Goal: Transaction & Acquisition: Purchase product/service

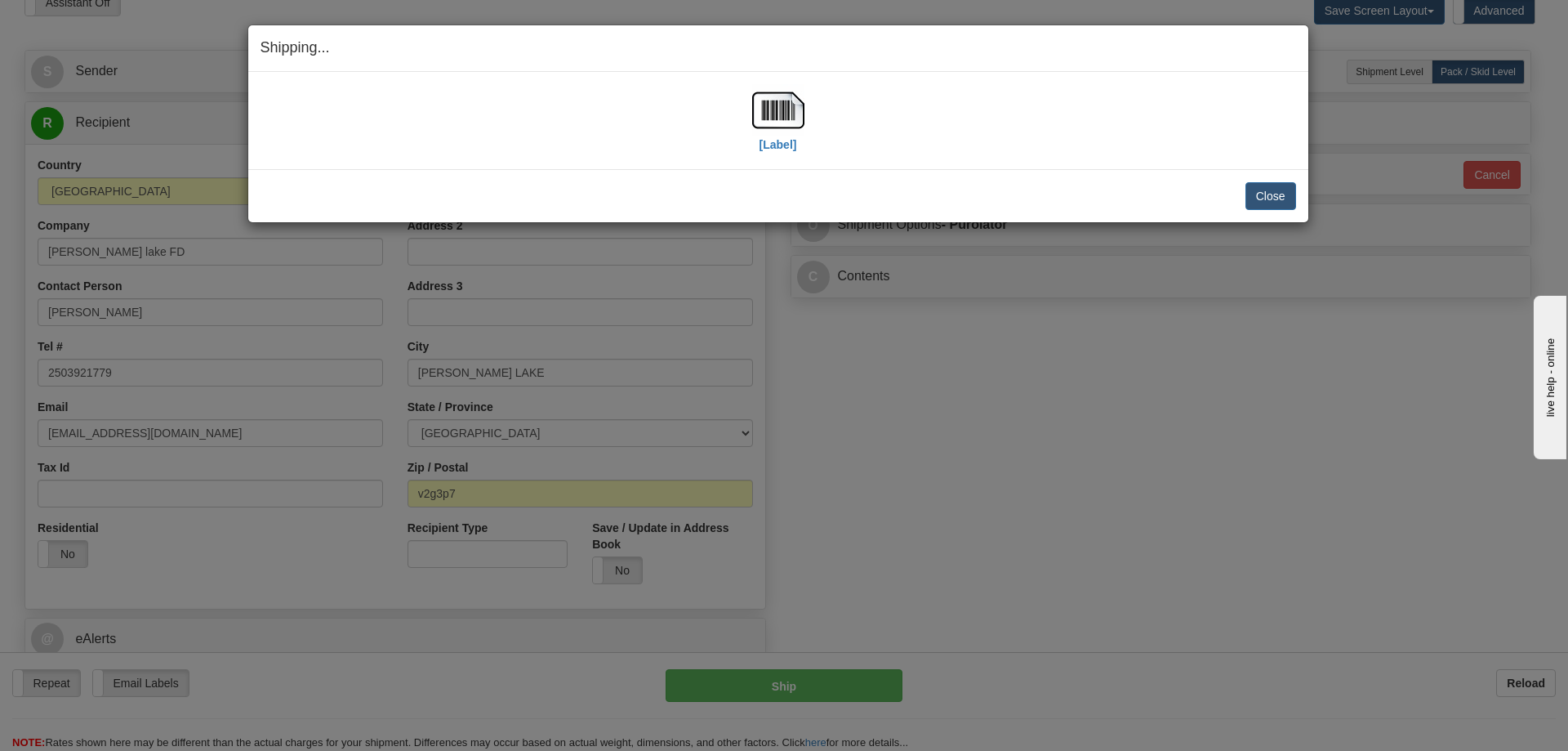
scroll to position [82, 0]
click at [1250, 192] on button "Close" at bounding box center [1271, 196] width 51 height 28
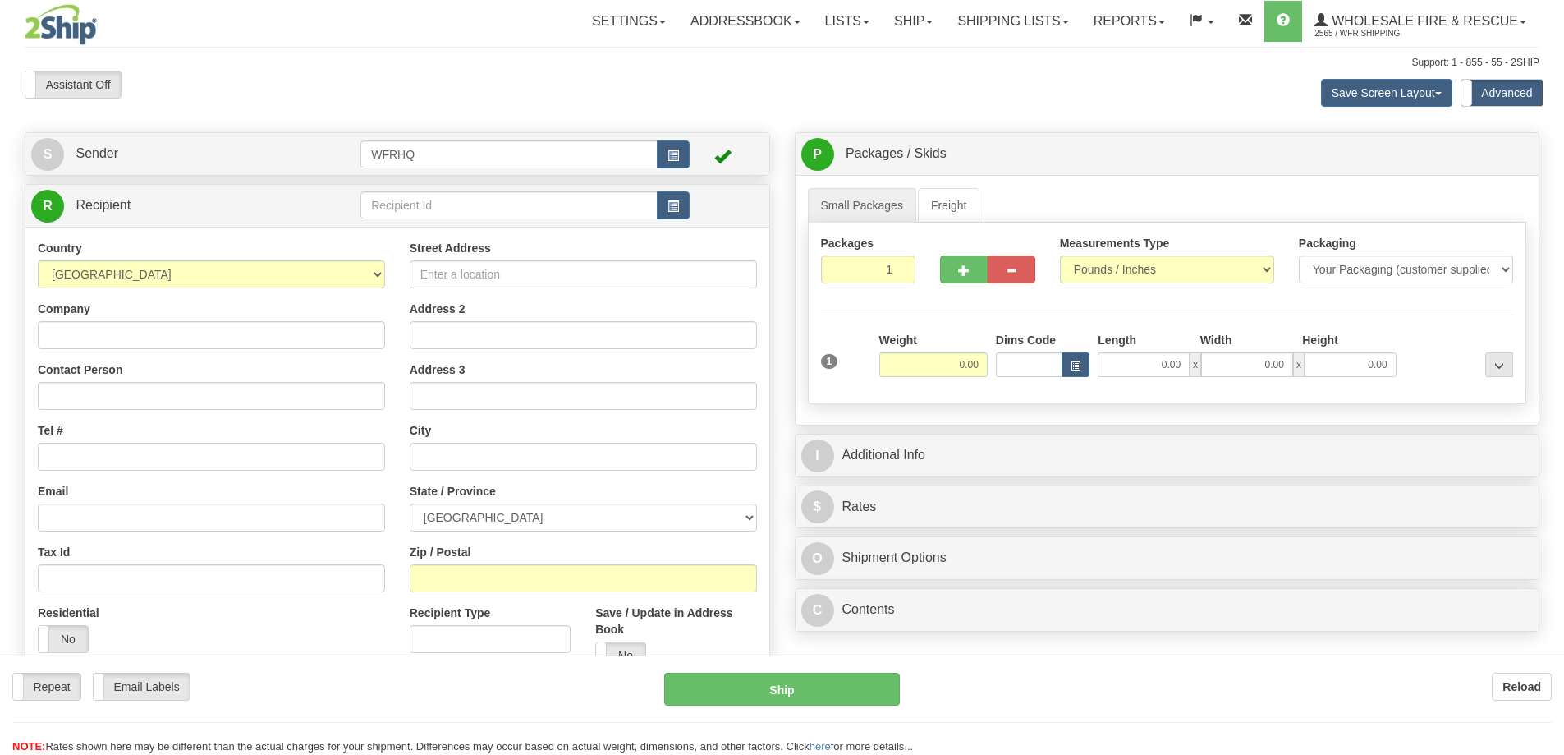
click at [446, 209] on div "Toggle navigation Settings Shipping Preferences Fields Preferences New" at bounding box center [782, 444] width 1564 height 889
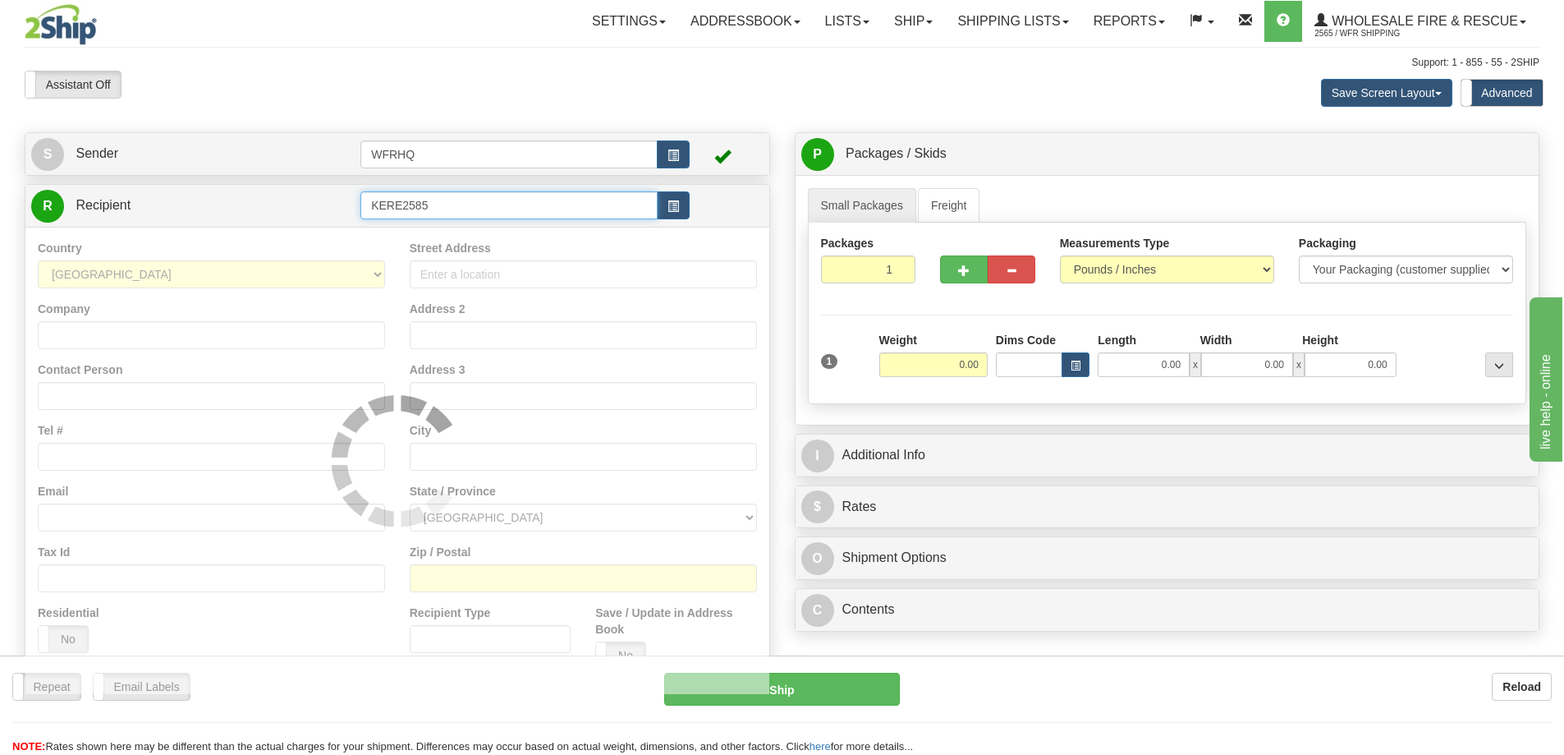
type input "KERE2585"
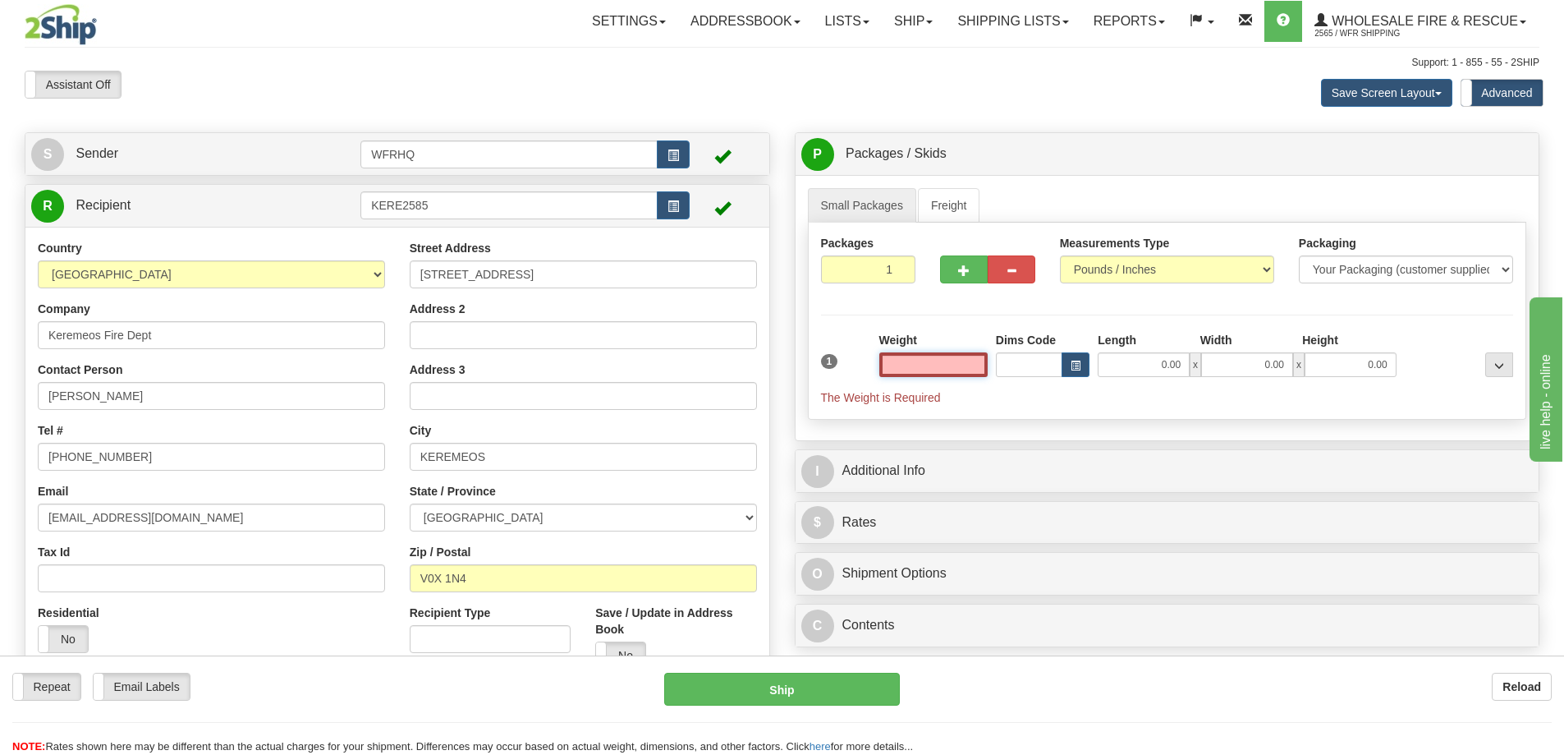
click at [942, 360] on input "text" at bounding box center [933, 364] width 108 height 25
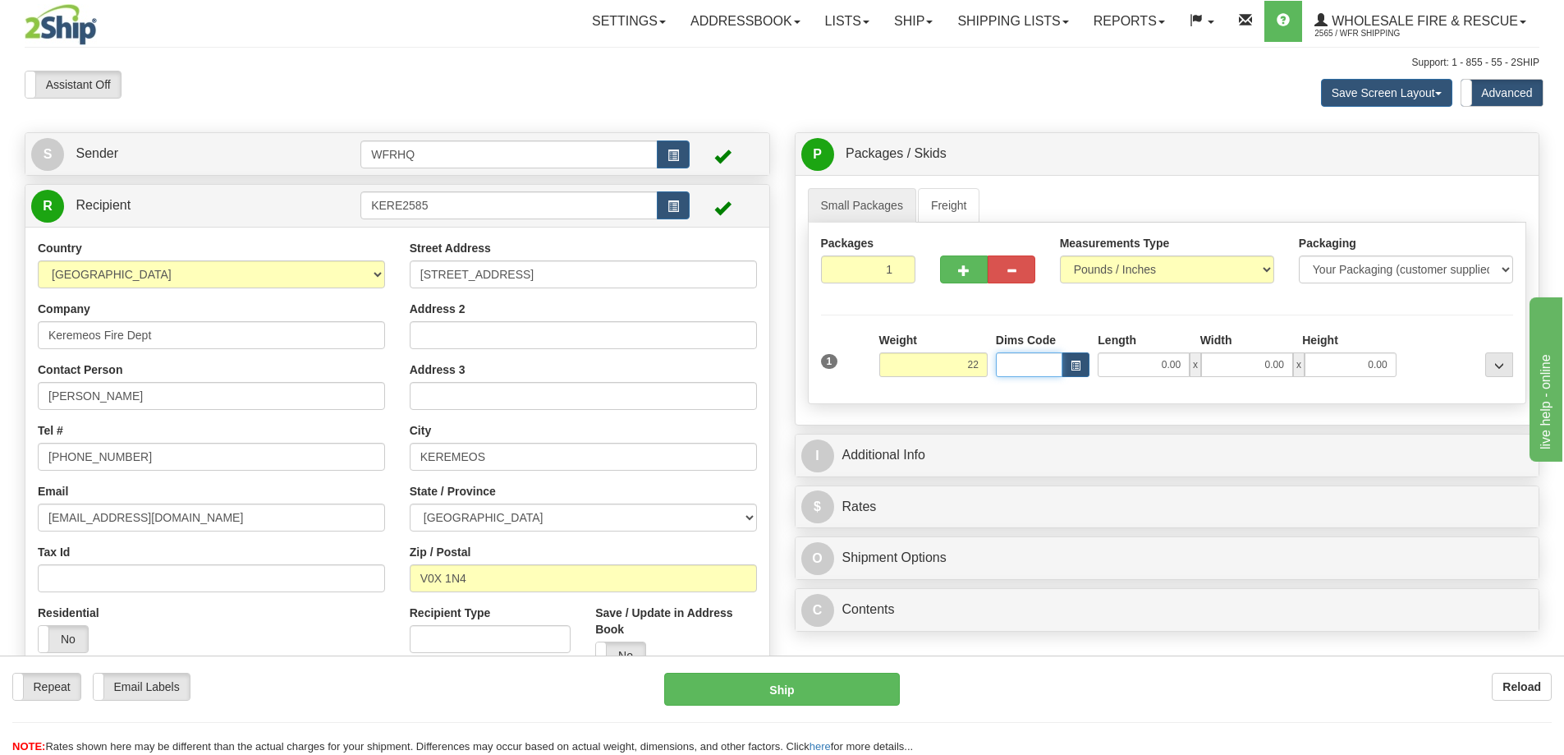
type input "22.00"
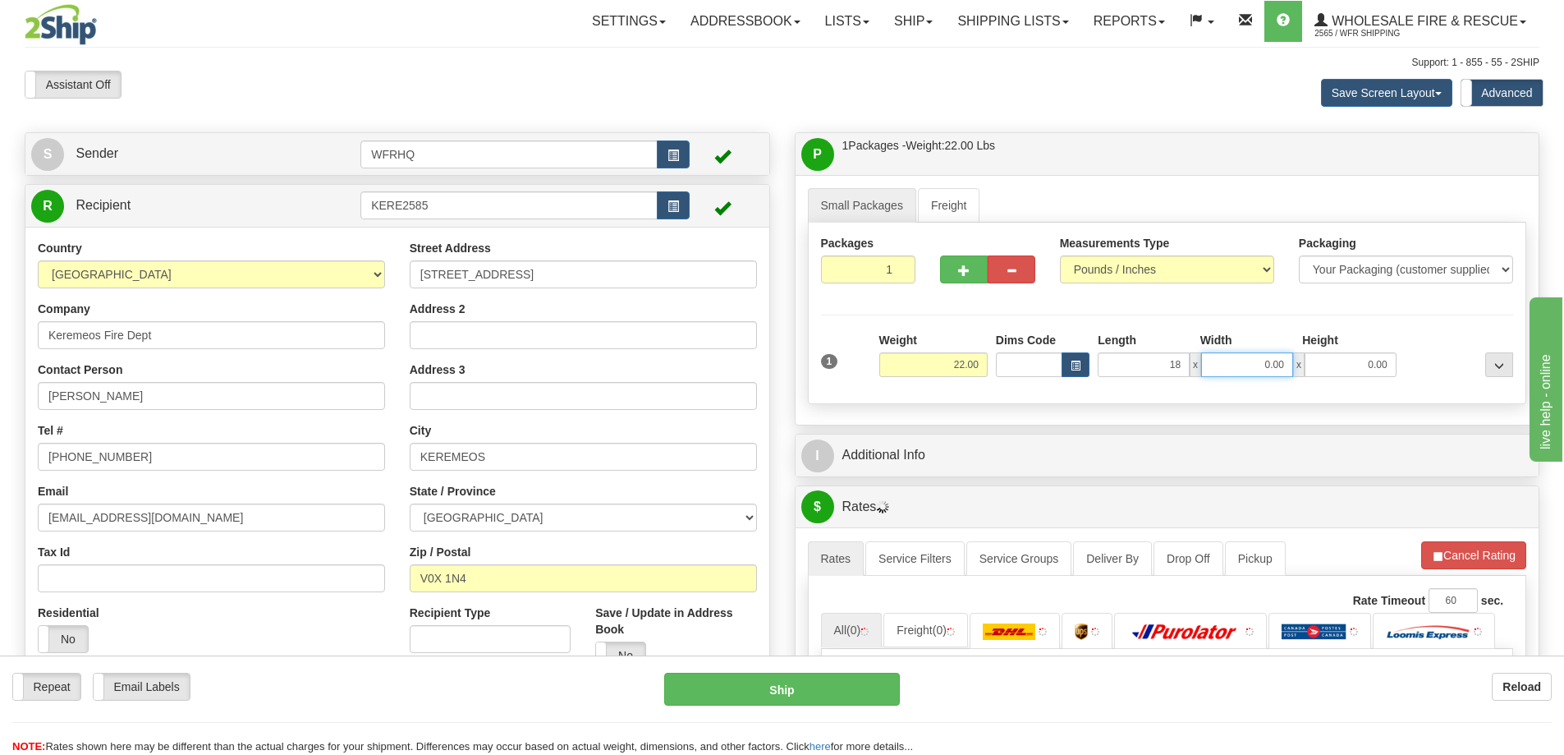
type input "18.00"
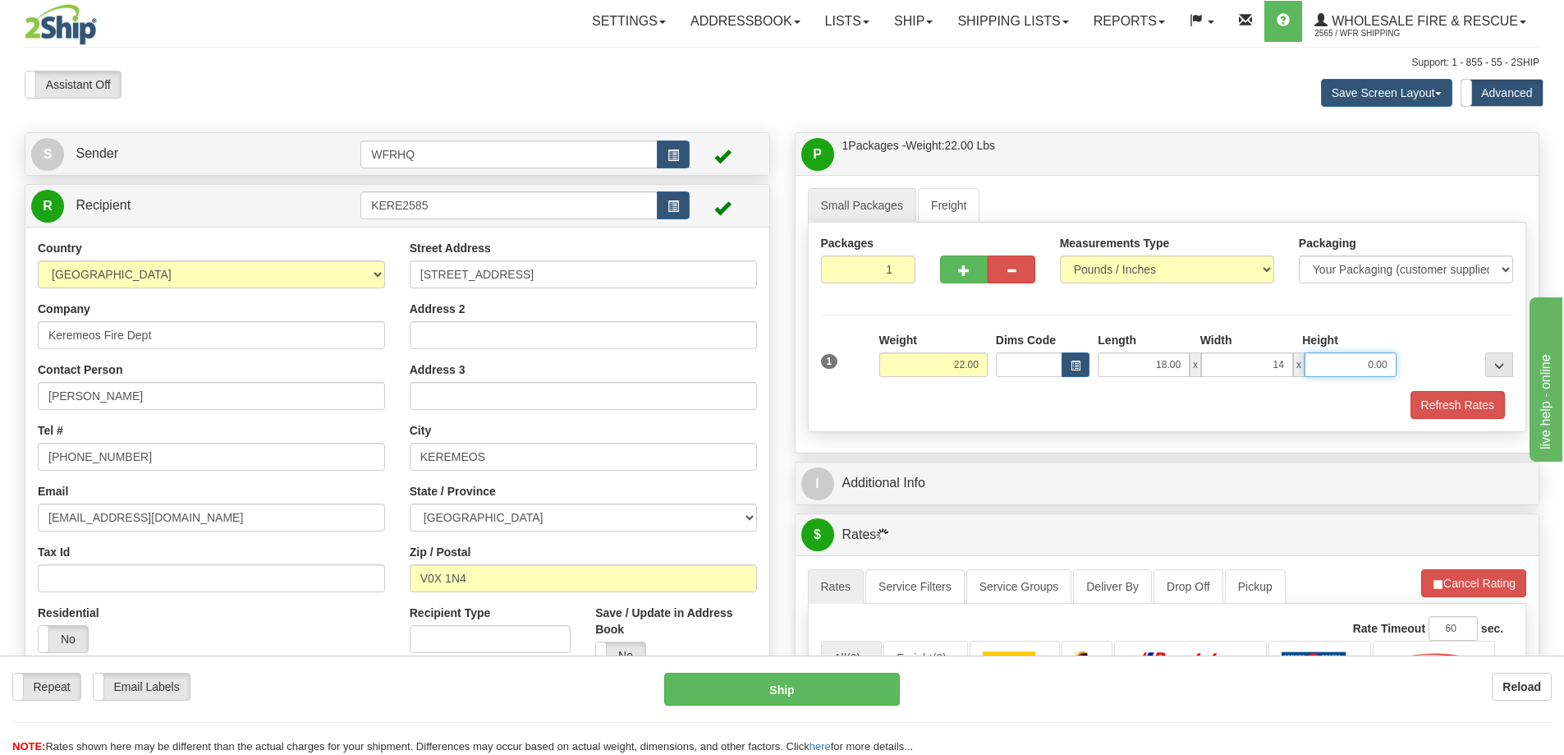
type input "14.00"
click at [1471, 399] on button "Refresh Rates" at bounding box center [1458, 405] width 94 height 28
type input "12.00"
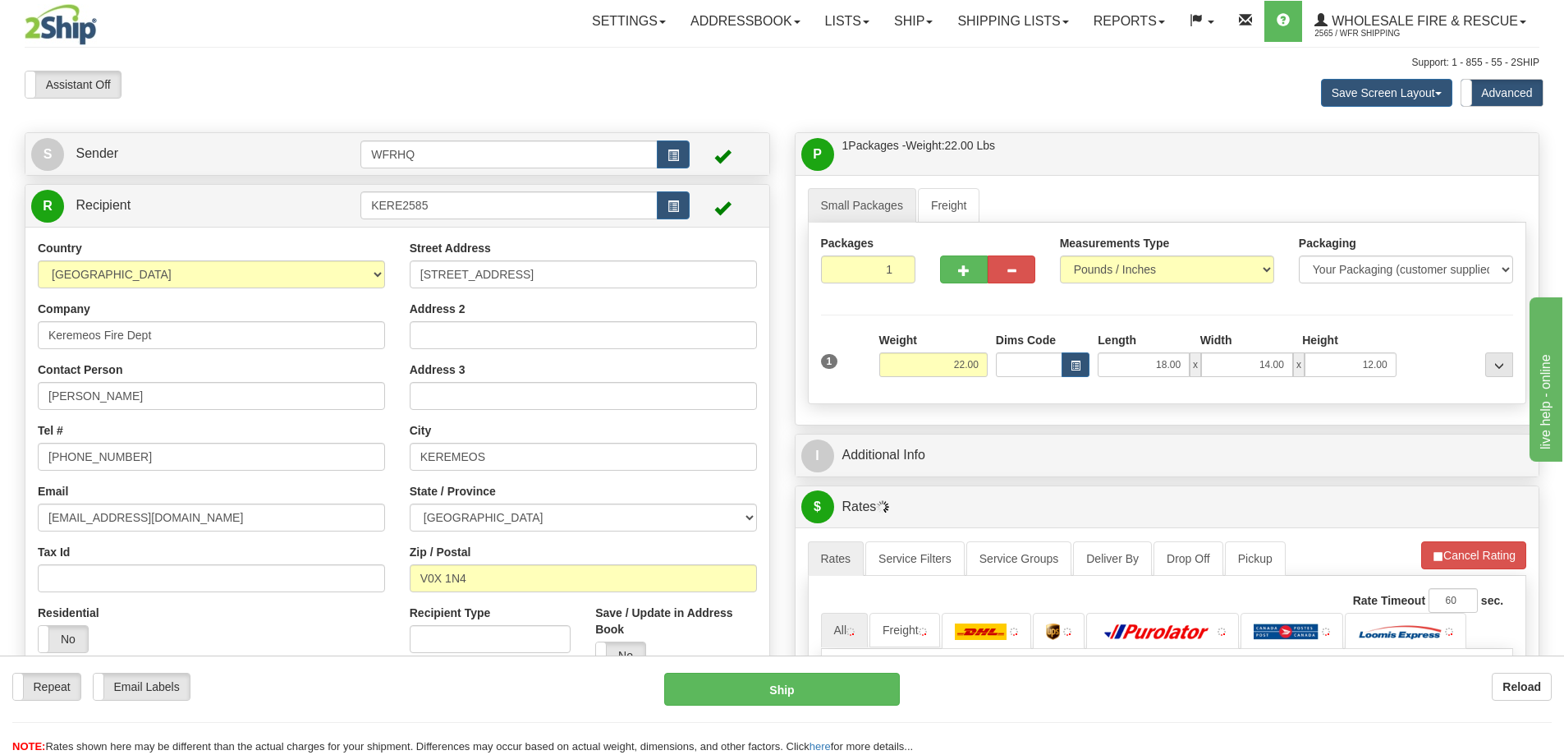
click at [1241, 473] on div "I Additional Info" at bounding box center [1168, 455] width 744 height 42
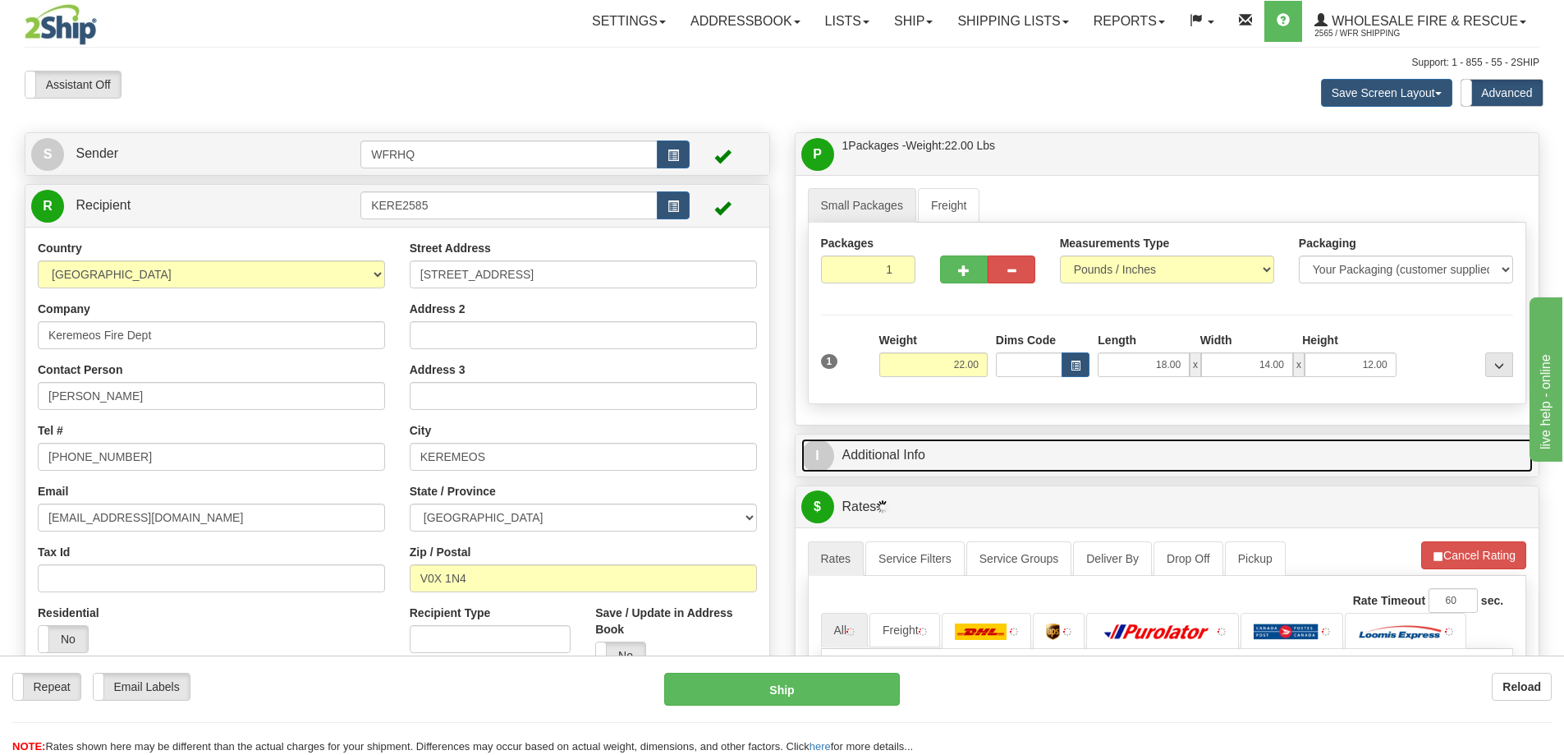
click at [1241, 456] on link "I Additional Info" at bounding box center [1167, 455] width 732 height 34
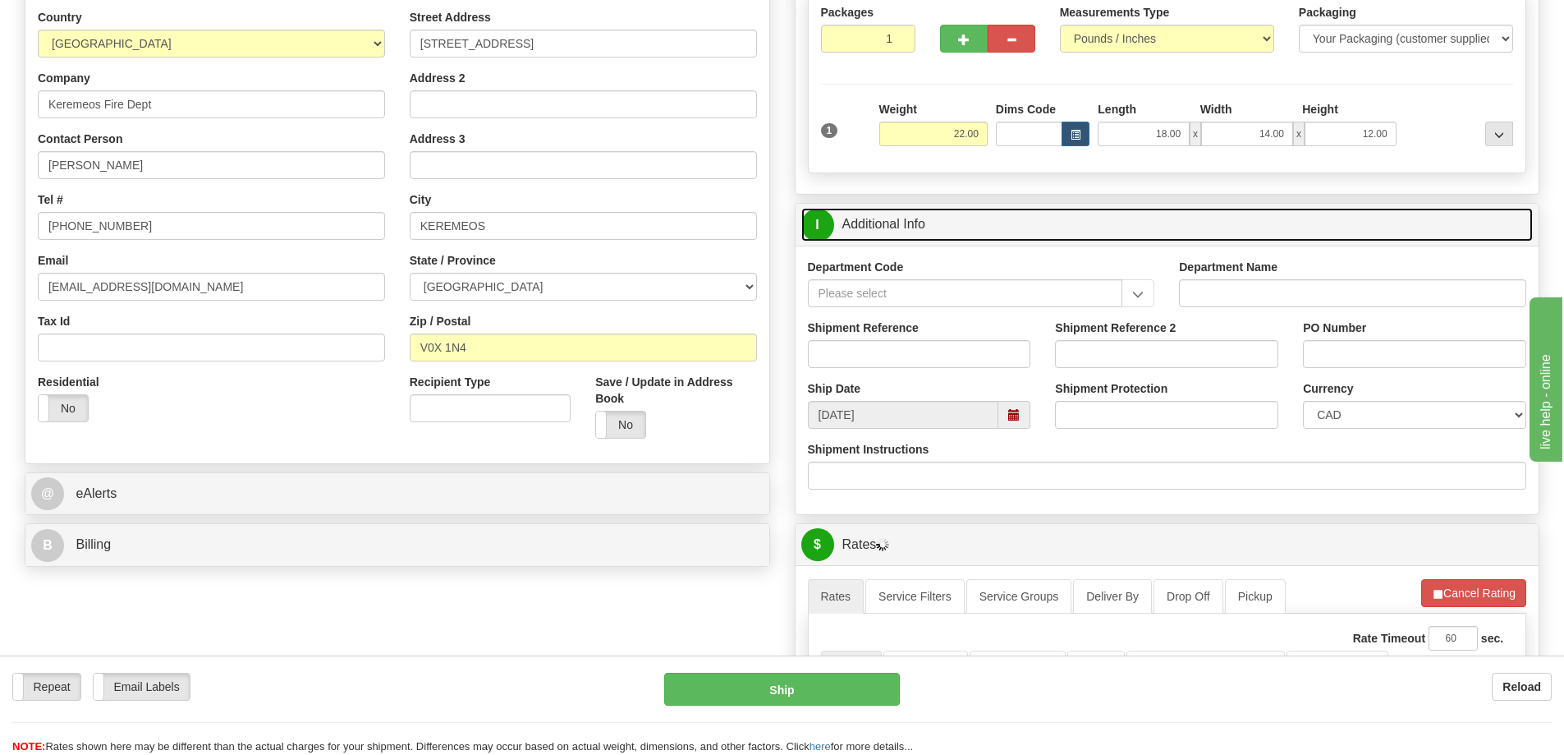
scroll to position [246, 0]
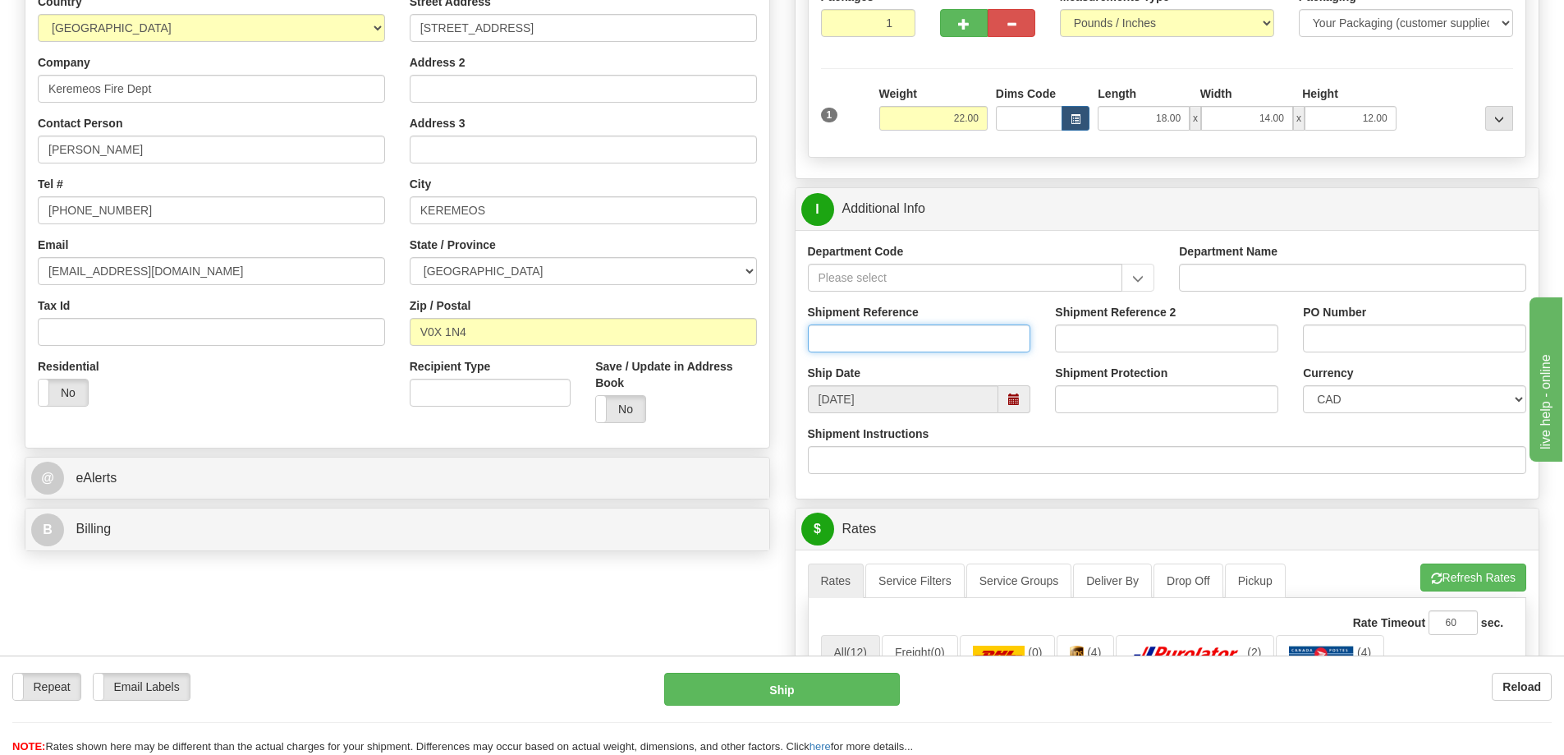
click at [929, 340] on input "Shipment Reference" at bounding box center [919, 338] width 223 height 28
type input "S43512-29856"
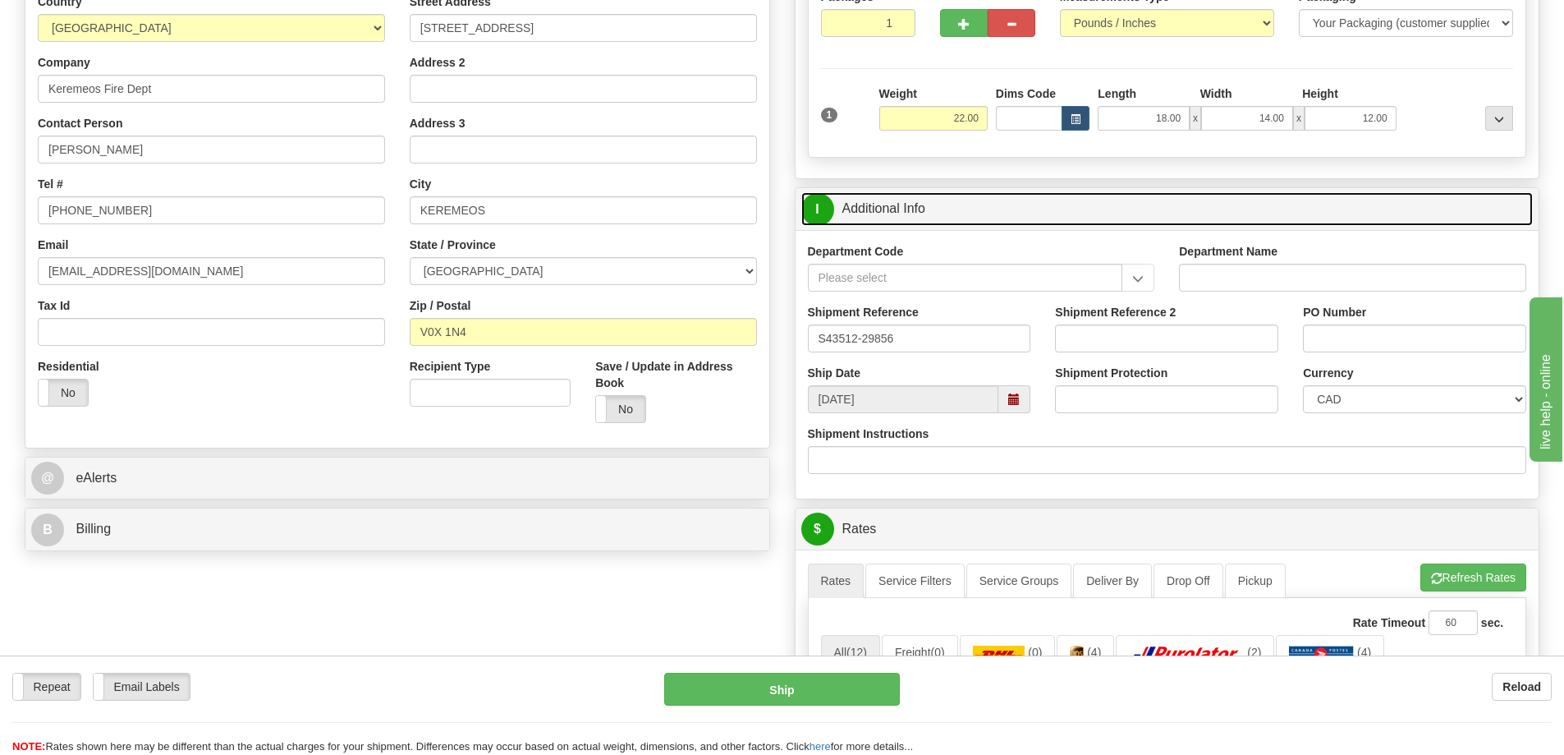
click at [998, 215] on link "I Additional Info" at bounding box center [1167, 209] width 732 height 34
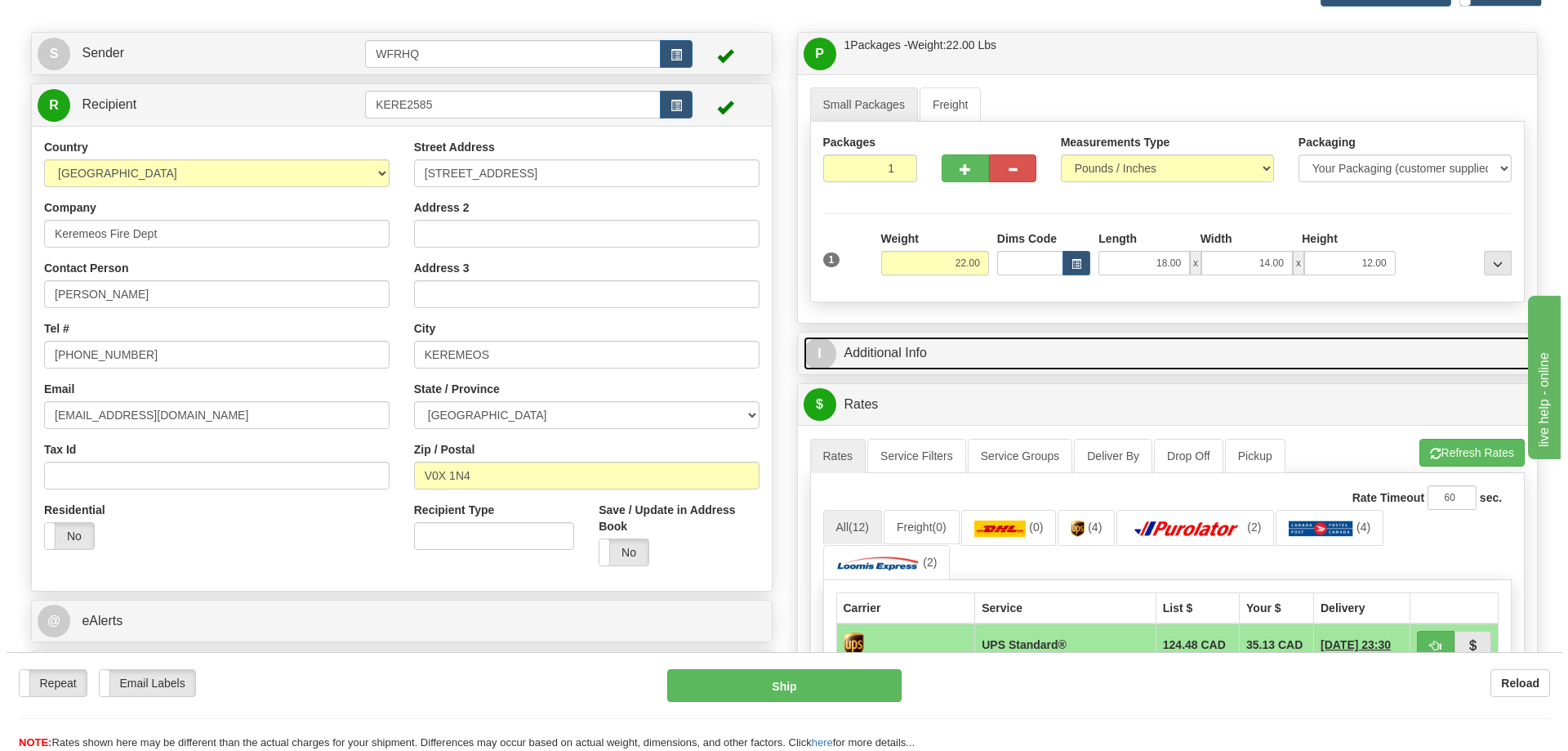
scroll to position [0, 0]
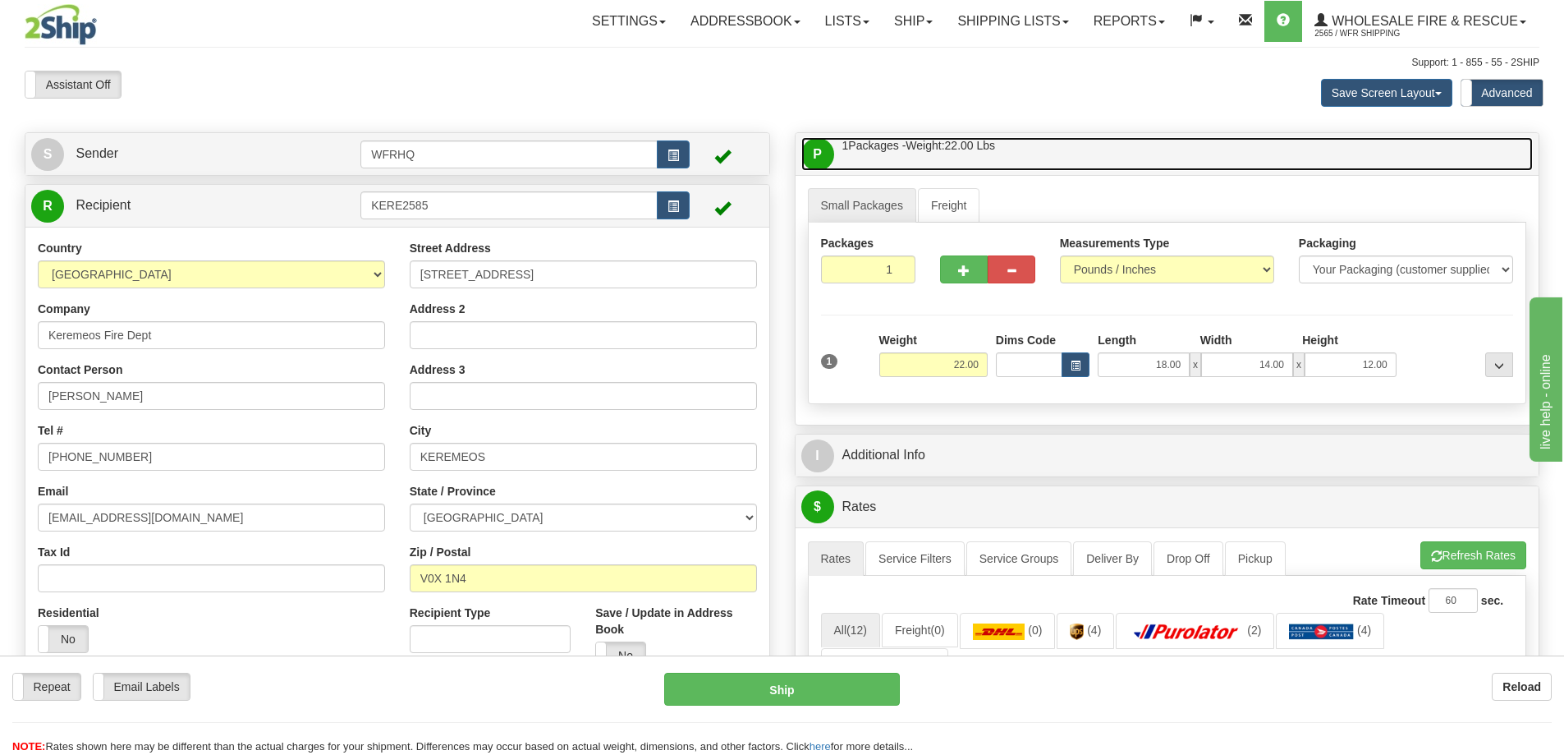
click at [1067, 140] on link "P Packages / Skids 1 Packages - Weight: 22.00 Lbs 1 Skids - Weight: NaN Lbs" at bounding box center [1167, 154] width 732 height 34
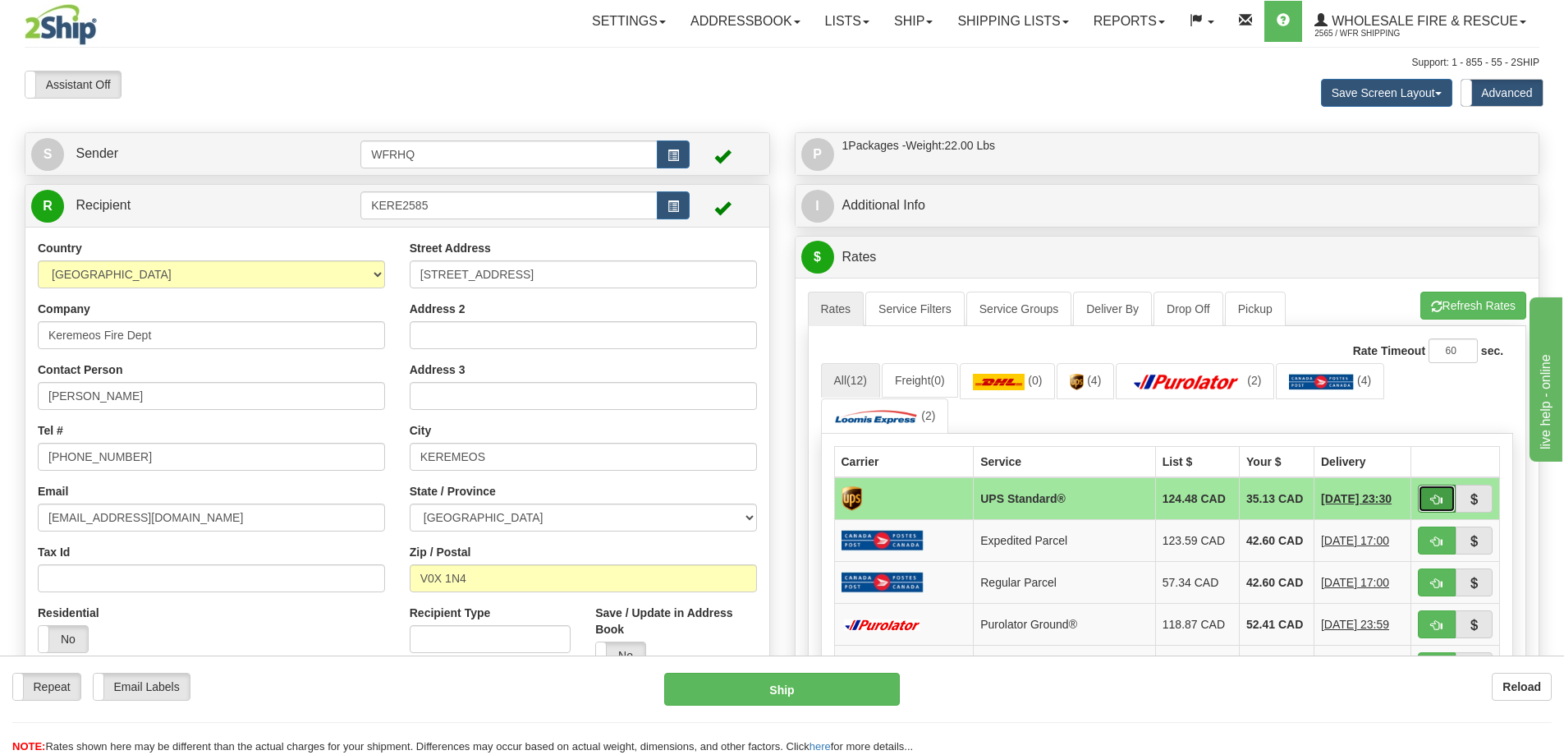
click at [1432, 498] on span "button" at bounding box center [1436, 499] width 11 height 11
type input "11"
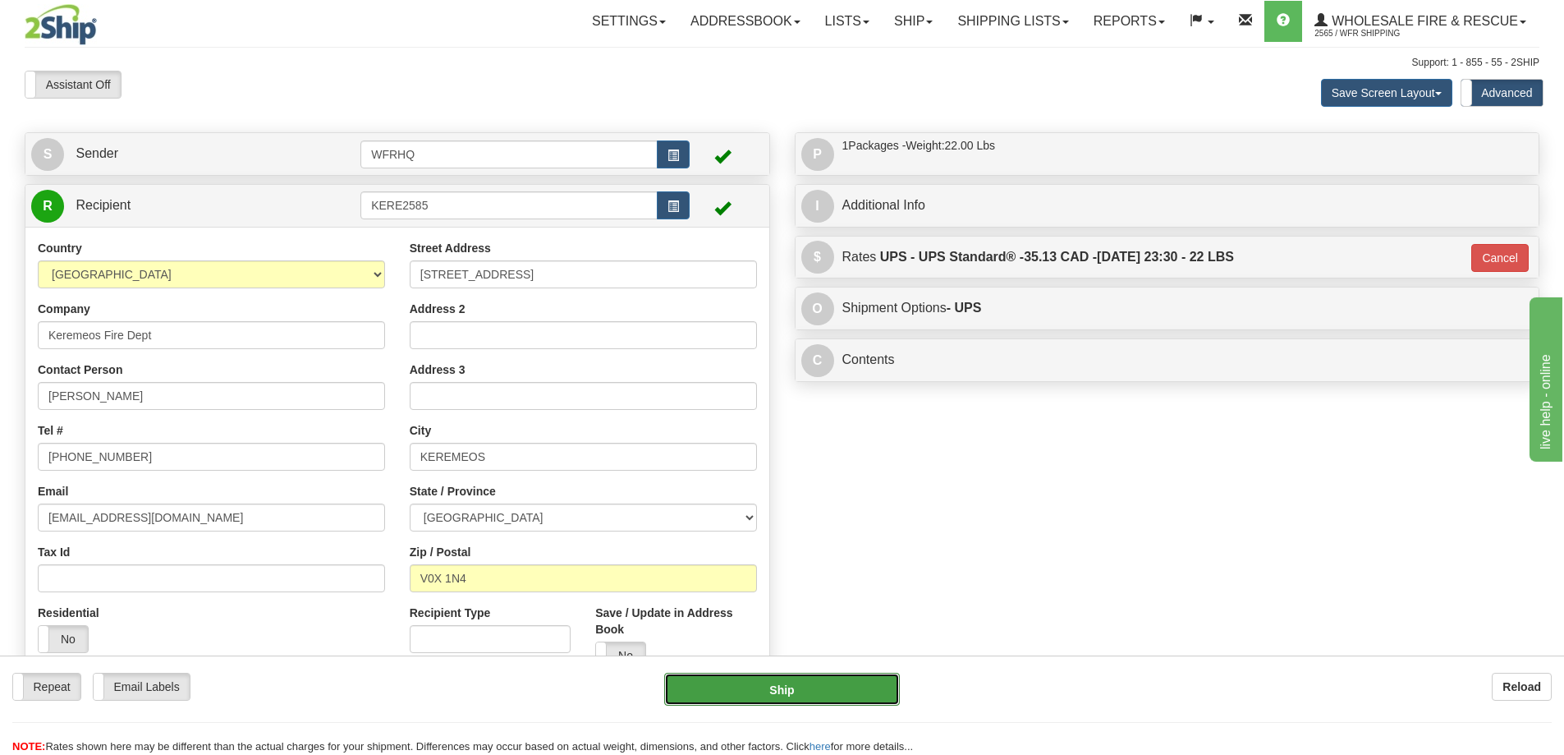
click at [764, 686] on button "Ship" at bounding box center [782, 688] width 236 height 33
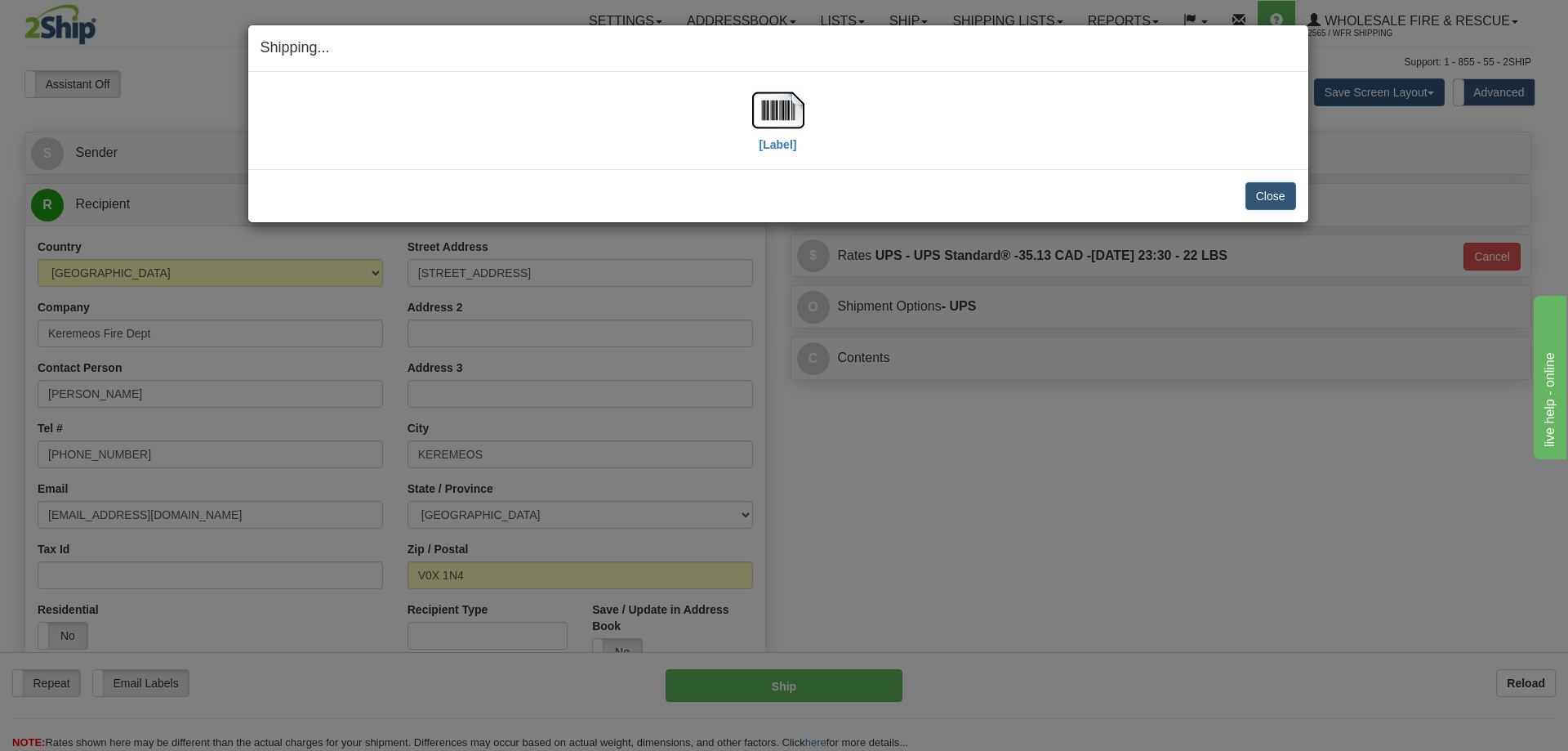
click at [751, 103] on div "[Label]" at bounding box center [778, 120] width 1036 height 73
click at [762, 111] on img at bounding box center [778, 110] width 53 height 53
click at [1256, 197] on button "Close" at bounding box center [1271, 196] width 51 height 28
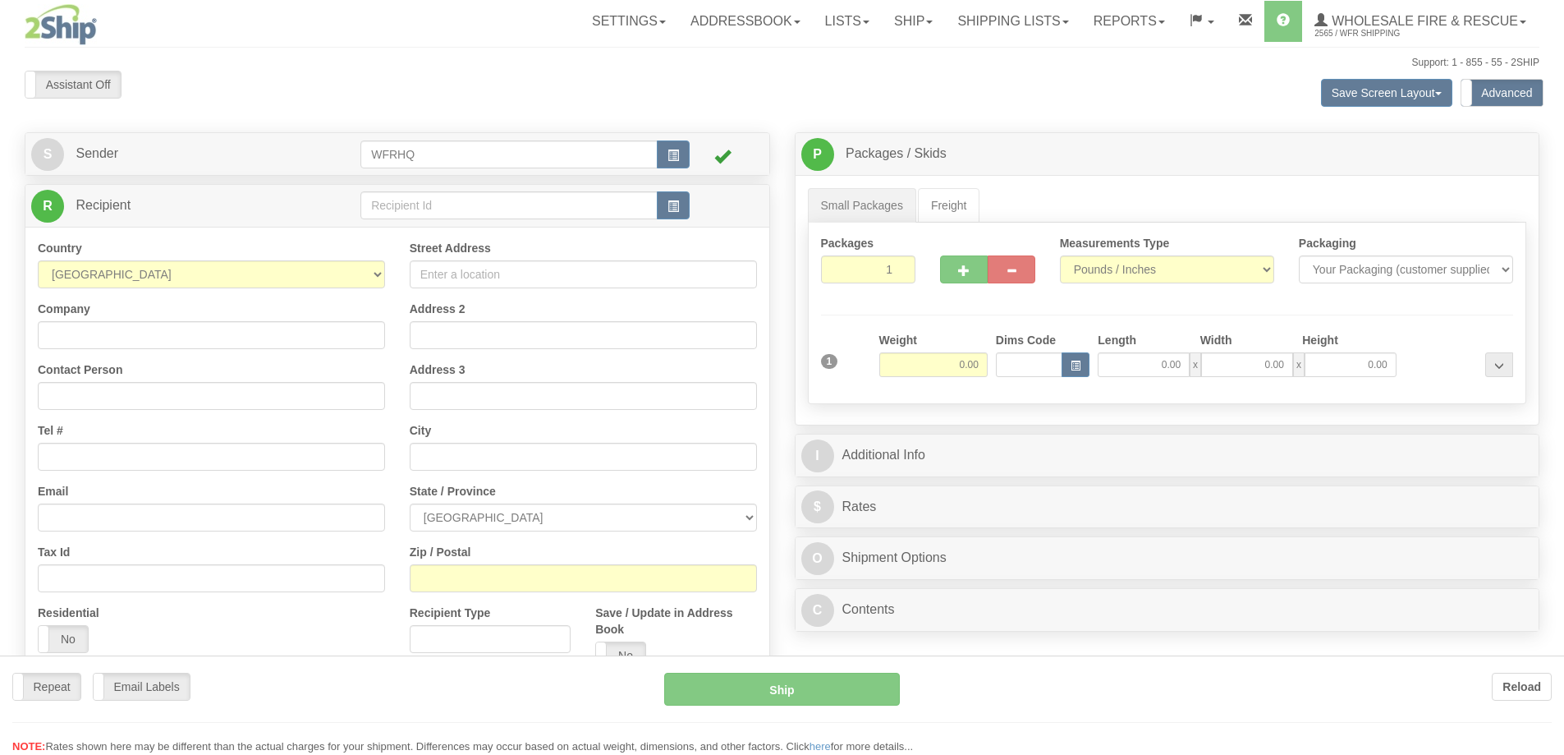
click at [527, 204] on div at bounding box center [782, 377] width 1564 height 755
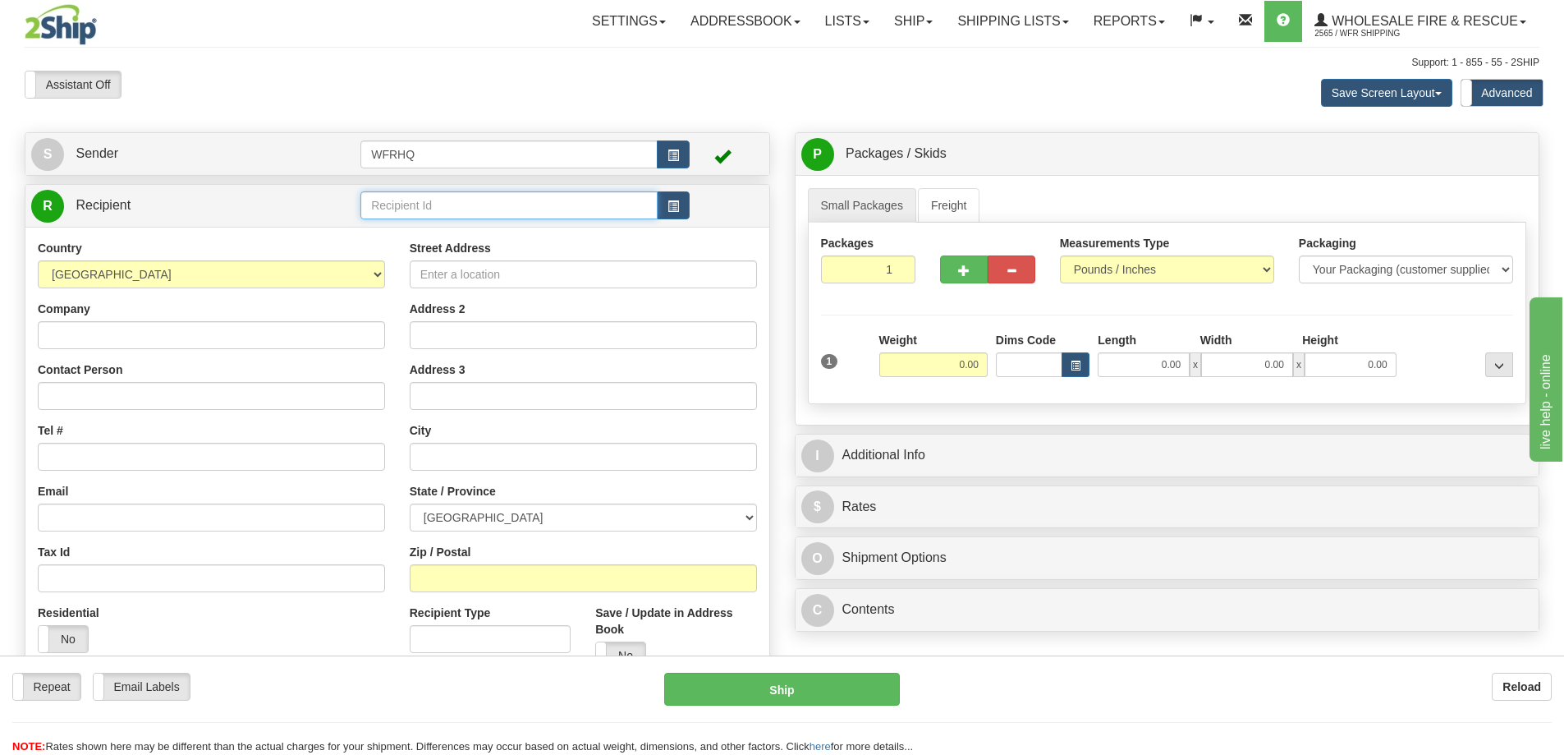
click at [513, 200] on input "text" at bounding box center [508, 205] width 297 height 28
type input "SHEL23BA"
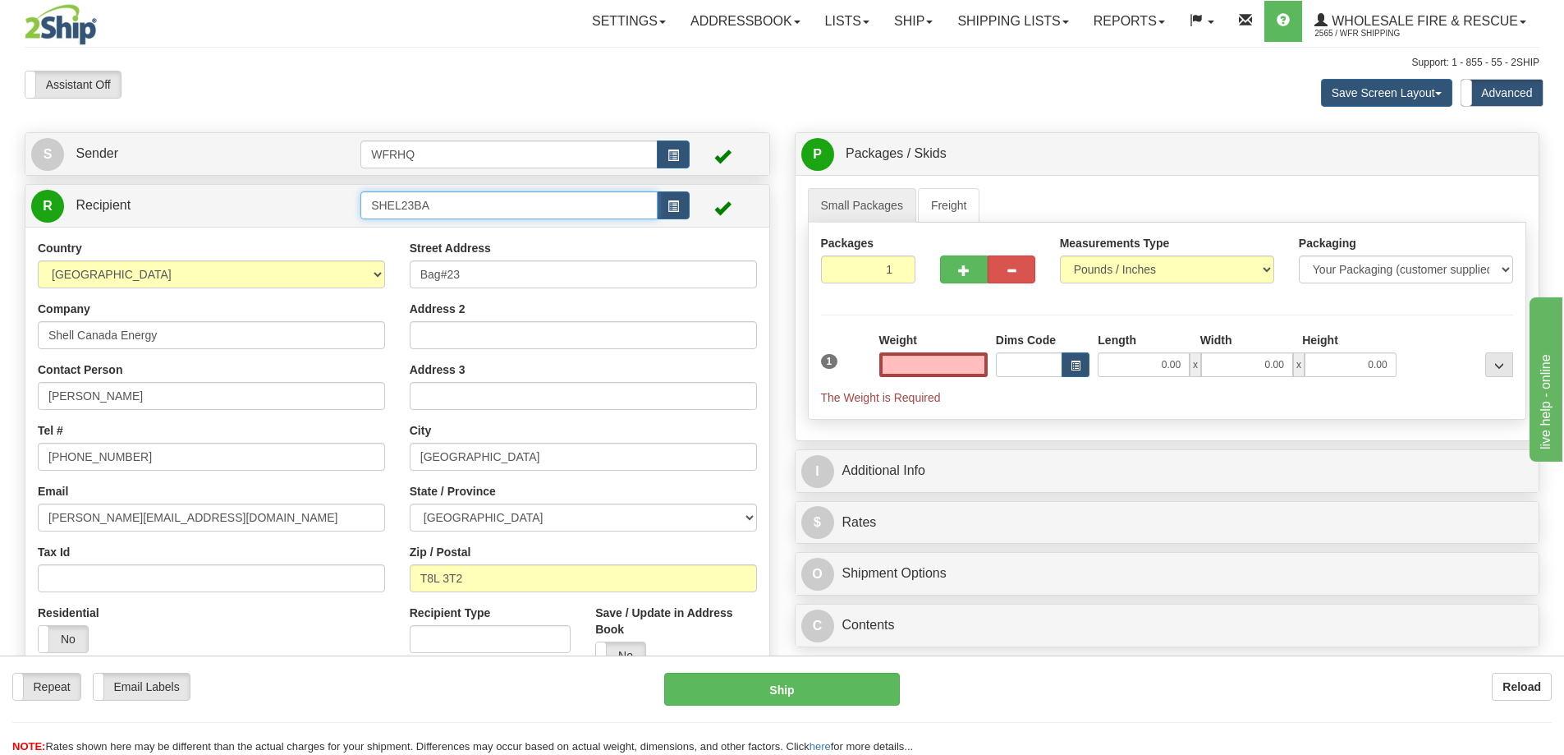
type input "0.00"
click at [434, 201] on input "SHEL23BA" at bounding box center [508, 205] width 297 height 28
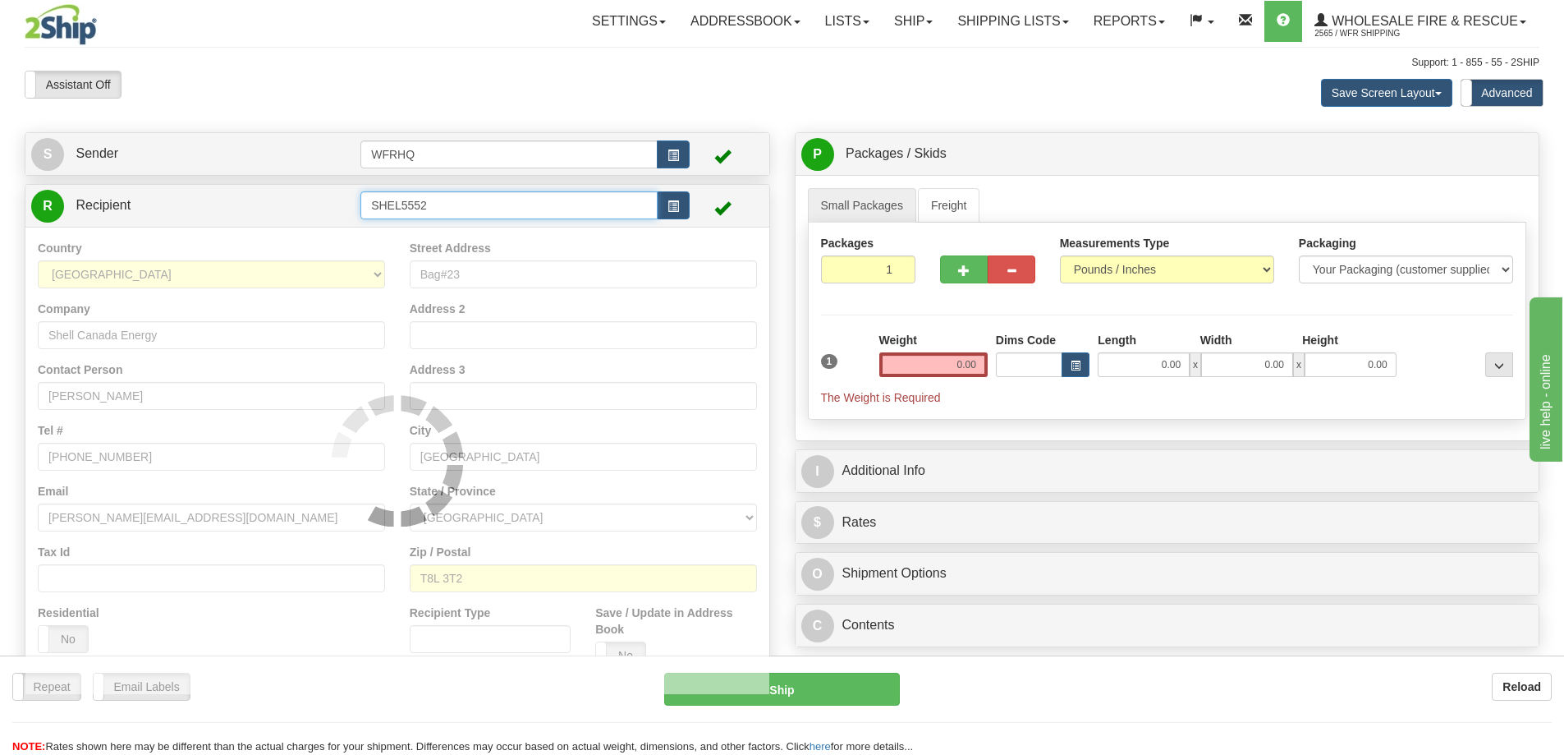
type input "SHEL5552"
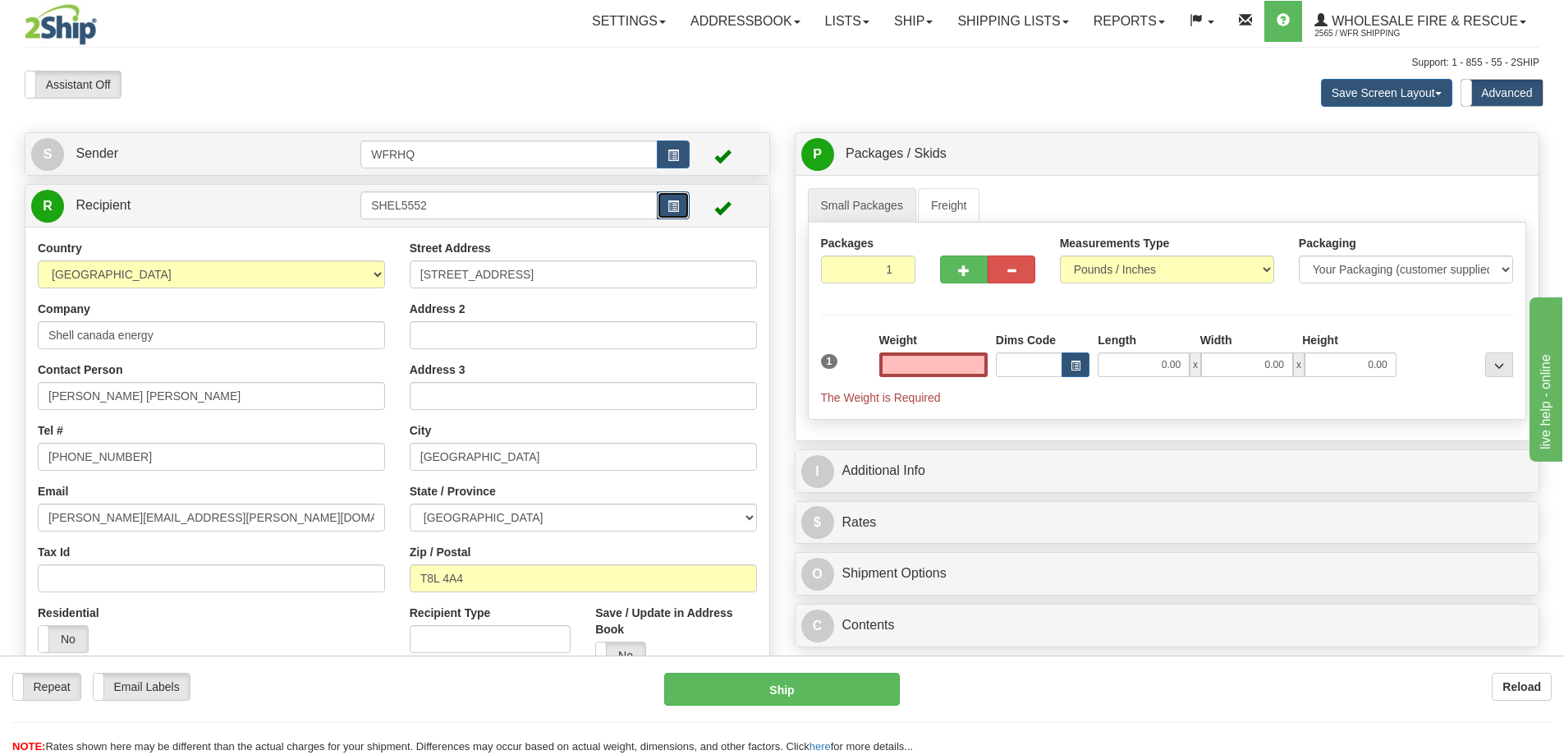
type input "0.00"
click at [673, 201] on span "button" at bounding box center [673, 206] width 11 height 11
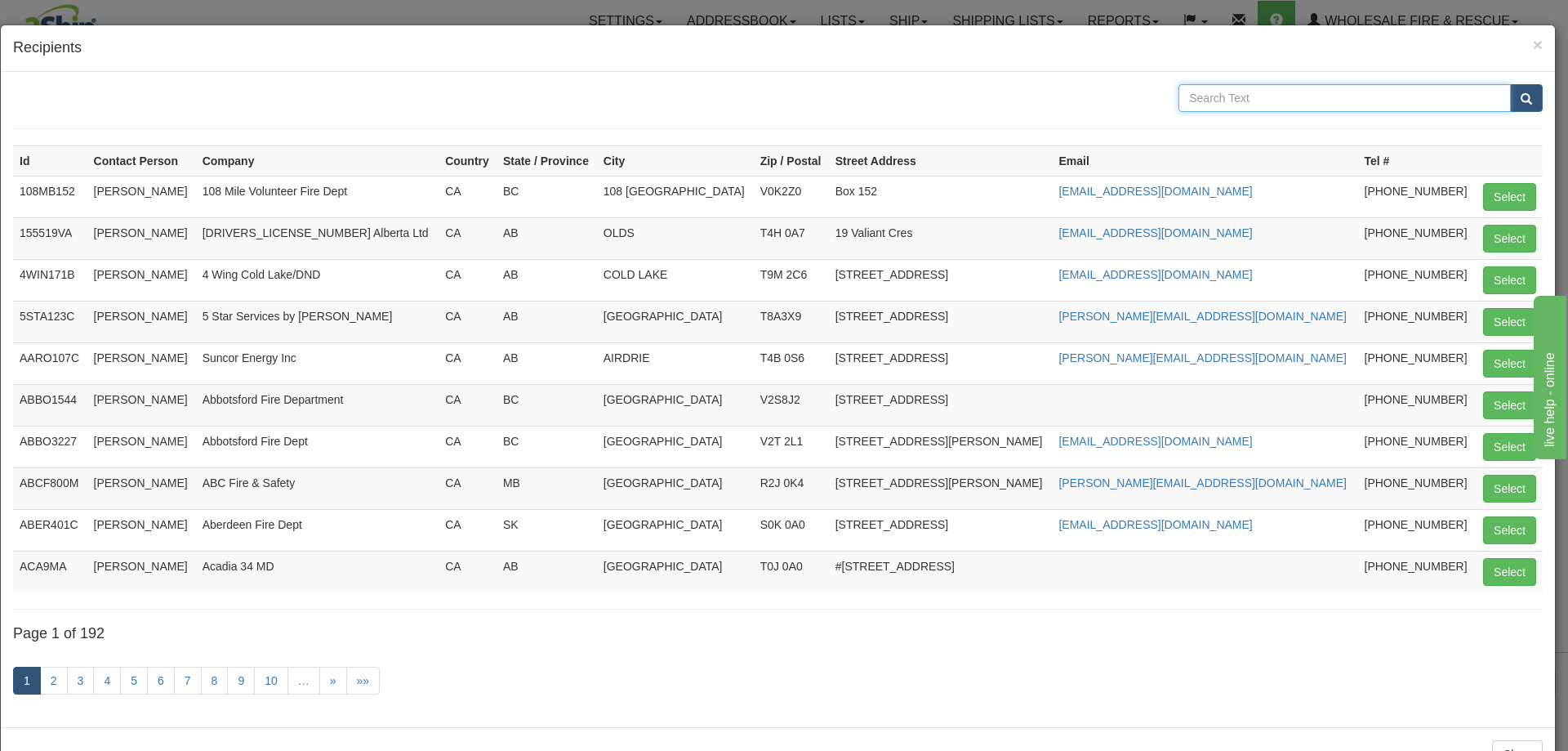
click at [1240, 103] on input "text" at bounding box center [1345, 98] width 332 height 28
type input "Shell-Glen"
click at [1510, 85] on button "submit" at bounding box center [1526, 98] width 33 height 28
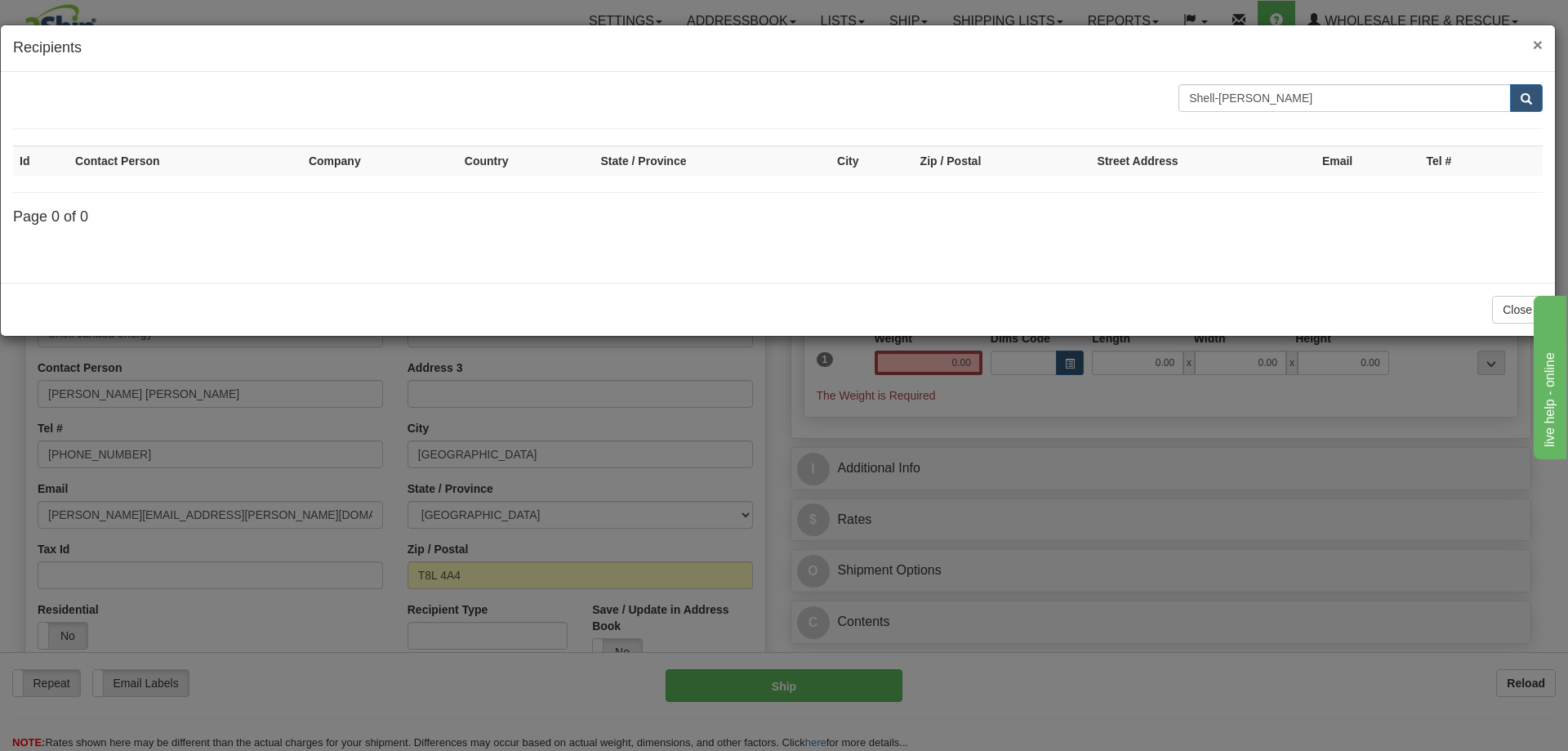
click at [1539, 40] on span "×" at bounding box center [1538, 44] width 10 height 19
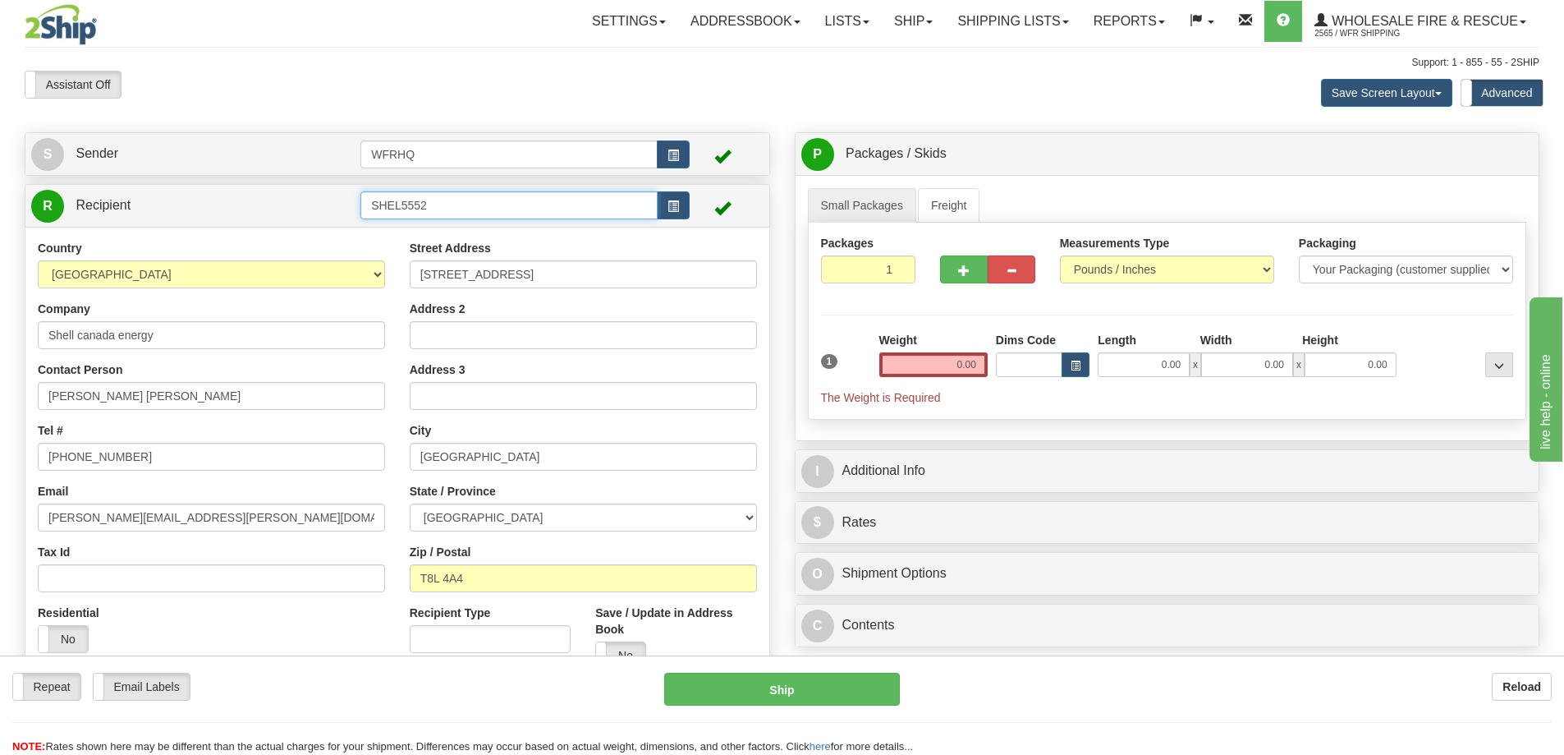
click at [469, 205] on input "SHEL5552" at bounding box center [508, 205] width 297 height 28
type input "SHEL3985"
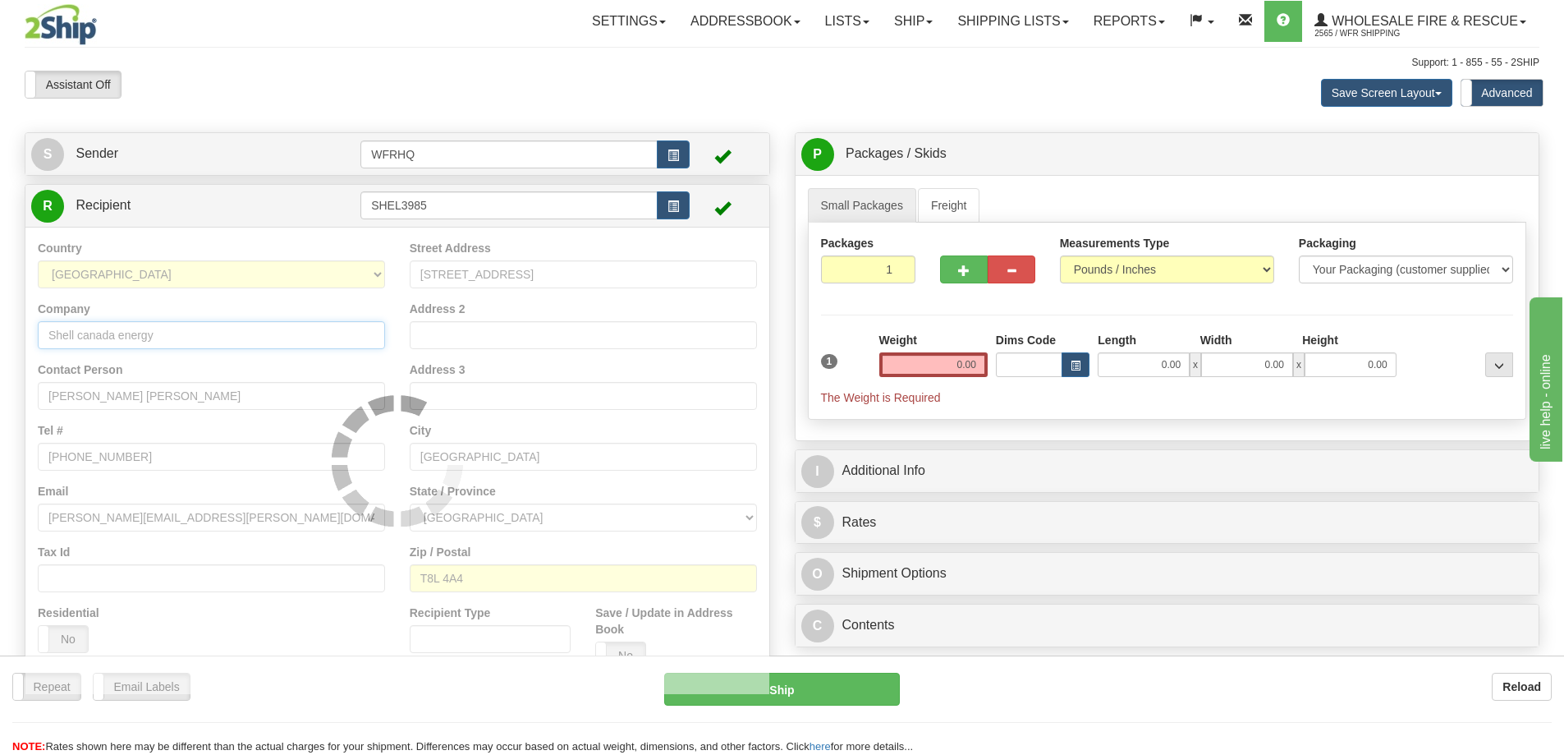
drag, startPoint x: 177, startPoint y: 341, endPoint x: -83, endPoint y: 346, distance: 259.5
click at [0, 346] on html "Training Course Close Toggle navigation Settings Shipping Preferences New Sende…" at bounding box center [782, 377] width 1564 height 755
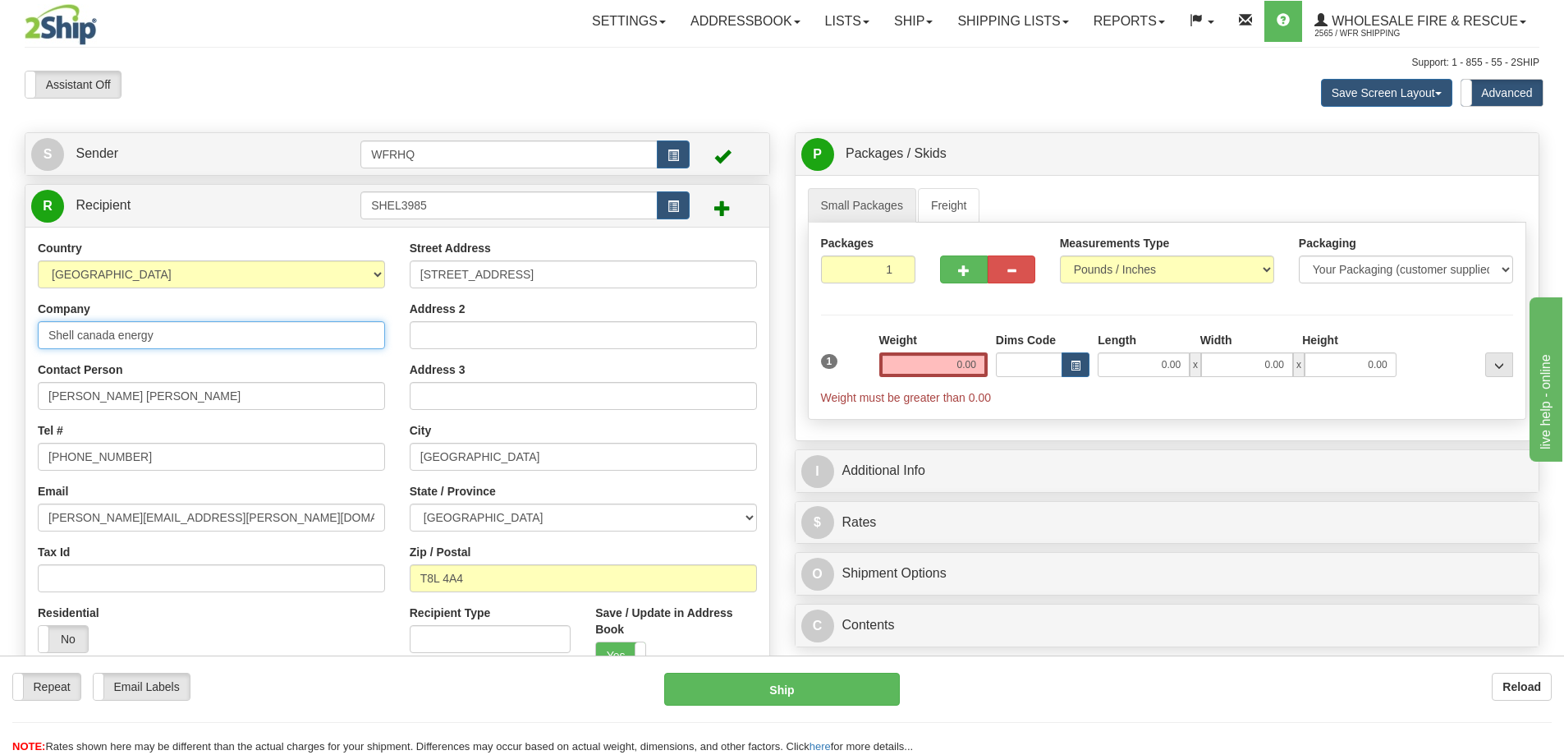
click at [188, 343] on input "Shell canada energy" at bounding box center [211, 335] width 347 height 28
drag, startPoint x: 188, startPoint y: 336, endPoint x: 11, endPoint y: 345, distance: 177.6
click at [11, 345] on div "Toggle navigation Settings Shipping Preferences Fields Preferences New" at bounding box center [782, 444] width 1564 height 889
paste input "-Glen Fire Rescue, Nigel Boeur"
type input "Shell-Glen Fire Rescue"
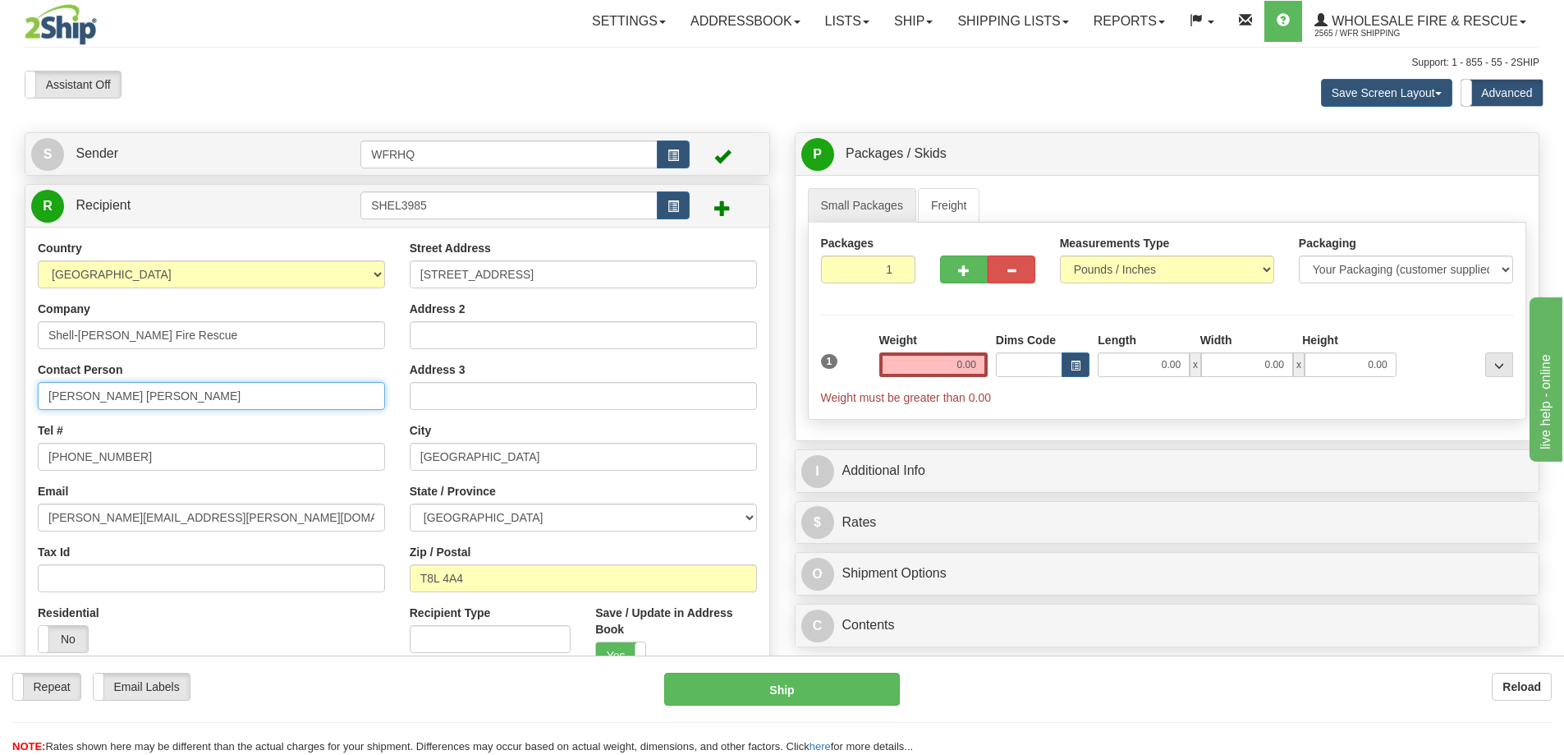
paste input "Nigel Boeur"
type input "Nigel Boeur"
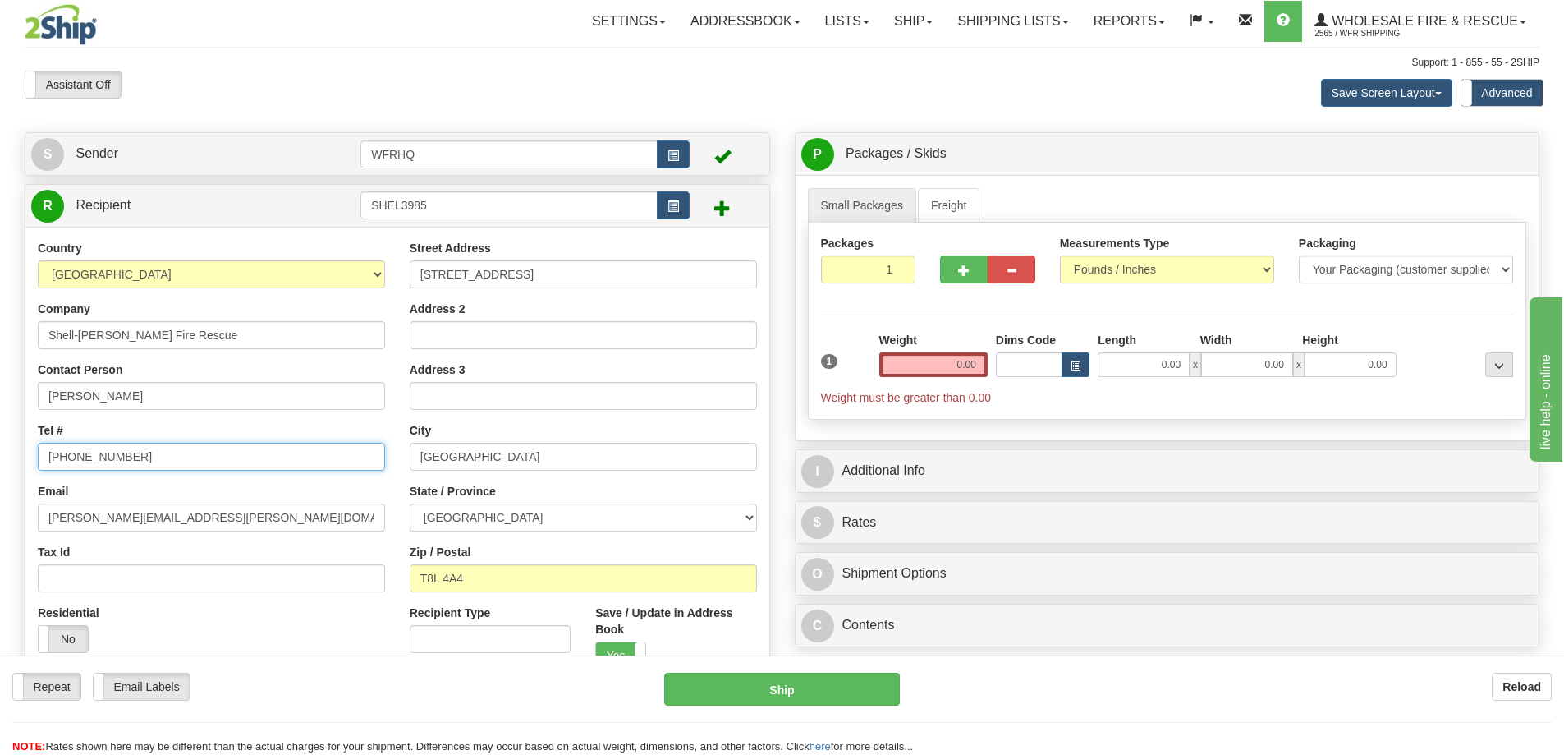
click at [158, 461] on input "780-997-6333" at bounding box center [211, 457] width 347 height 28
drag, startPoint x: 99, startPoint y: 455, endPoint x: -148, endPoint y: 457, distance: 246.3
click at [0, 457] on html "Training Course Close Toggle navigation Settings Shipping Preferences New Sende…" at bounding box center [782, 377] width 1564 height 755
type input "778-675-7404"
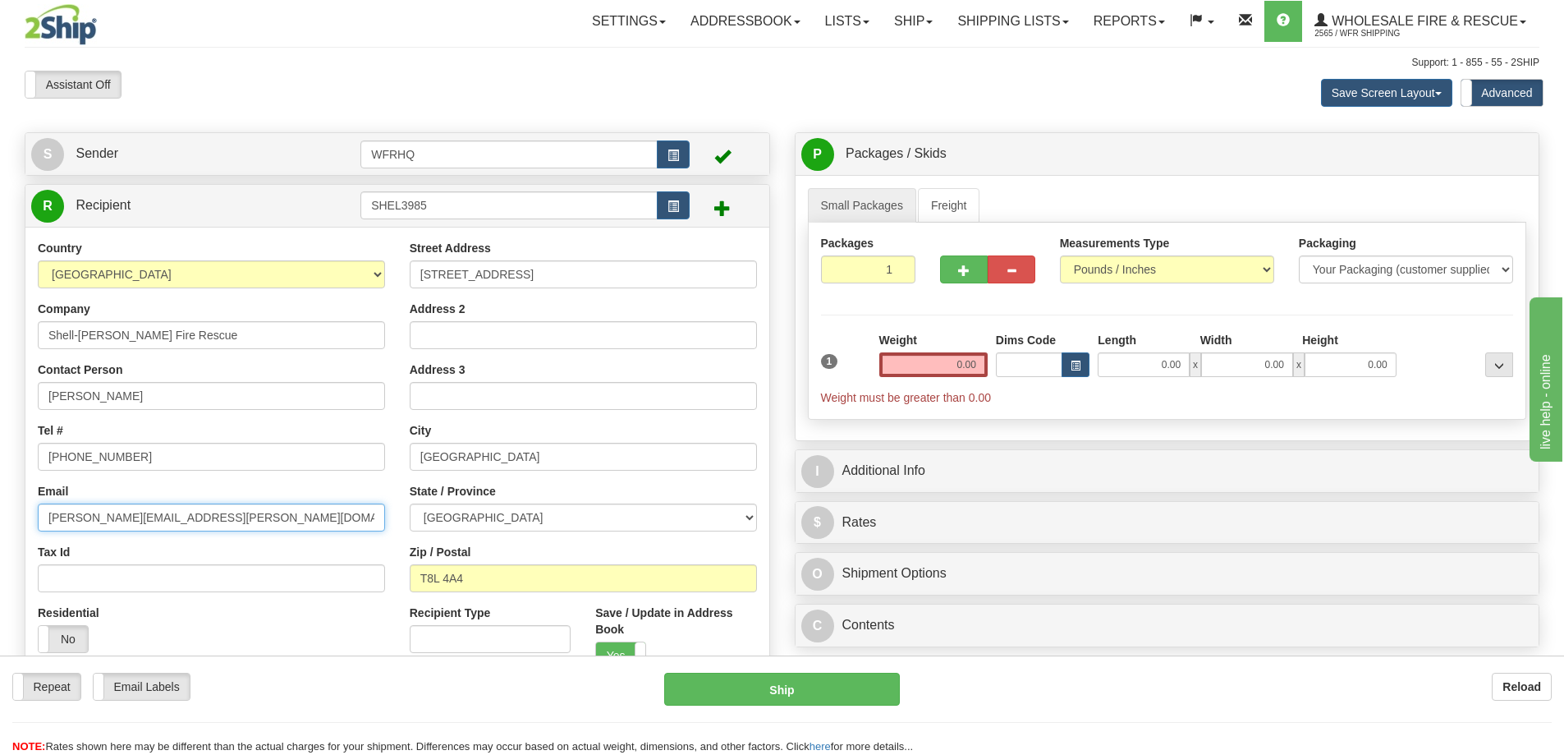
click at [232, 525] on input "daniel.a.roberts@shell.com" at bounding box center [211, 517] width 347 height 28
click at [222, 523] on input "daniel.a.roberts@shell.com" at bounding box center [211, 517] width 347 height 28
click at [232, 521] on input "daniel.a.roberts@shell.com" at bounding box center [211, 517] width 347 height 28
paste input "sgfr.chief@rdffg.bc.ca"
type input "sgfr.chief@rdffg.bc.ca"
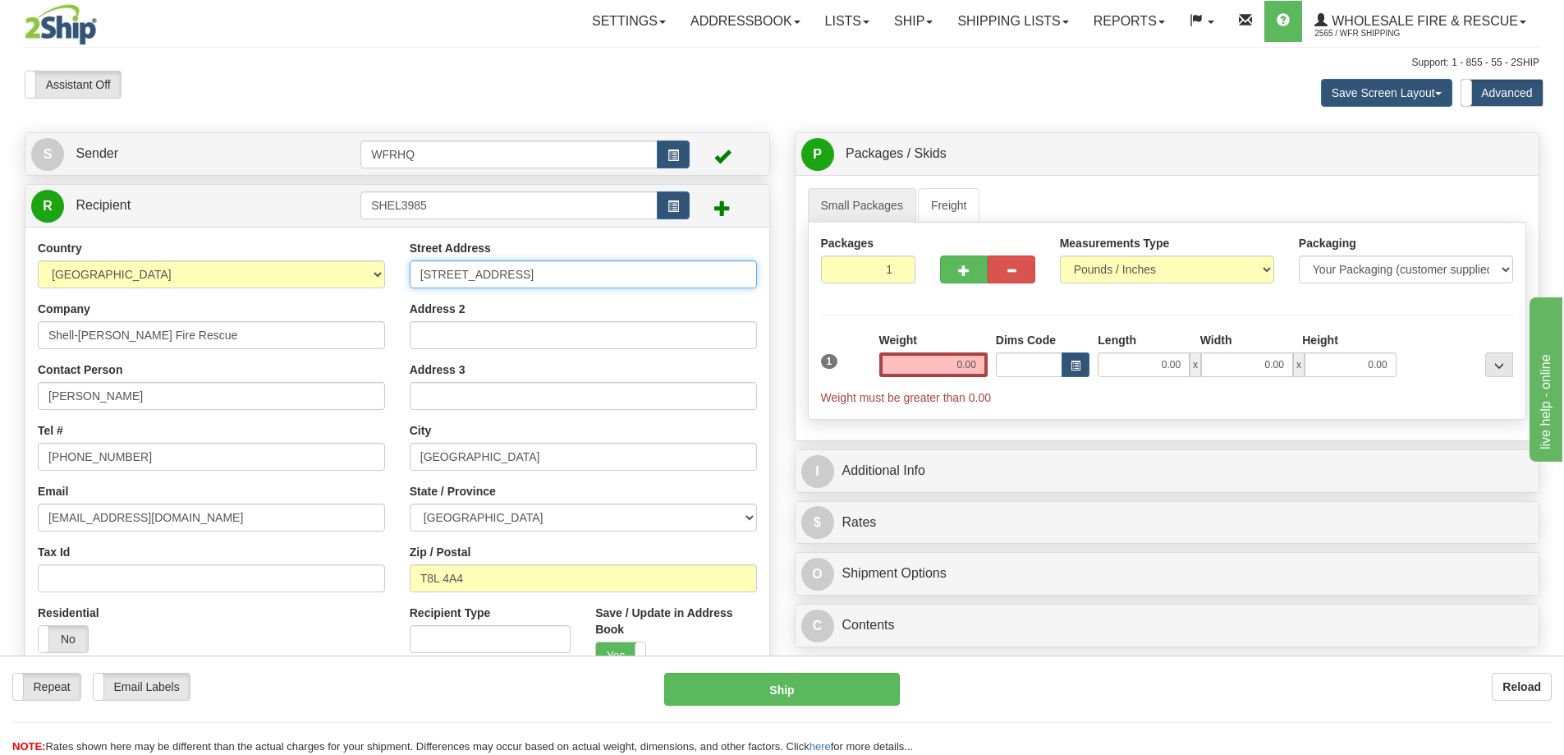
click at [566, 273] on input "55520 ranger road 214" at bounding box center [583, 274] width 347 height 28
click at [574, 279] on input "55520 ranger road 214" at bounding box center [583, 274] width 347 height 28
drag, startPoint x: 546, startPoint y: 275, endPoint x: 342, endPoint y: 282, distance: 204.6
click at [342, 282] on div "Country [GEOGRAPHIC_DATA] [GEOGRAPHIC_DATA] [GEOGRAPHIC_DATA] [GEOGRAPHIC_DATA]…" at bounding box center [397, 461] width 744 height 442
paste input "3985 Shelley Road"
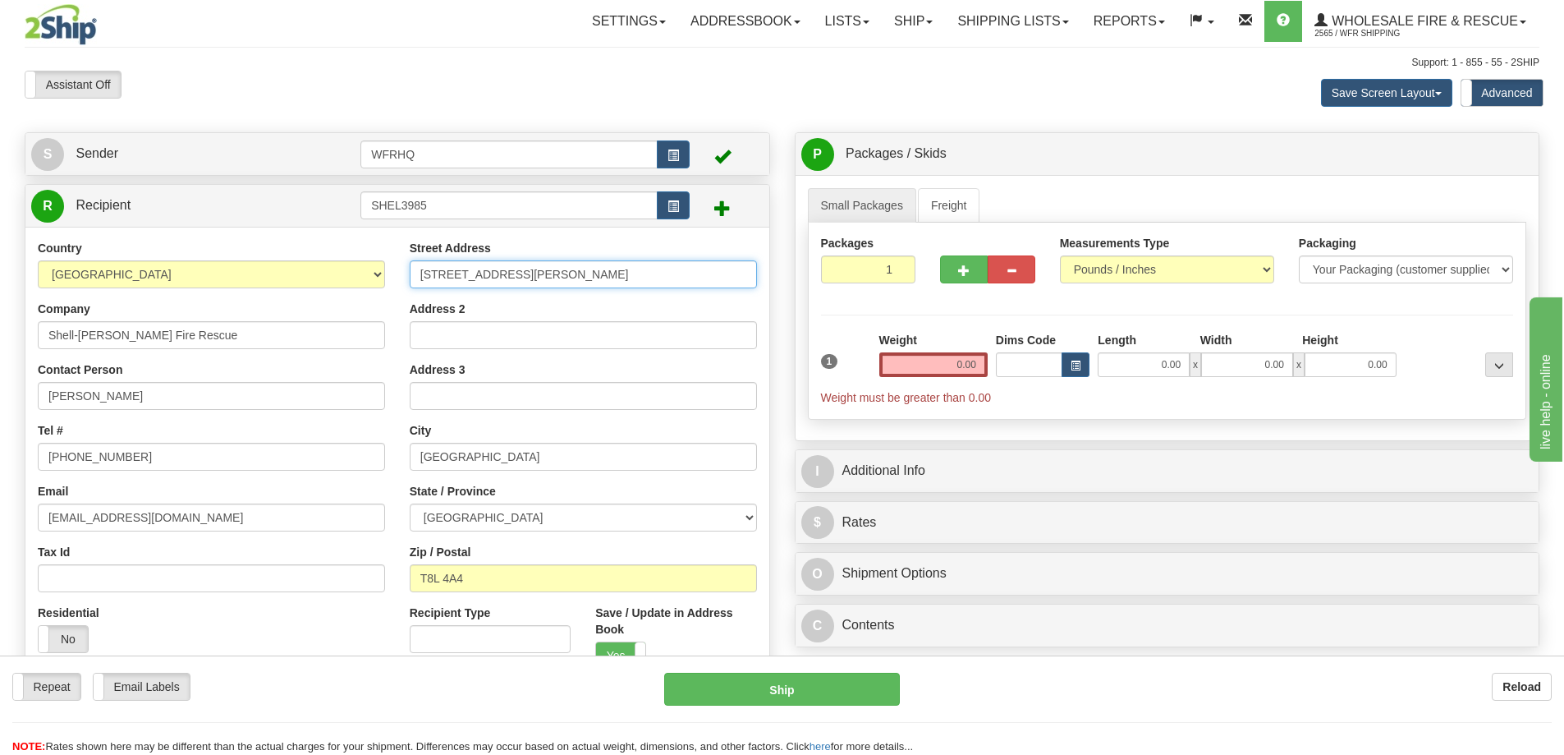
type input "3985 Shelley Road"
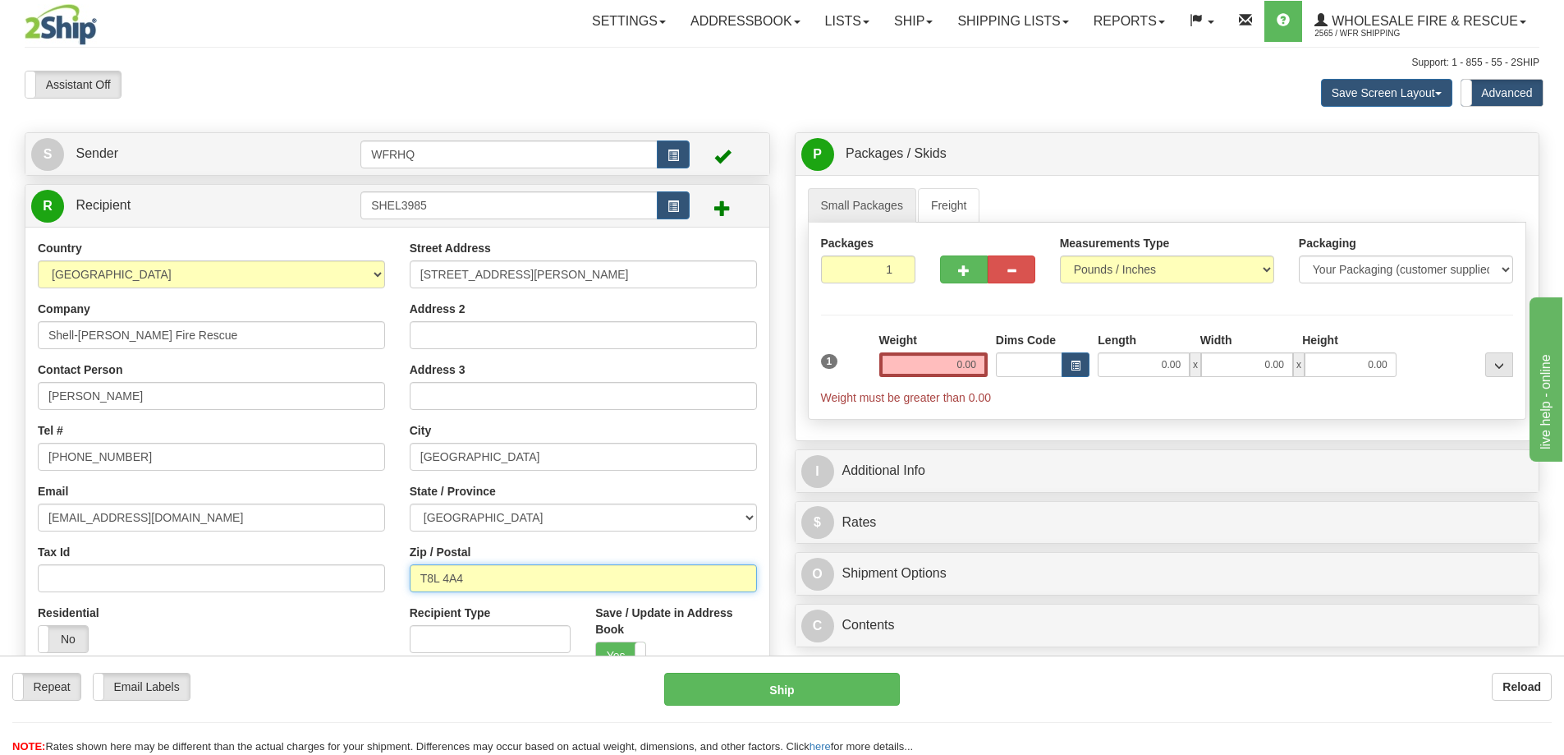
click at [500, 580] on input "T8L 4A4" at bounding box center [583, 578] width 347 height 28
drag, startPoint x: 500, startPoint y: 580, endPoint x: 354, endPoint y: 583, distance: 146.2
click at [354, 583] on div "Country [GEOGRAPHIC_DATA] [GEOGRAPHIC_DATA] [GEOGRAPHIC_DATA] [GEOGRAPHIC_DATA]…" at bounding box center [397, 461] width 744 height 442
type input "V2K5G1"
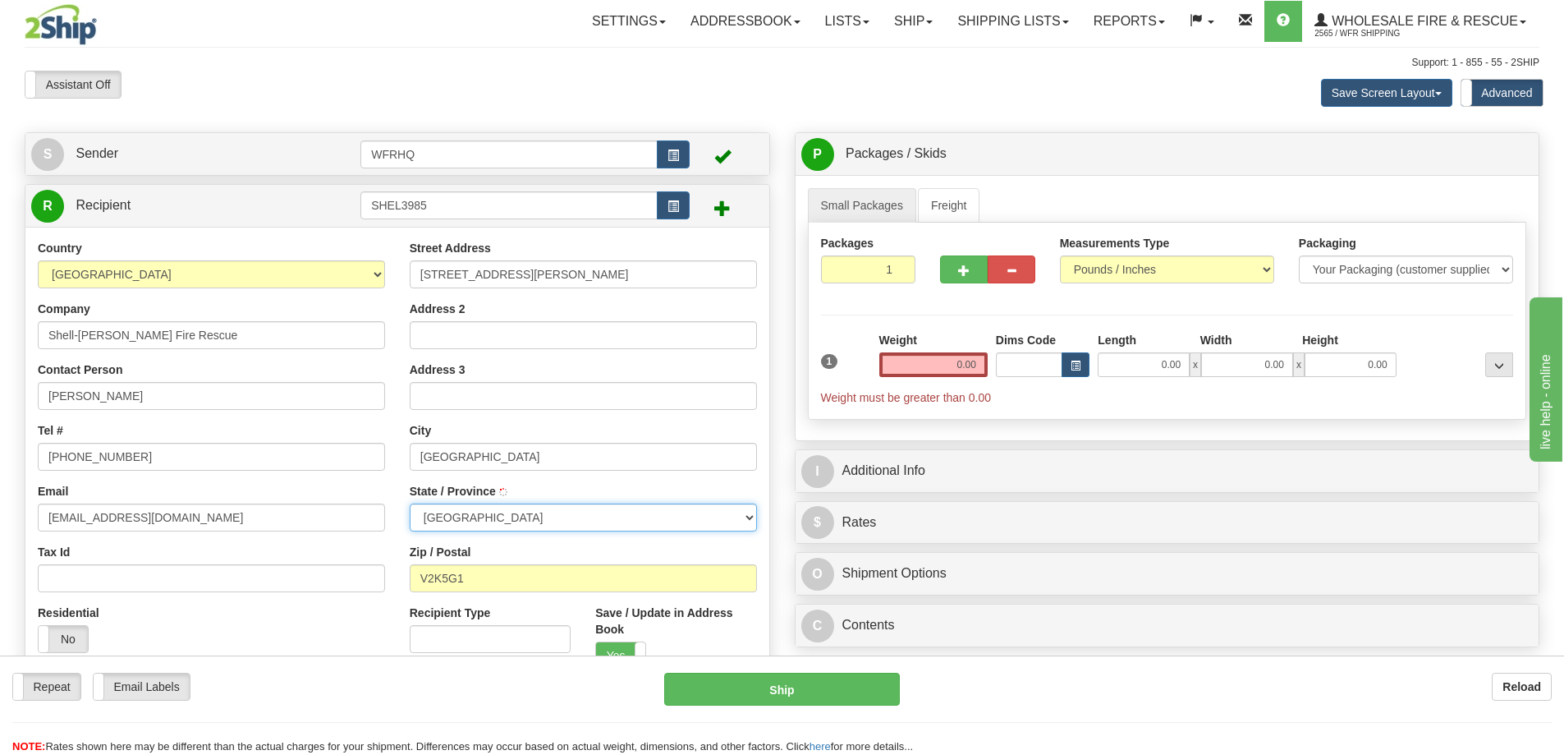
type input "PRINCE GEORGE"
select select "BC"
click at [966, 360] on input "0.00" at bounding box center [933, 364] width 108 height 25
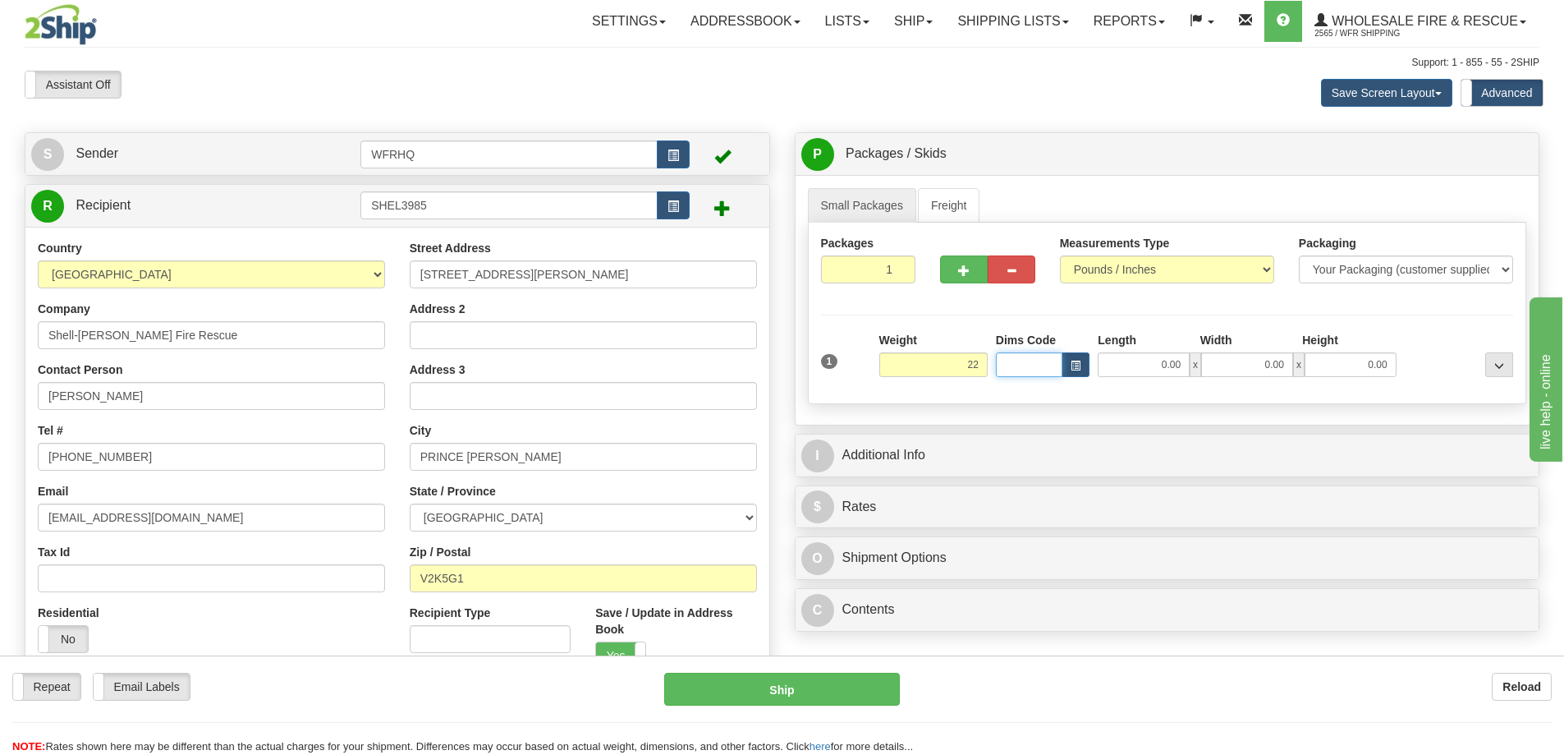
type input "22.00"
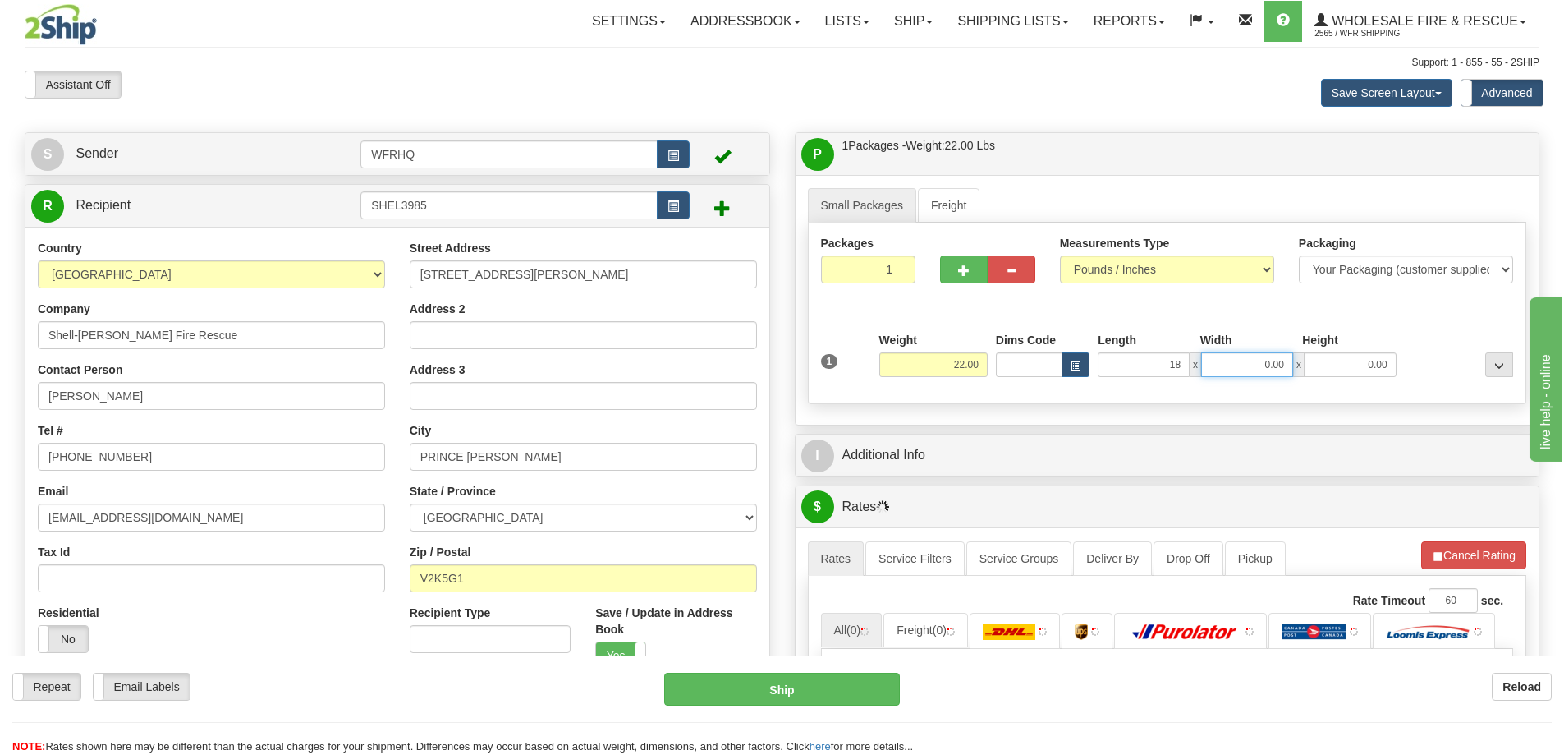
type input "18.00"
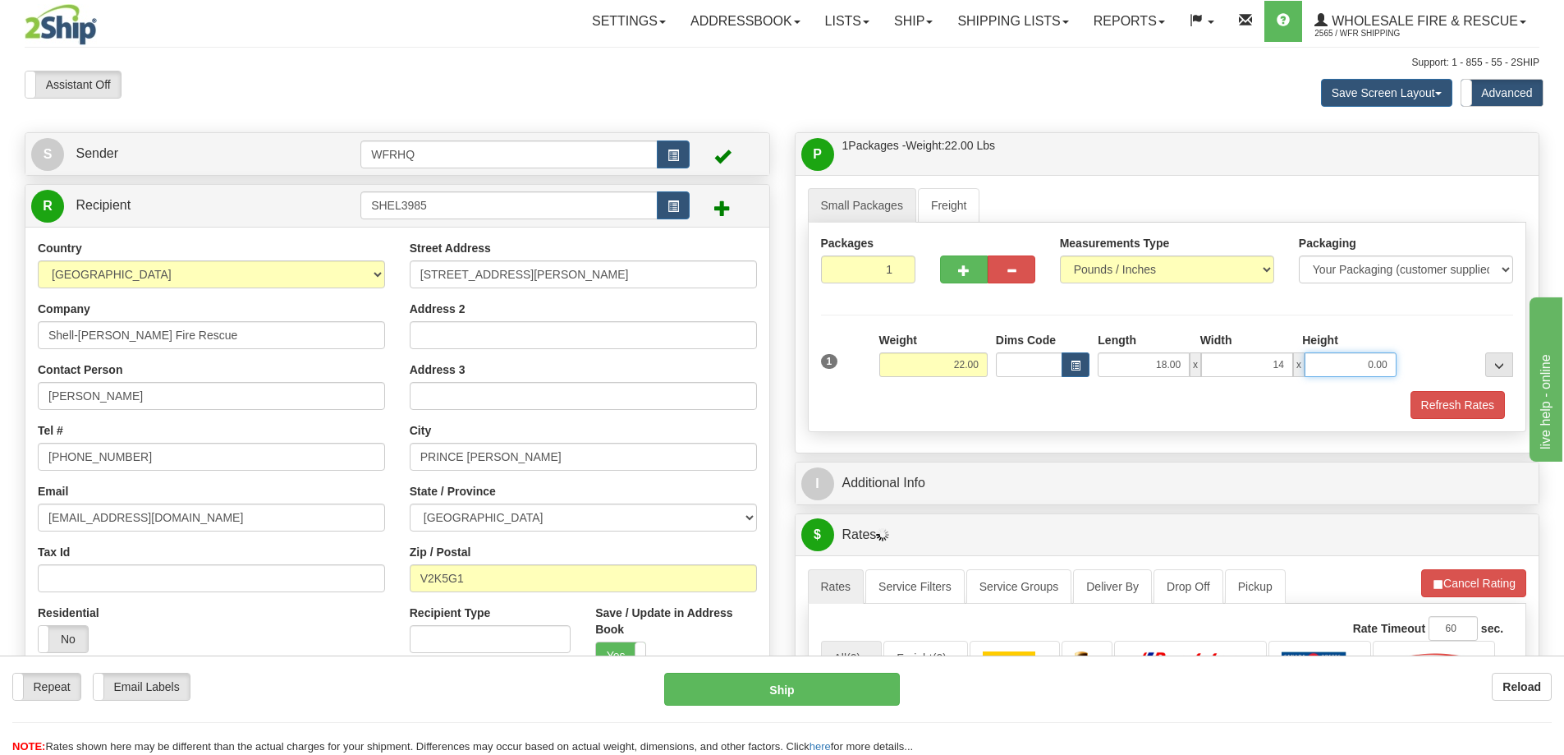
type input "14.00"
type input "12.00"
click at [1439, 391] on button "Refresh Rates" at bounding box center [1458, 405] width 94 height 28
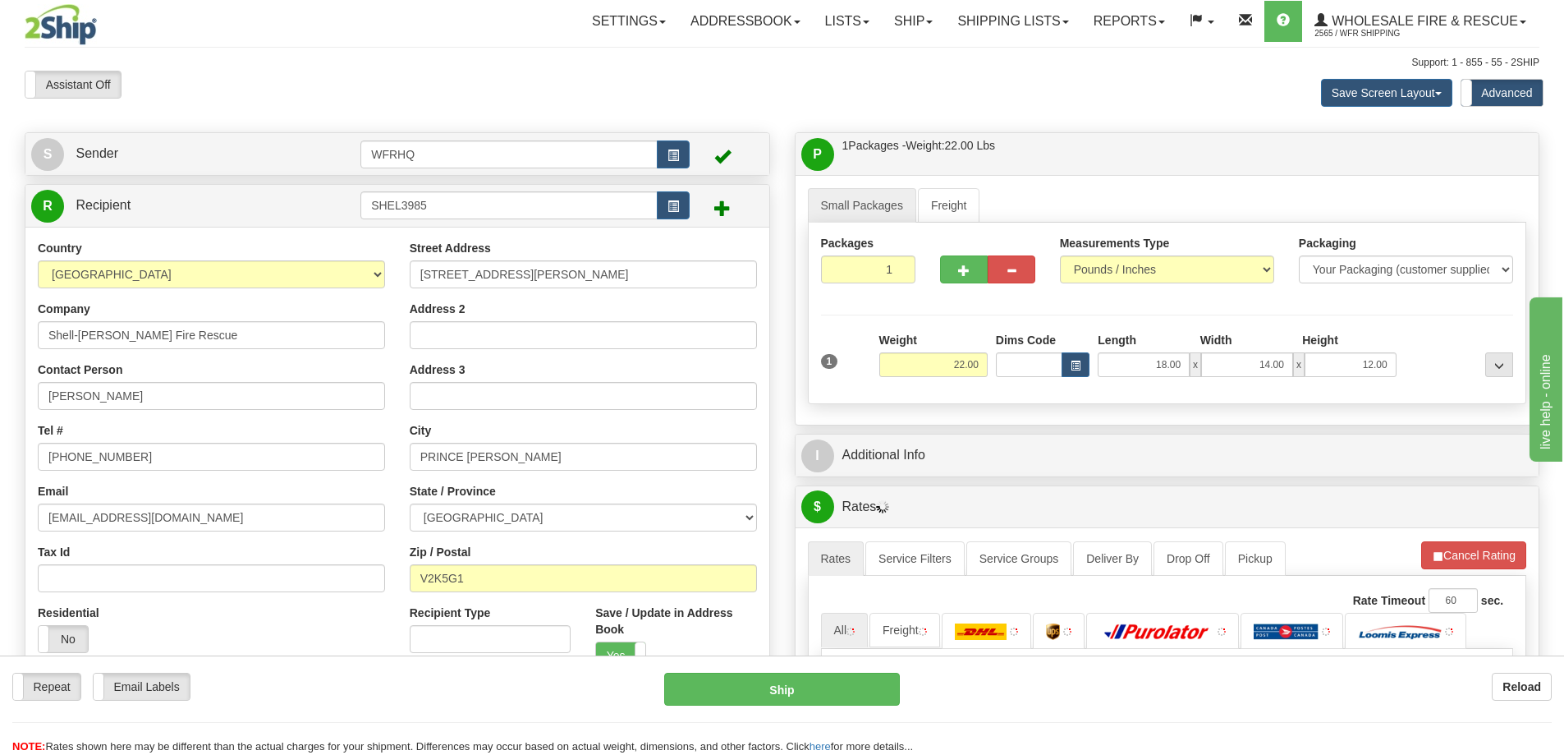
drag, startPoint x: 1005, startPoint y: 421, endPoint x: 1002, endPoint y: 437, distance: 15.9
click at [1003, 422] on div "Small Packages Freight Packages 1 1 Measurements Type" at bounding box center [1168, 300] width 744 height 250
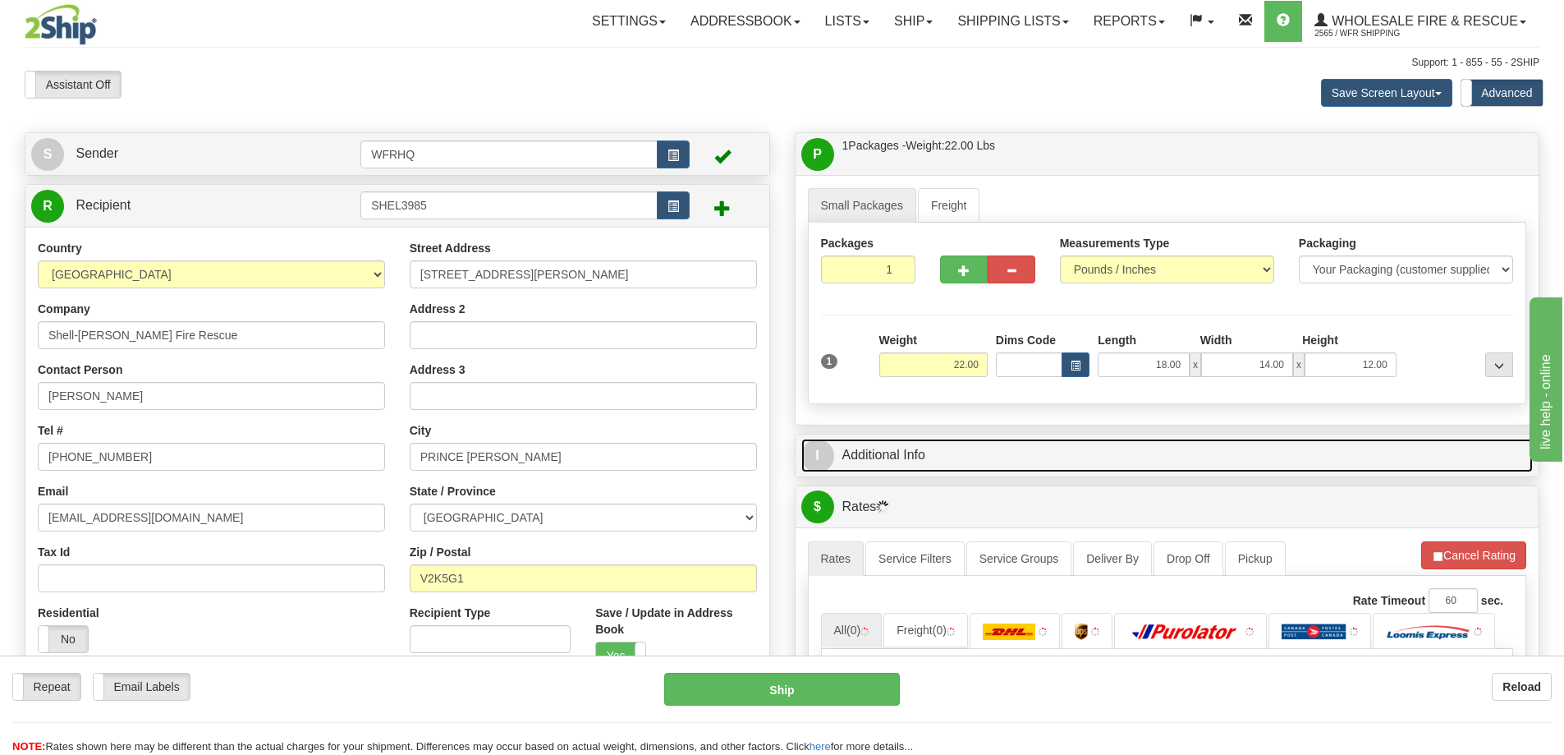
click at [994, 450] on link "I Additional Info" at bounding box center [1167, 455] width 732 height 34
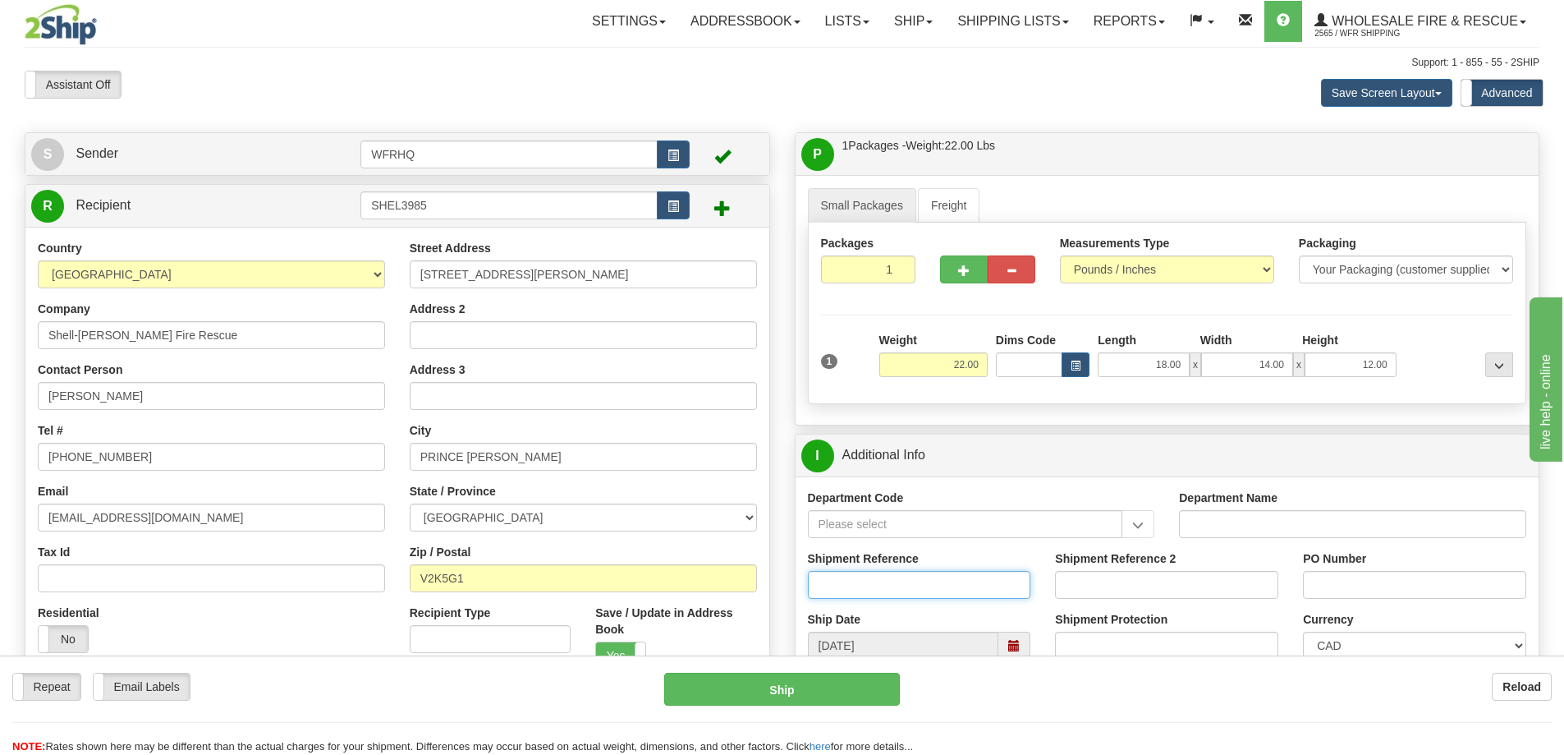
click at [876, 576] on input "Shipment Reference" at bounding box center [919, 585] width 223 height 28
type input "S47187-31182"
type input "66109 - Attention: Bonnie UBCM GRANT"
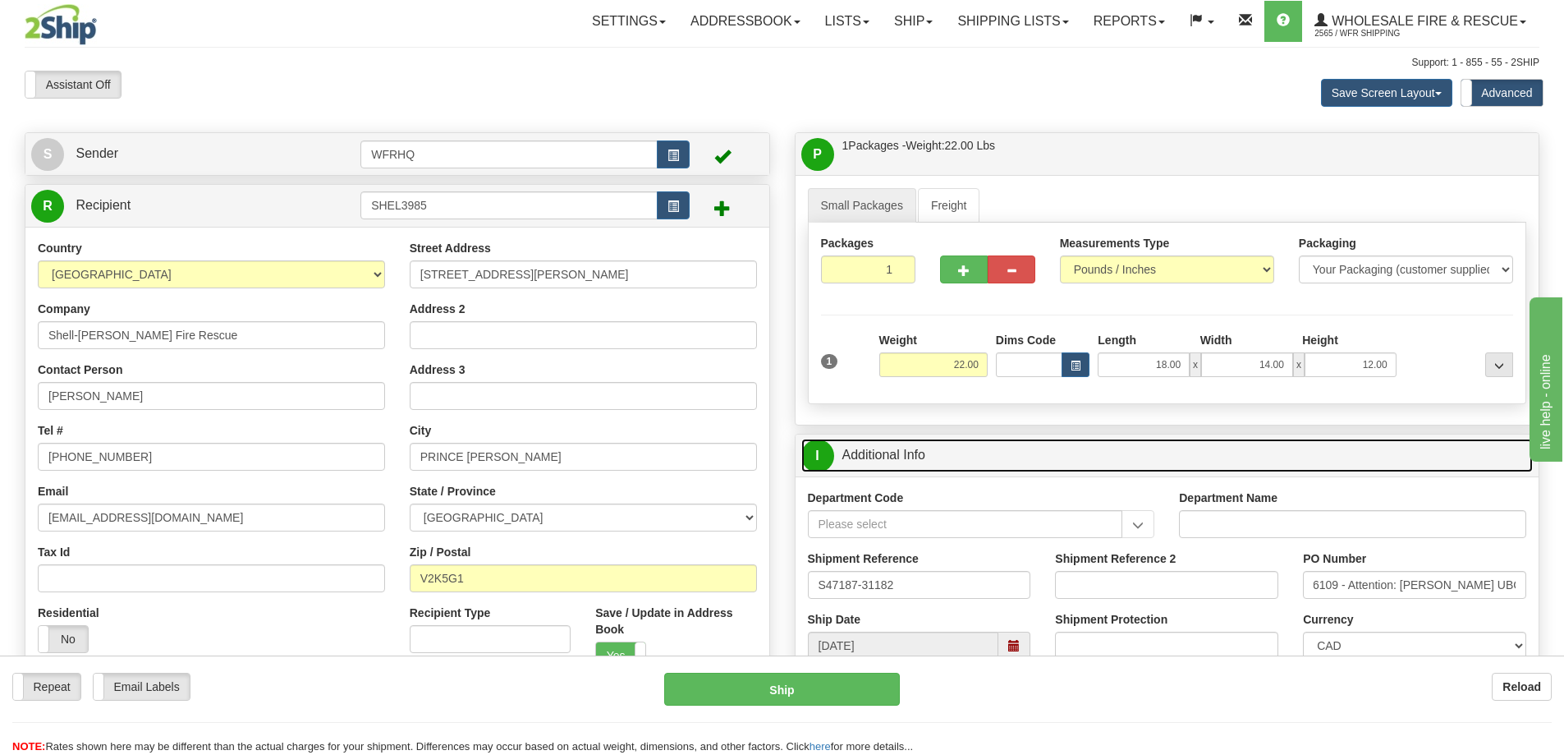
click at [1239, 451] on link "I Additional Info" at bounding box center [1167, 455] width 732 height 34
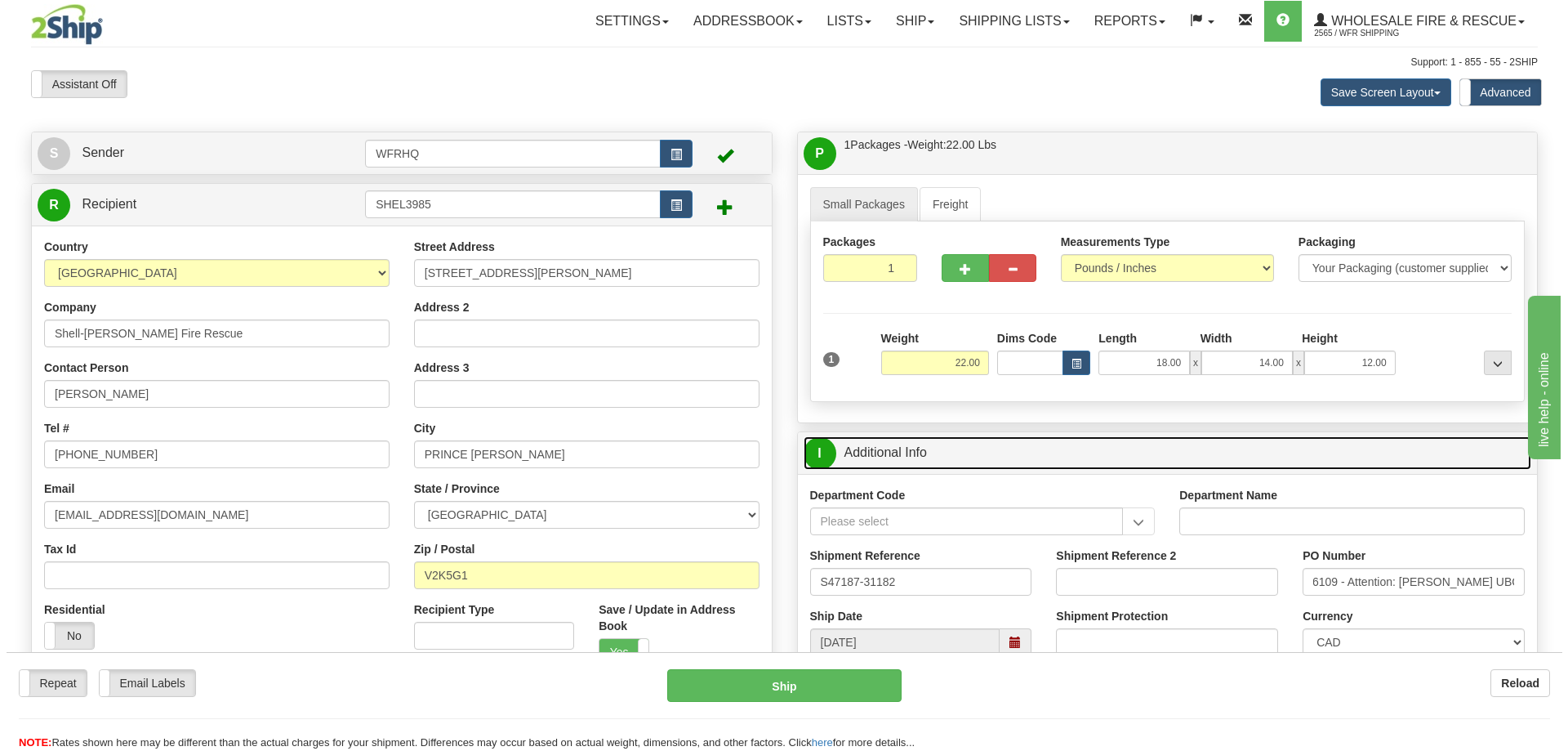
scroll to position [0, 0]
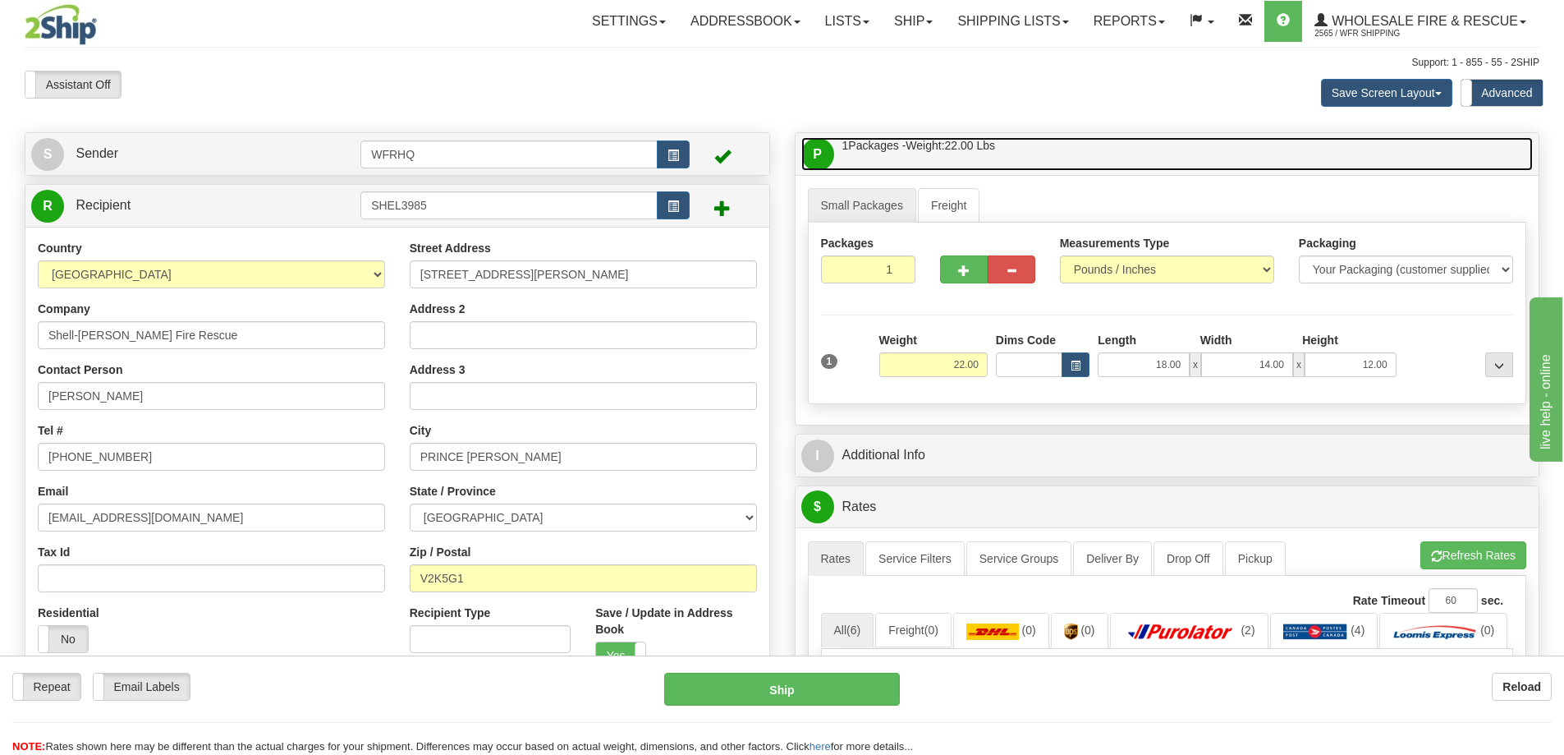
click at [1168, 148] on link "P Packages / Skids 1 Packages - Weight: 22.00 Lbs 1 Skids - Weight: NaN Lbs" at bounding box center [1167, 154] width 732 height 34
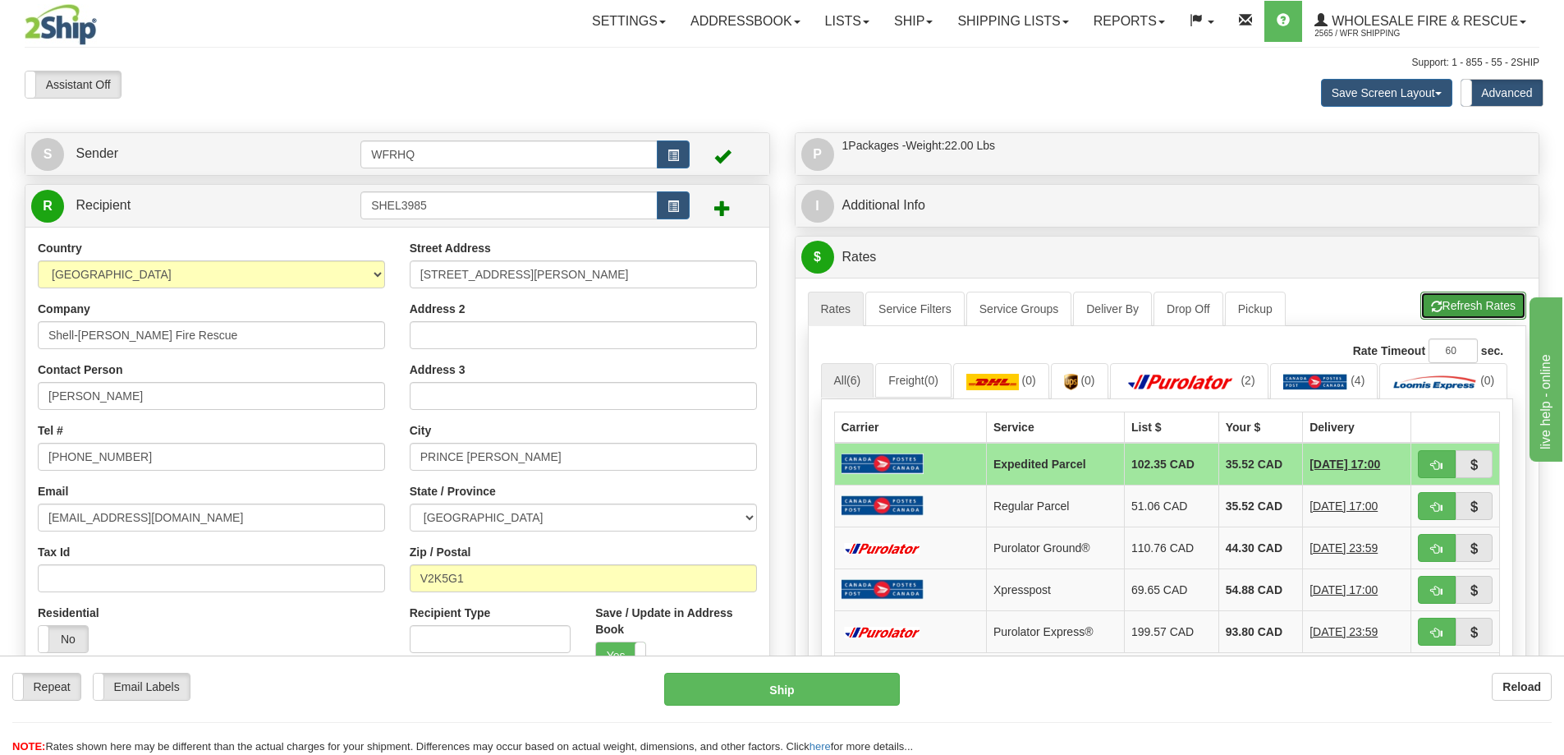
click at [1435, 301] on span "button" at bounding box center [1436, 306] width 11 height 11
click at [1437, 554] on span "button" at bounding box center [1436, 549] width 11 height 11
type input "260"
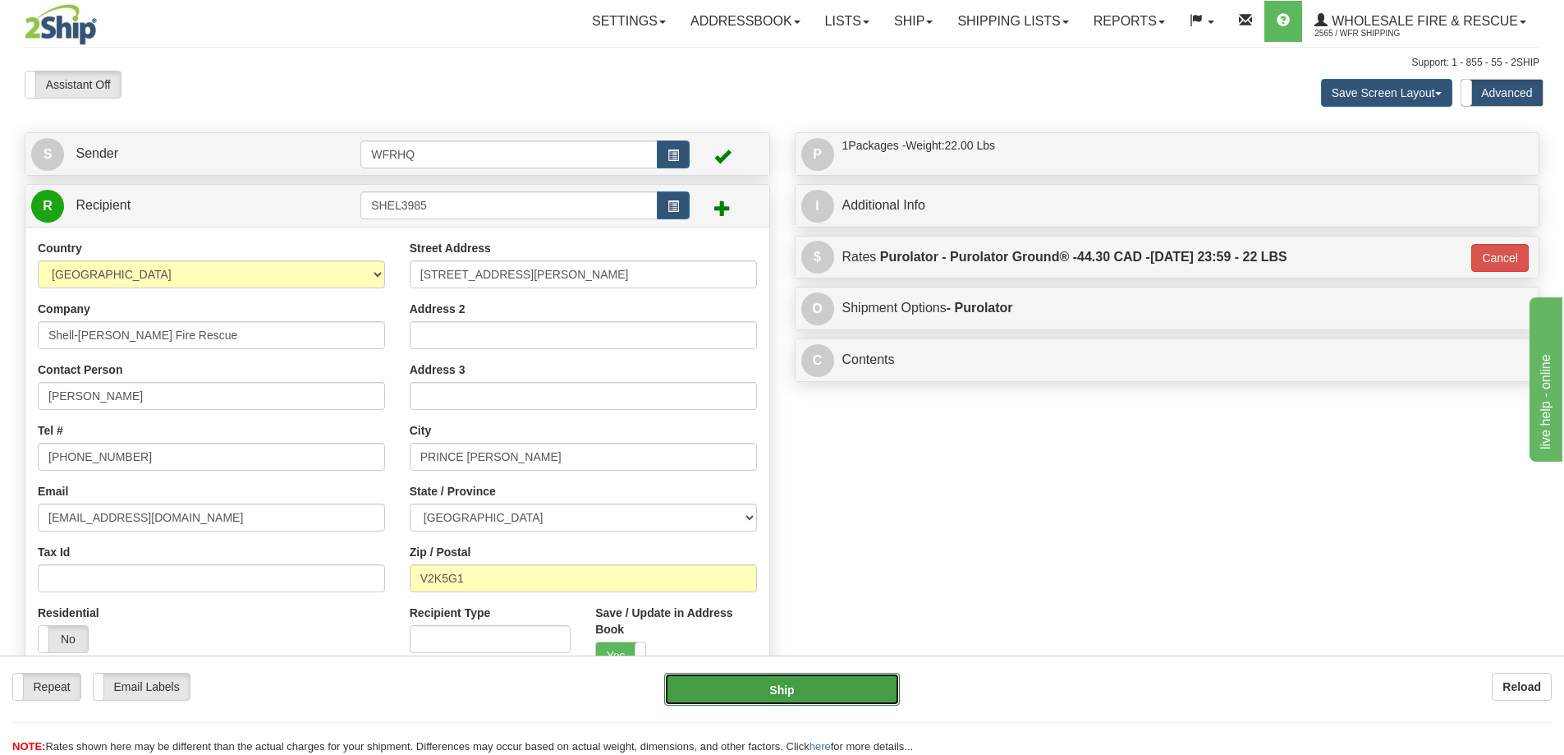
click at [778, 679] on button "Ship" at bounding box center [782, 688] width 236 height 33
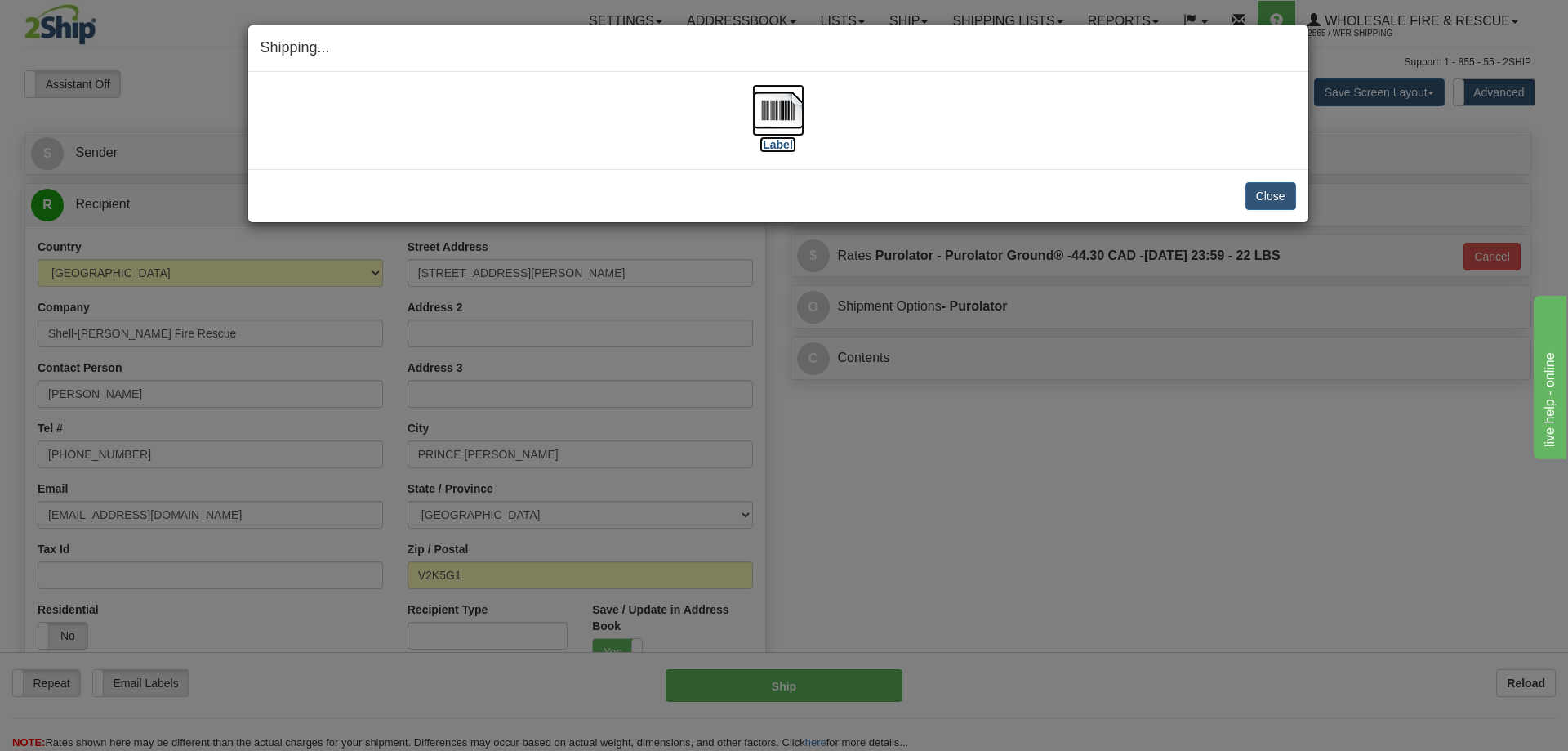
click at [772, 104] on img at bounding box center [778, 110] width 53 height 53
click at [1262, 187] on button "Close" at bounding box center [1271, 196] width 51 height 28
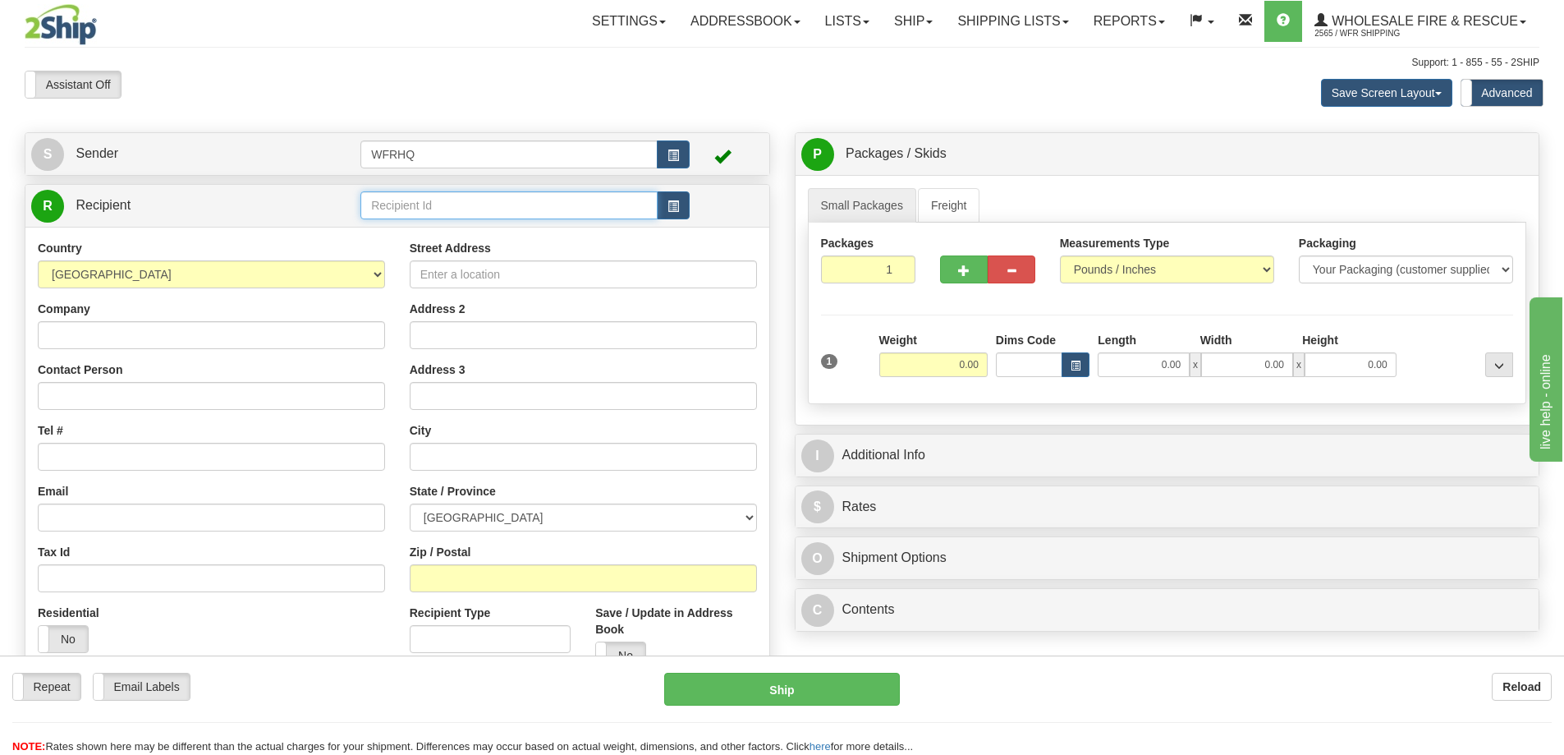
drag, startPoint x: 455, startPoint y: 208, endPoint x: 4, endPoint y: 251, distance: 452.9
click at [455, 208] on input "text" at bounding box center [508, 205] width 297 height 28
type input "HOPE325W"
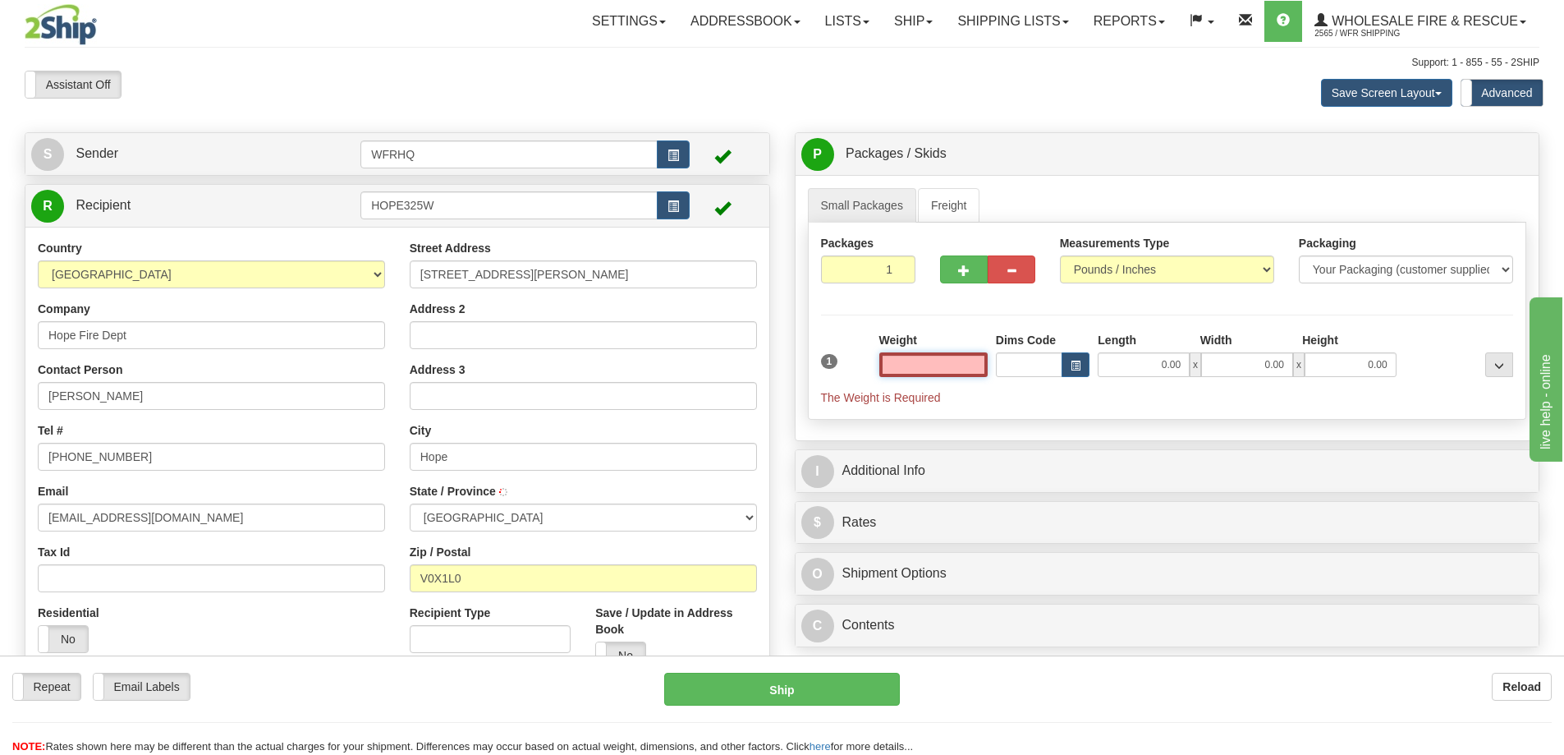
type input "HOPE"
drag, startPoint x: 966, startPoint y: 363, endPoint x: 901, endPoint y: 366, distance: 64.9
click at [966, 363] on input "text" at bounding box center [933, 364] width 108 height 25
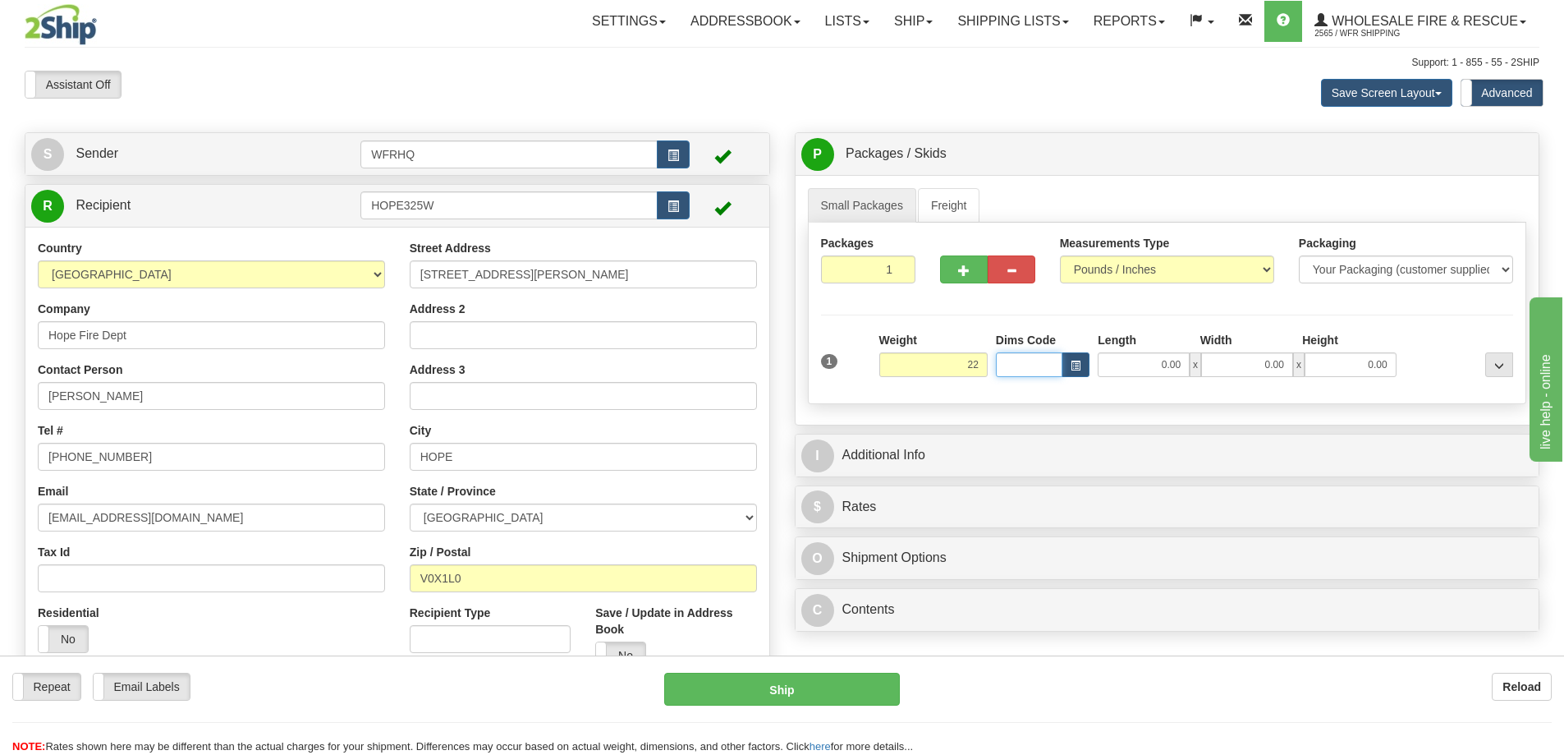
type input "22.00"
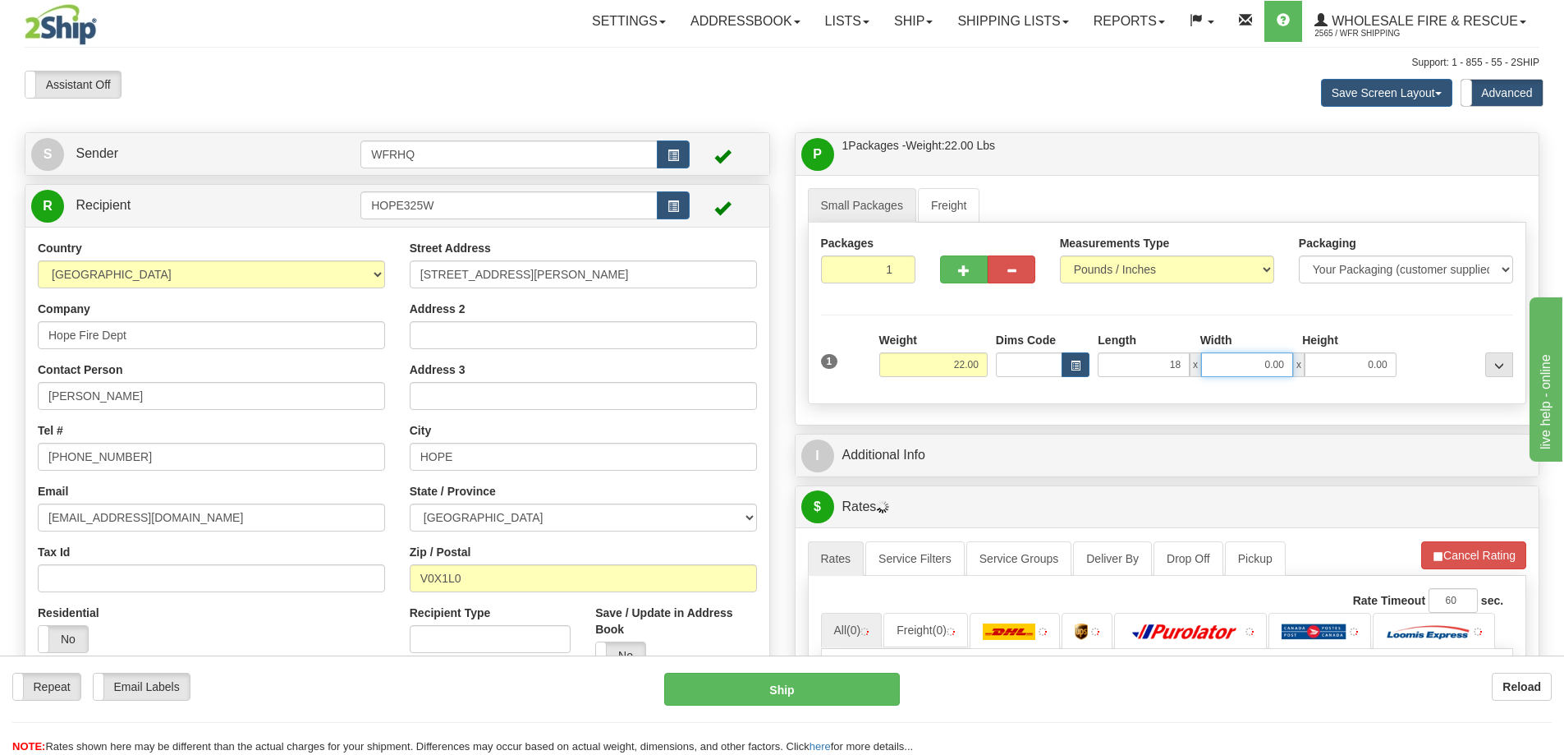
type input "18.00"
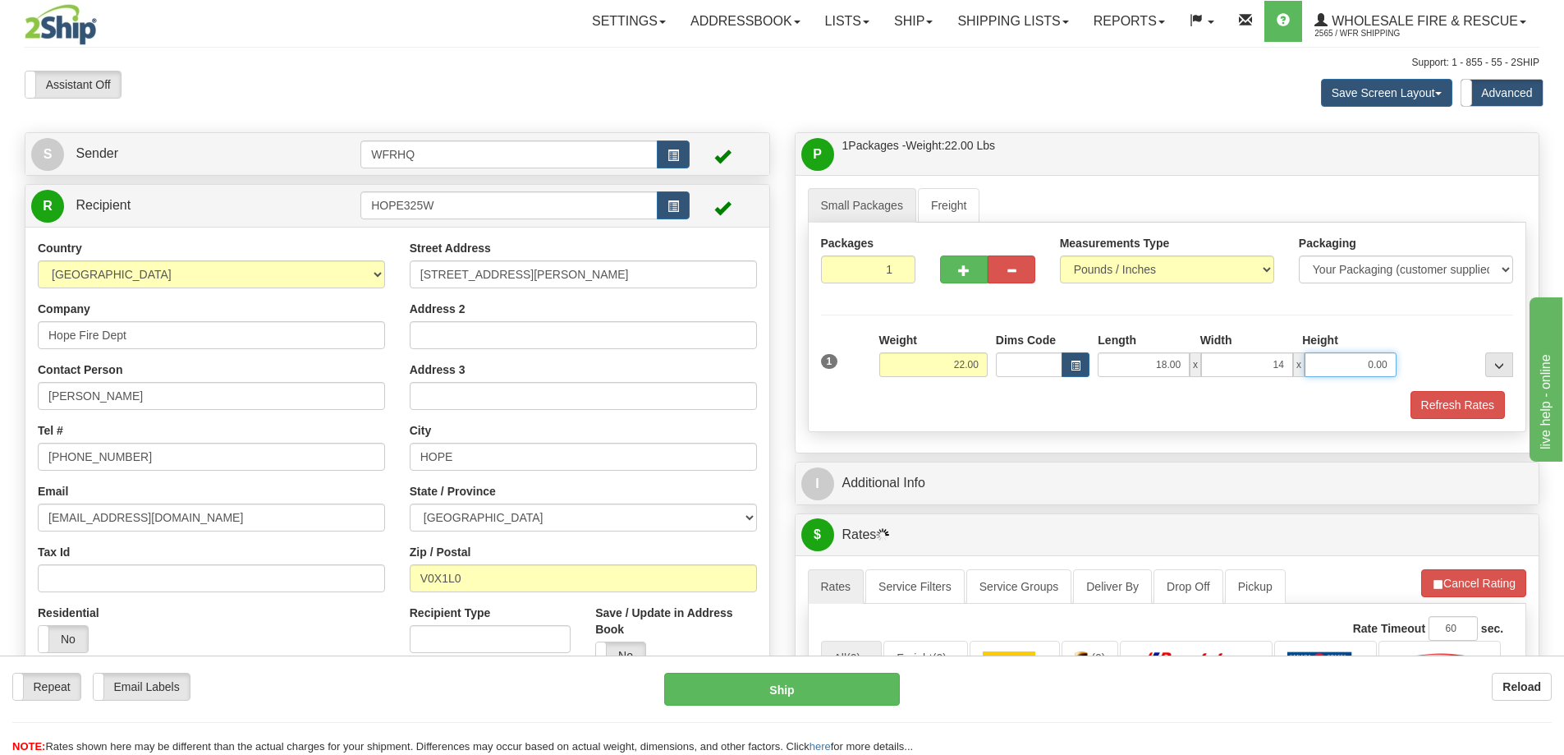
type input "14.00"
type input "12.00"
click at [1447, 393] on button "Refresh Rates" at bounding box center [1458, 405] width 94 height 28
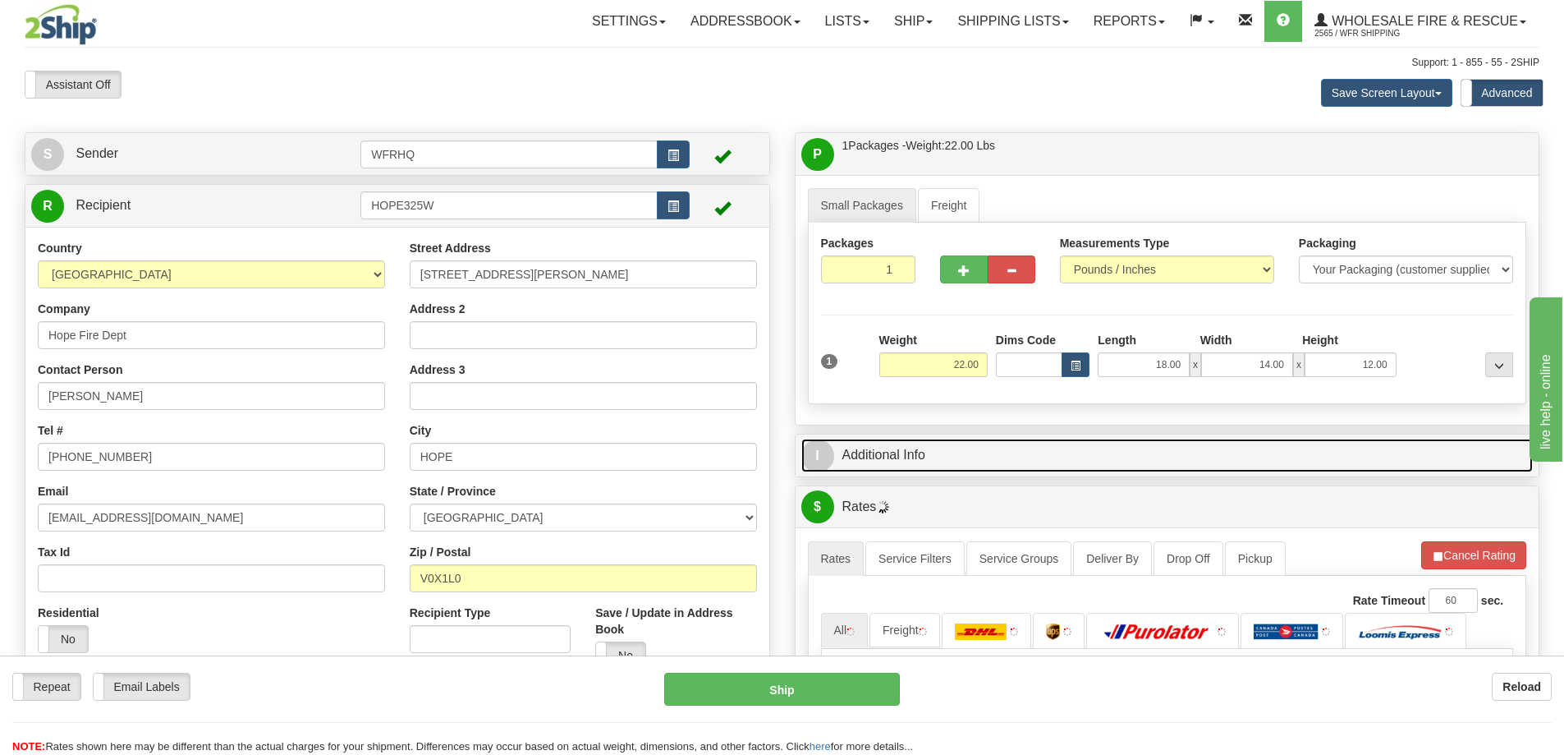
click at [1190, 439] on link "I Additional Info" at bounding box center [1167, 455] width 732 height 34
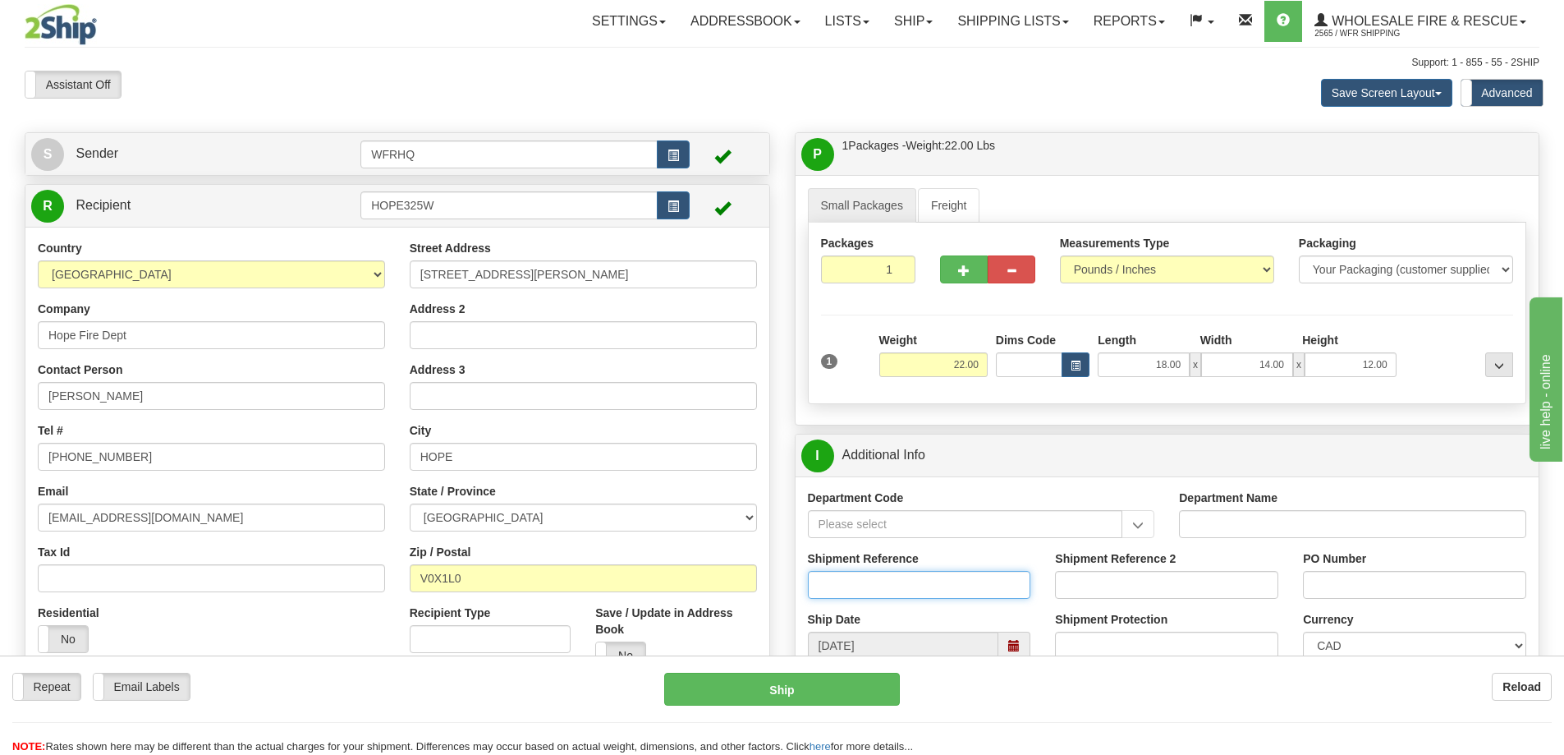
click at [890, 593] on input "Shipment Reference" at bounding box center [919, 585] width 223 height 28
type input "S46524-30945"
type input "Nolan"
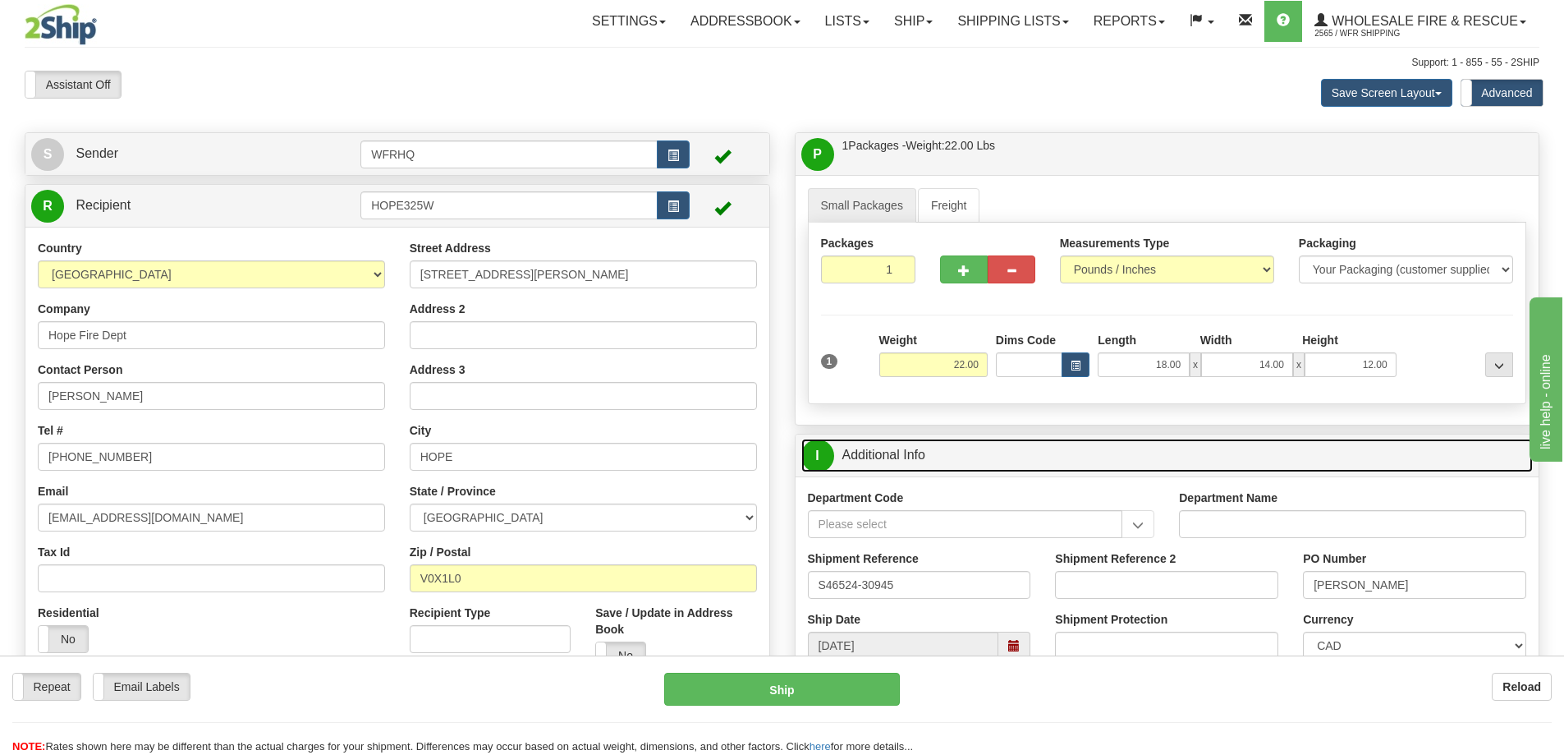
click at [1164, 456] on link "I Additional Info" at bounding box center [1167, 455] width 732 height 34
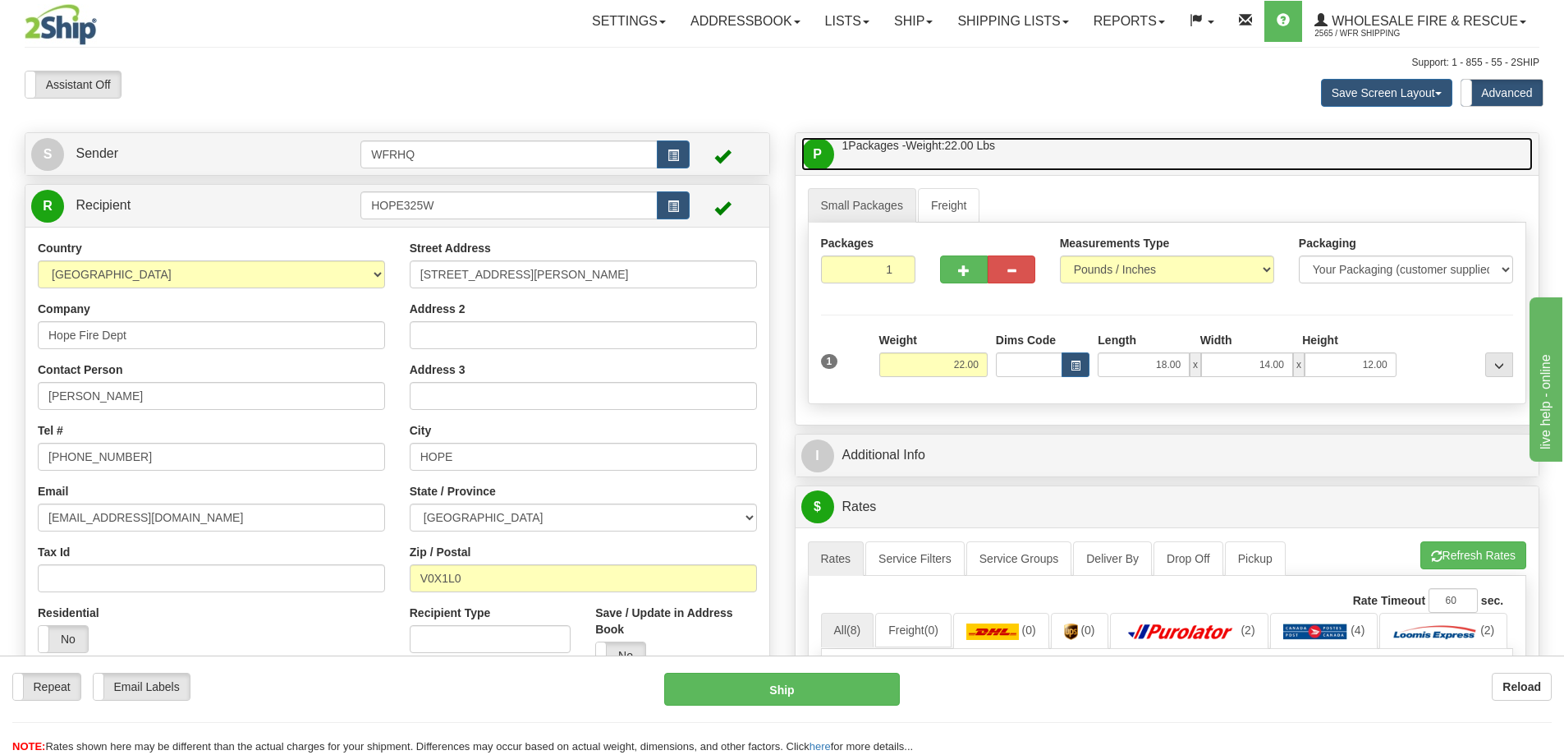
click at [1094, 152] on link "P Packages / Skids 1 Packages - Weight: 22.00 Lbs 1 Skids - Weight: NaN Lbs" at bounding box center [1167, 154] width 732 height 34
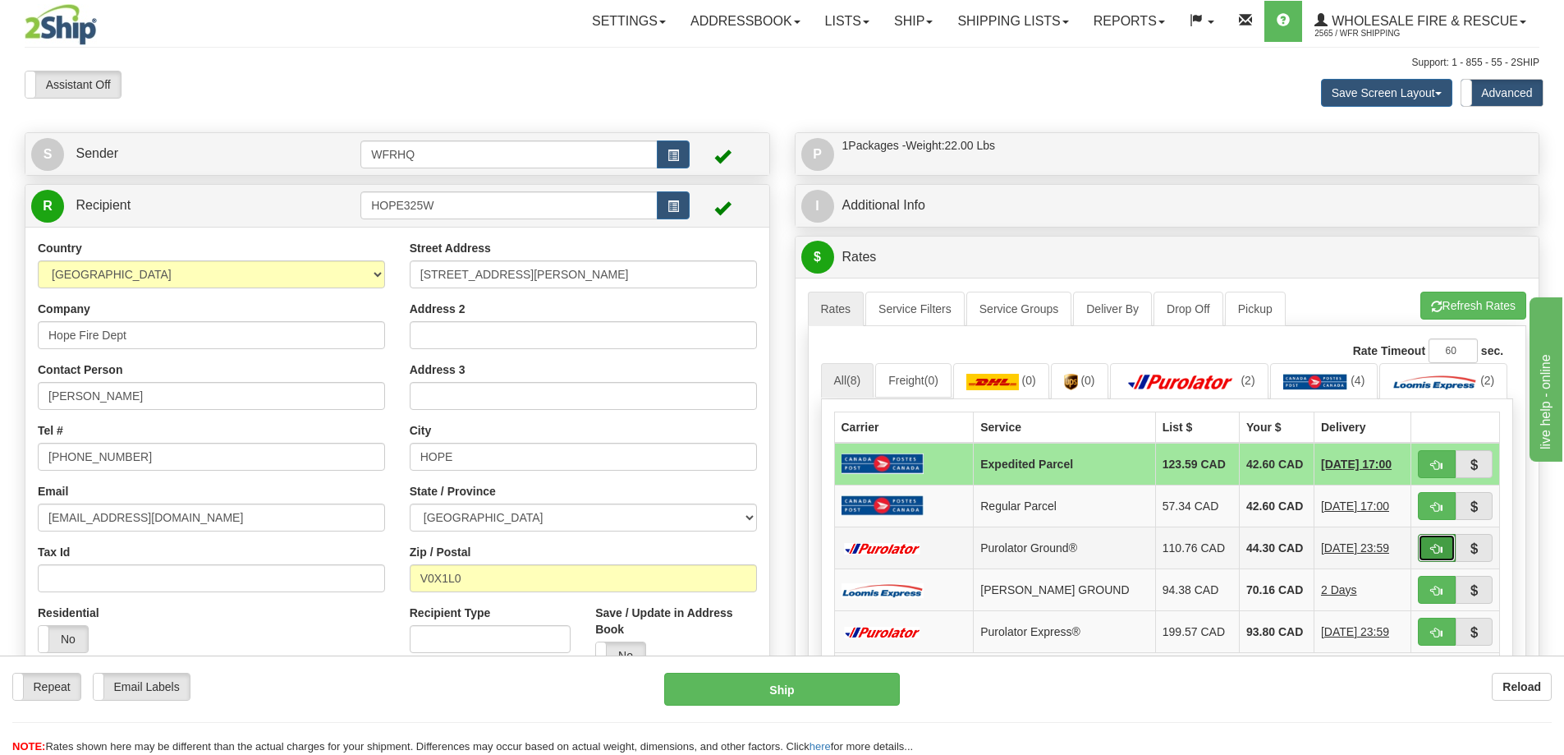
click at [1432, 554] on span "button" at bounding box center [1436, 549] width 11 height 11
type input "260"
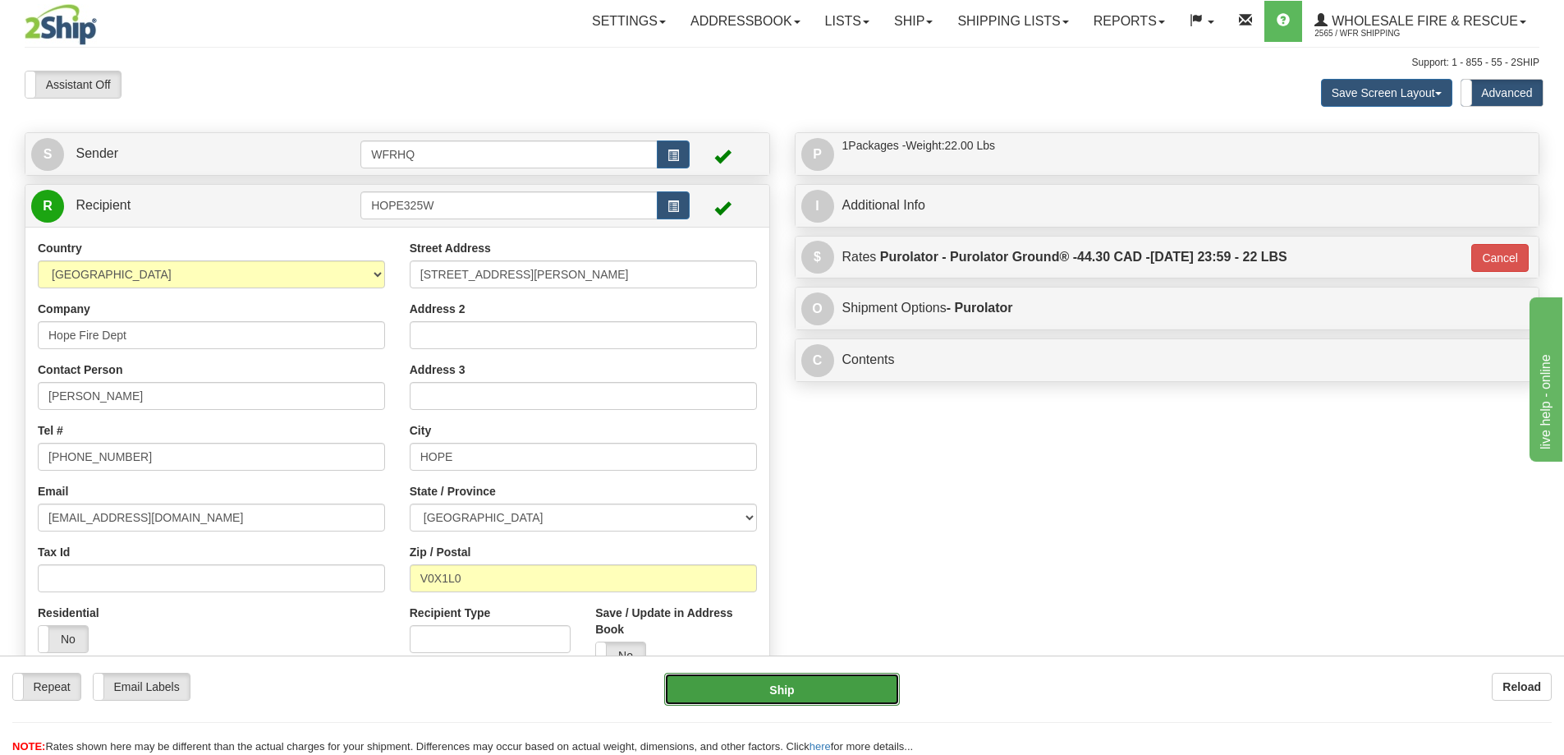
click at [808, 680] on button "Ship" at bounding box center [782, 688] width 236 height 33
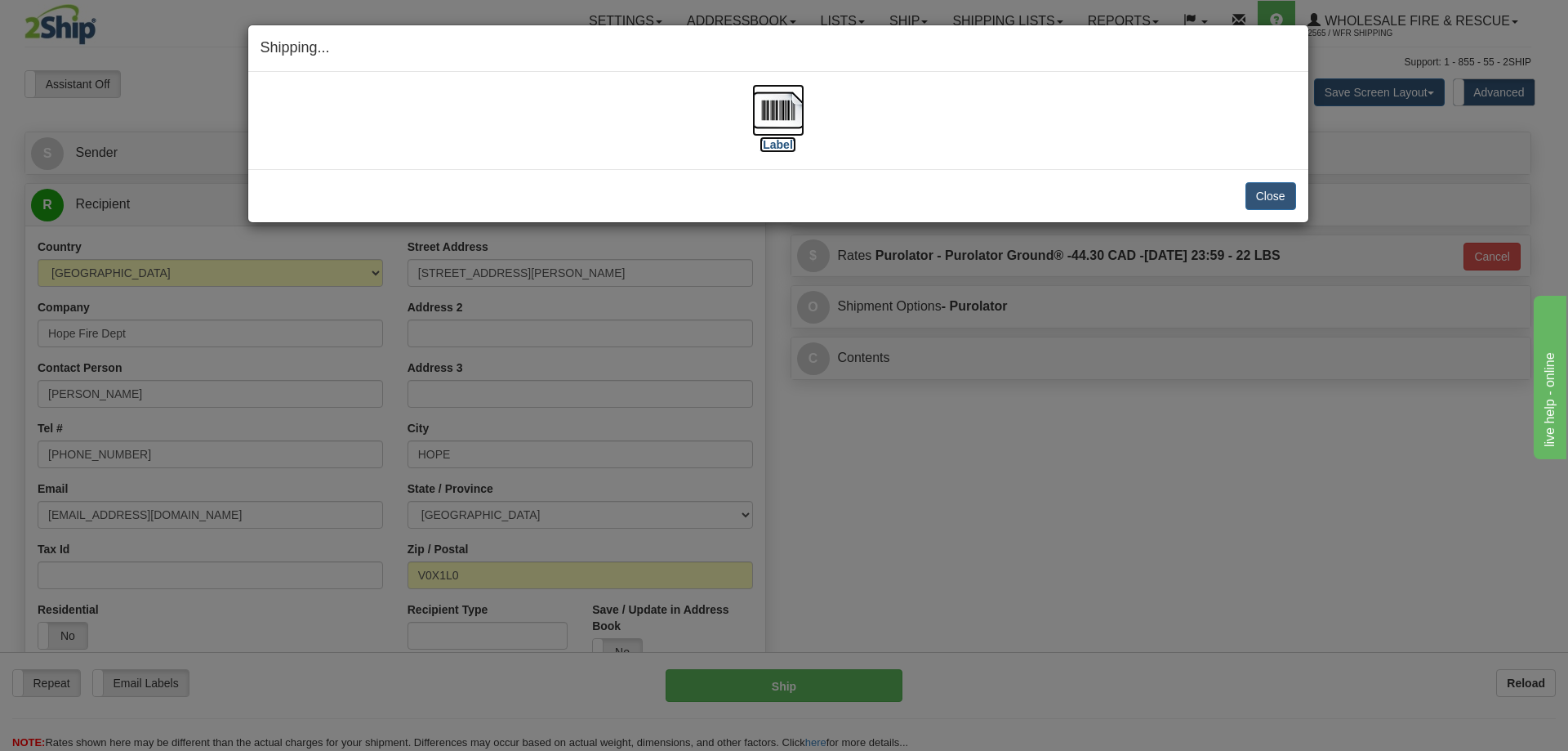
click at [783, 117] on img at bounding box center [778, 110] width 53 height 53
click at [1297, 199] on div "Close Cancel Cancel Shipment and Quit Pickup Quit Pickup ONLY" at bounding box center [779, 195] width 1061 height 53
click at [1276, 199] on button "Close" at bounding box center [1271, 196] width 51 height 28
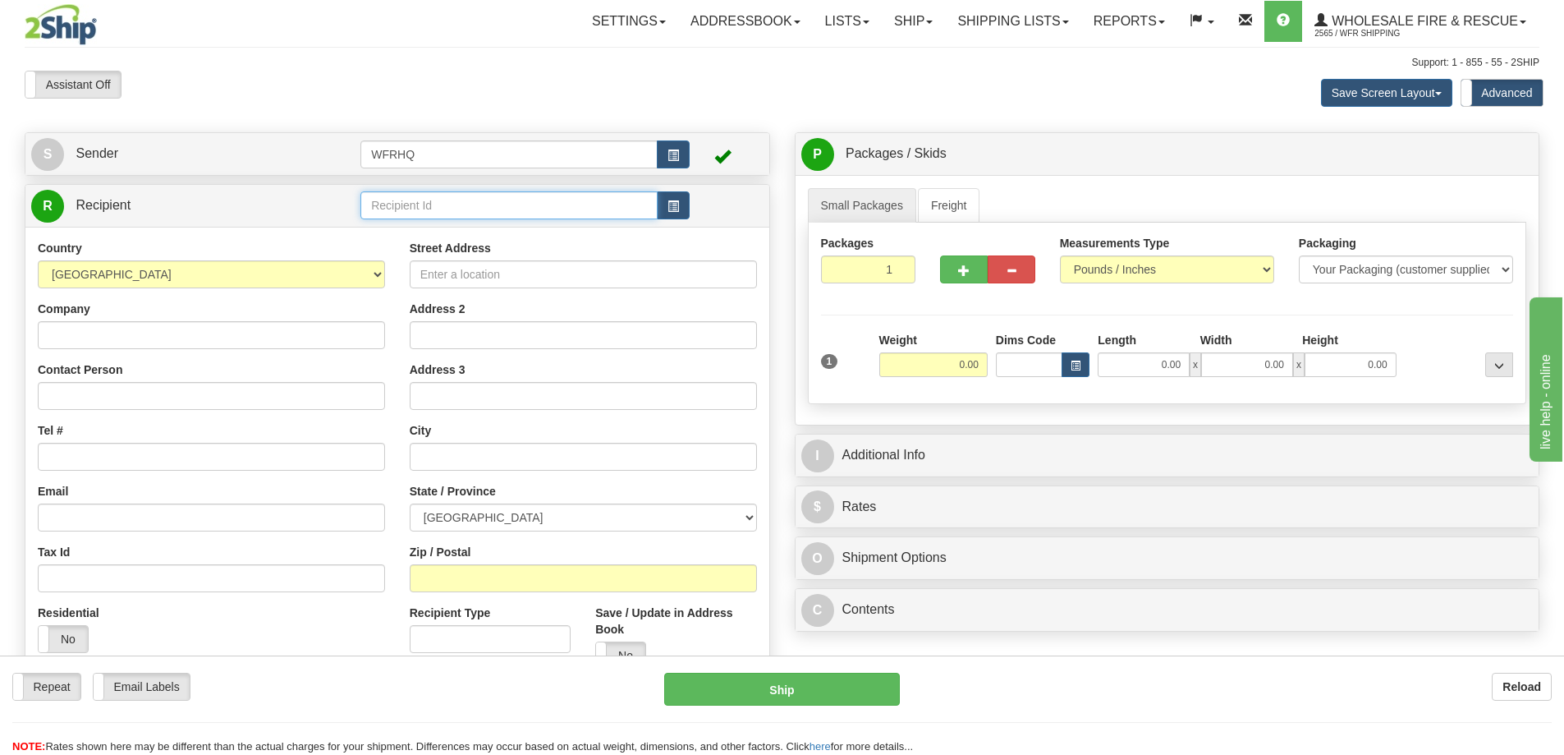
click at [415, 191] on input "text" at bounding box center [508, 205] width 297 height 28
type input "BAWL101H\"
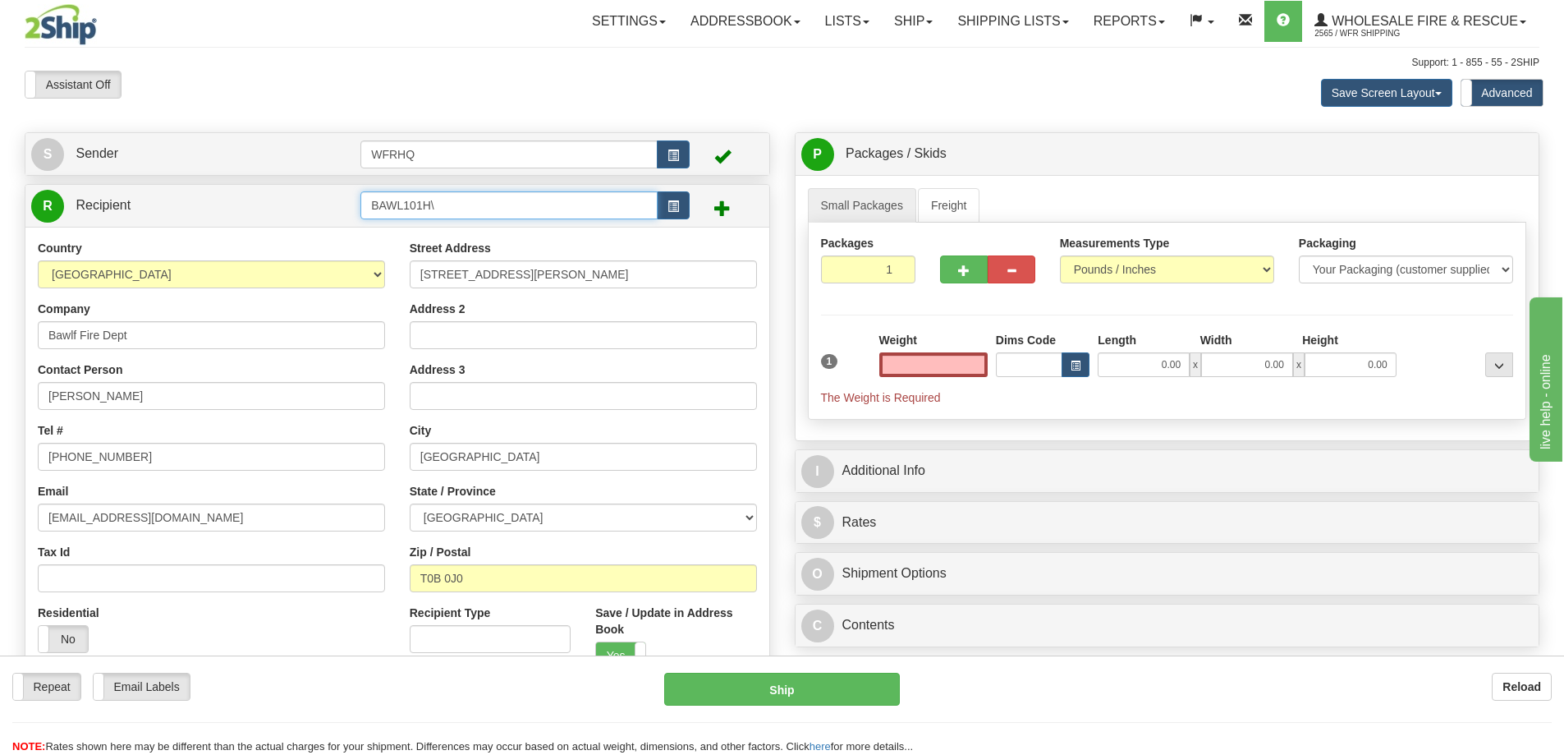
type input "0.00"
click at [513, 212] on input "BAWL101H\" at bounding box center [508, 205] width 297 height 28
click at [570, 233] on div "BAWL101H" at bounding box center [506, 231] width 282 height 18
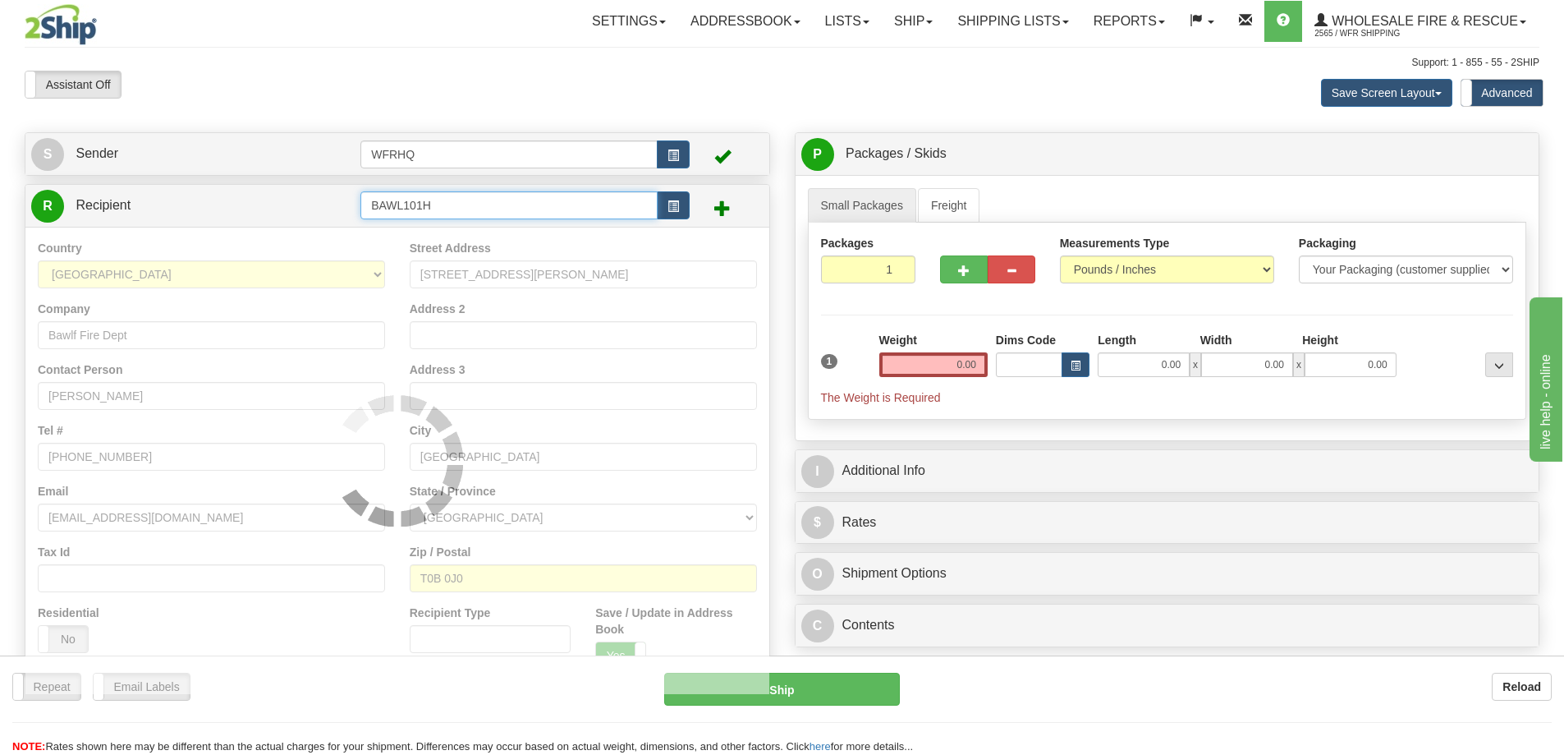
type input "BAWL101H"
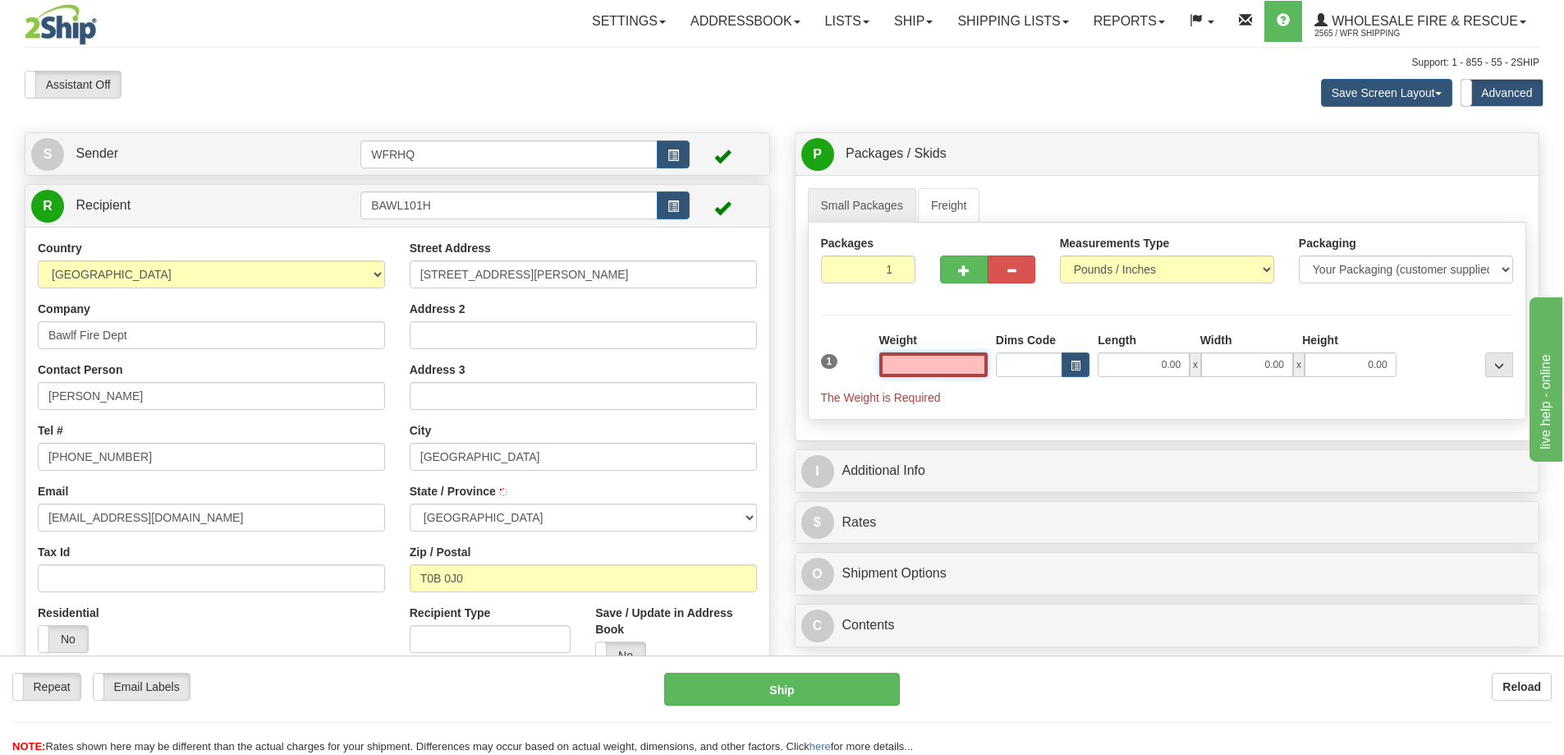
click at [915, 356] on input "text" at bounding box center [933, 364] width 108 height 25
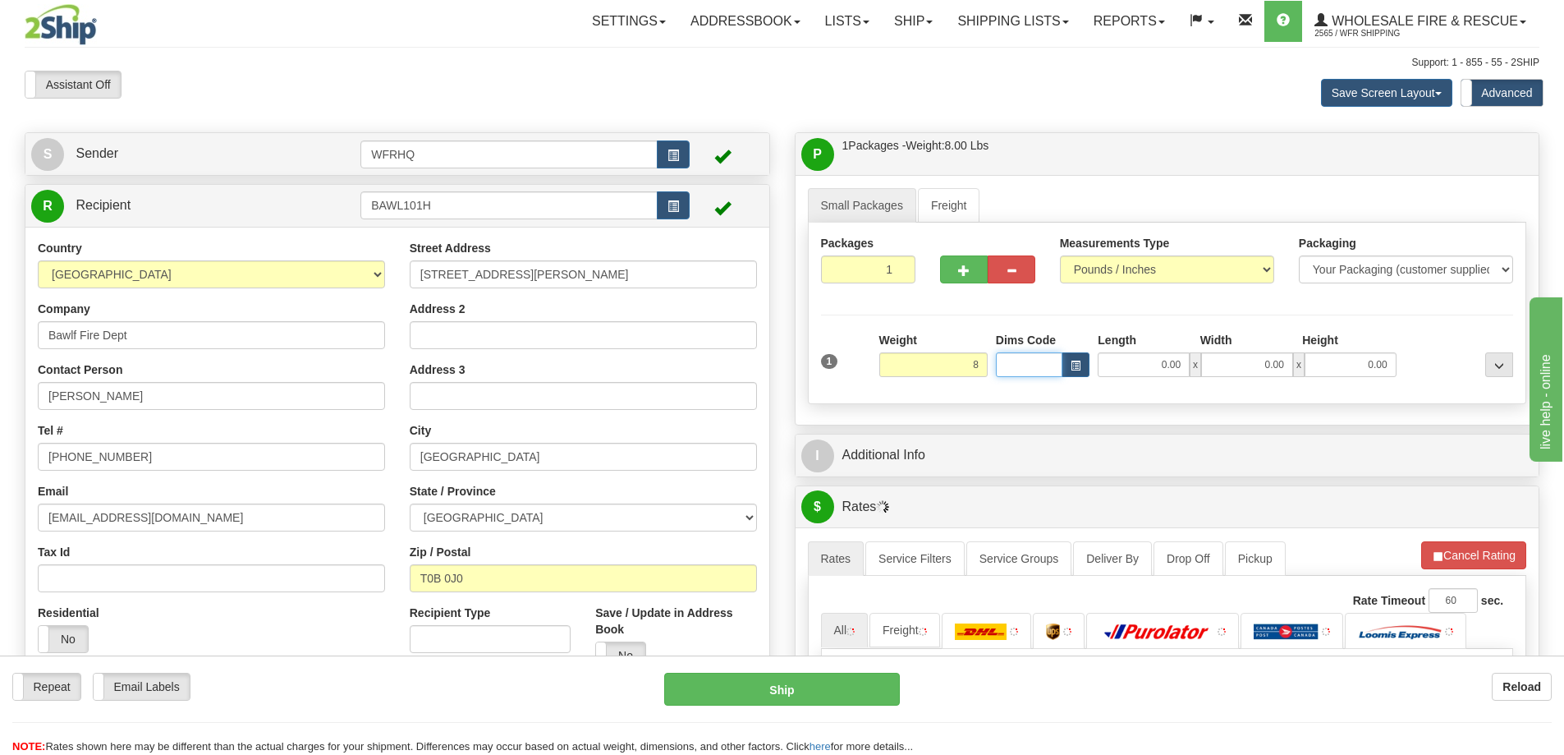
type input "8.00"
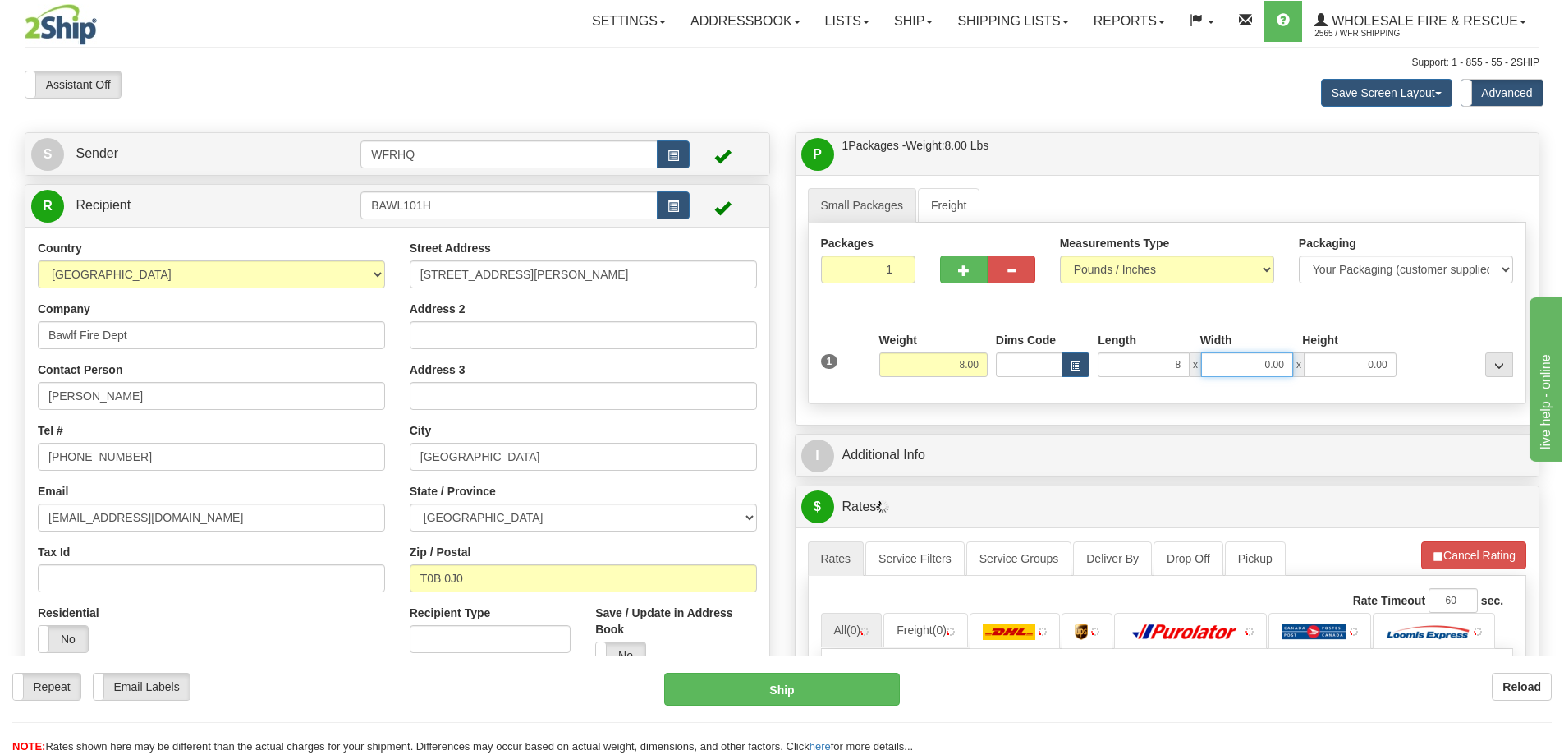
type input "8.00"
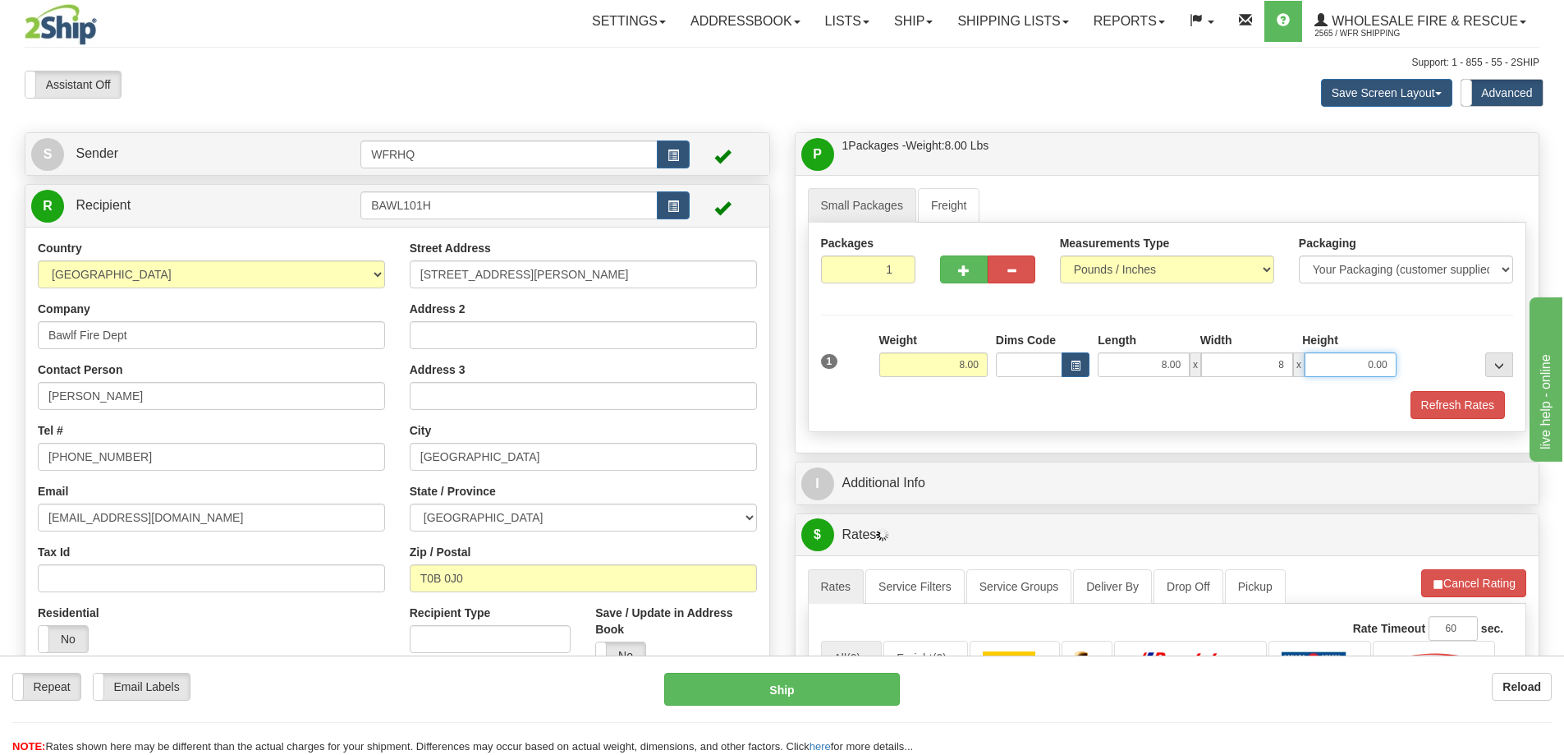
type input "8.00"
click at [1444, 414] on button "Refresh Rates" at bounding box center [1458, 405] width 94 height 28
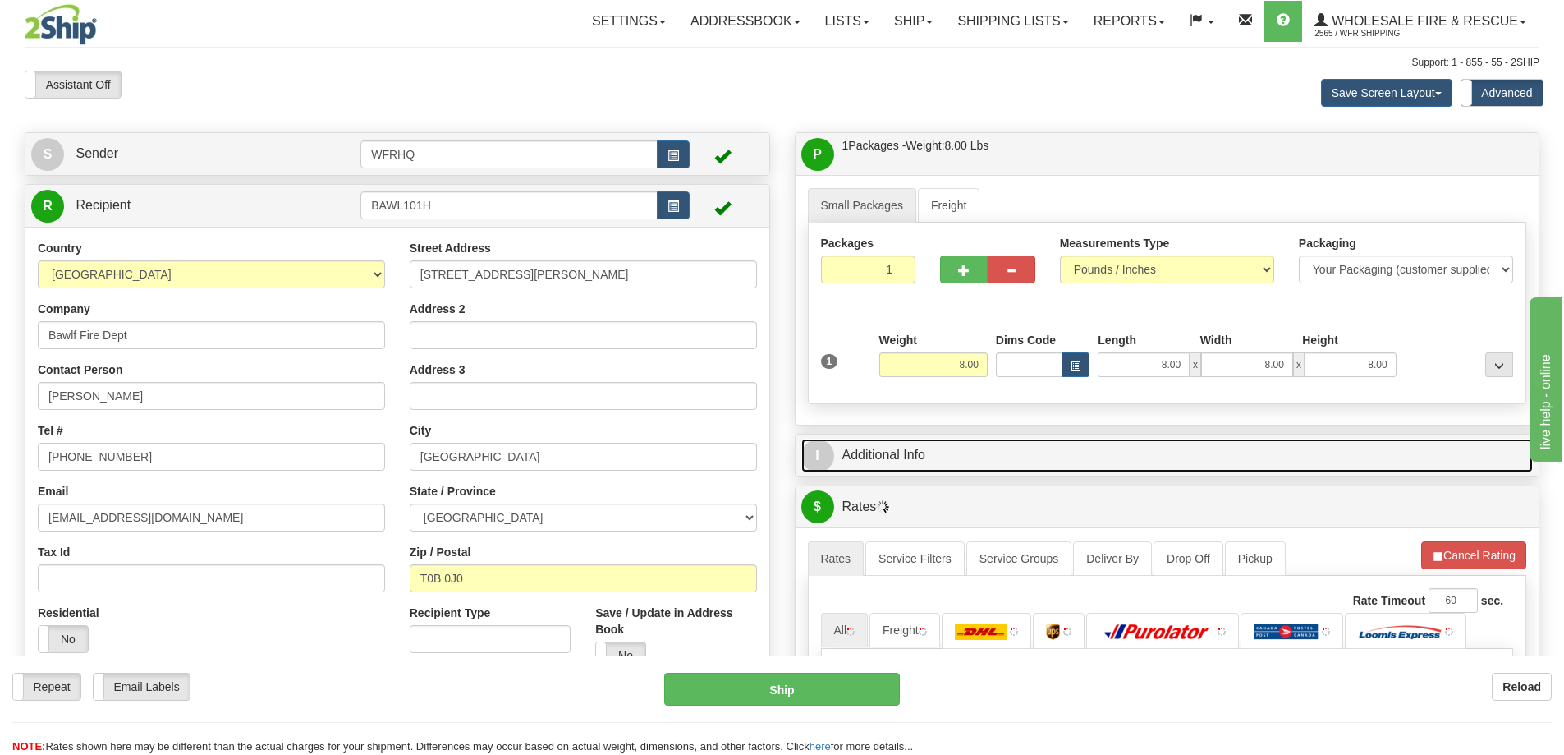
click at [1260, 458] on link "I Additional Info" at bounding box center [1167, 455] width 732 height 34
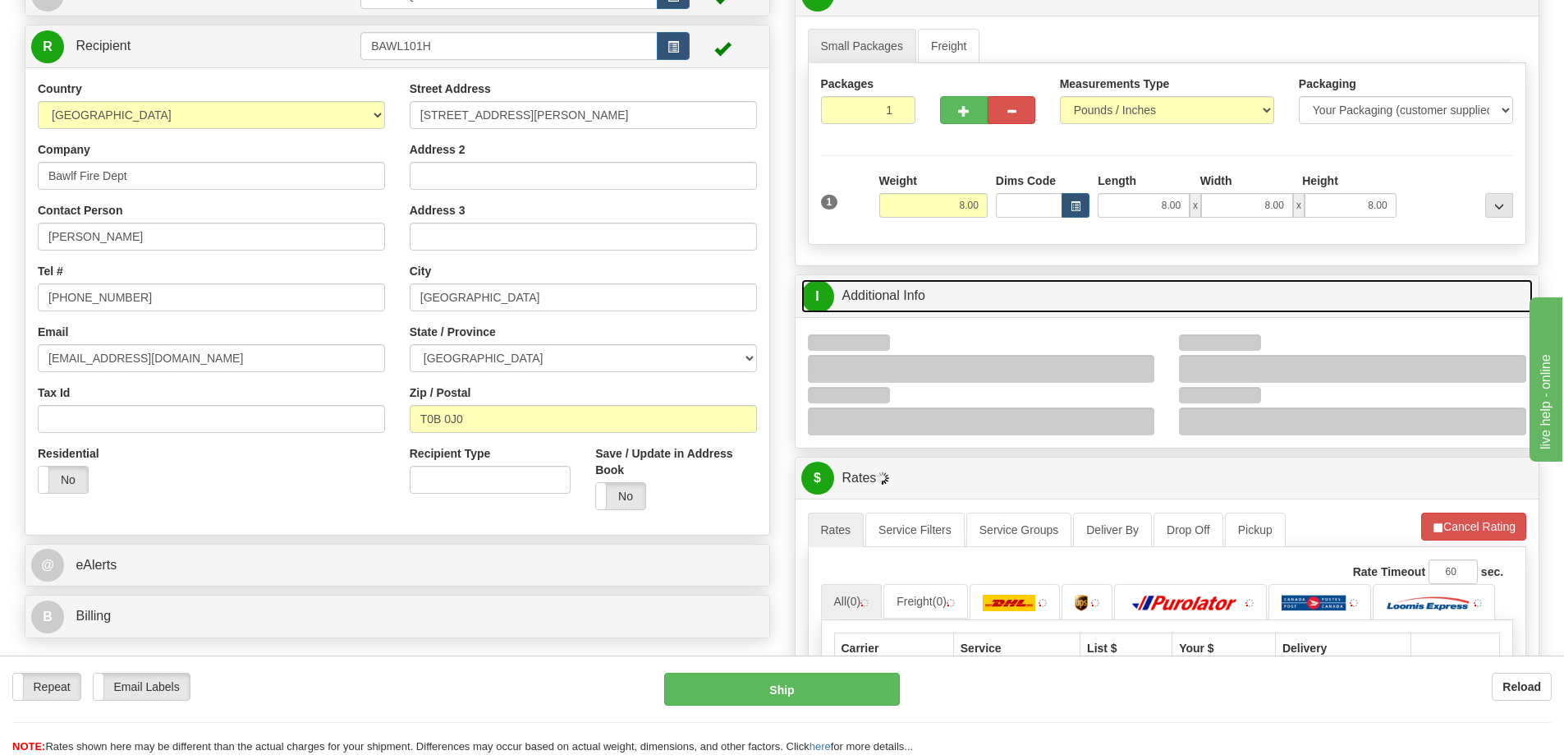
scroll to position [164, 0]
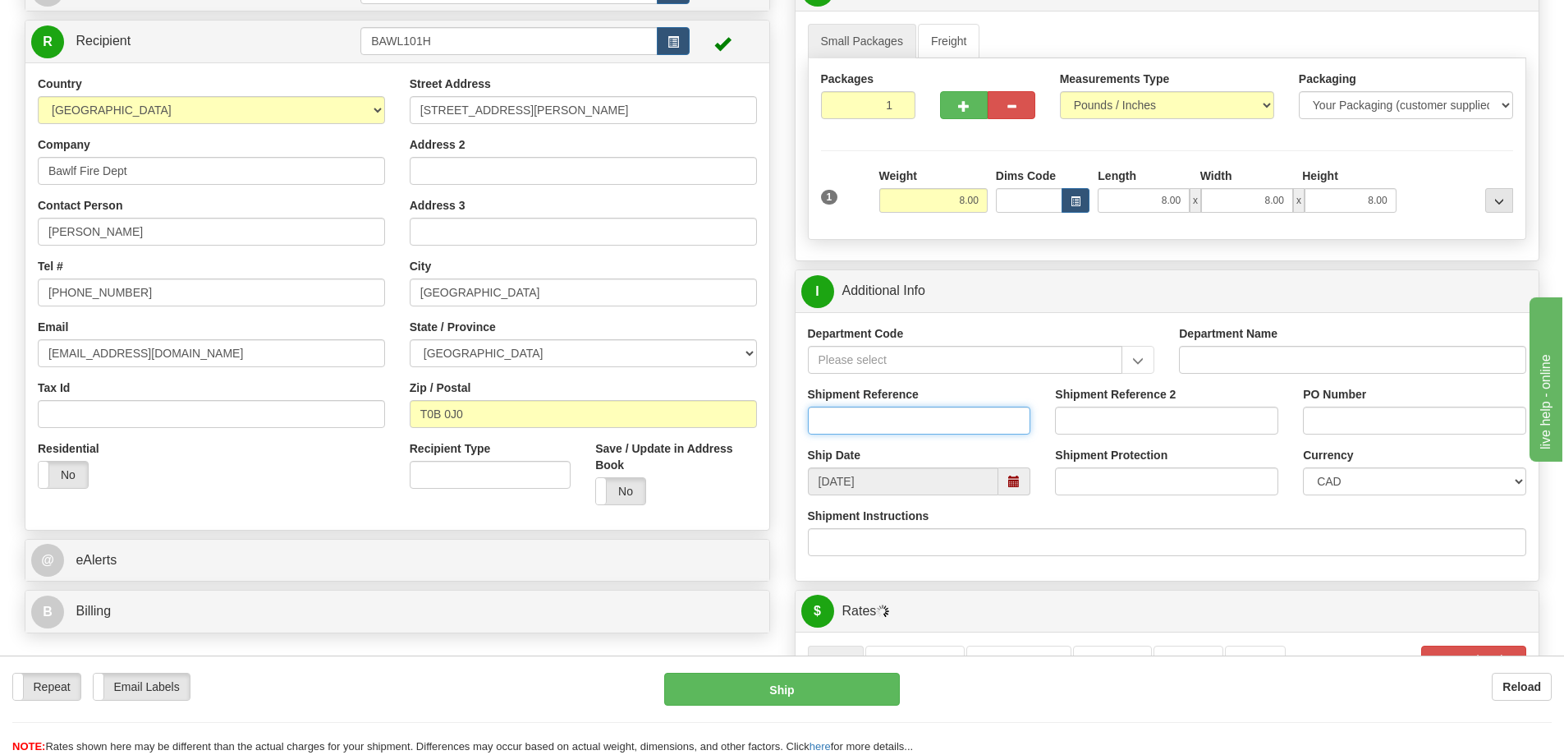
click at [866, 415] on input "Shipment Reference" at bounding box center [919, 420] width 223 height 28
type input "S46674-31230"
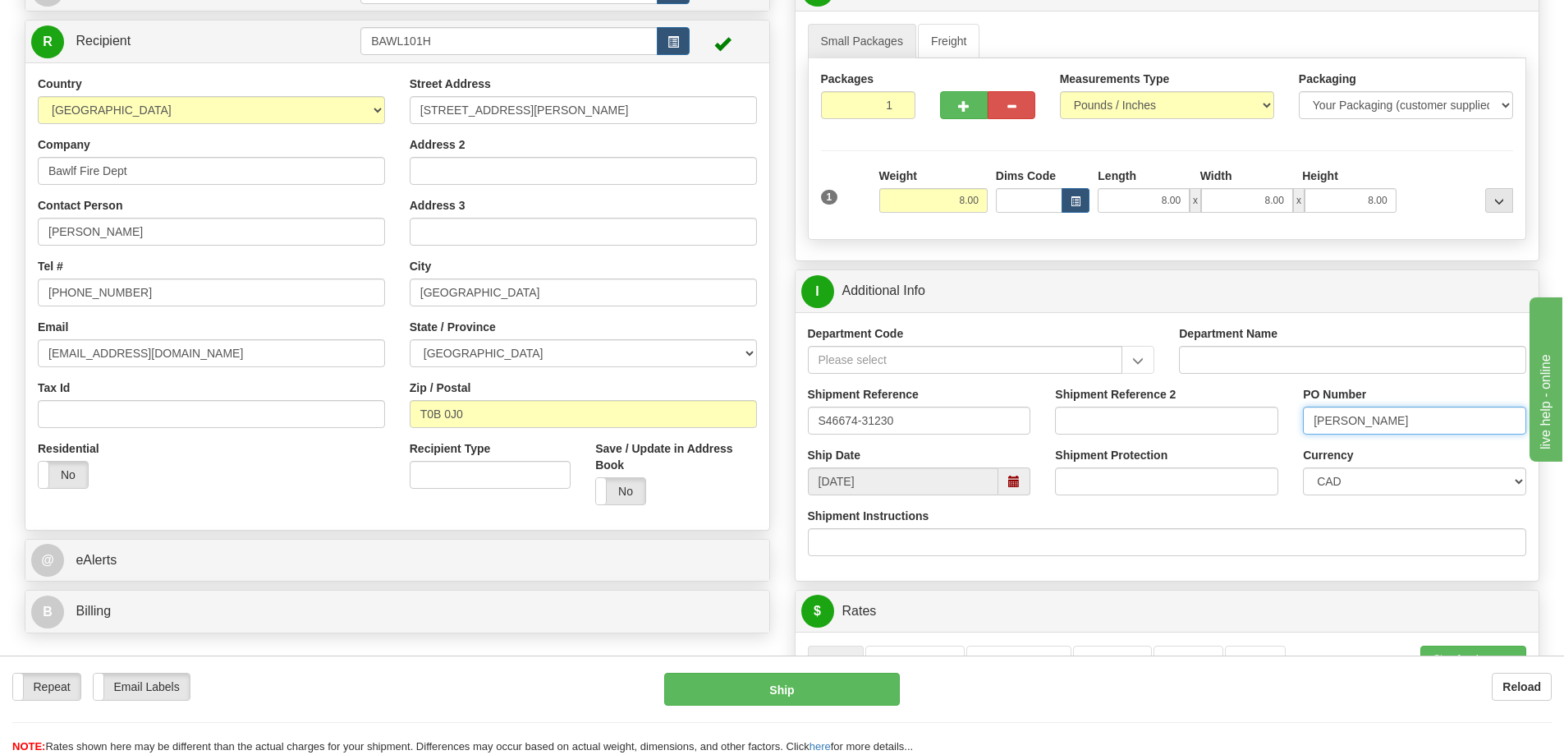
type input "[PERSON_NAME]"
click at [588, 281] on input "[GEOGRAPHIC_DATA]" at bounding box center [583, 292] width 347 height 28
drag, startPoint x: 586, startPoint y: 280, endPoint x: 390, endPoint y: 287, distance: 196.3
click at [390, 287] on div "Country [GEOGRAPHIC_DATA] [GEOGRAPHIC_DATA] [GEOGRAPHIC_DATA] [GEOGRAPHIC_DATA]…" at bounding box center [397, 297] width 744 height 442
click at [792, 367] on div "P Packages / Skids 1 Packages - Weight: 8.00 Lbs 1 Skids - Weight: NaN Lbs Ship…" at bounding box center [1167, 655] width 770 height 1375
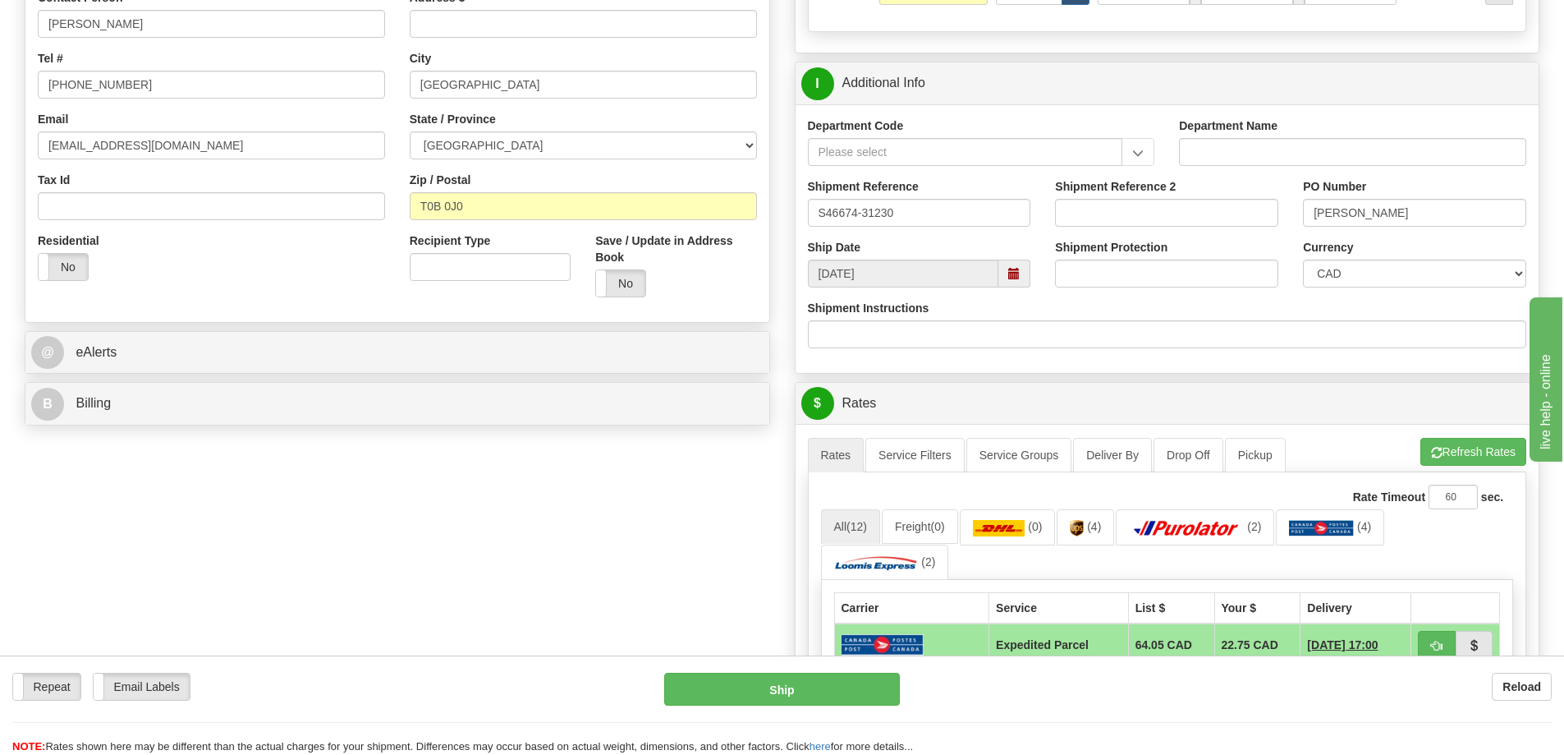
scroll to position [411, 0]
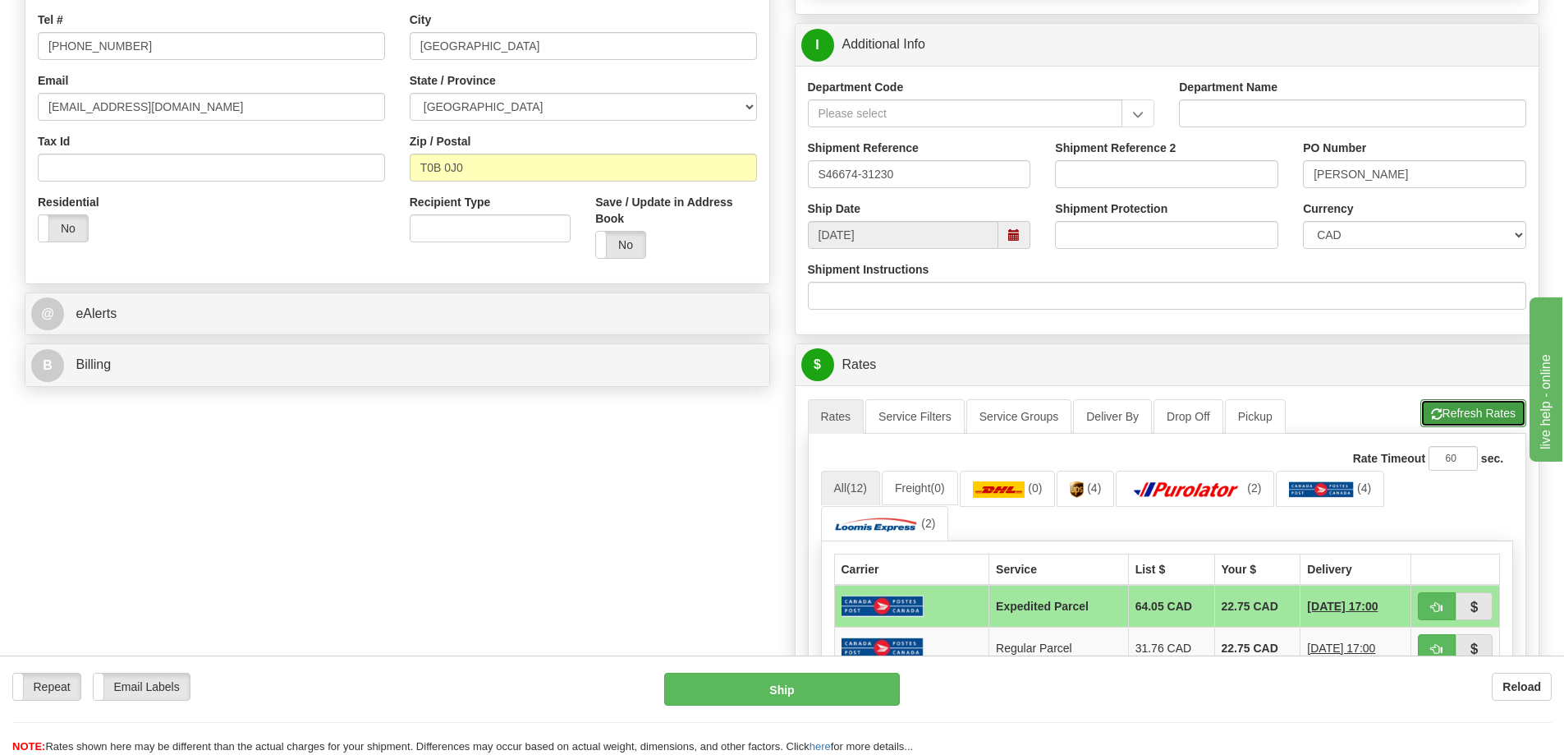
click at [1431, 413] on span "button" at bounding box center [1436, 414] width 11 height 11
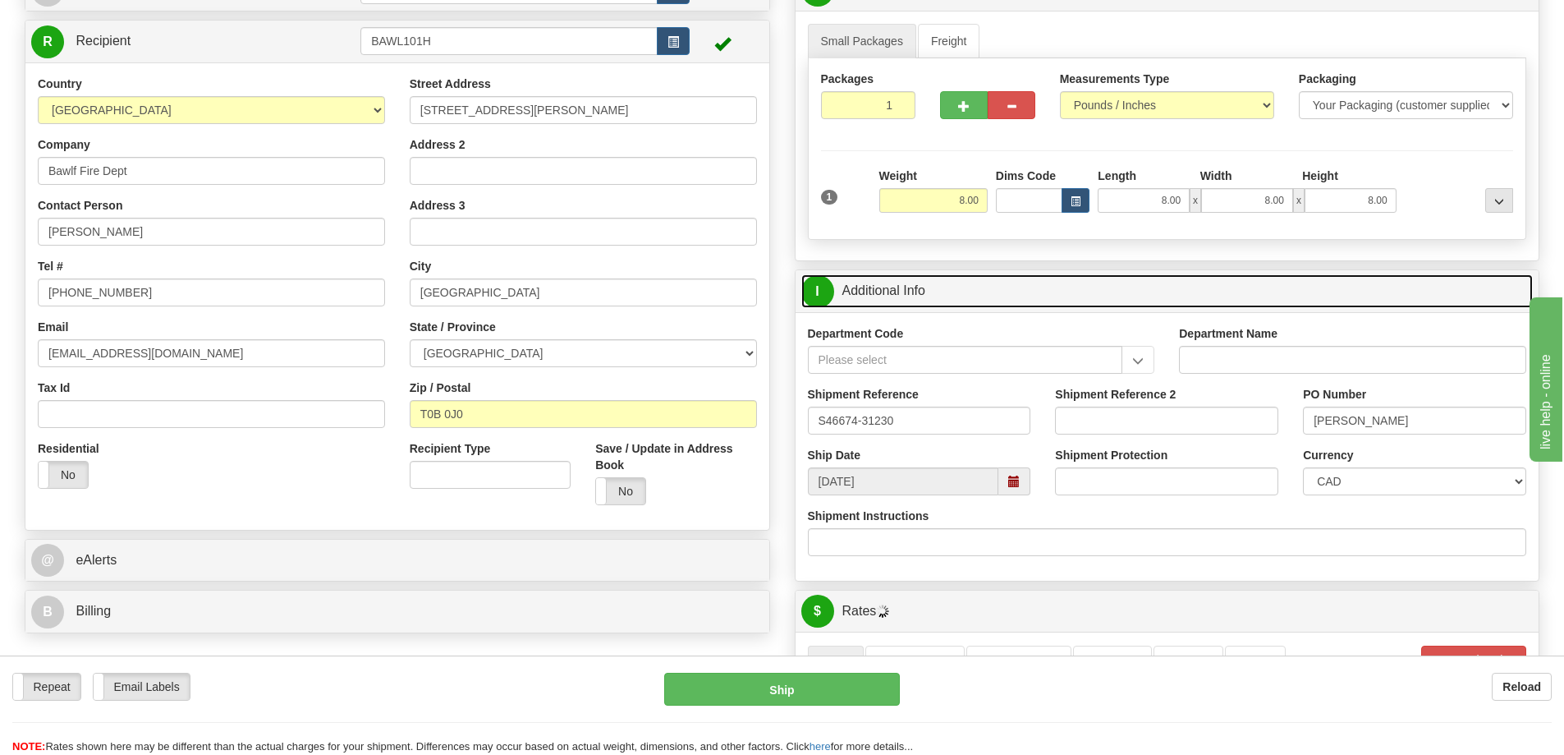
click at [1182, 288] on link "I Additional Info" at bounding box center [1167, 291] width 732 height 34
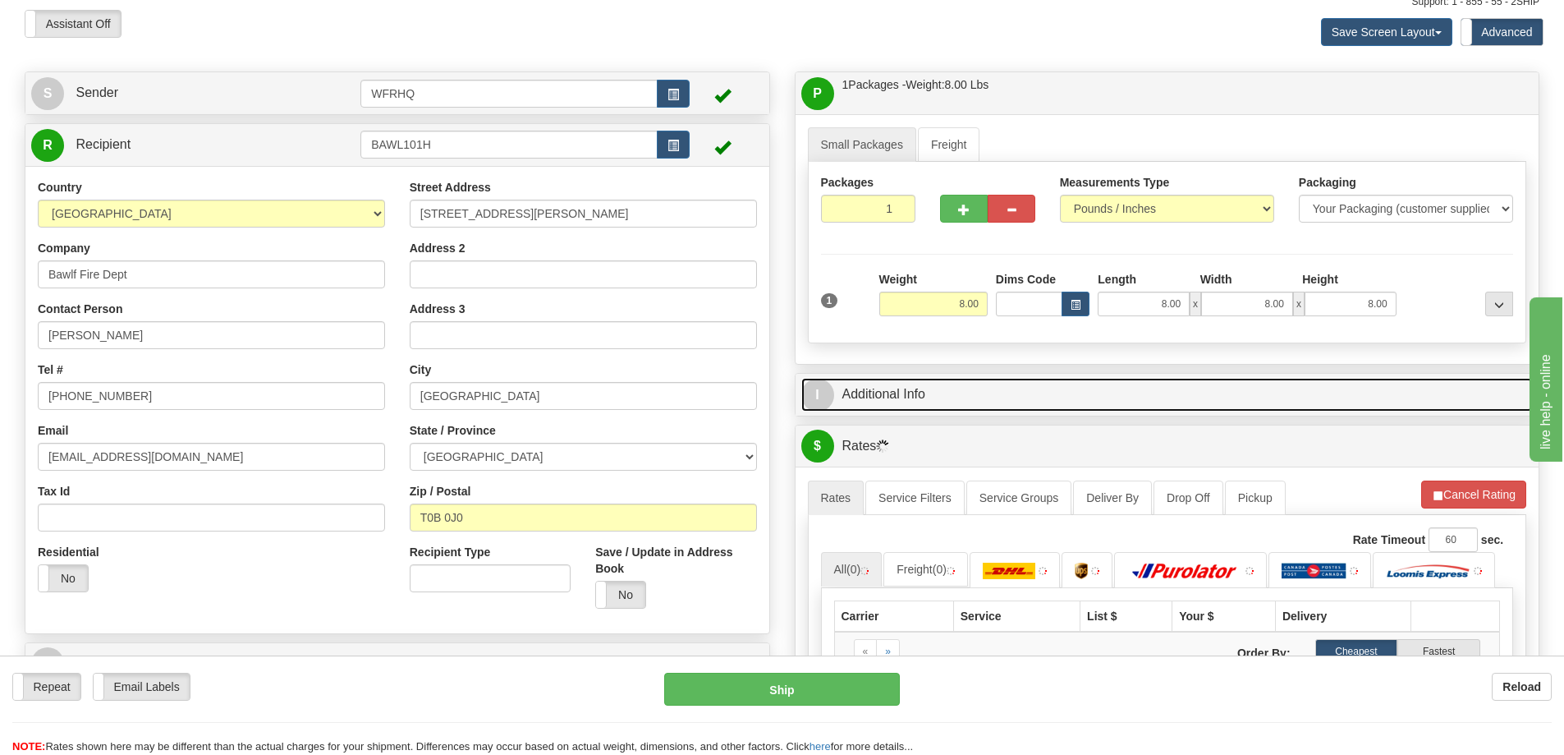
scroll to position [0, 0]
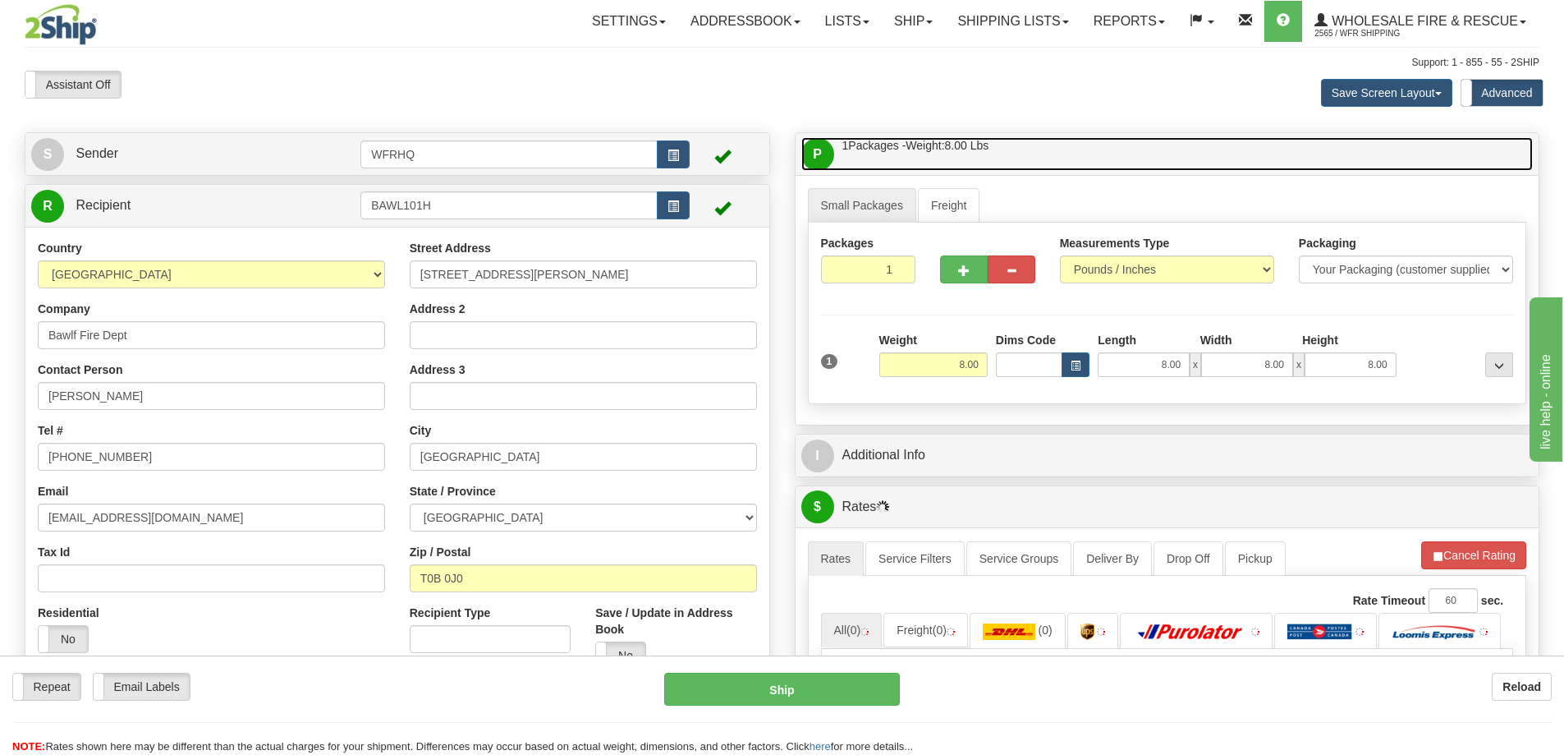
click at [1113, 151] on link "P Packages / Skids 1 Packages - Weight: 8.00 Lbs 1 Skids - Weight: NaN Lbs" at bounding box center [1167, 154] width 732 height 34
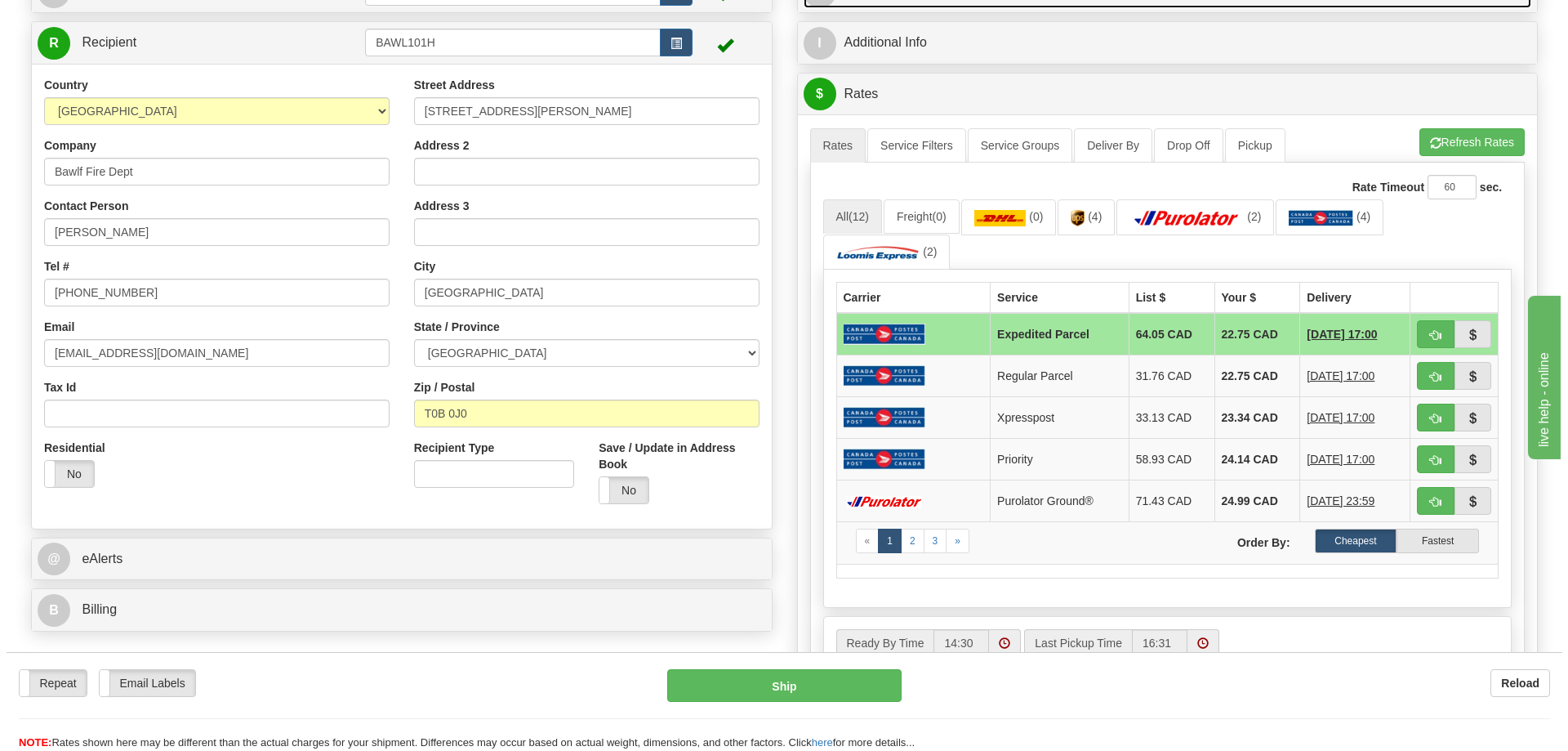
scroll to position [163, 0]
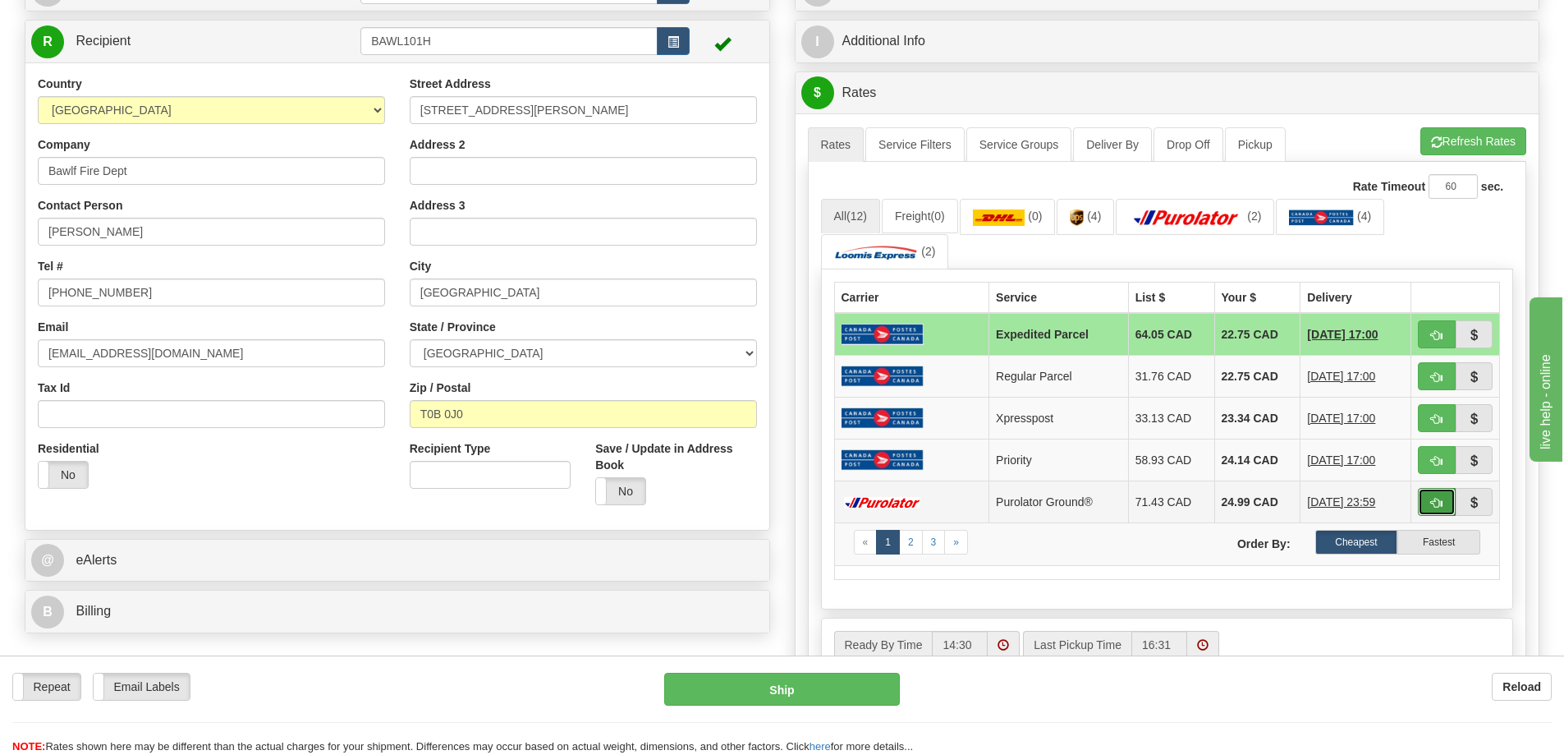
click at [1450, 502] on button "button" at bounding box center [1437, 502] width 38 height 28
type input "260"
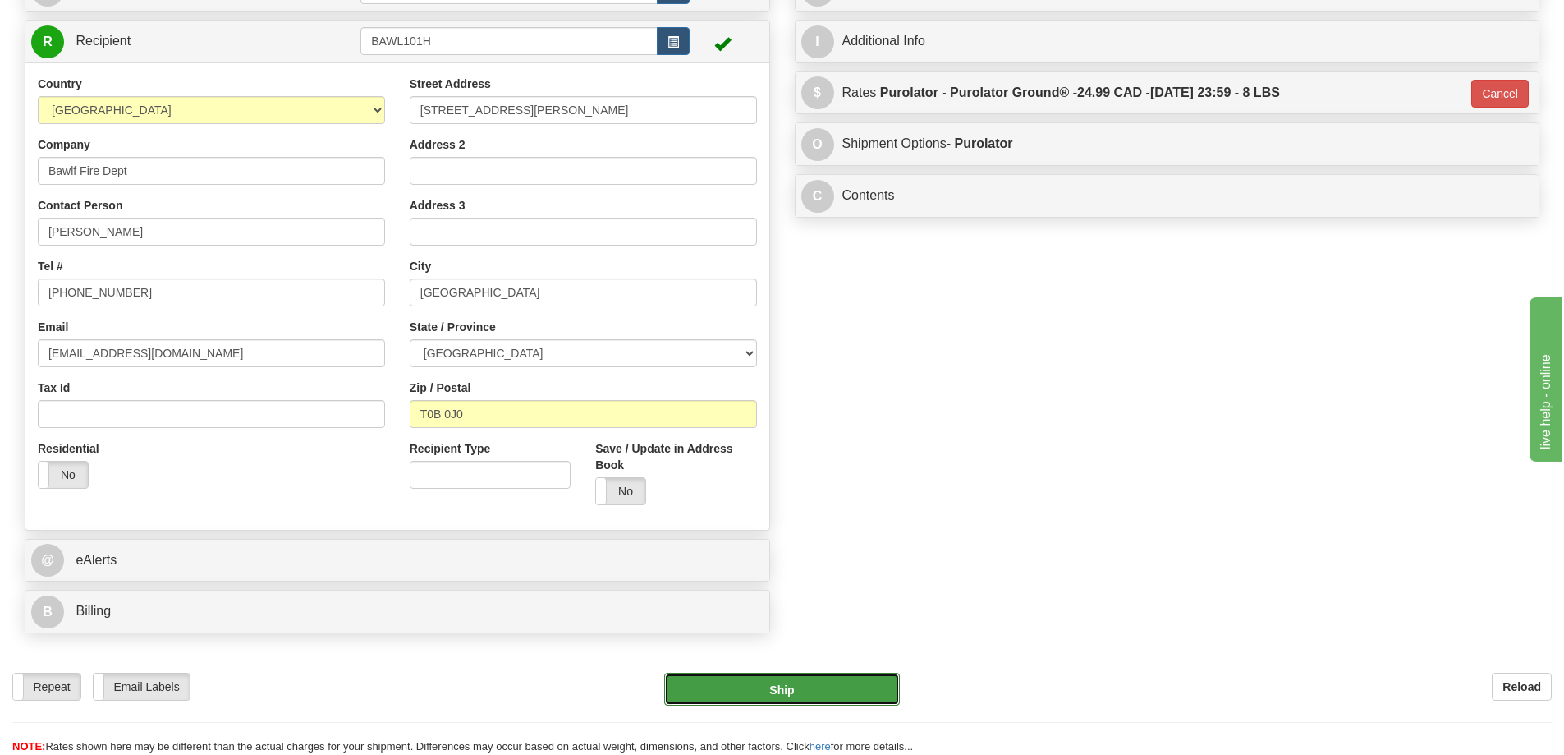
click at [751, 695] on button "Ship" at bounding box center [782, 688] width 236 height 33
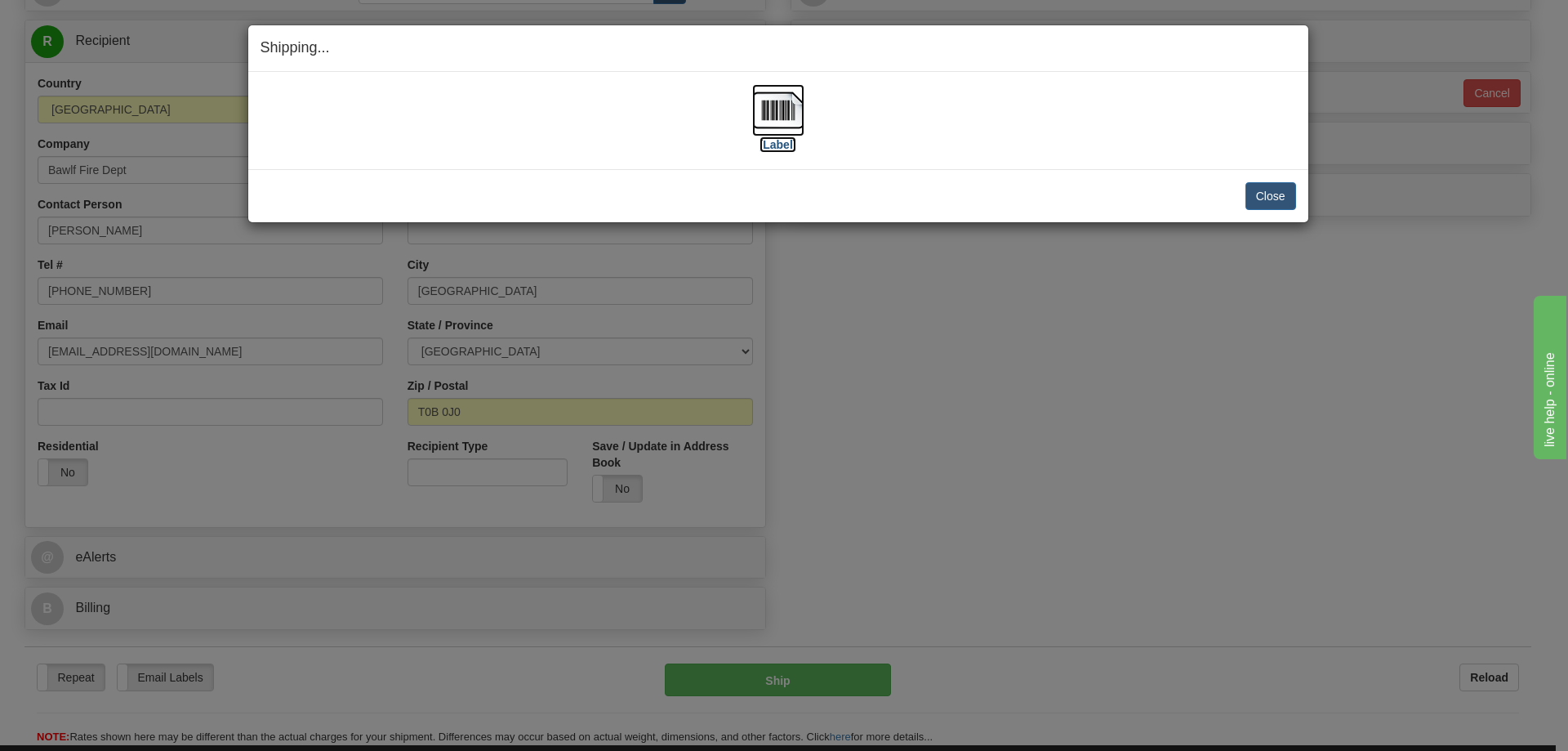
click at [778, 113] on img at bounding box center [778, 110] width 53 height 53
drag, startPoint x: 1276, startPoint y: 195, endPoint x: 1000, endPoint y: 194, distance: 276.0
click at [1276, 195] on button "Close" at bounding box center [1271, 196] width 51 height 28
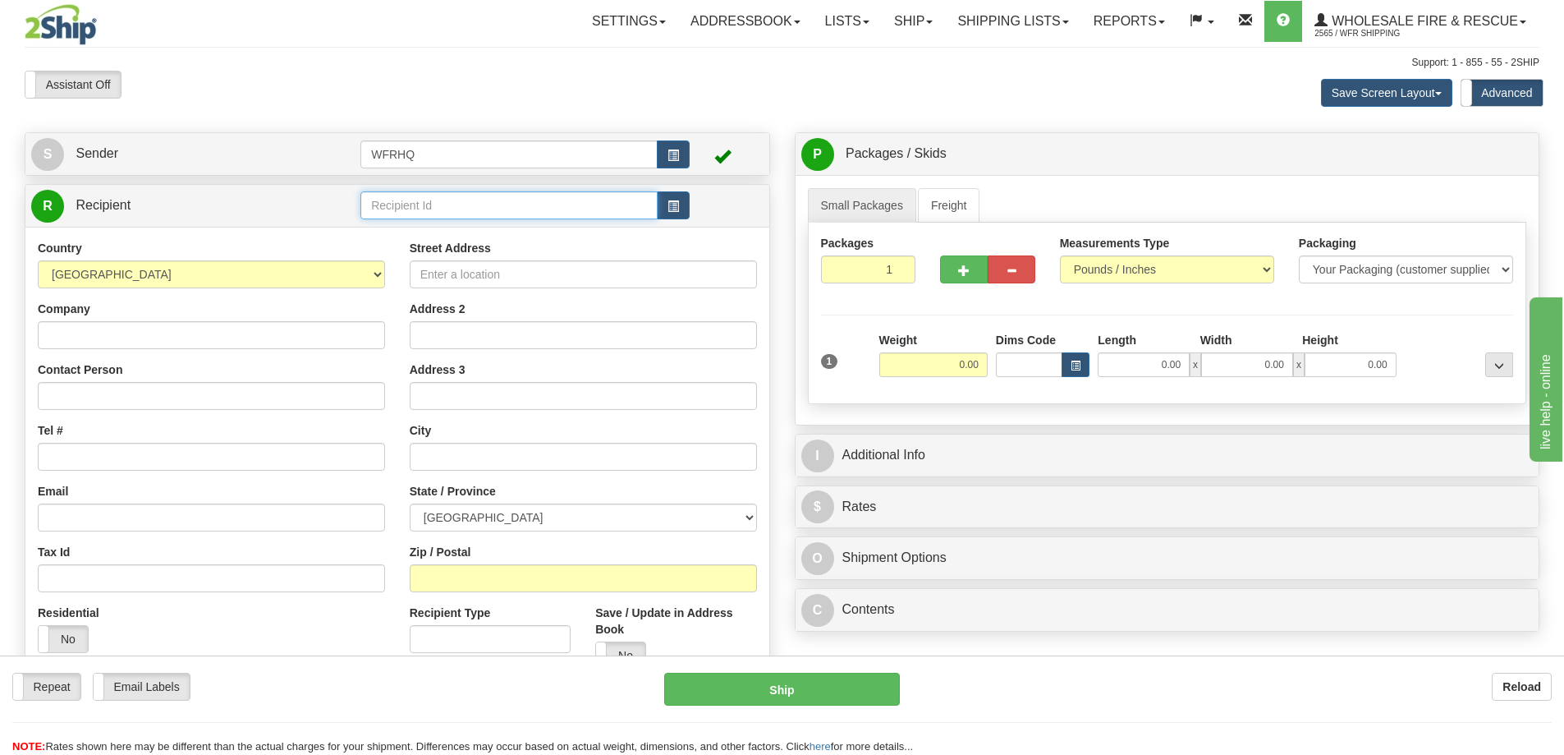
drag, startPoint x: 419, startPoint y: 201, endPoint x: 379, endPoint y: 215, distance: 41.8
click at [419, 201] on input "text" at bounding box center [508, 205] width 297 height 28
type input "CAME2121"
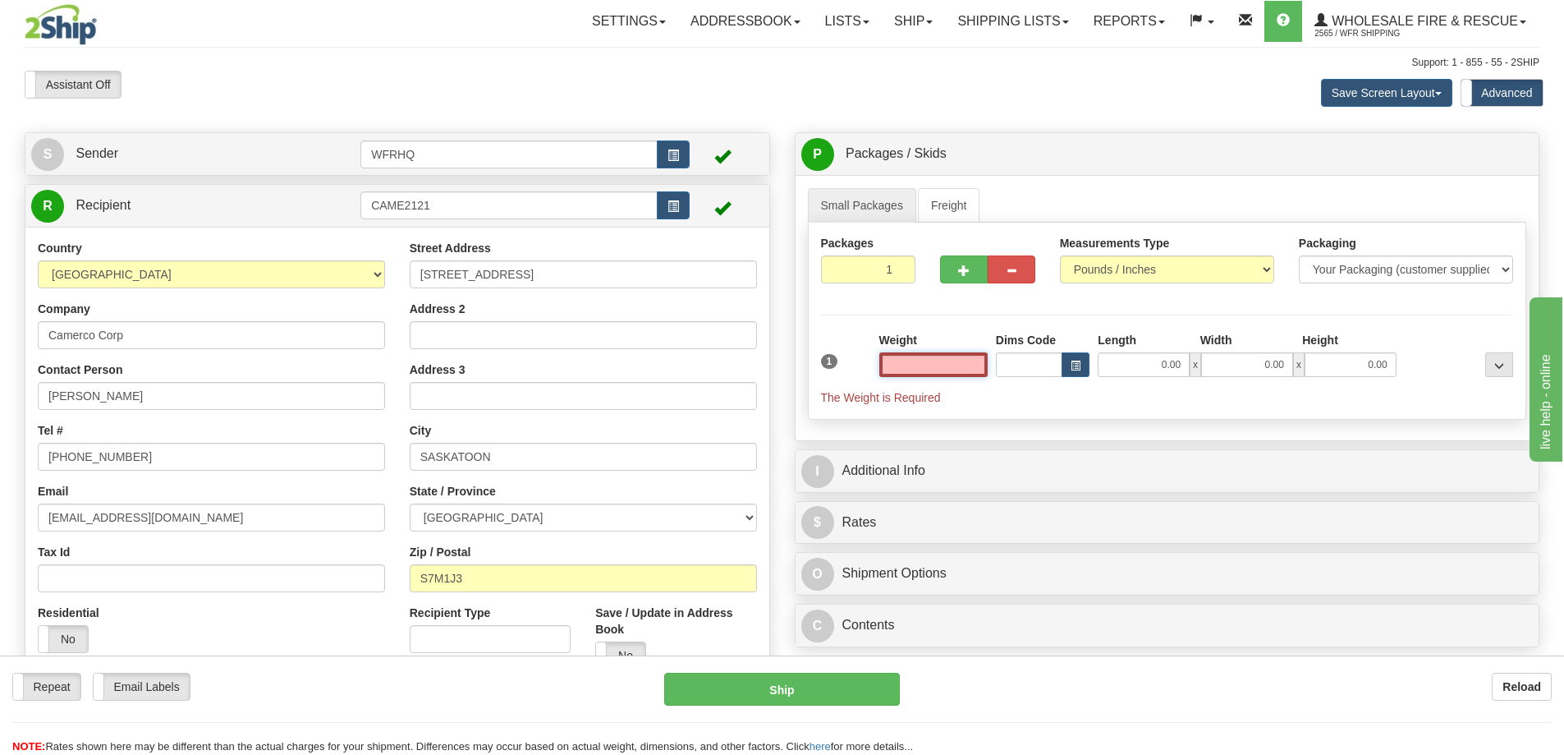
click at [961, 369] on input "text" at bounding box center [933, 364] width 108 height 25
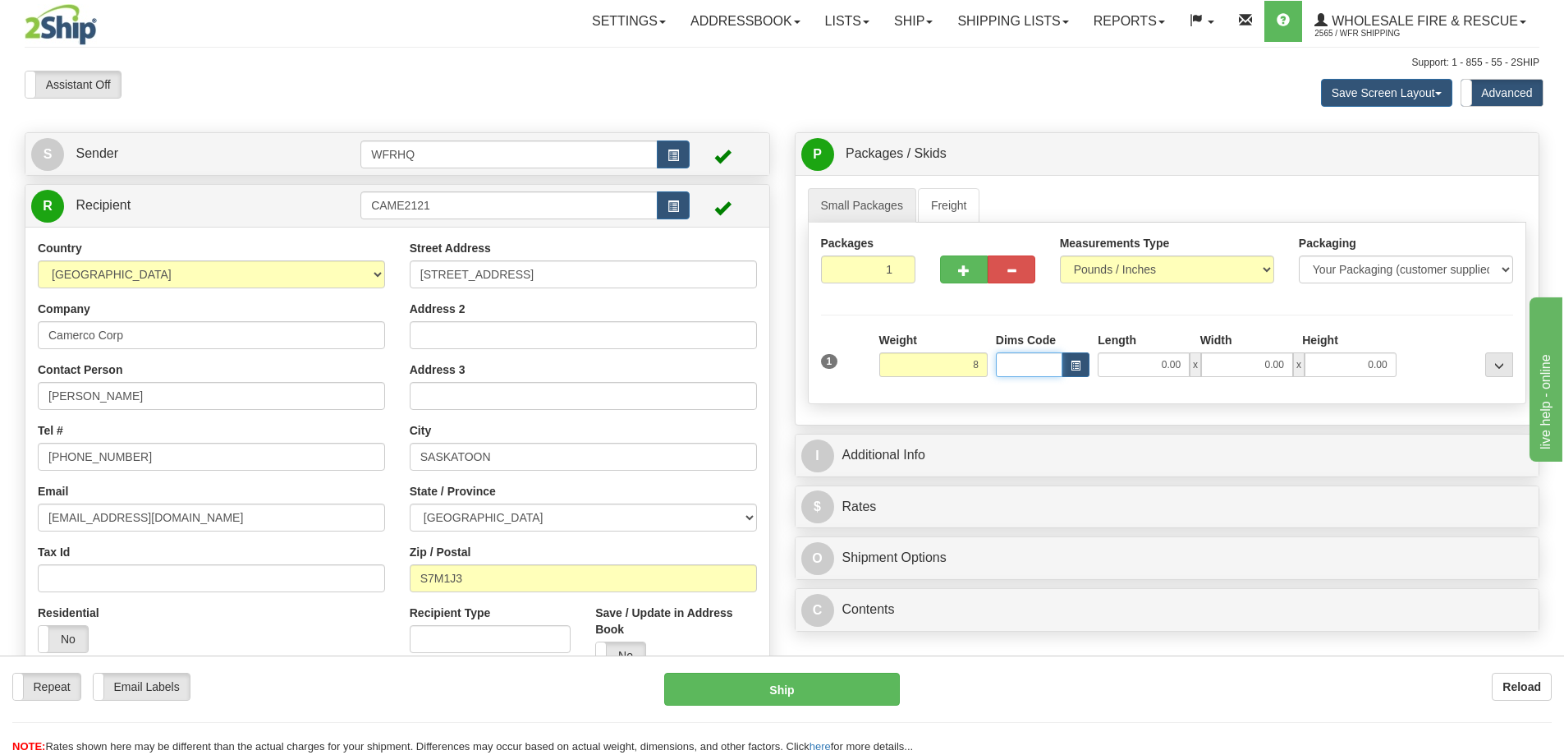
type input "8.00"
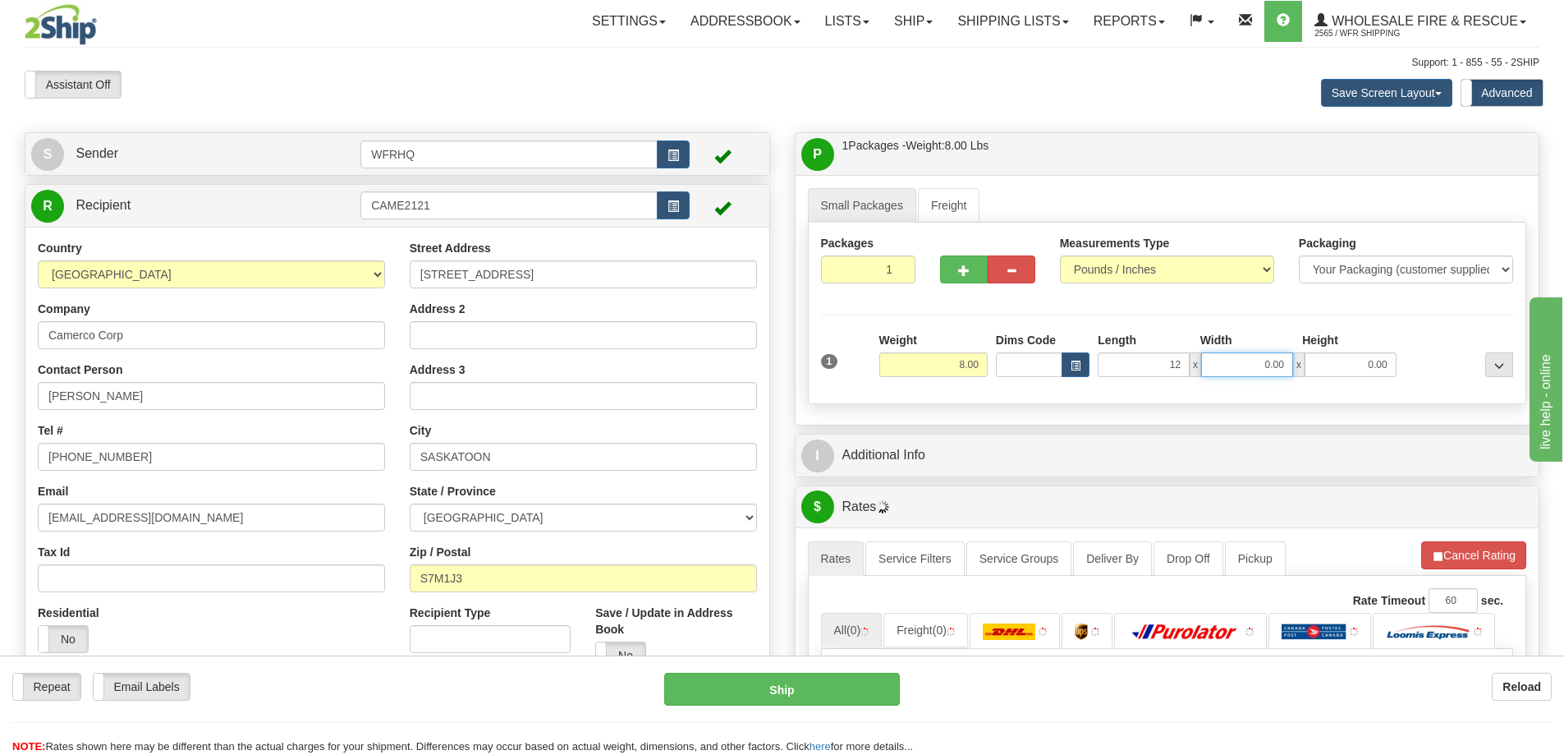
type input "12.00"
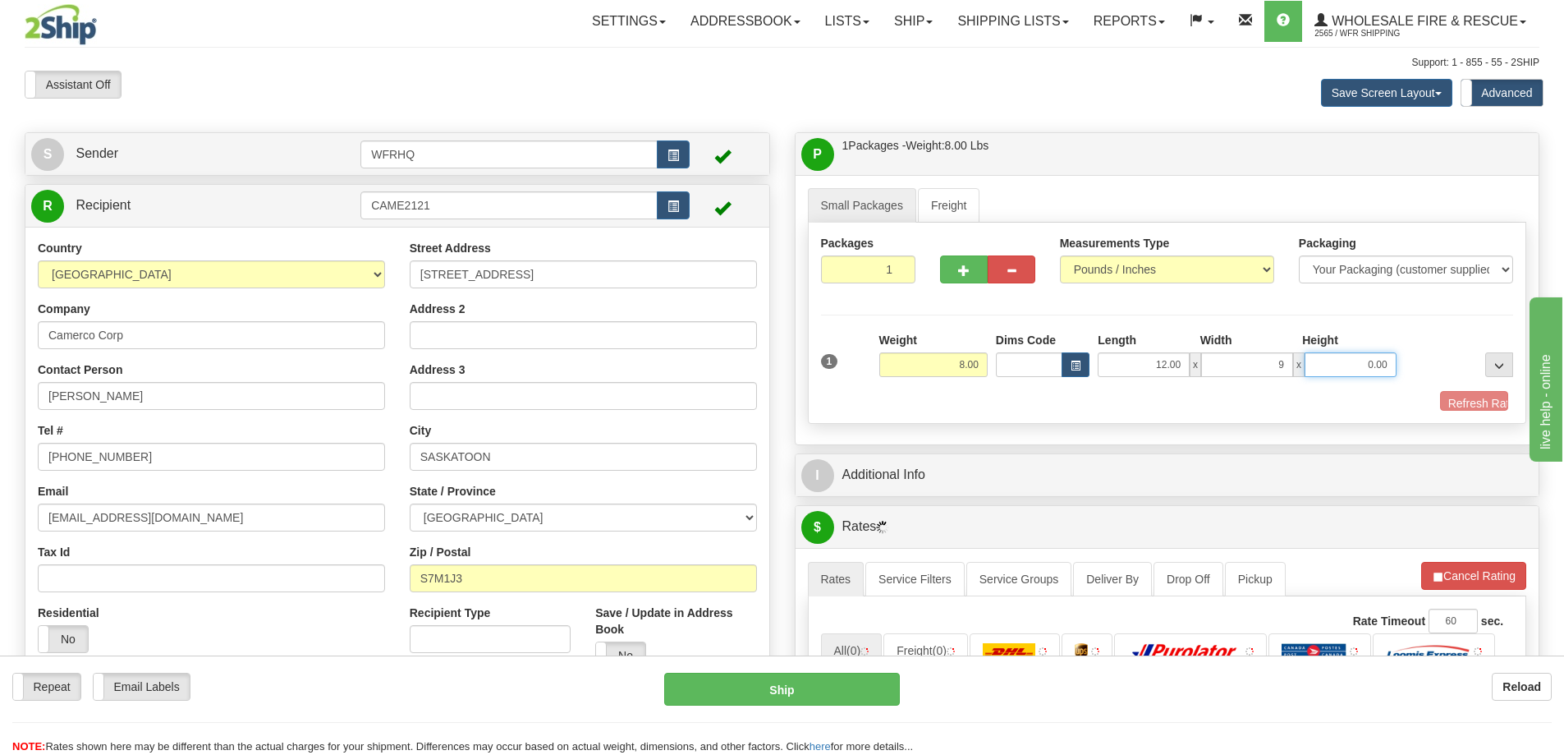
type input "9.00"
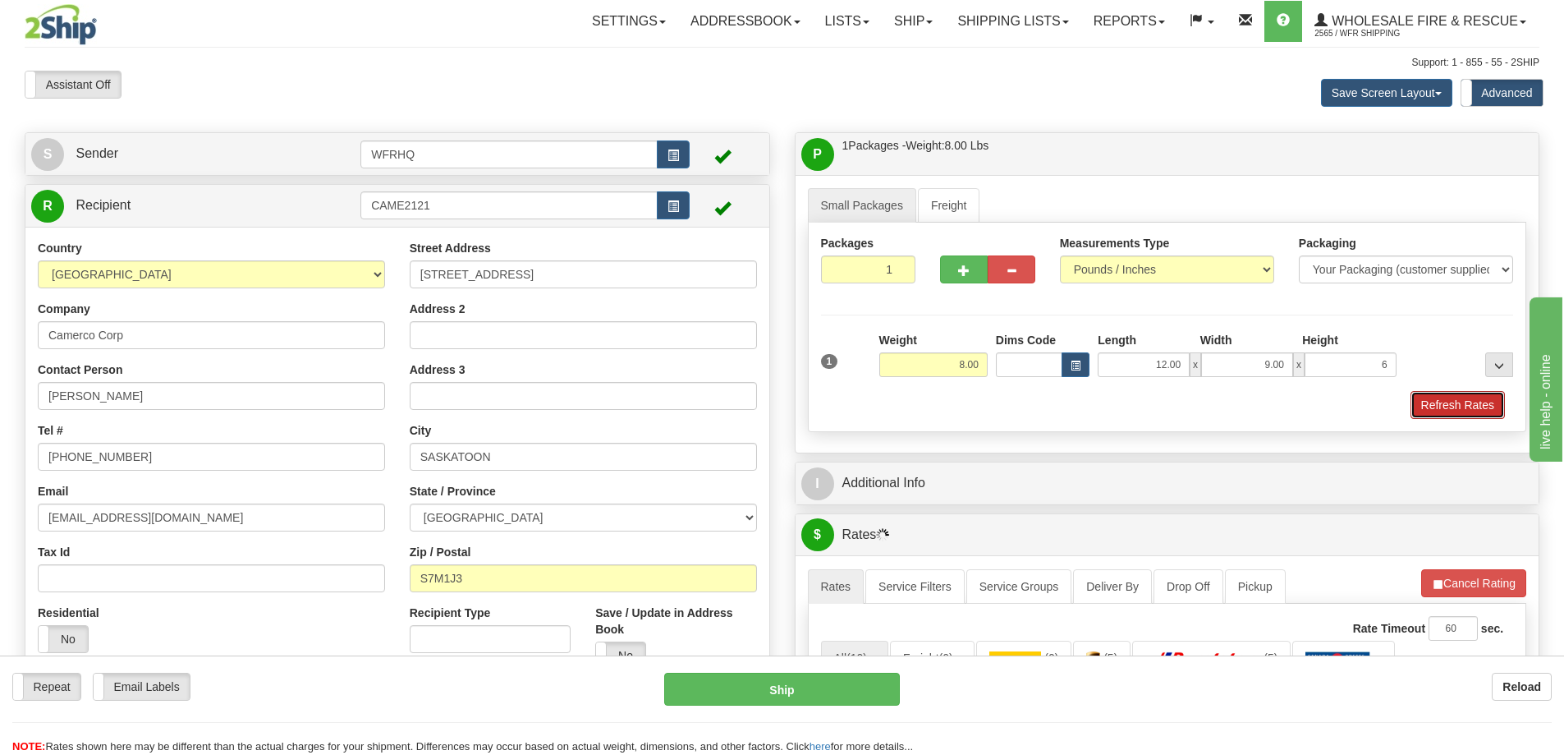
type input "6.00"
click at [1470, 391] on button "Refresh Rates" at bounding box center [1458, 405] width 94 height 28
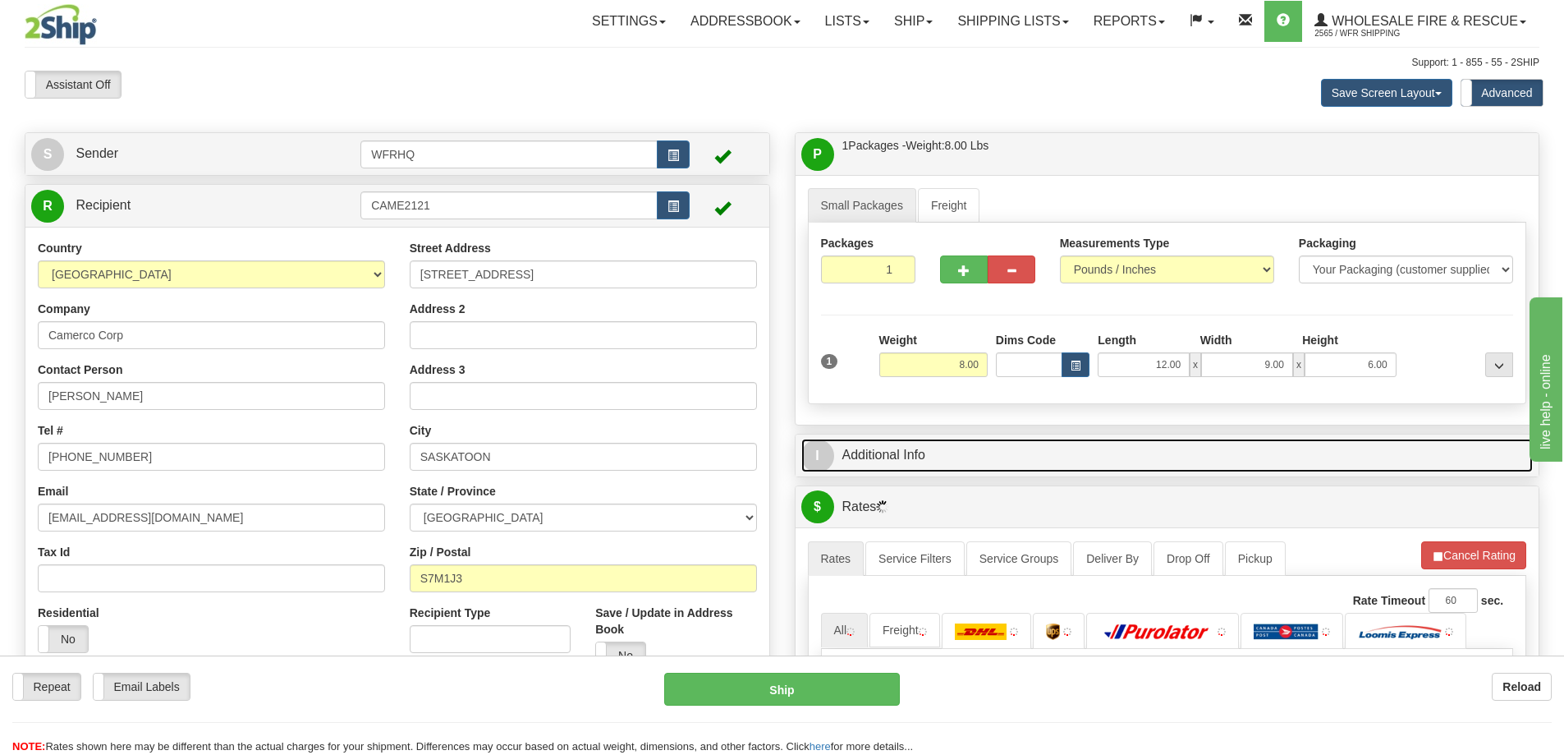
click at [1100, 467] on link "I Additional Info" at bounding box center [1167, 455] width 732 height 34
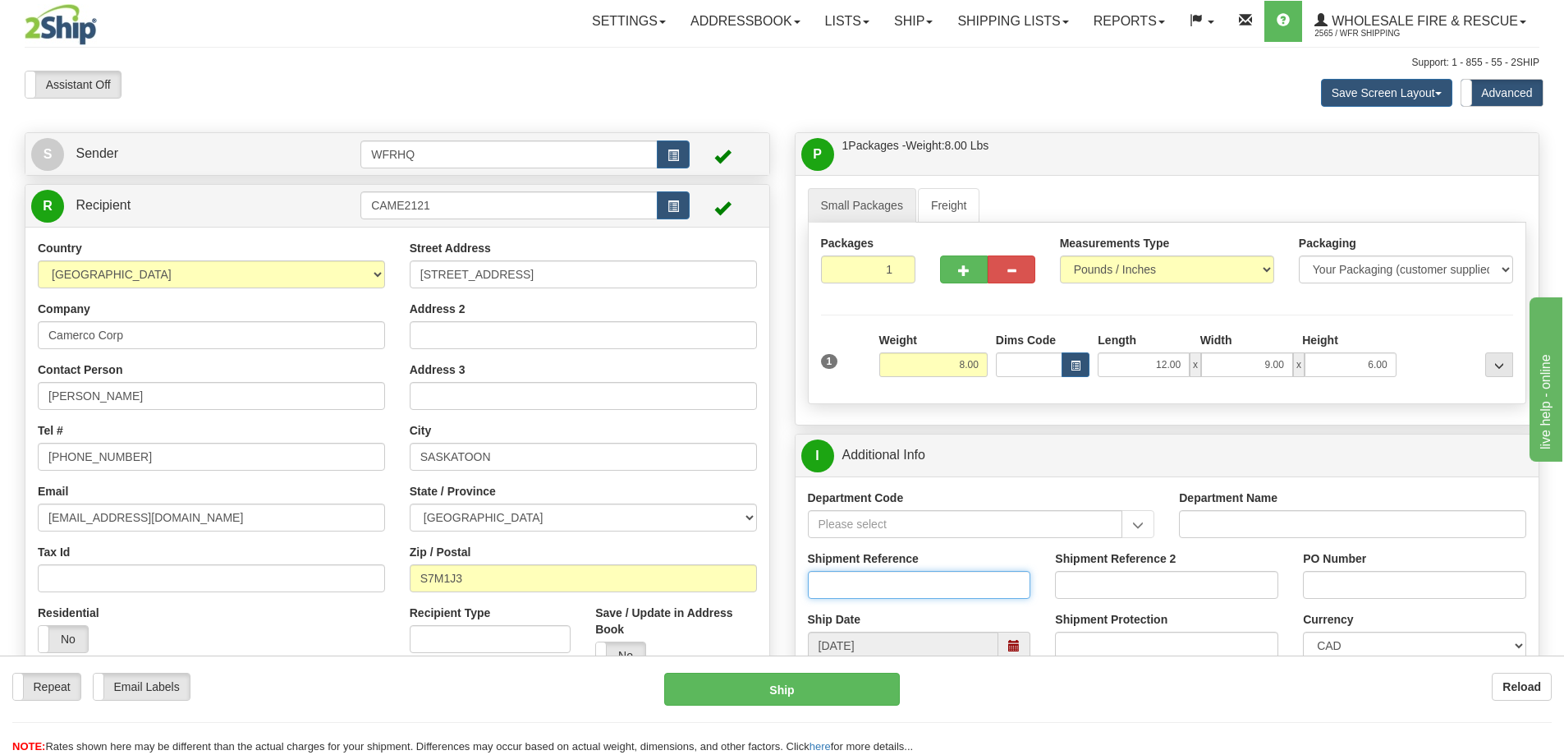
click at [896, 588] on input "Shipment Reference" at bounding box center [919, 585] width 223 height 28
type input "S47239-31397"
type input "4500911075"
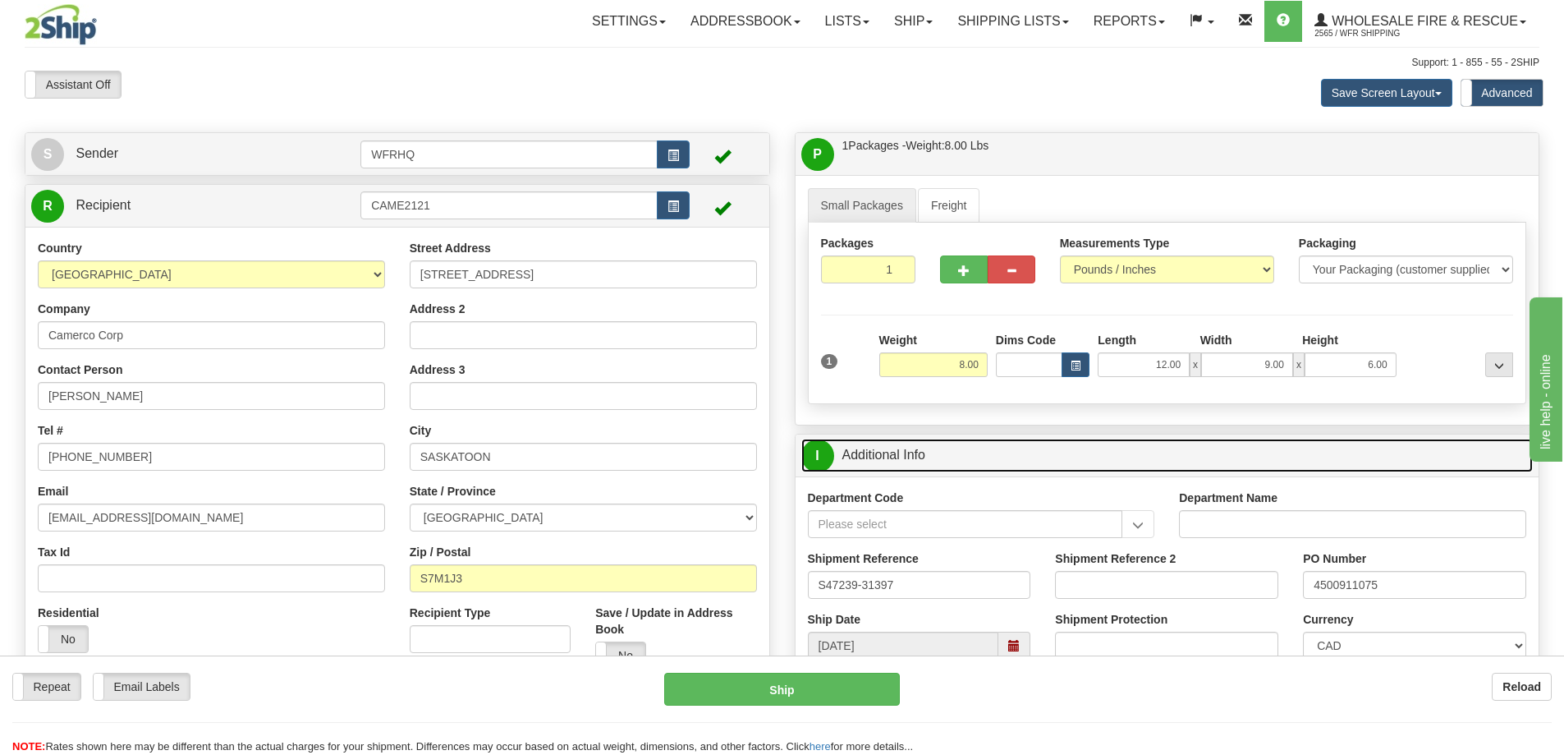
click at [1050, 454] on link "I Additional Info" at bounding box center [1167, 455] width 732 height 34
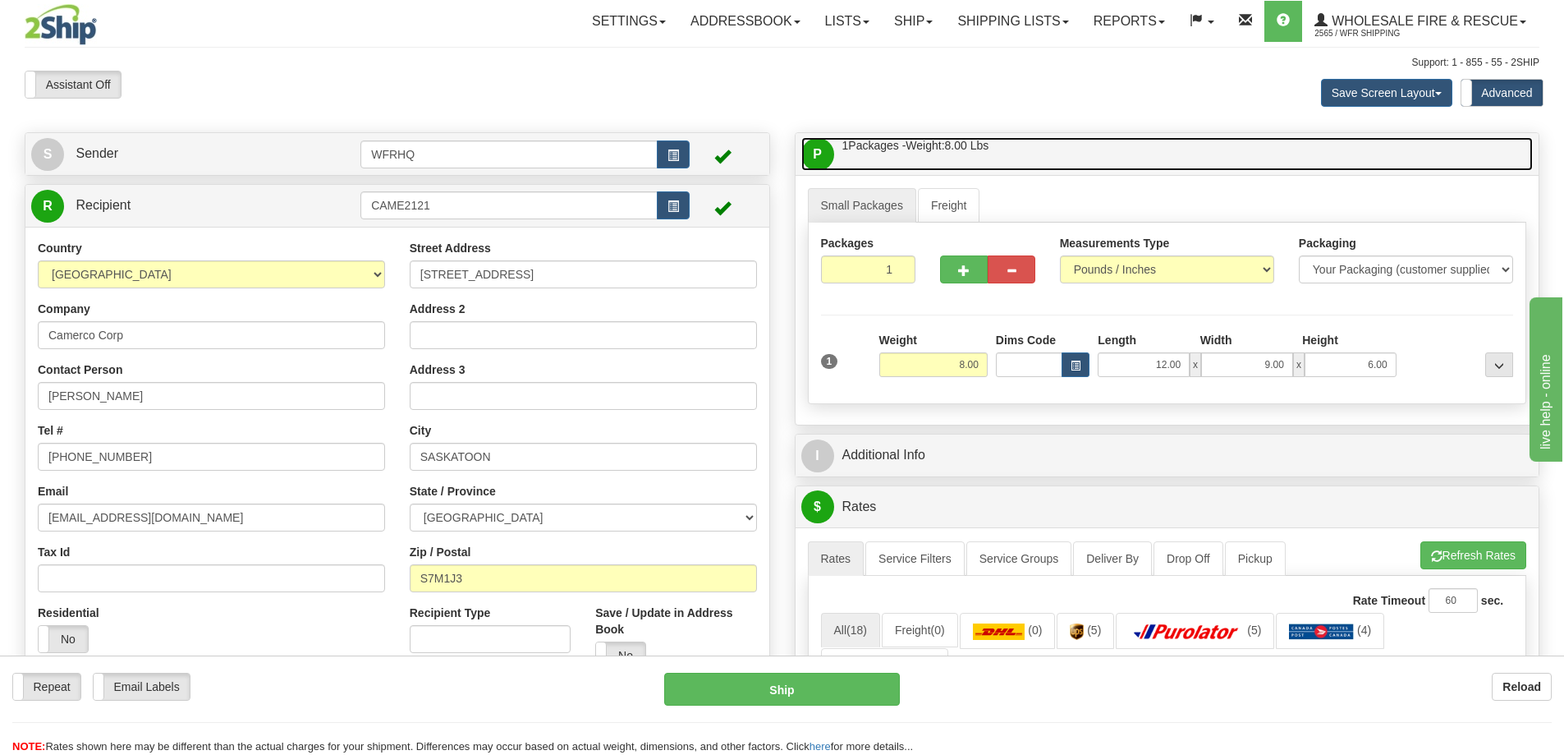
click at [1099, 159] on link "P Packages / Skids 1 Packages - Weight: 8.00 Lbs 1 Skids - Weight: NaN Lbs" at bounding box center [1167, 154] width 732 height 34
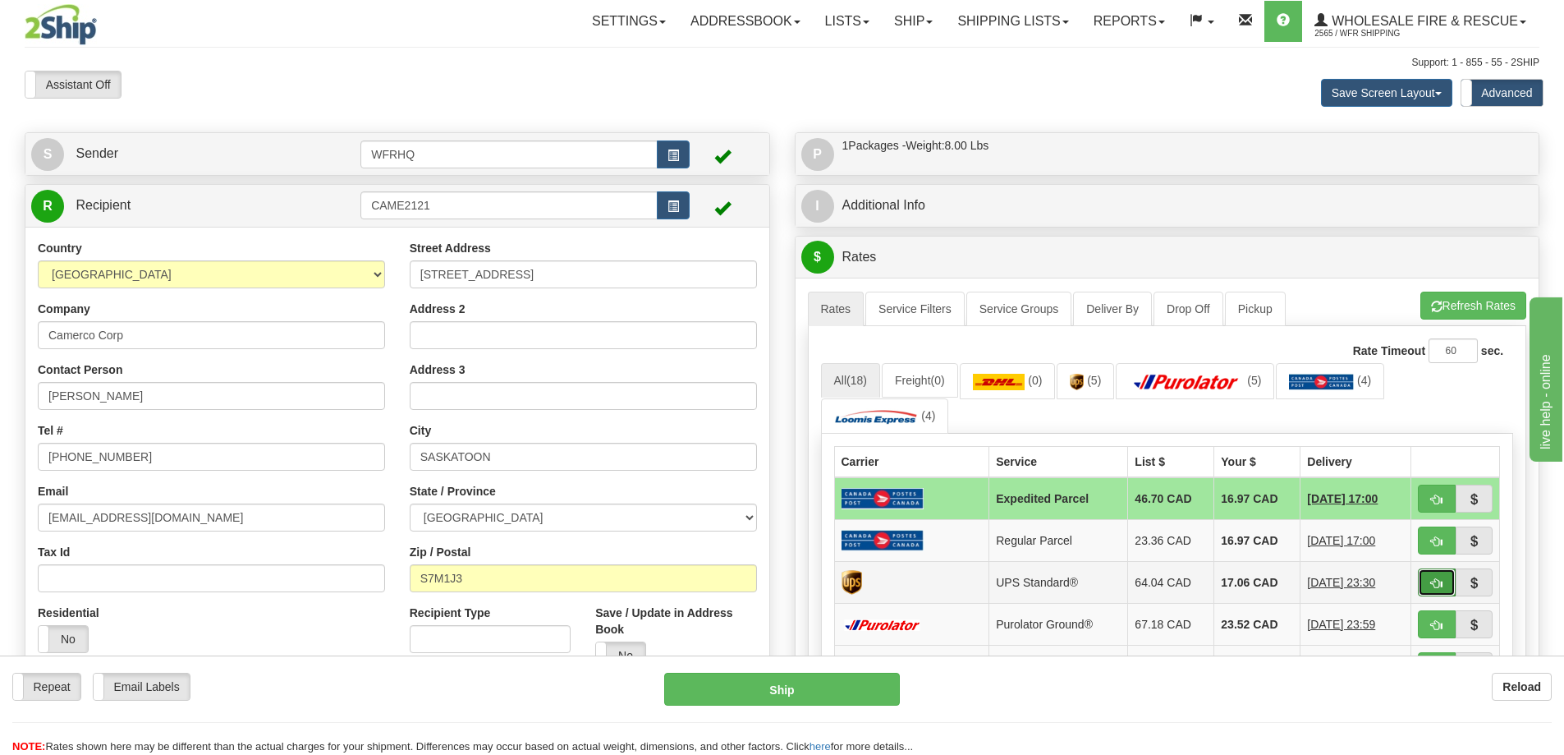
click at [1429, 582] on button "button" at bounding box center [1437, 582] width 38 height 28
type input "11"
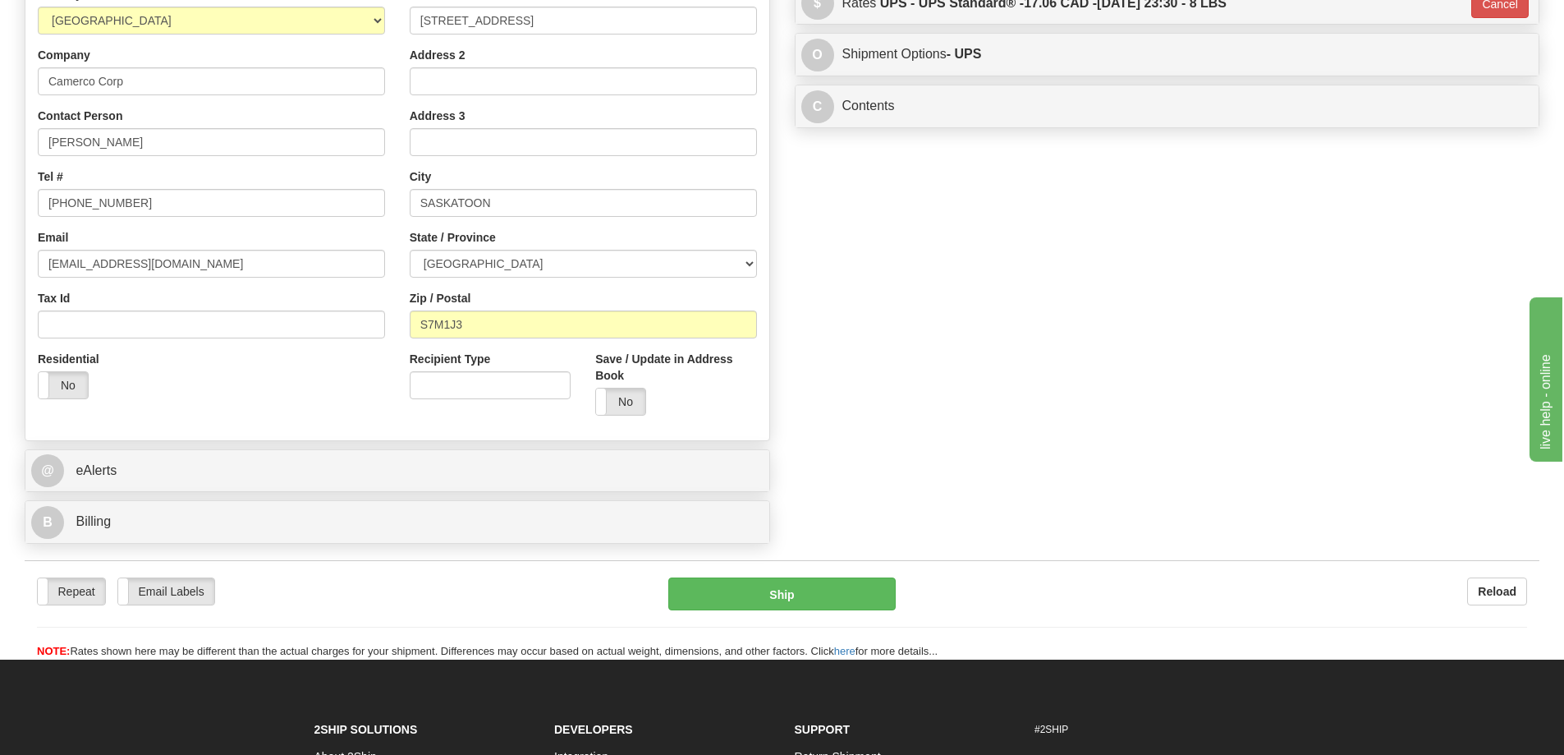
scroll to position [475, 0]
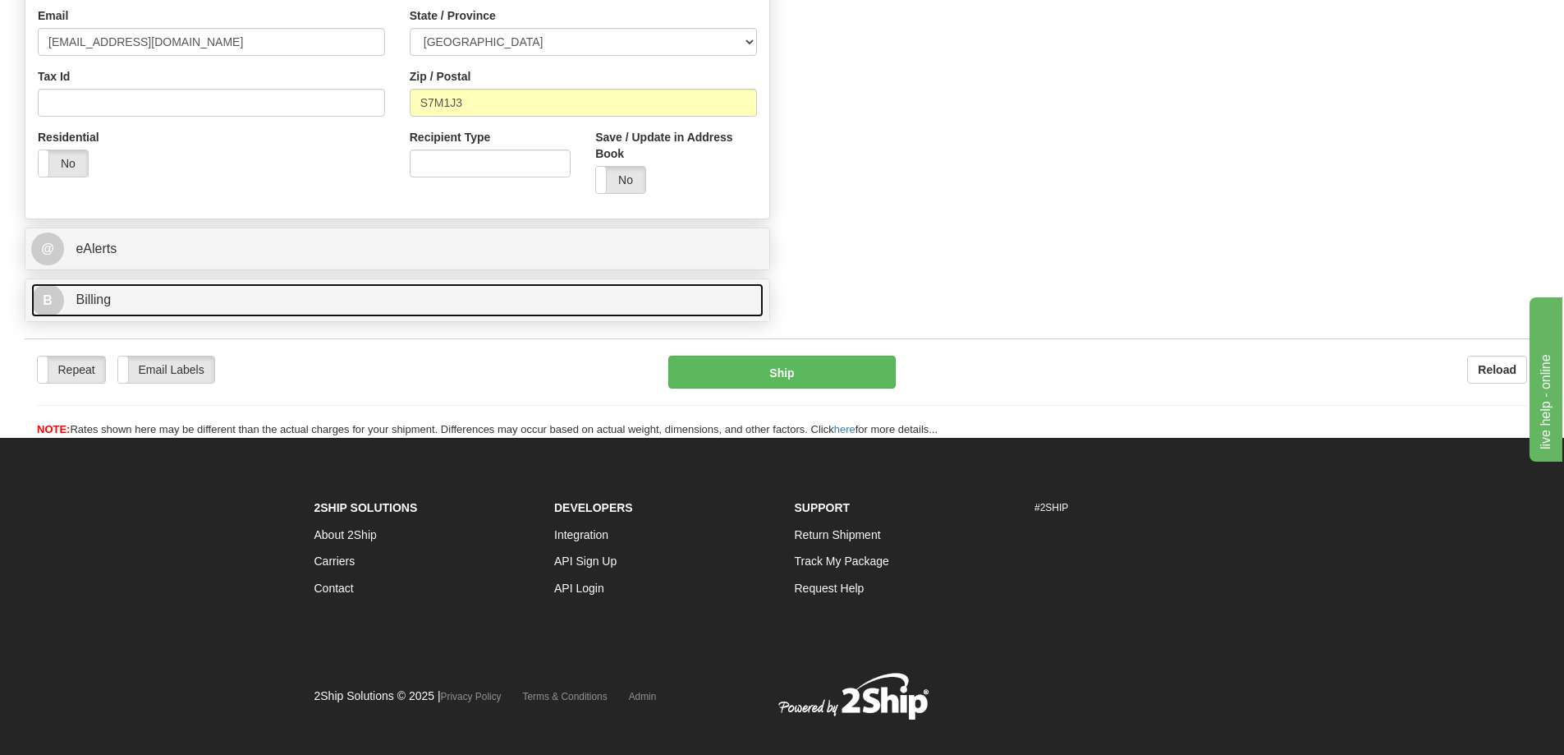
click at [209, 296] on link "B Billing" at bounding box center [397, 300] width 732 height 34
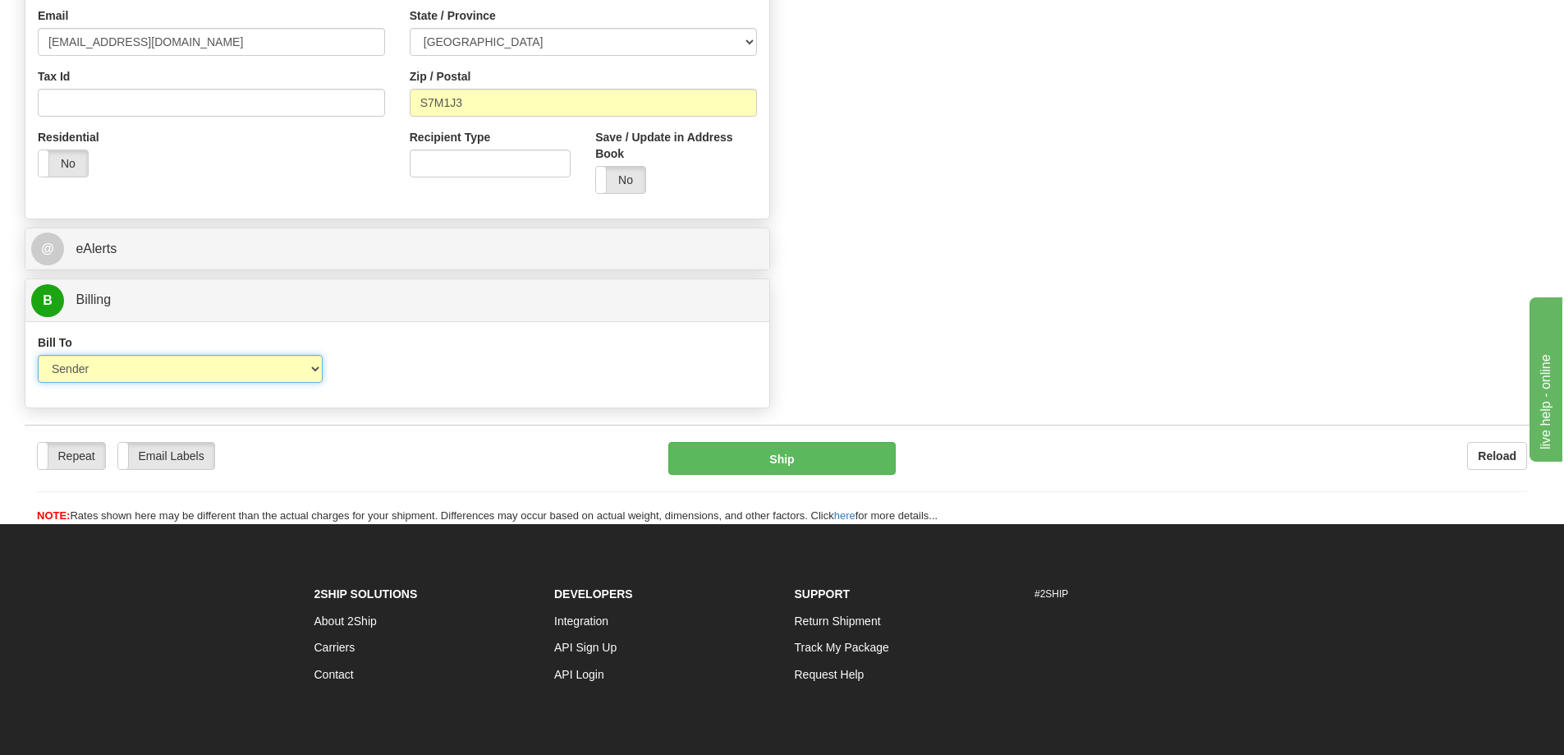
click at [131, 369] on select "Sender Recipient Third Party Collect" at bounding box center [180, 369] width 285 height 28
select select "2"
click at [38, 355] on select "Sender Recipient Third Party Collect" at bounding box center [180, 369] width 285 height 28
type input "11"
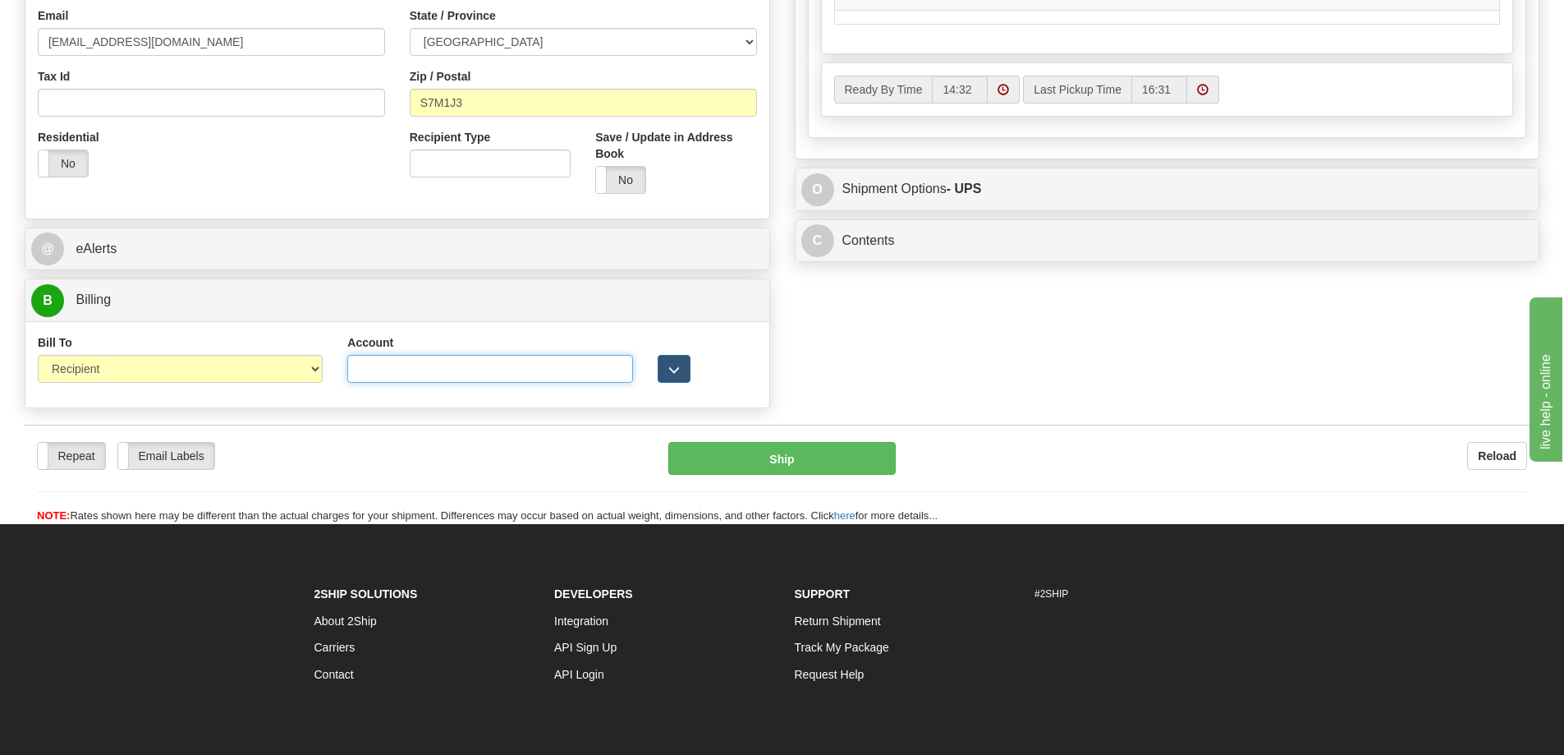
click at [366, 369] on input "Account" at bounding box center [489, 369] width 285 height 28
paste input "2158630"
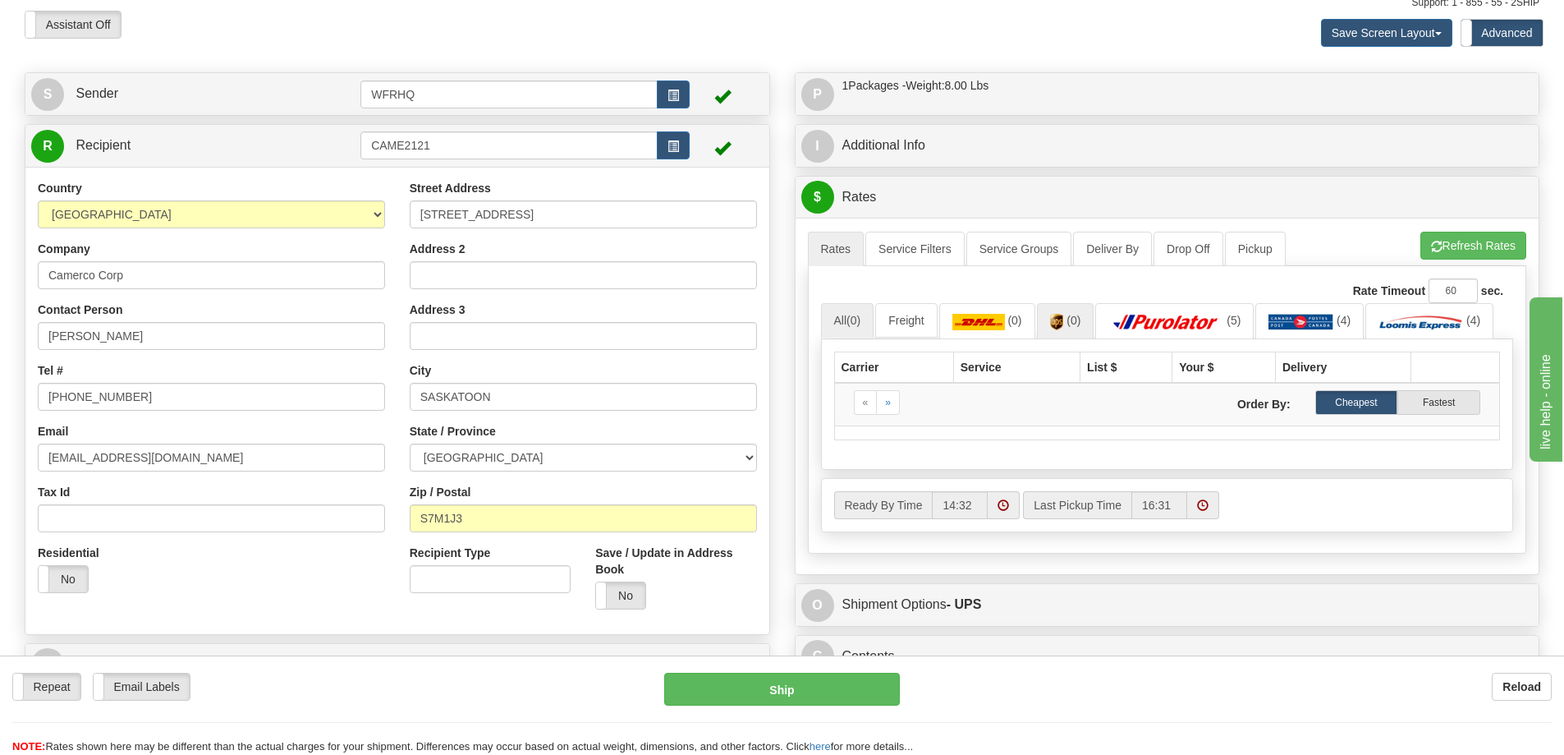
scroll to position [0, 0]
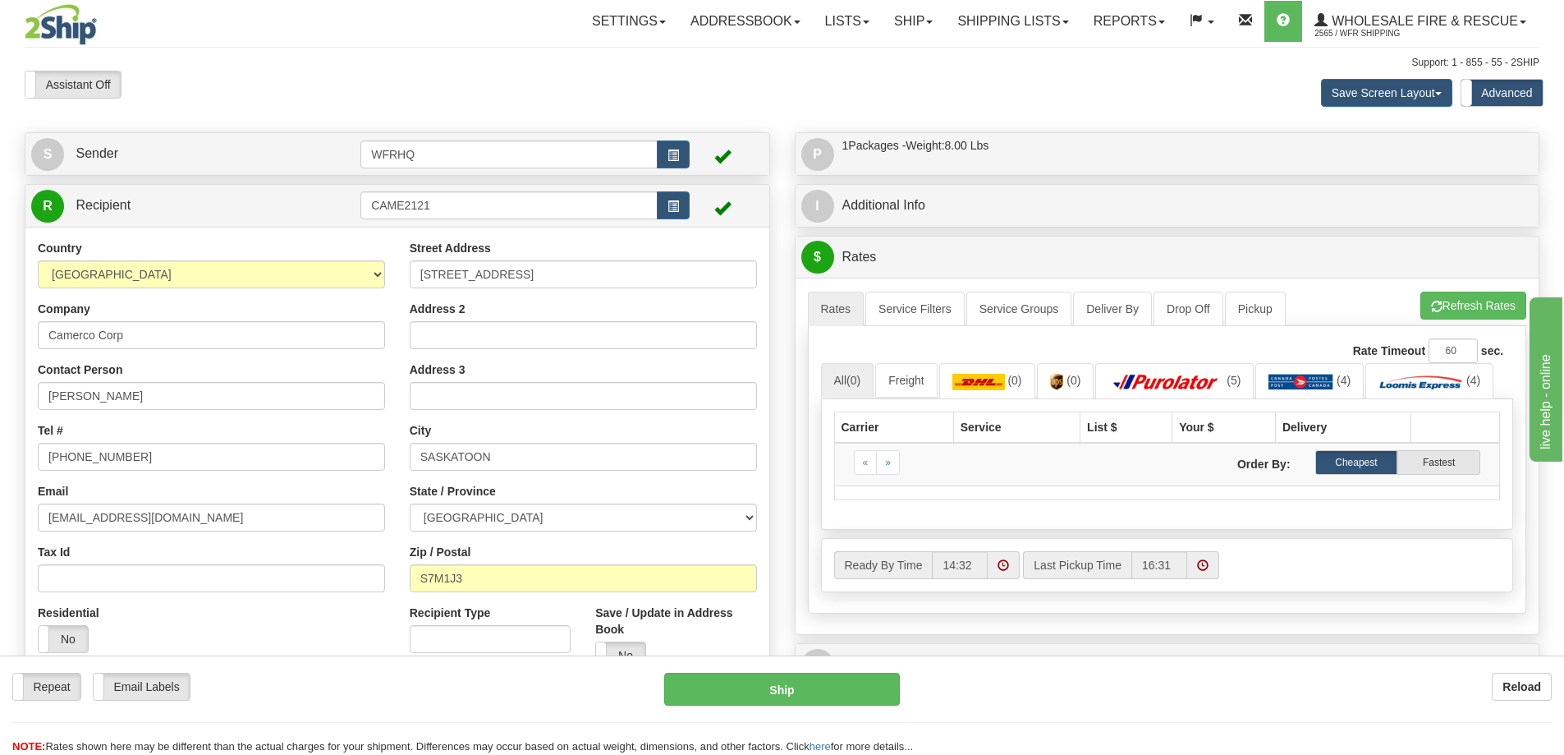
type input "2158630"
click at [1492, 301] on button "Refresh Rates" at bounding box center [1473, 305] width 106 height 28
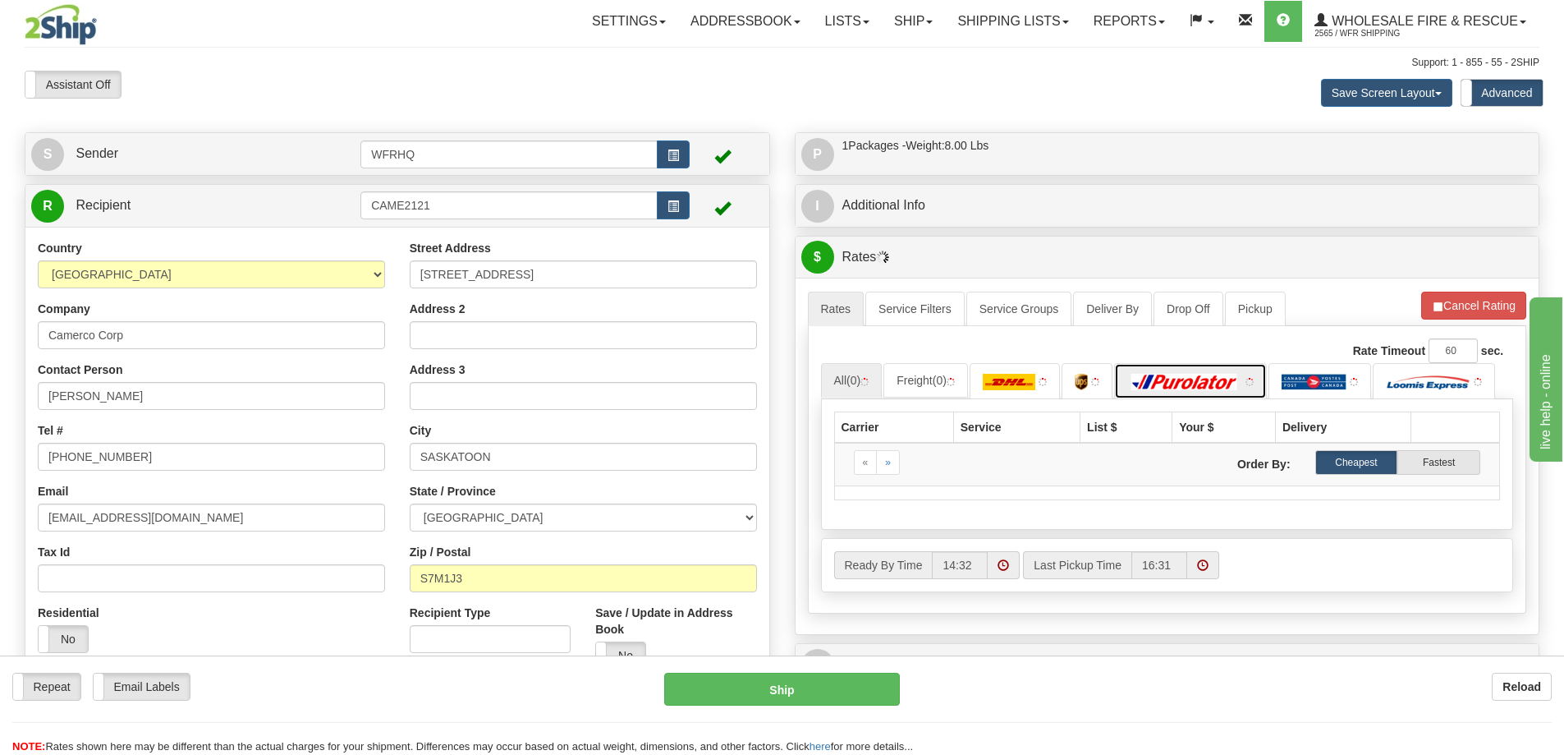
click at [1238, 381] on img at bounding box center [1184, 382] width 115 height 16
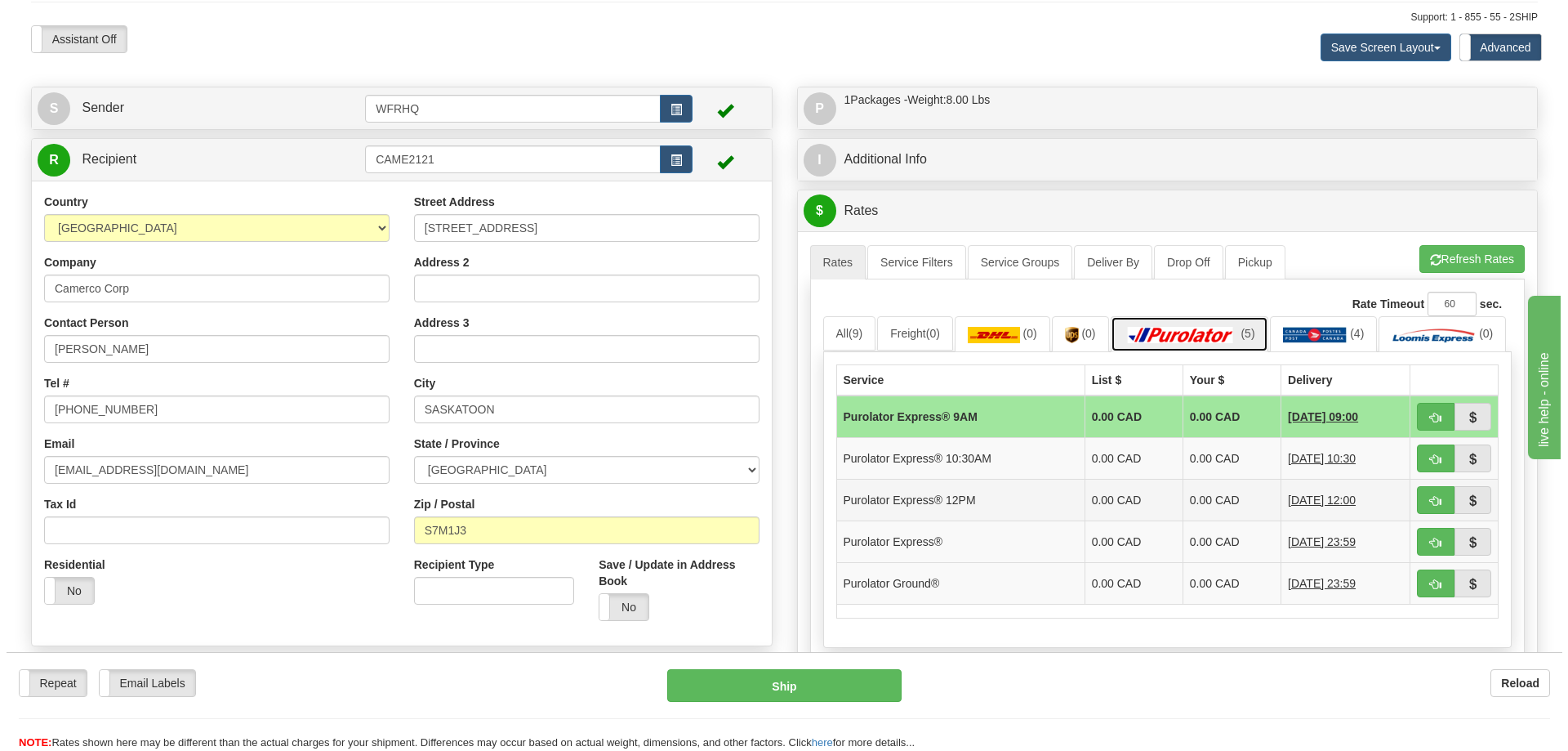
scroll to position [82, 0]
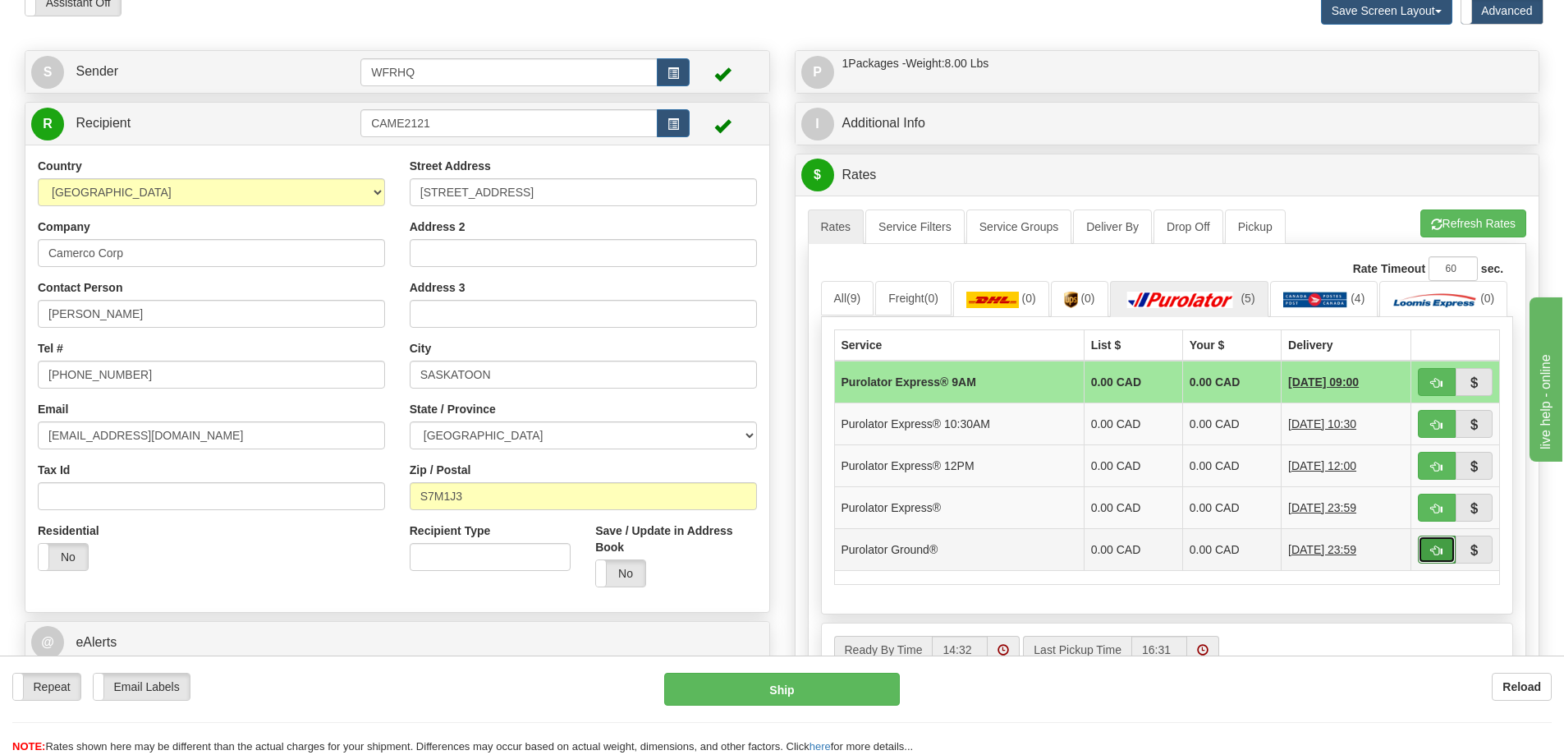
click at [1423, 563] on button "button" at bounding box center [1437, 549] width 38 height 28
type input "260"
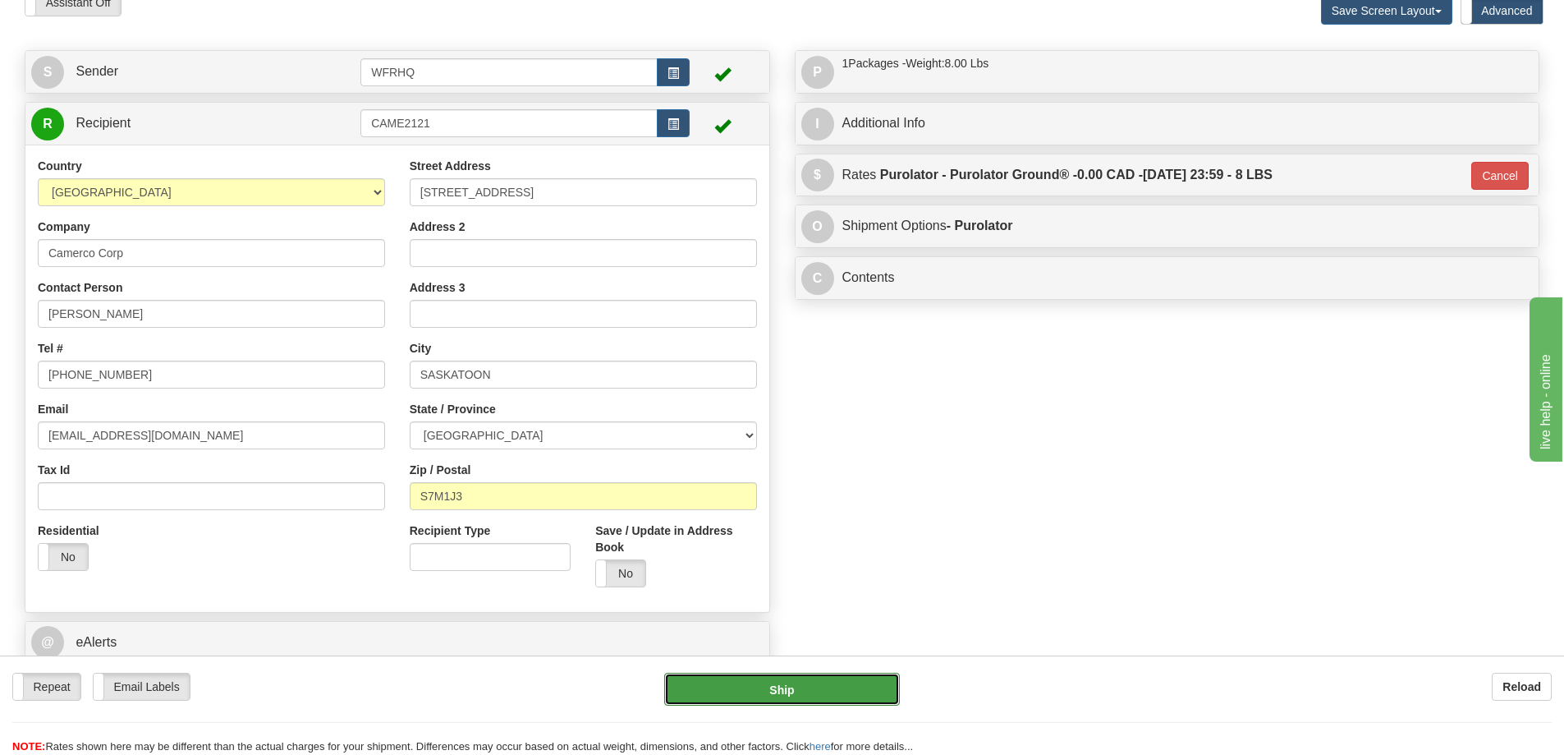
click at [796, 681] on button "Ship" at bounding box center [782, 688] width 236 height 33
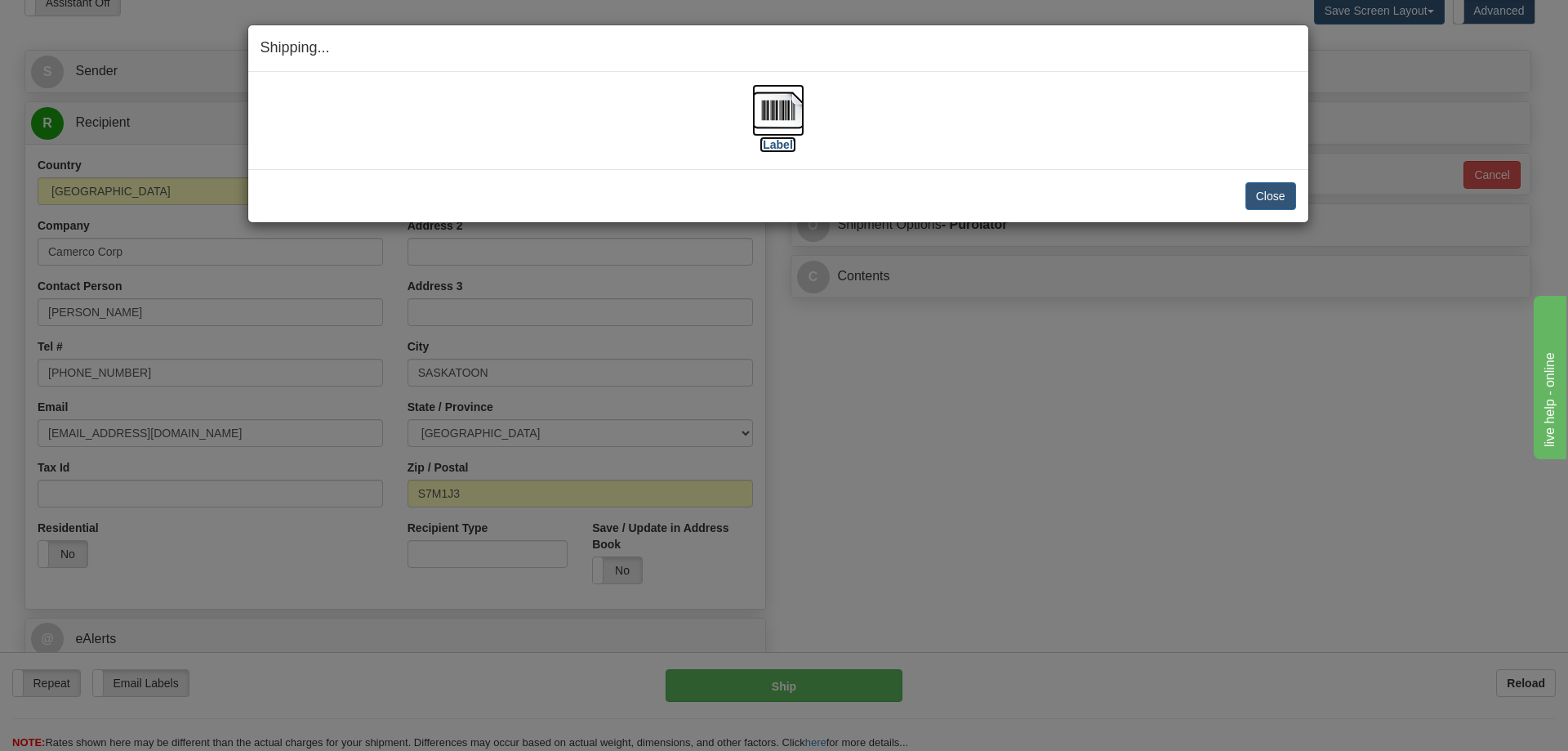
click at [771, 121] on img at bounding box center [778, 110] width 53 height 53
click at [1281, 199] on button "Close" at bounding box center [1271, 196] width 51 height 28
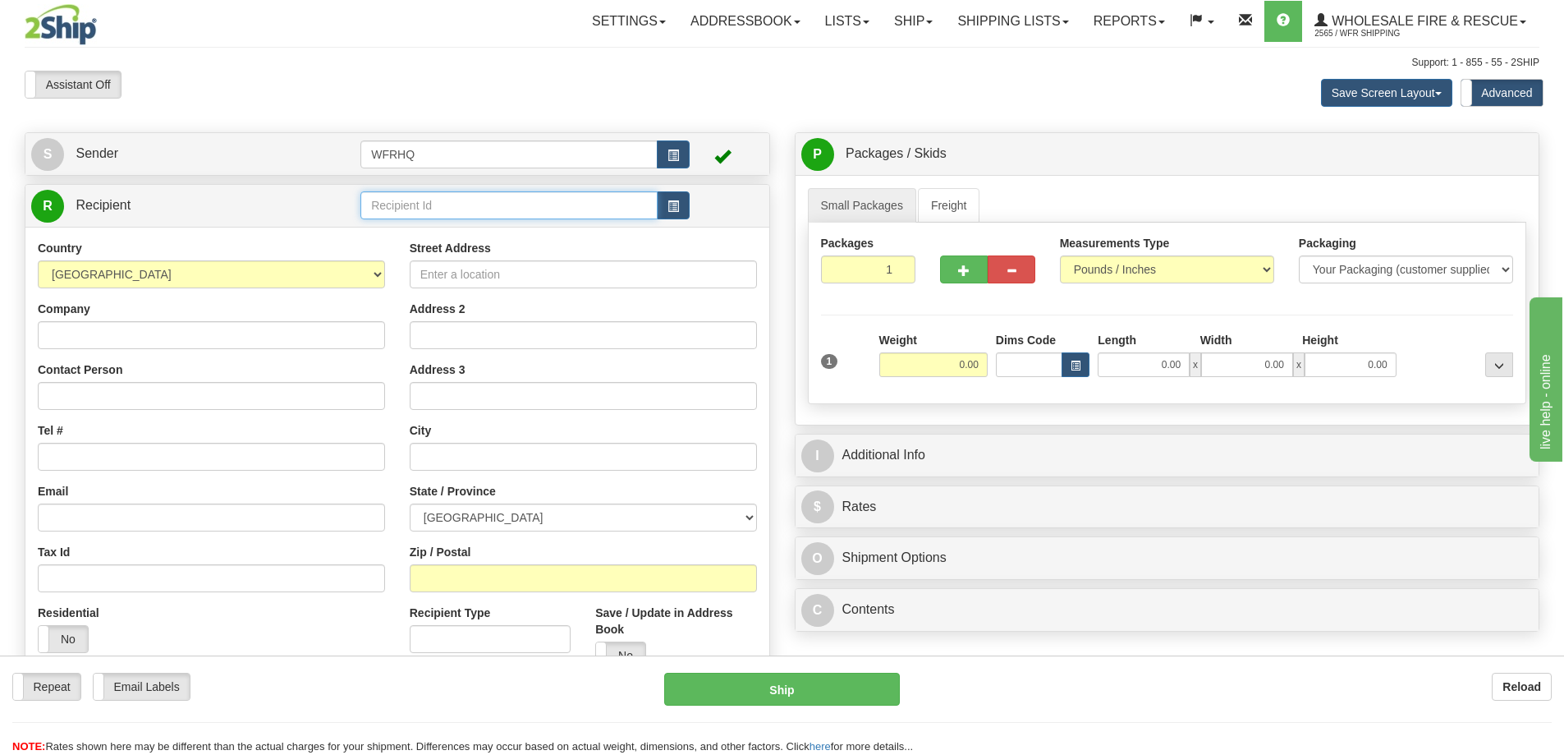
click at [449, 209] on input "text" at bounding box center [508, 205] width 297 height 28
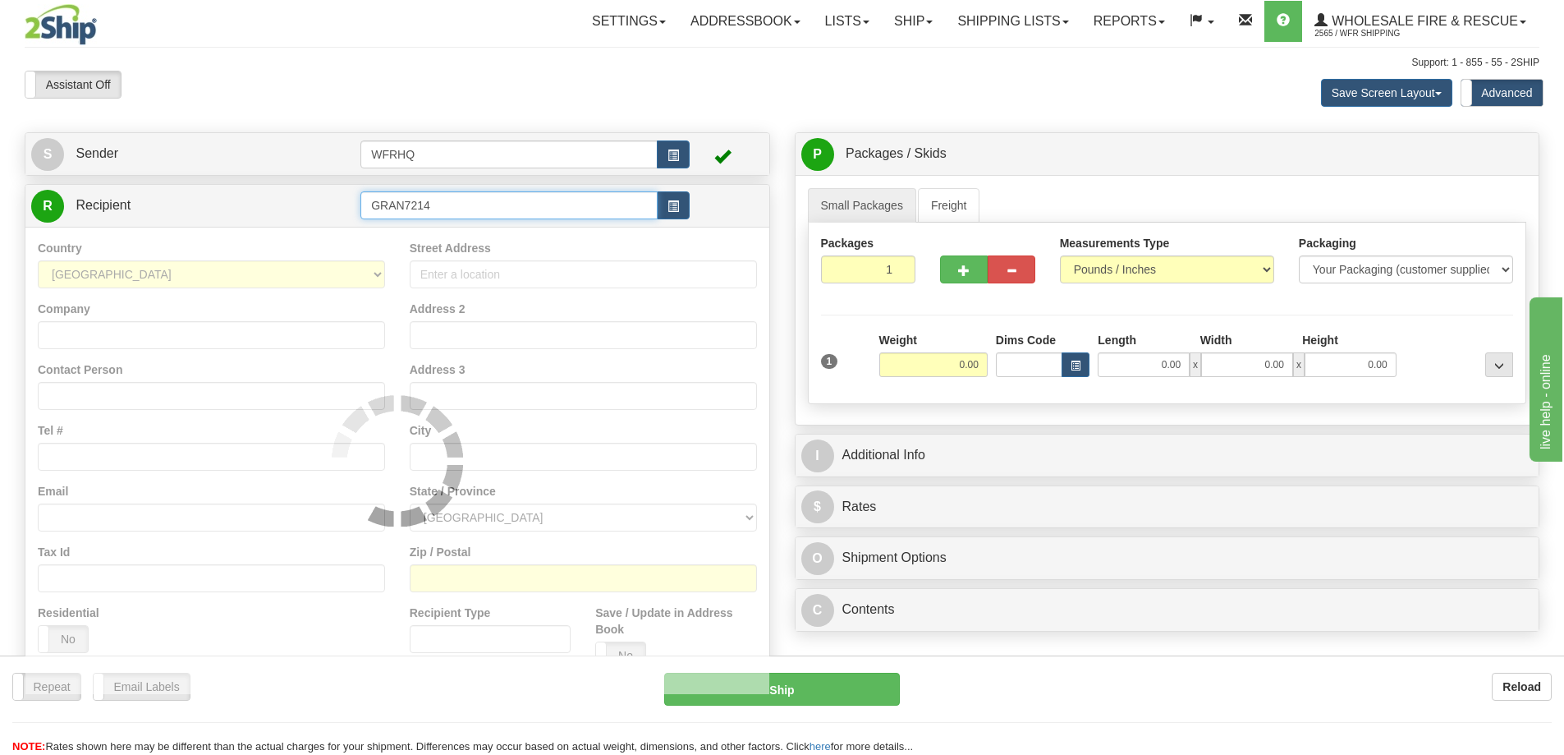
type input "GRAN7214"
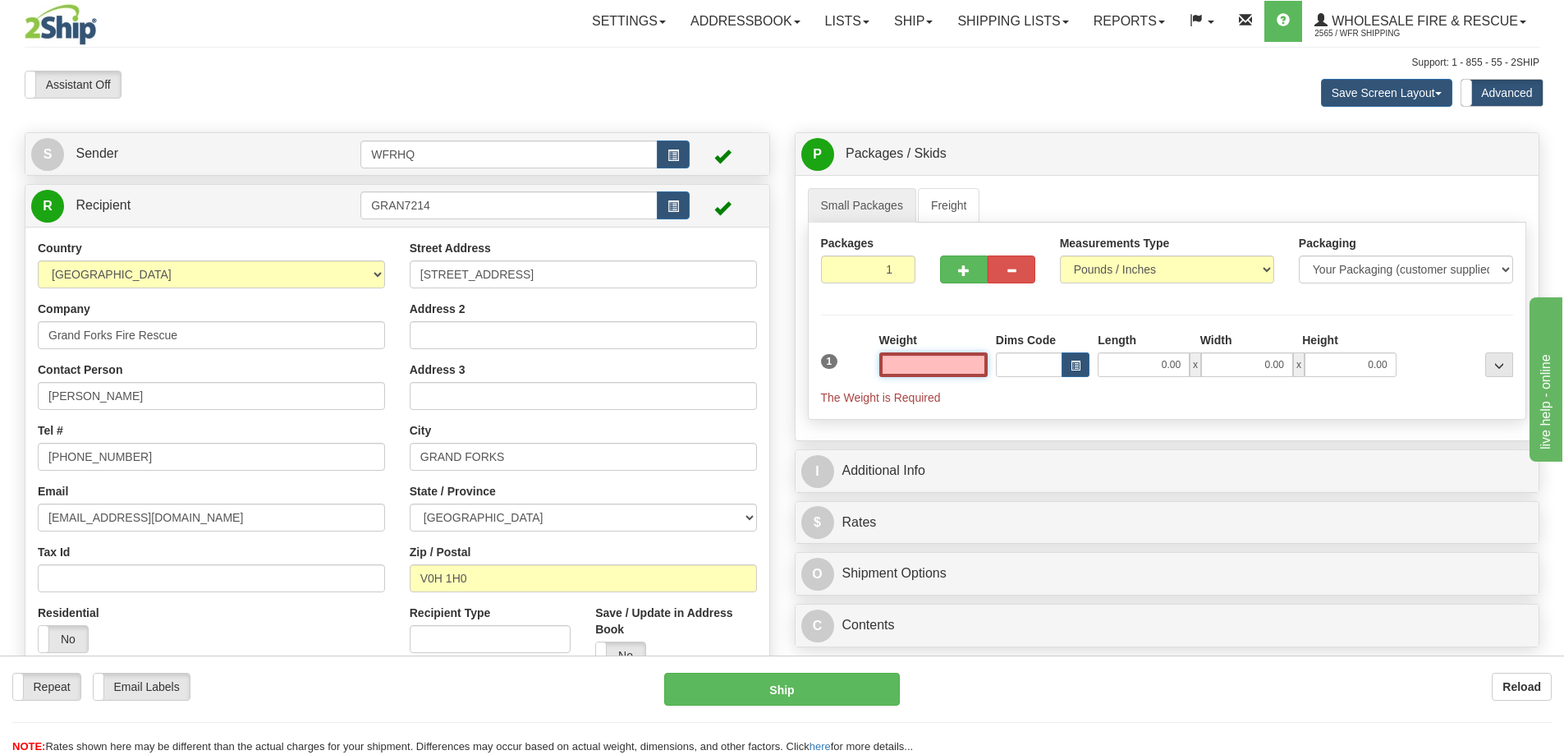
click at [908, 357] on input "text" at bounding box center [933, 364] width 108 height 25
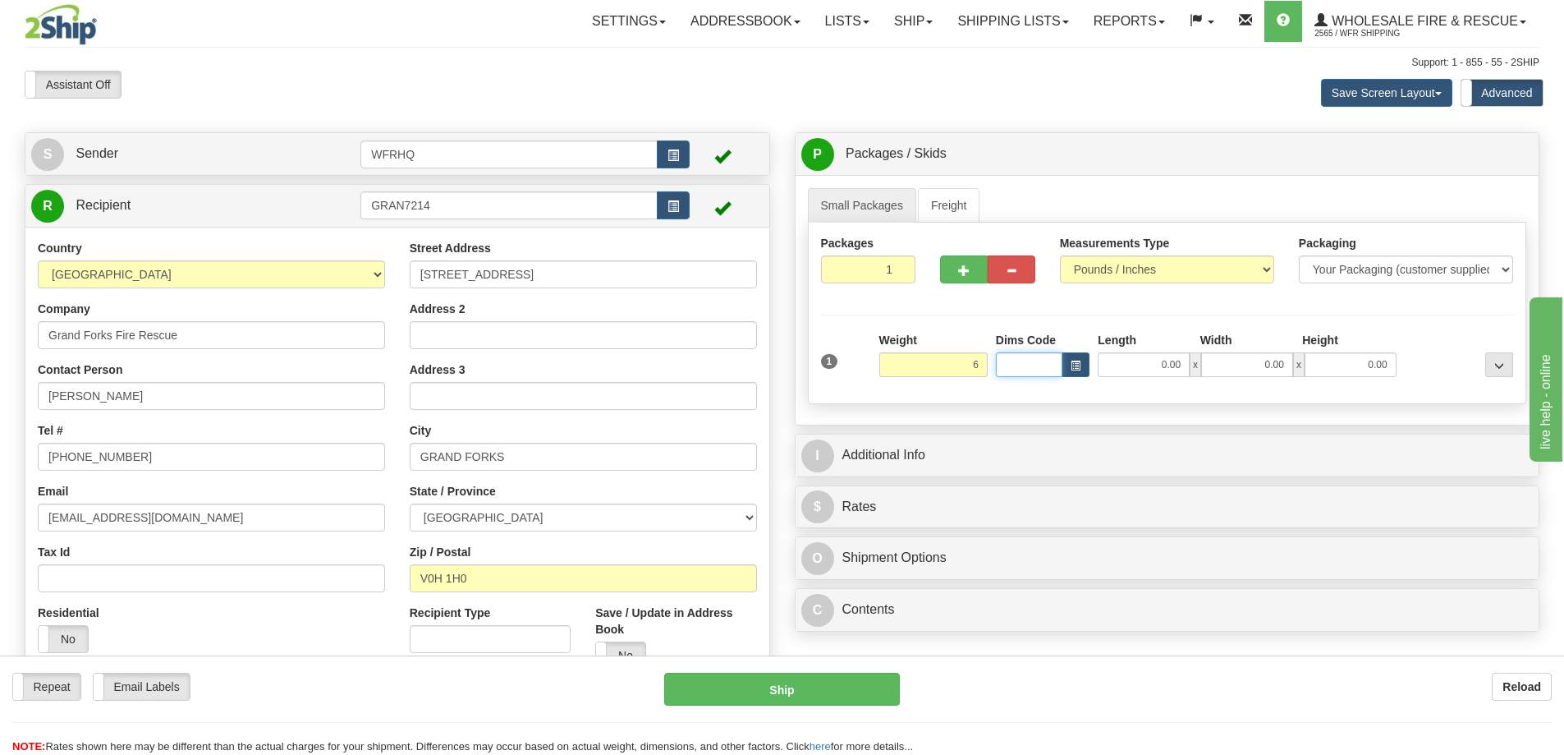
type input "6.00"
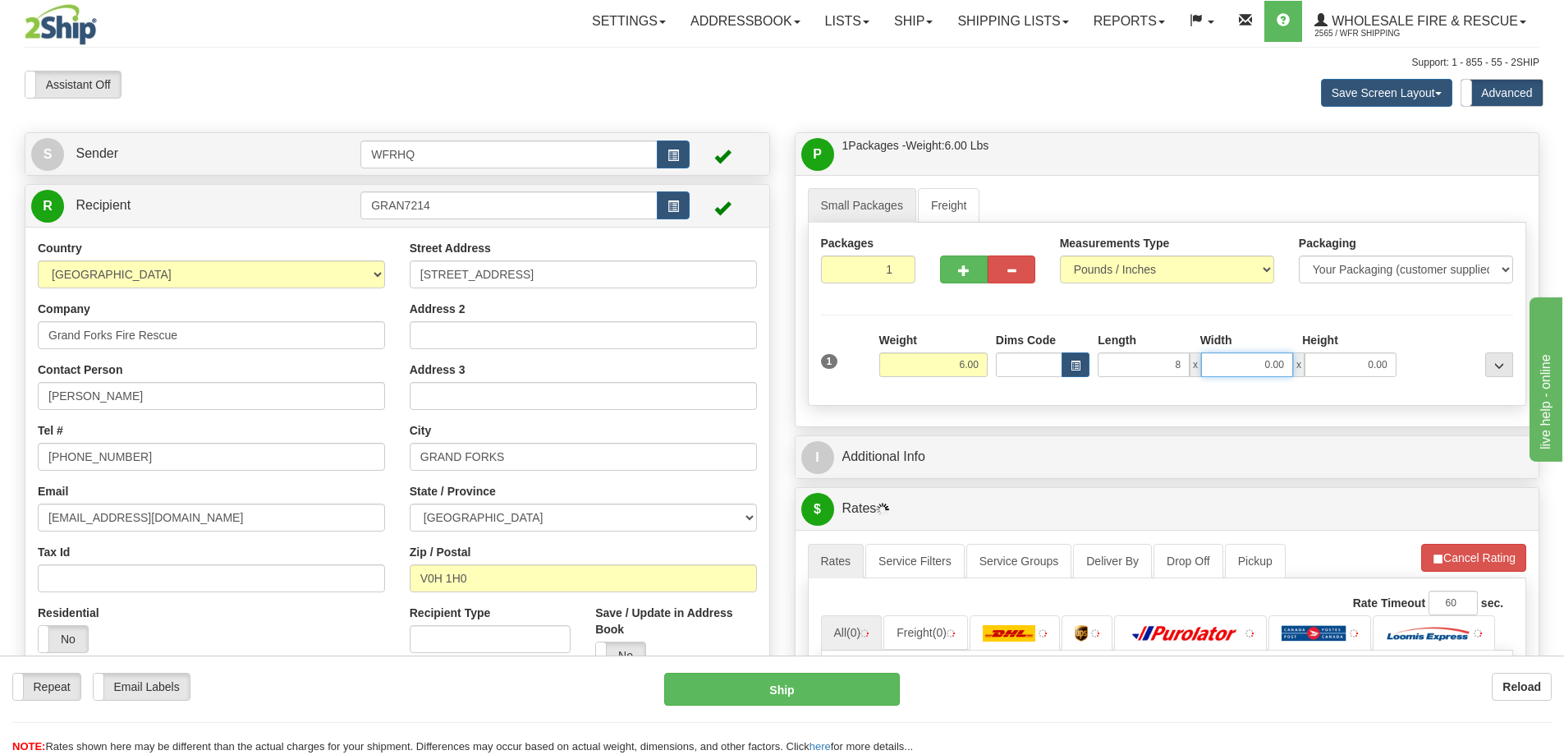
type input "8.00"
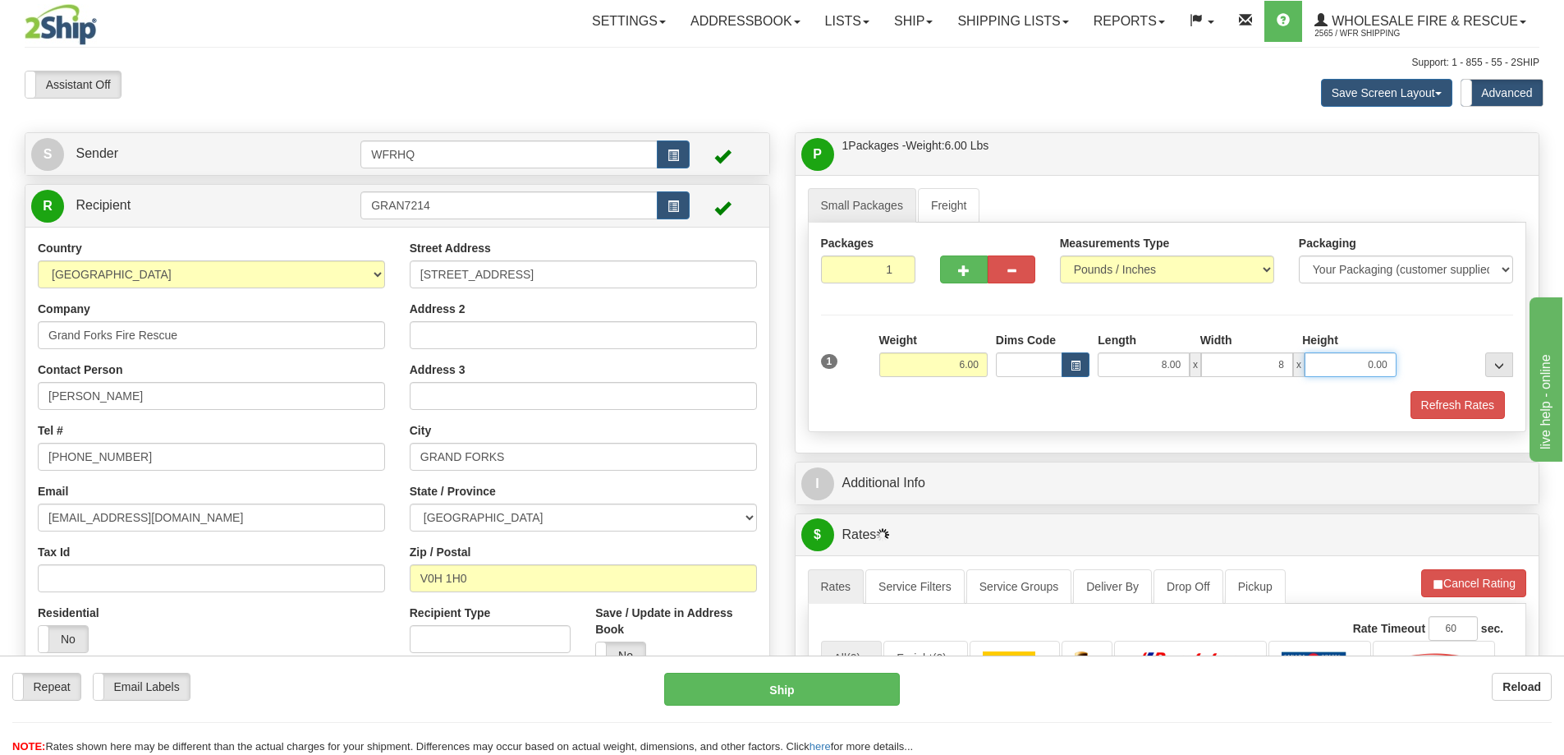
type input "8.00"
click at [1466, 392] on button "Refresh Rates" at bounding box center [1458, 405] width 94 height 28
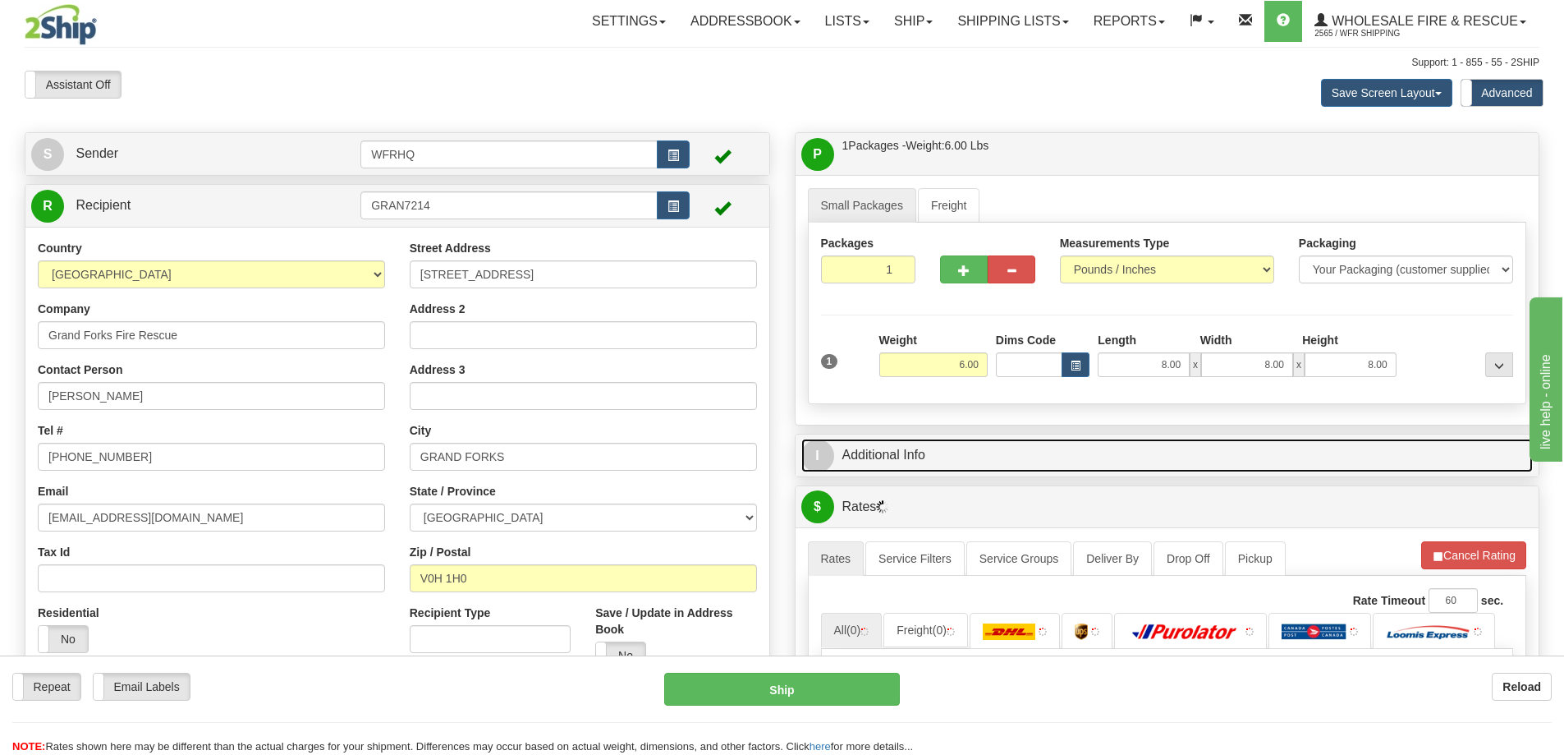
click at [958, 459] on link "I Additional Info" at bounding box center [1167, 455] width 732 height 34
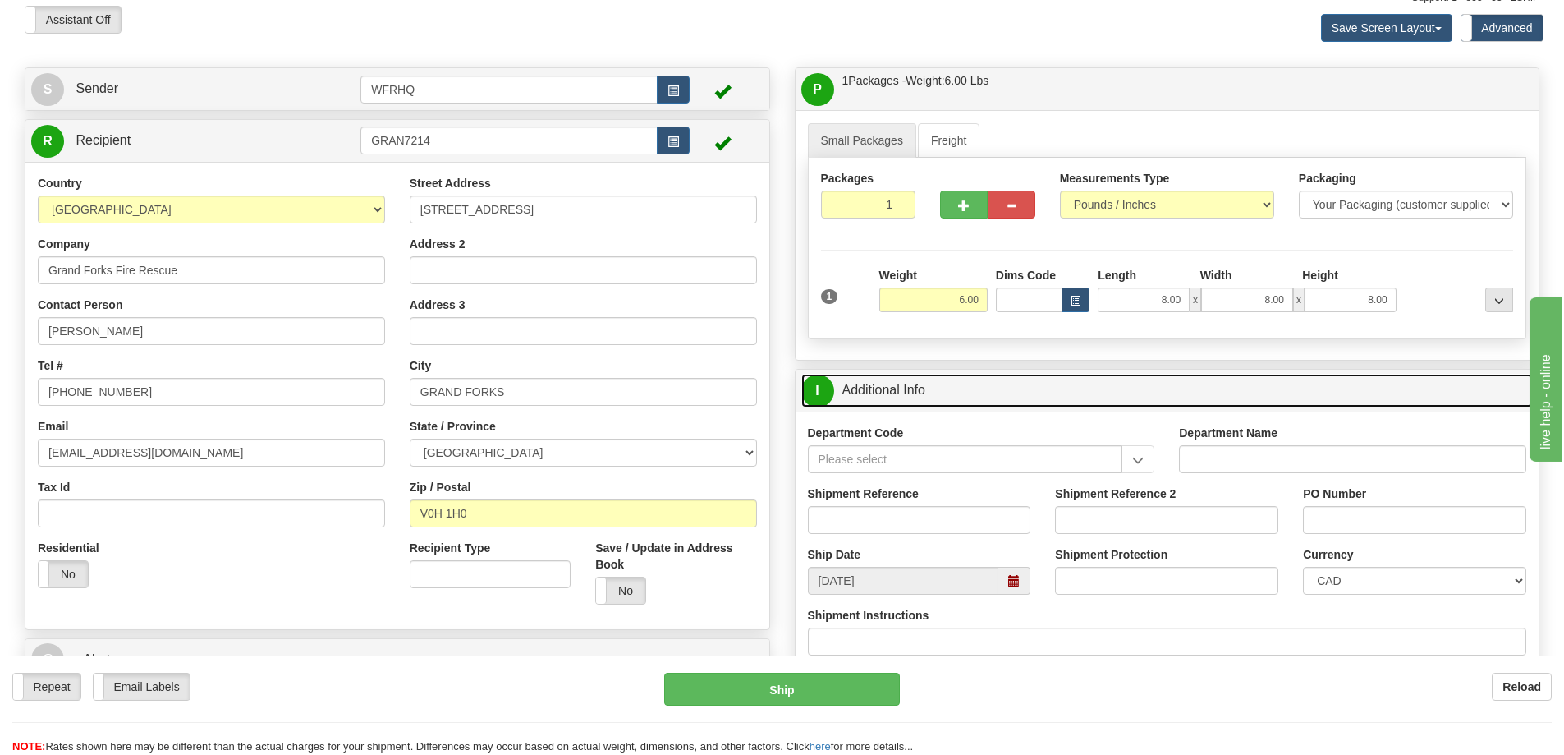
scroll to position [164, 0]
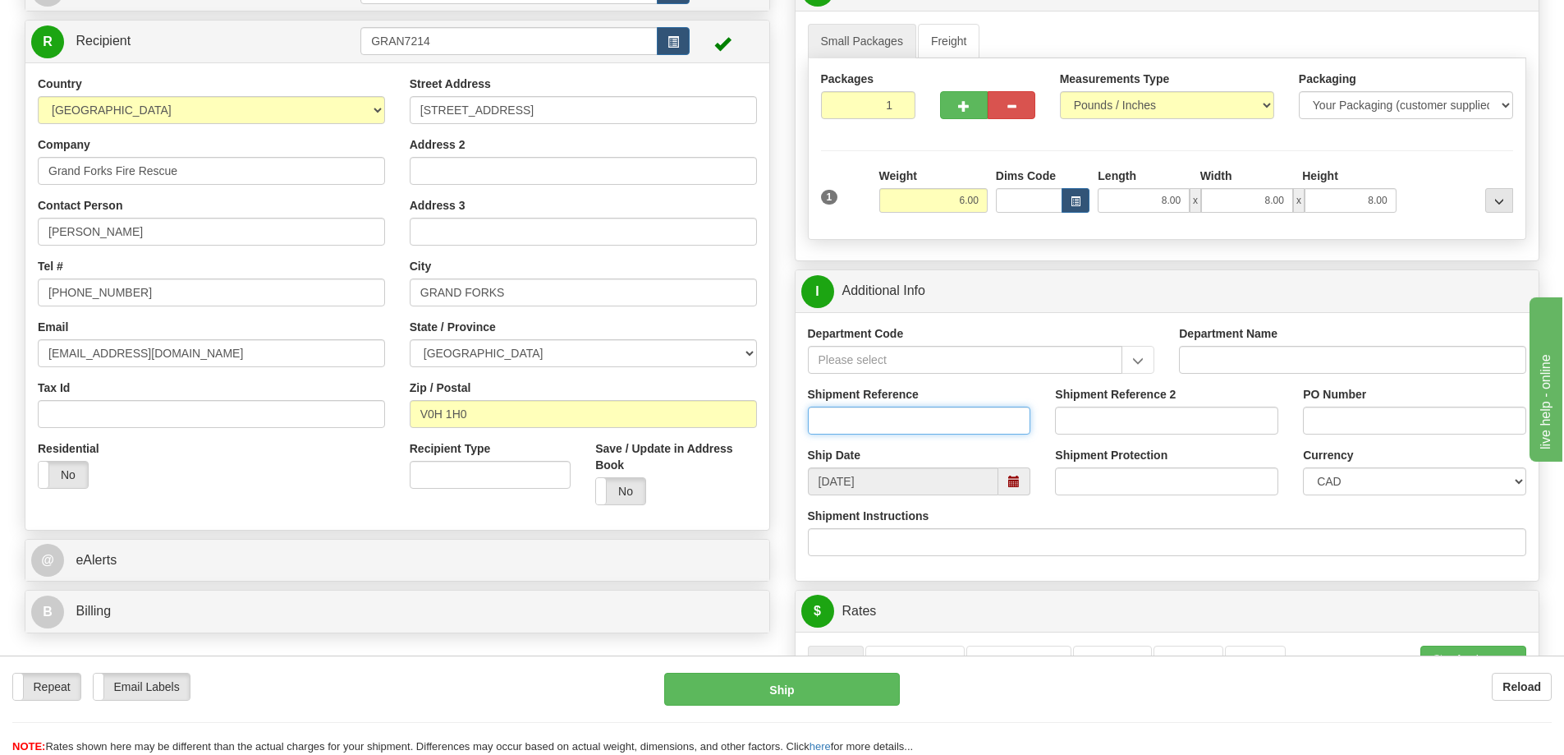
click at [870, 429] on input "Shipment Reference" at bounding box center [919, 420] width 223 height 28
type input "S47155-31160"
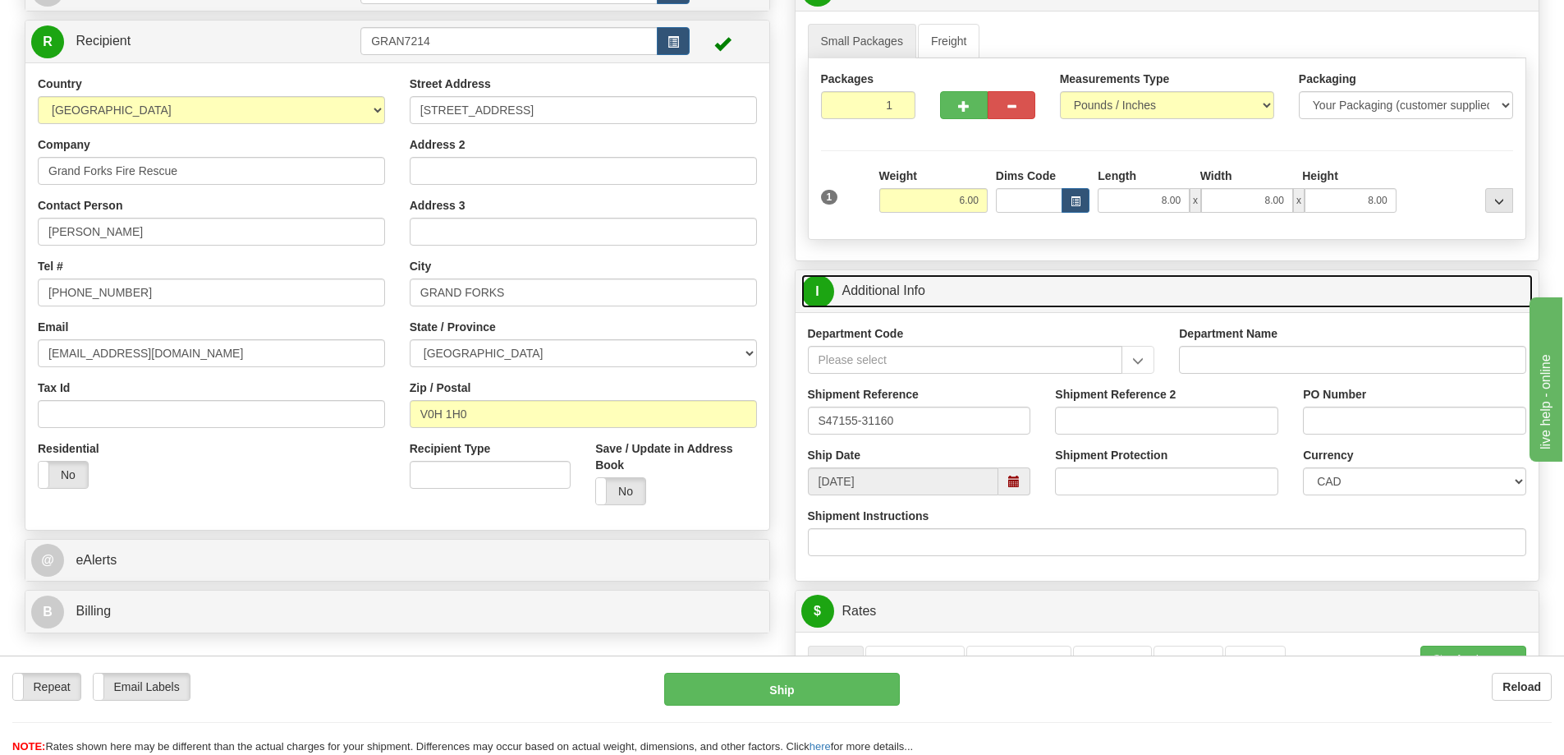
click at [1132, 291] on link "I Additional Info" at bounding box center [1167, 291] width 732 height 34
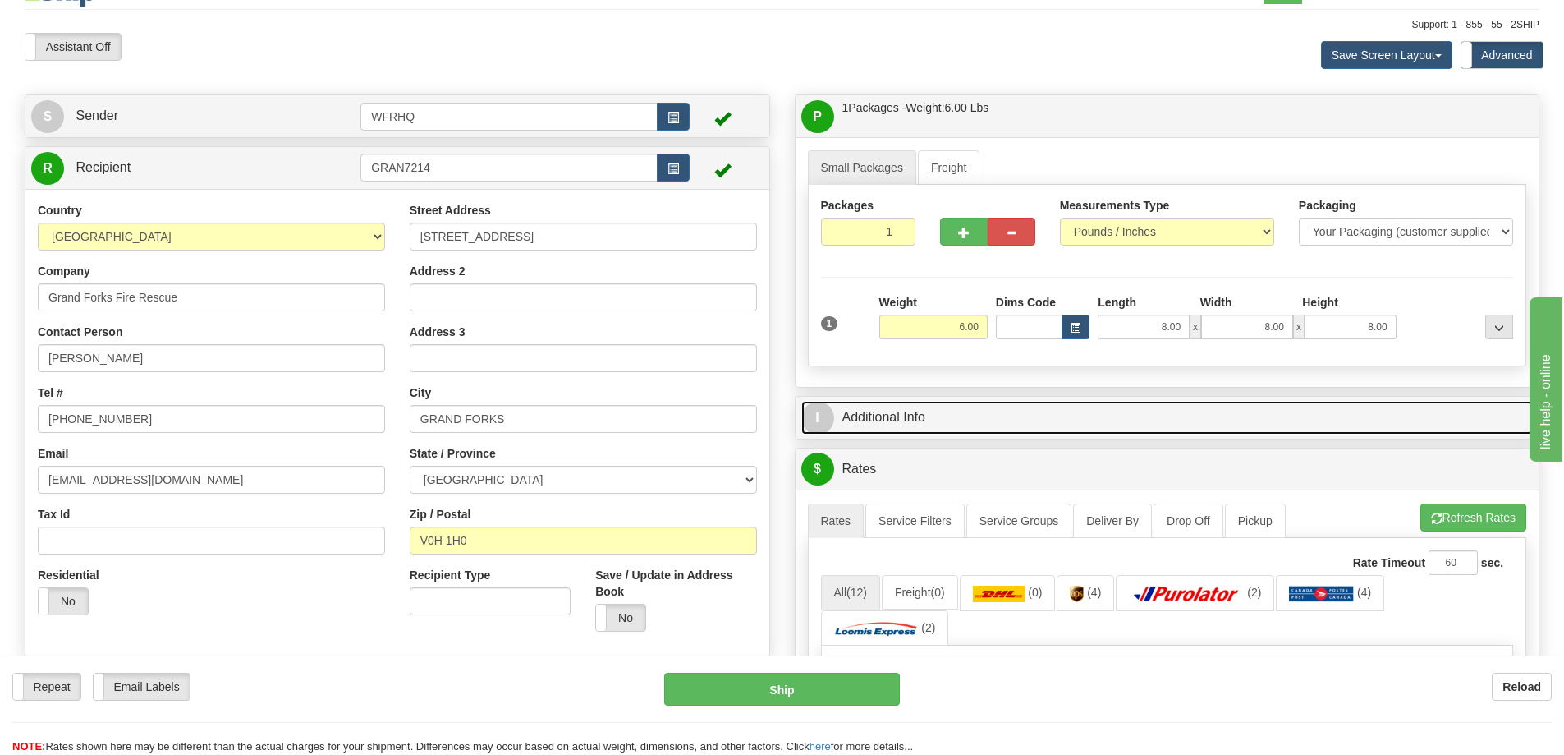
scroll to position [0, 0]
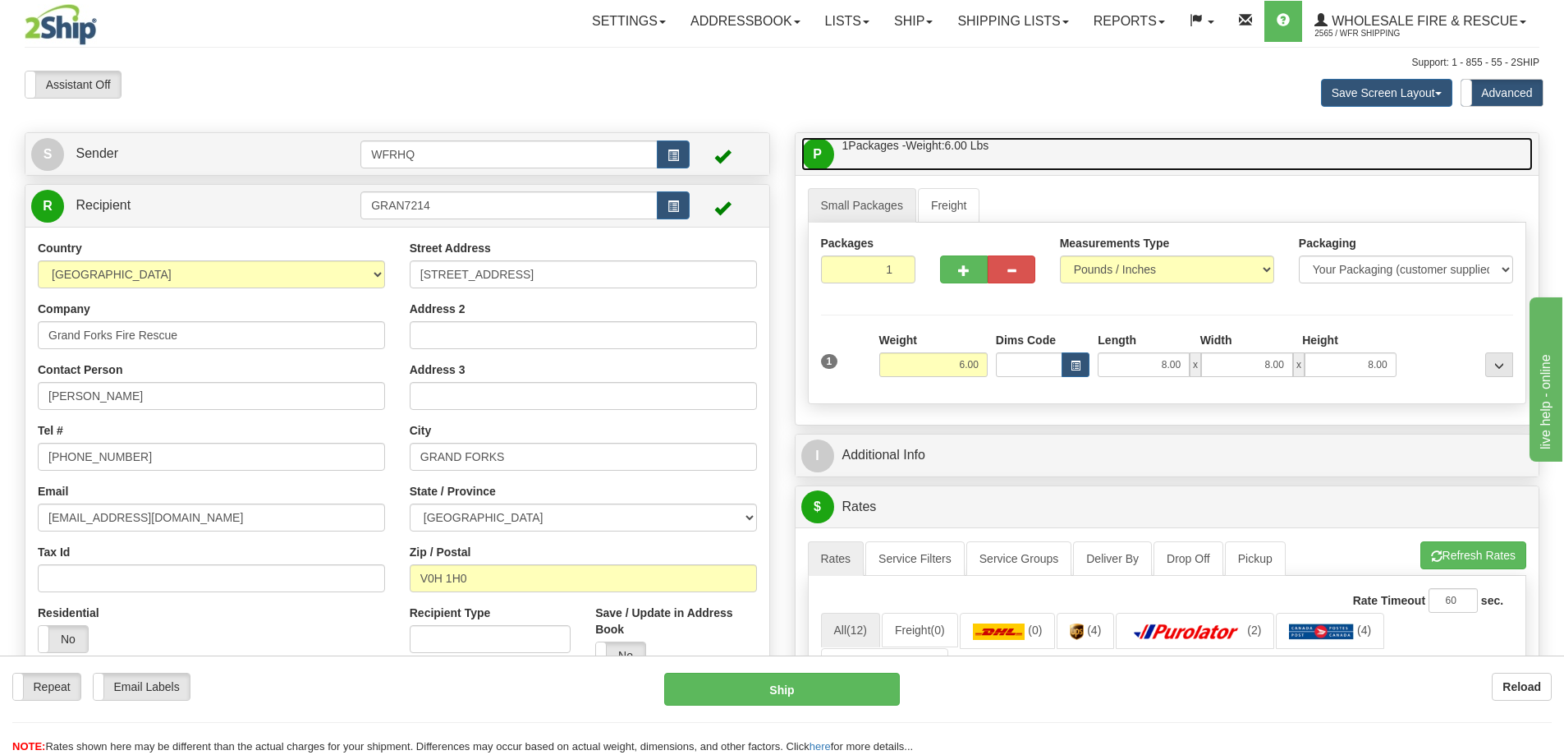
click at [1060, 152] on link "P Packages / Skids 1 Packages - Weight: 6.00 Lbs 1 Skids - Weight: NaN Lbs" at bounding box center [1167, 154] width 732 height 34
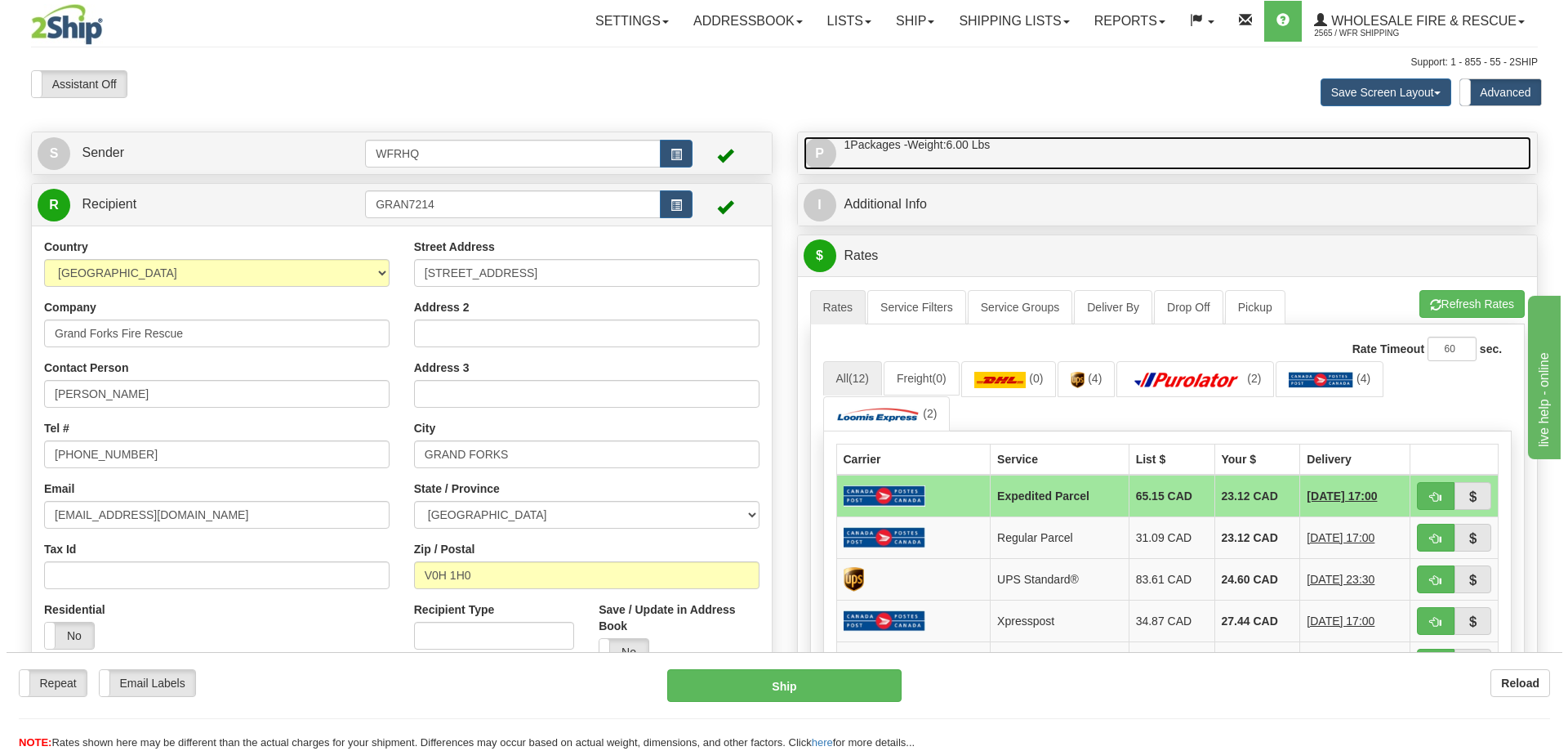
scroll to position [82, 0]
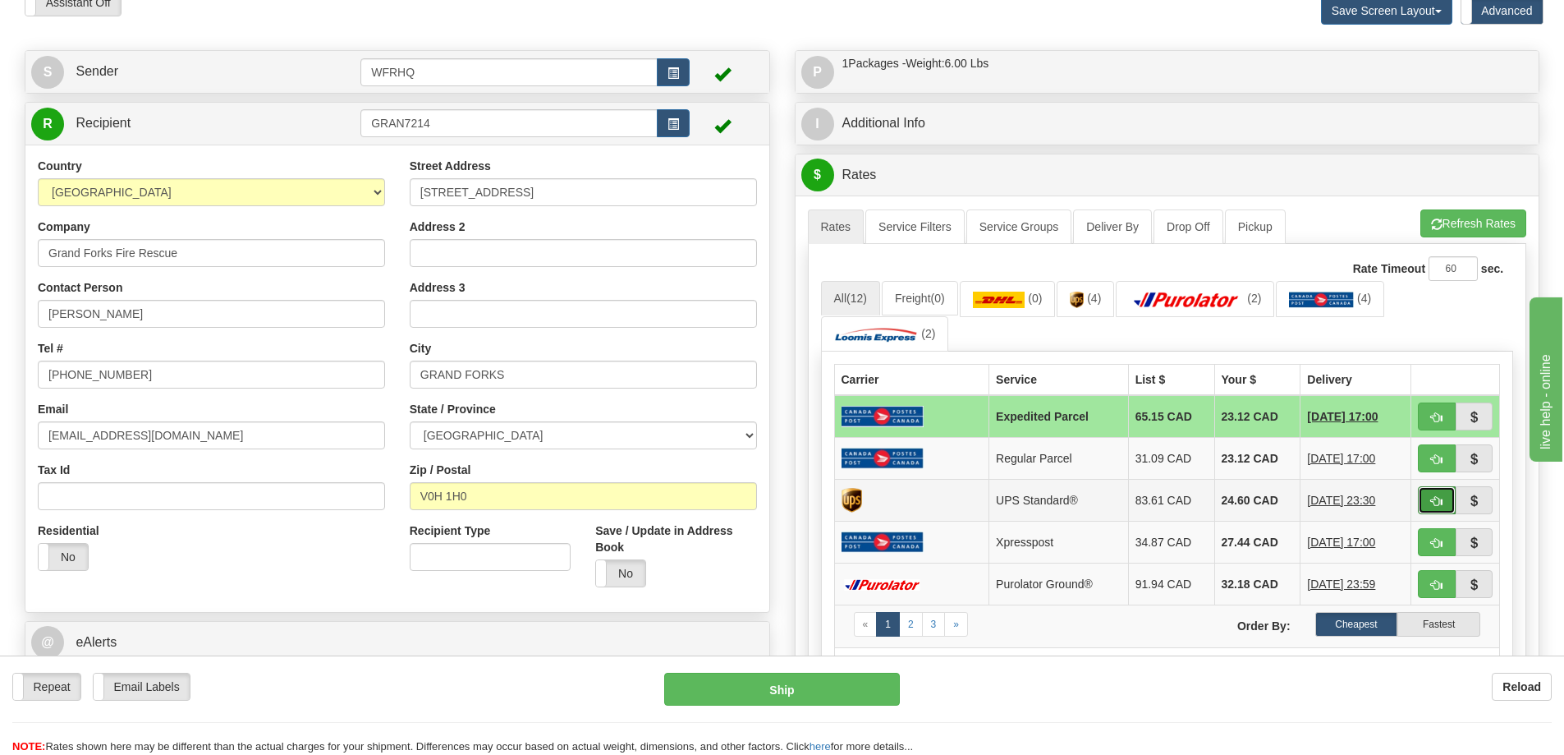
click at [1433, 502] on span "button" at bounding box center [1436, 501] width 11 height 11
type input "11"
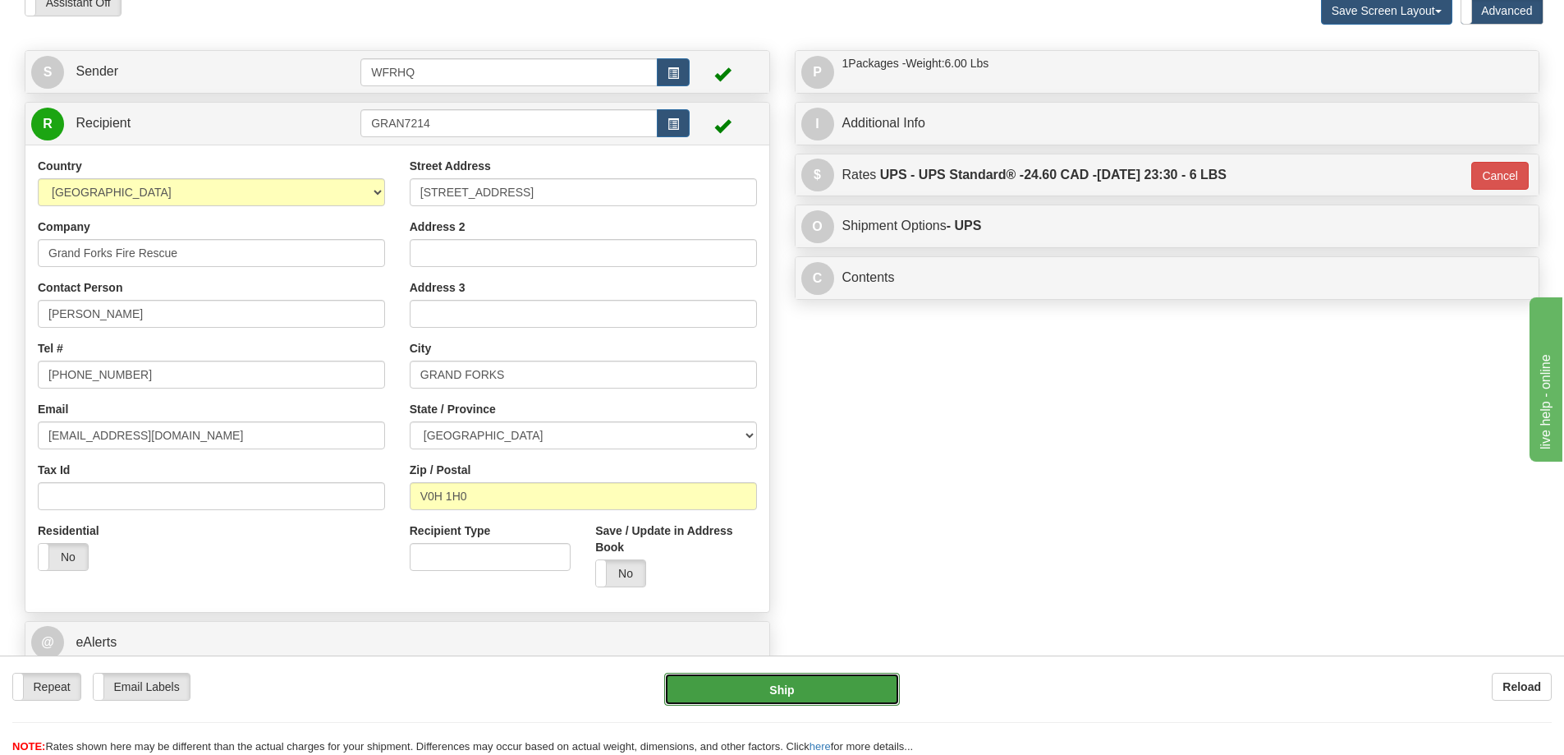
click at [729, 680] on button "Ship" at bounding box center [782, 688] width 236 height 33
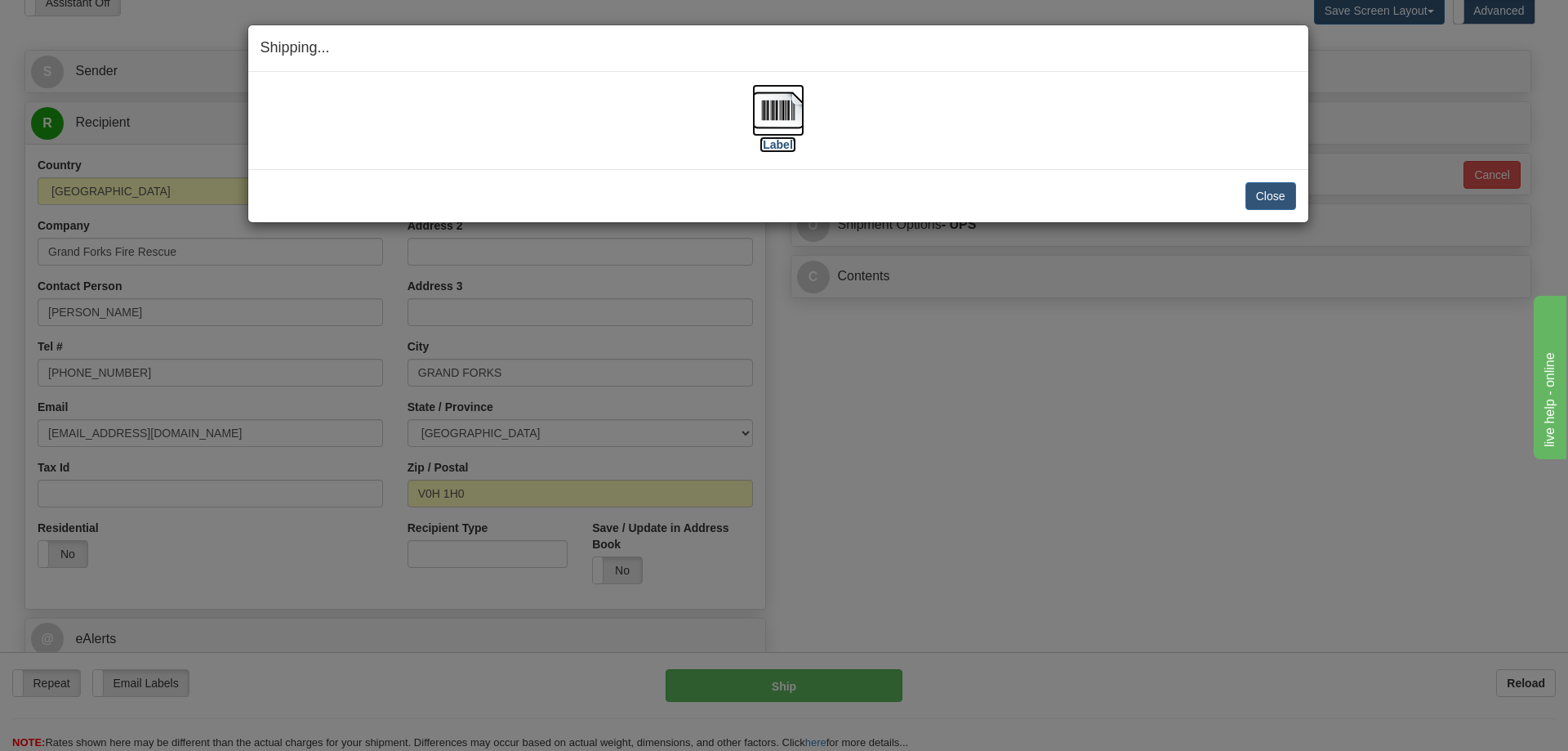
click at [764, 121] on img at bounding box center [778, 110] width 53 height 53
click at [1277, 194] on button "Close" at bounding box center [1271, 196] width 51 height 28
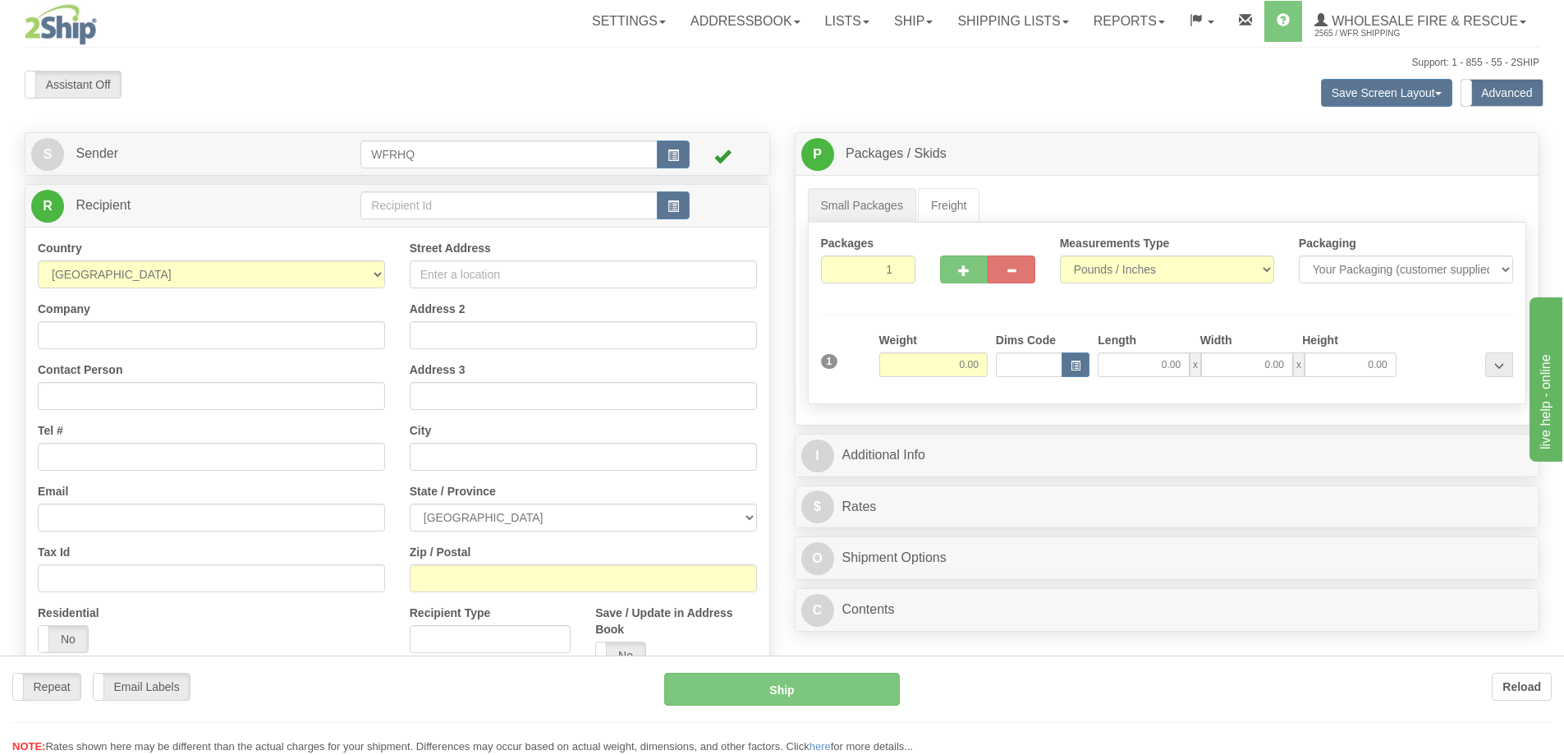
click at [402, 207] on div at bounding box center [782, 377] width 1564 height 755
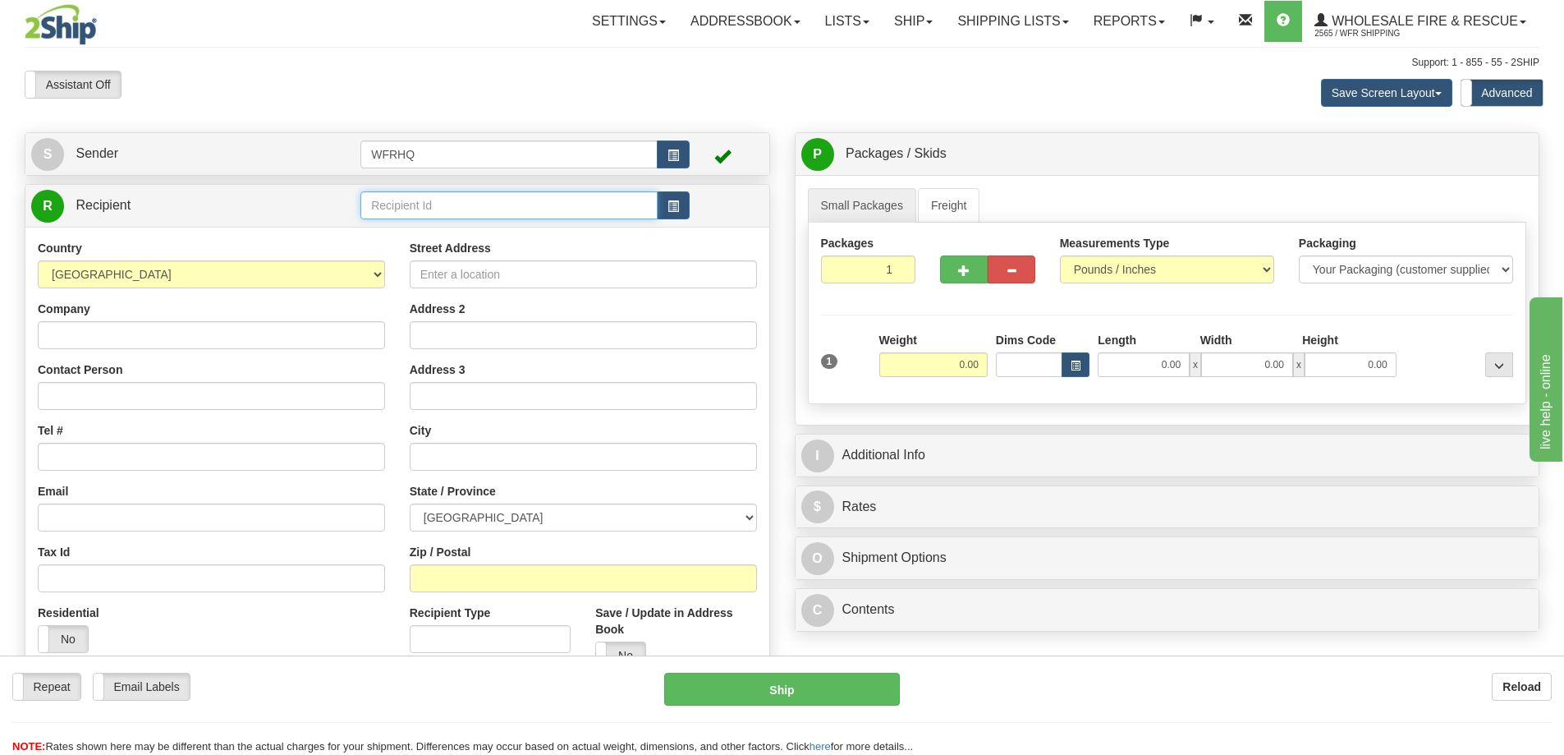
click at [402, 207] on input "text" at bounding box center [508, 205] width 297 height 28
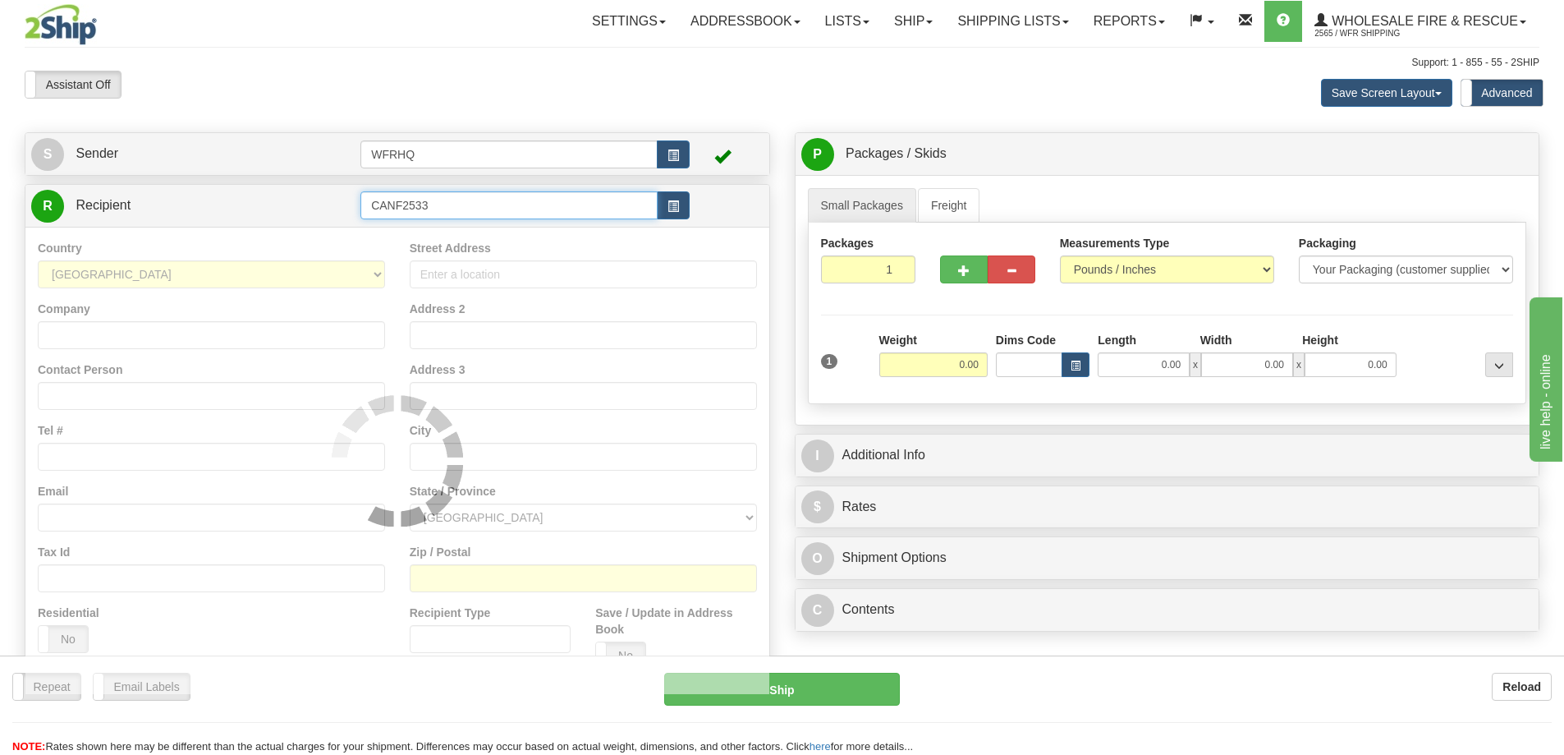
type input "CANF2533"
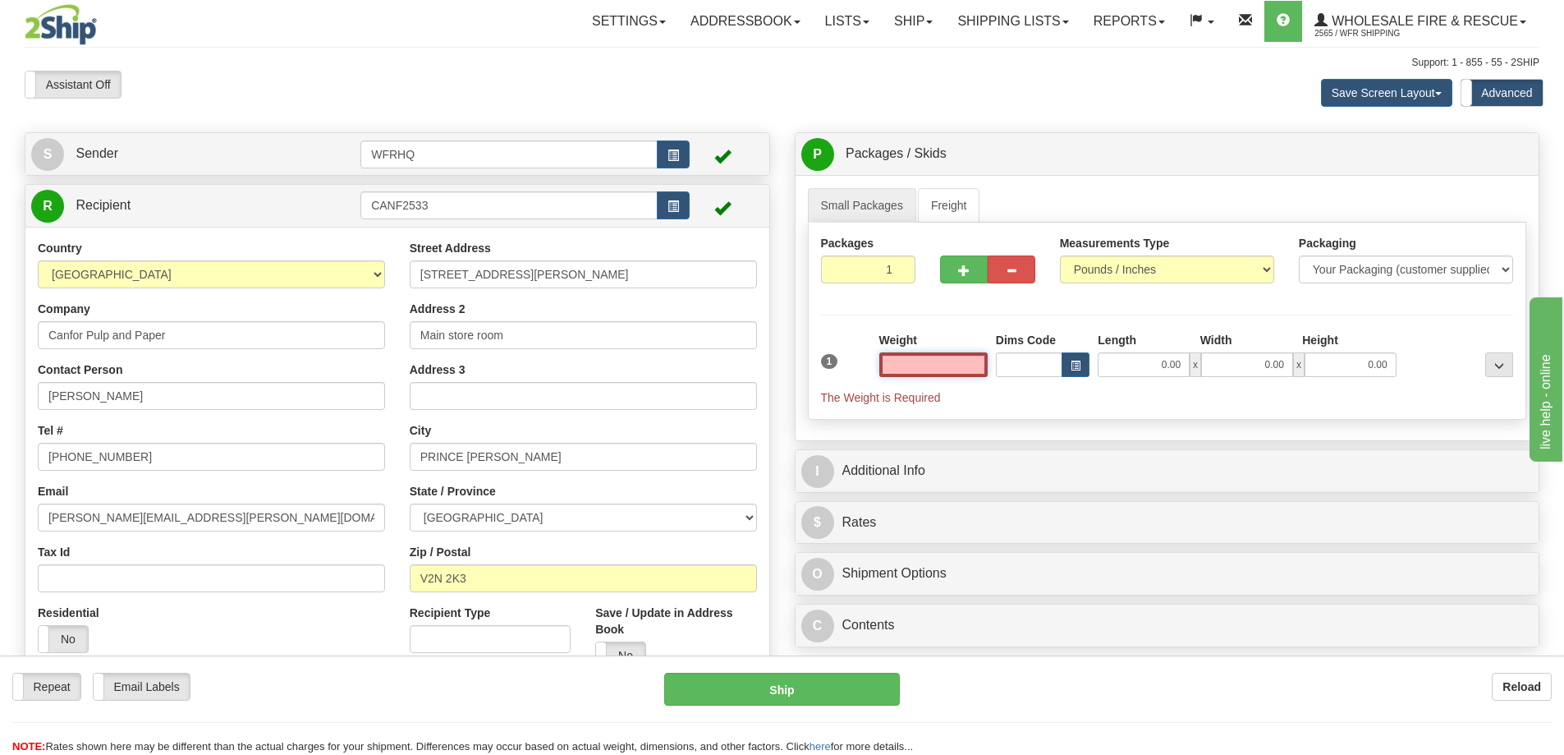
click at [936, 366] on input "text" at bounding box center [933, 364] width 108 height 25
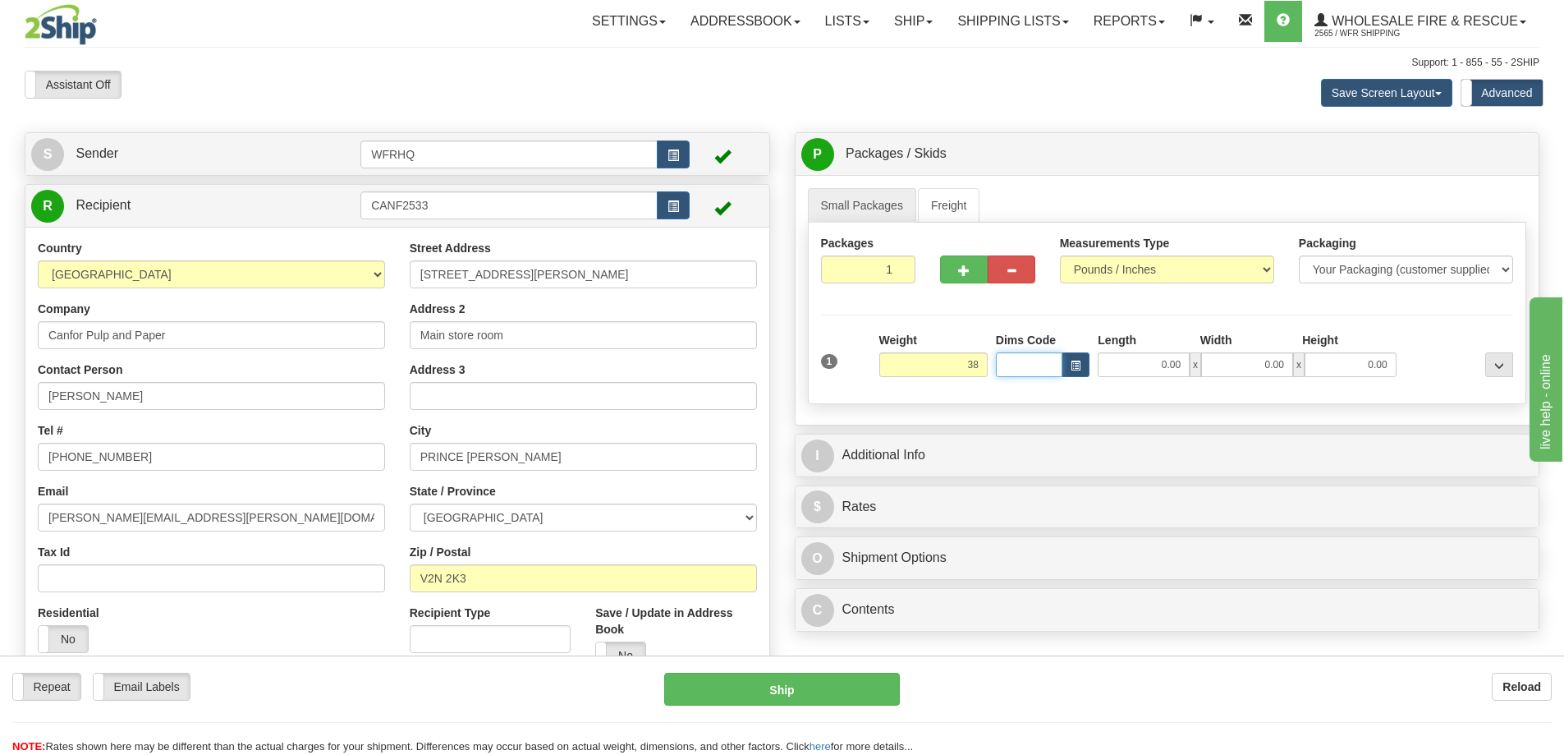
type input "38.00"
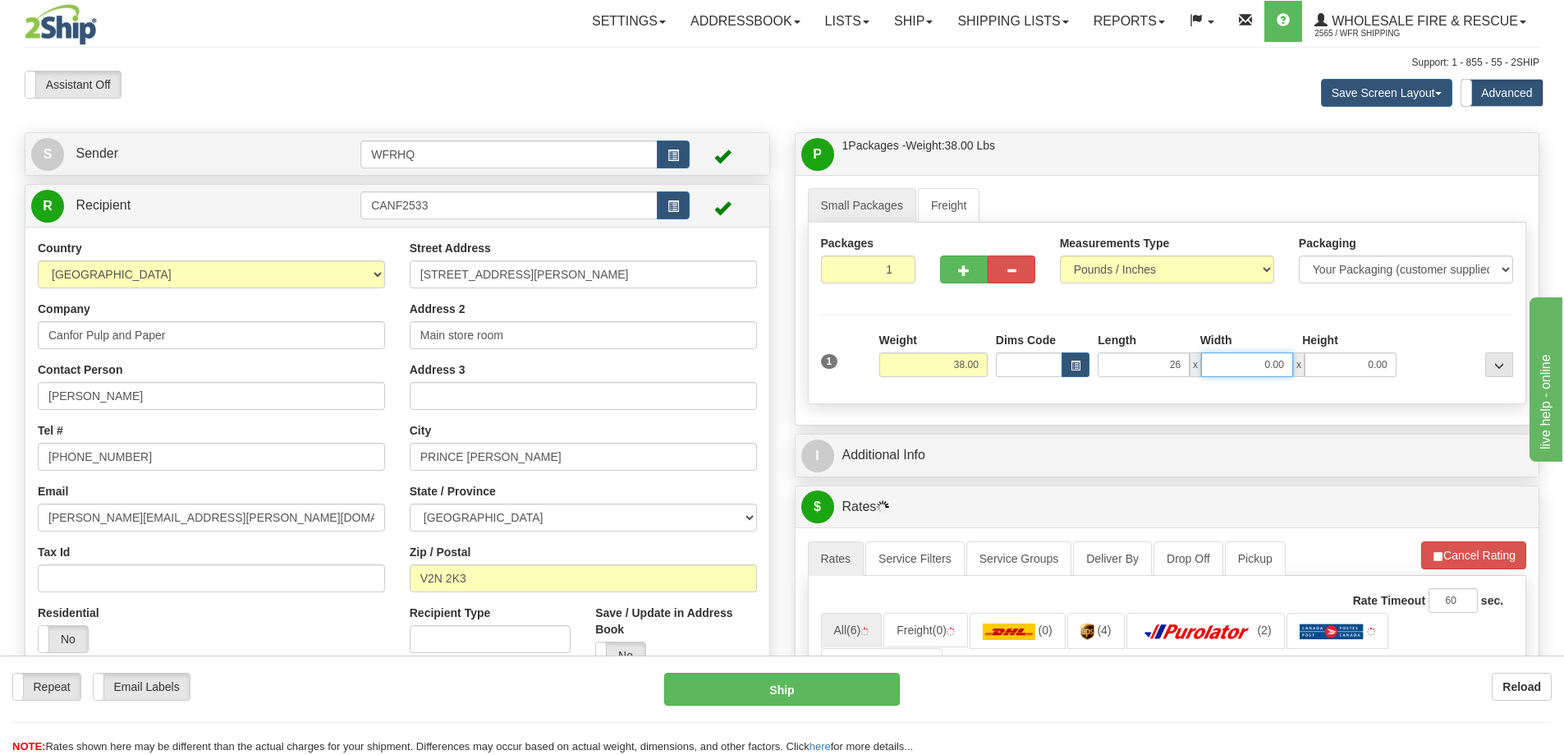
type input "26.00"
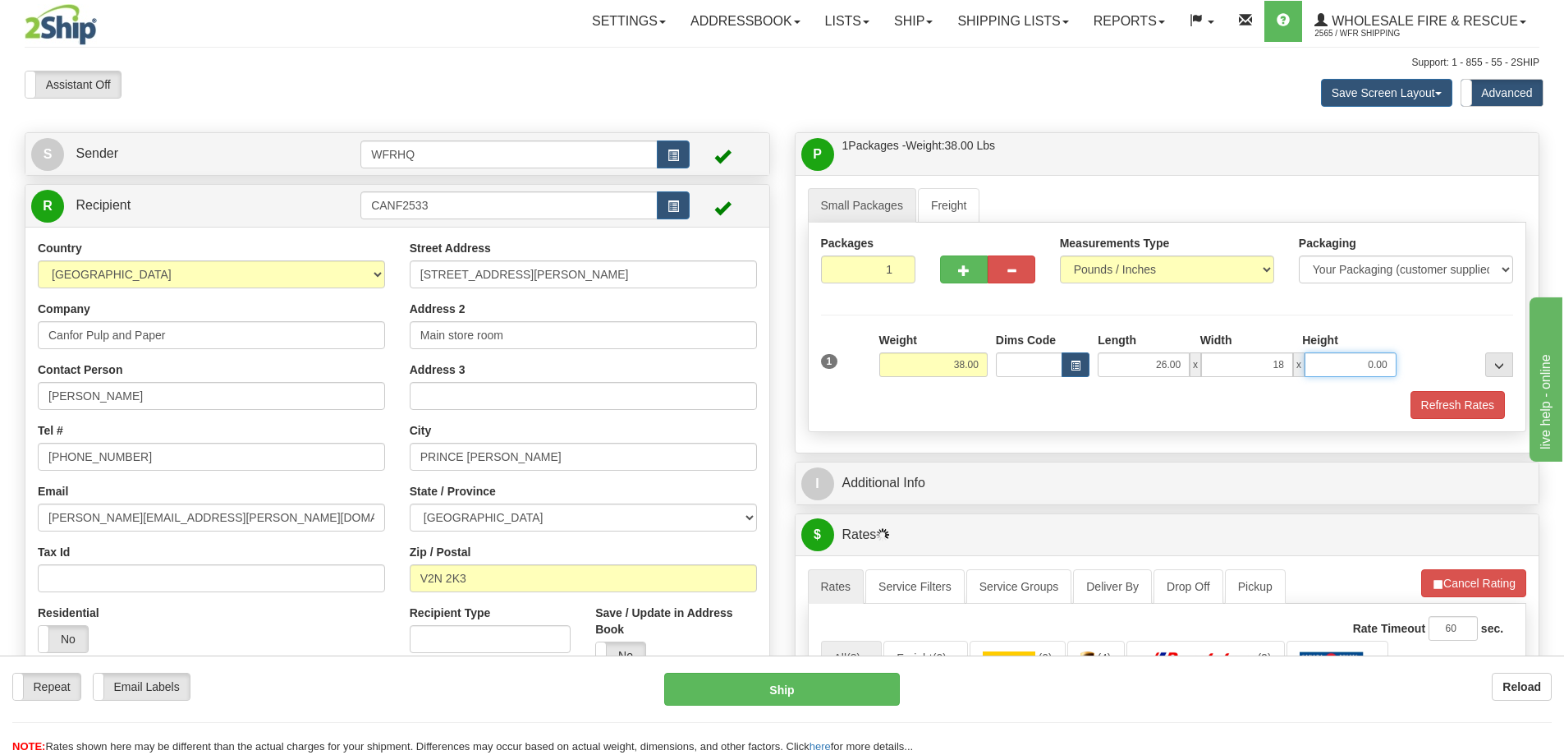
type input "18.00"
type input "14.00"
click at [1467, 404] on button "Refresh Rates" at bounding box center [1458, 405] width 94 height 28
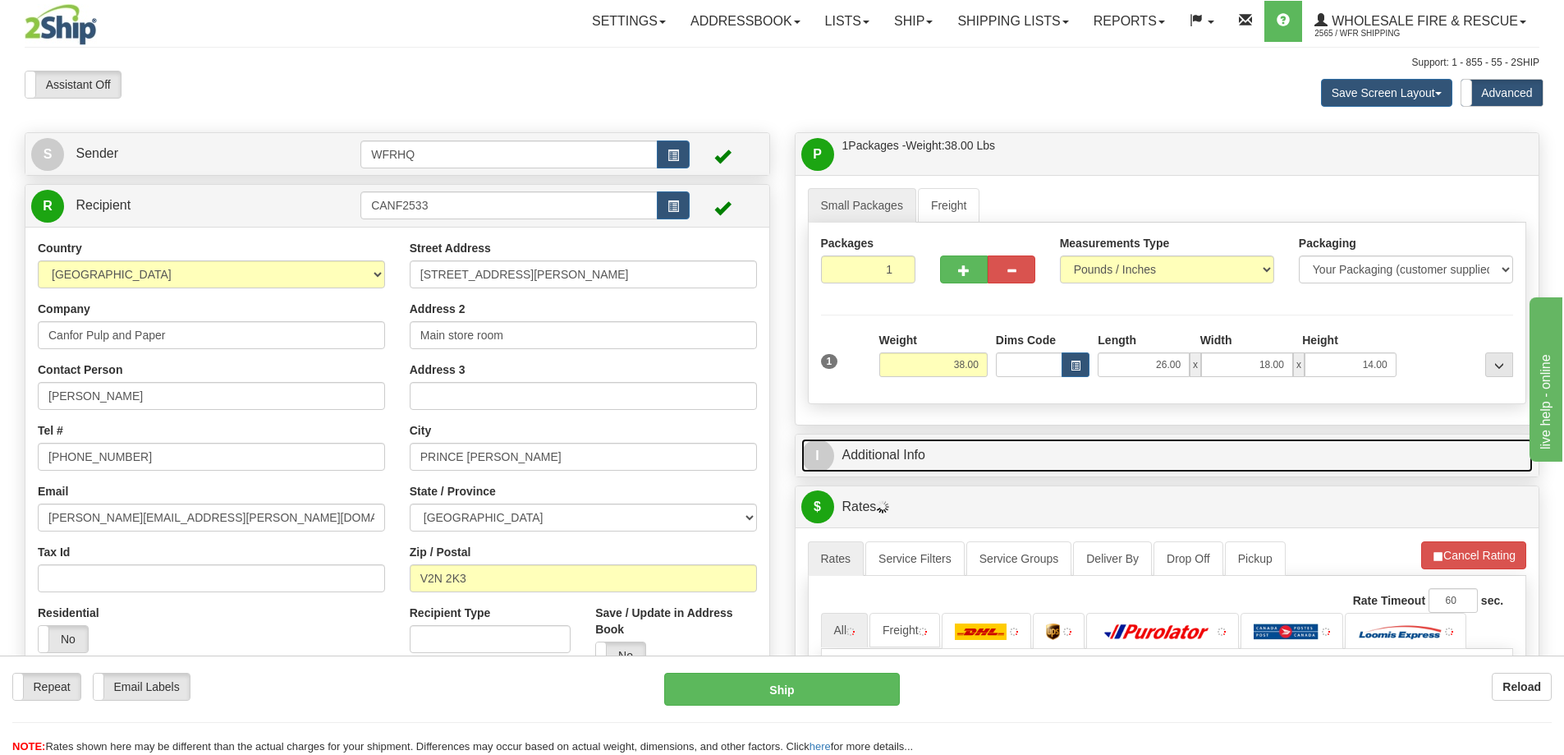
click at [1164, 452] on link "I Additional Info" at bounding box center [1167, 455] width 732 height 34
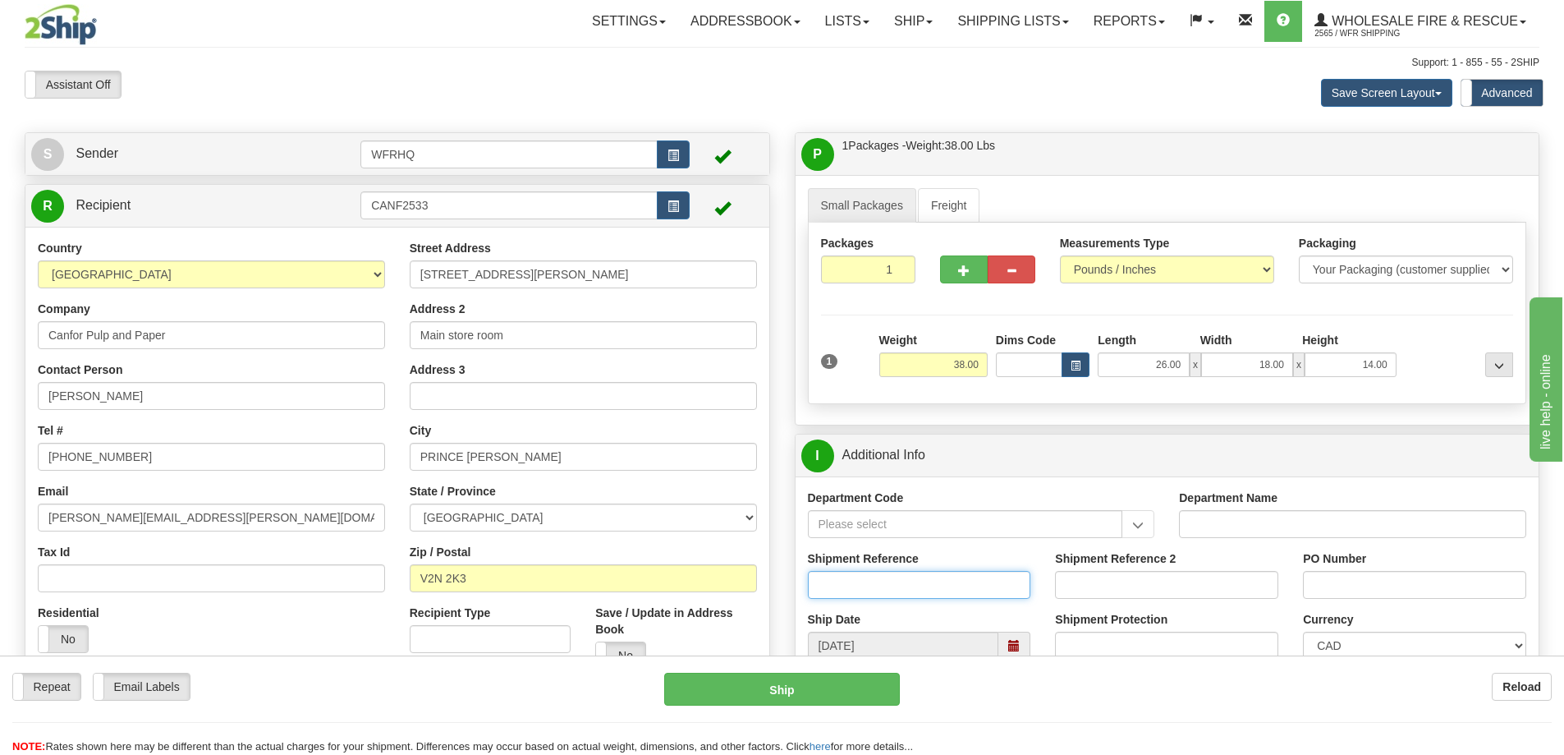
click at [855, 584] on input "Shipment Reference" at bounding box center [919, 585] width 223 height 28
type input "S44247-29107"
type input "1761658"
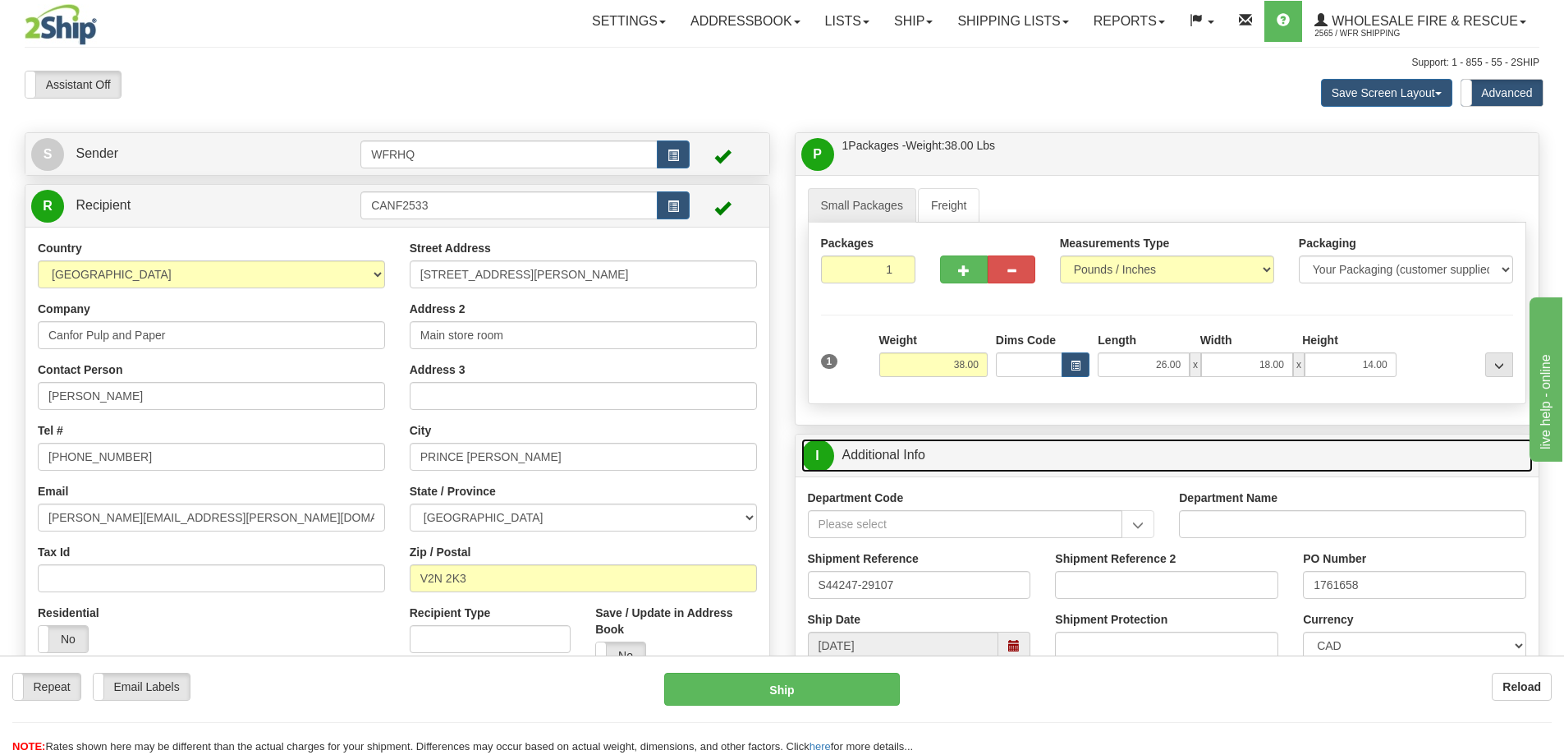
click at [1161, 457] on link "I Additional Info" at bounding box center [1167, 455] width 732 height 34
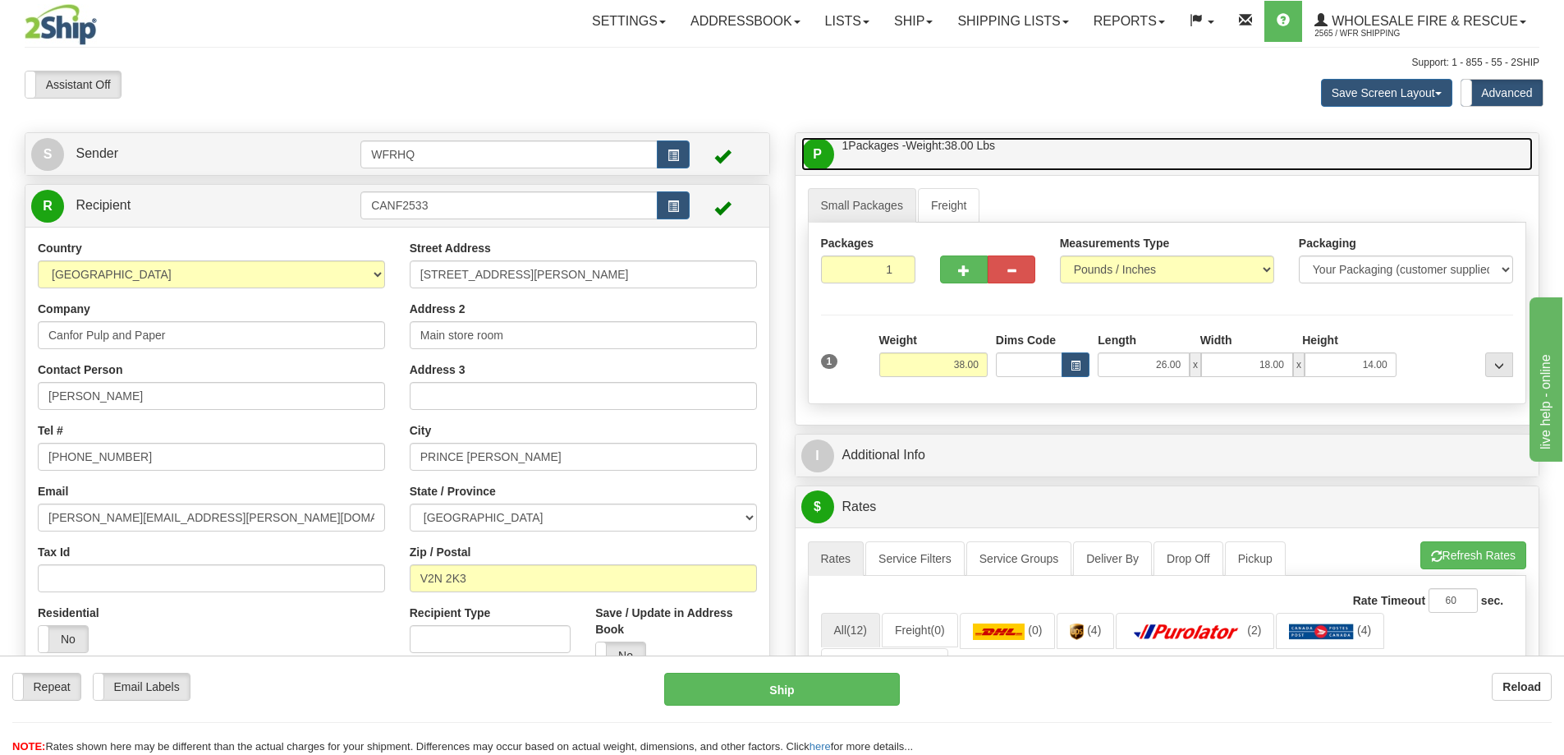
click at [1120, 149] on link "P Packages / Skids 1 Packages - Weight: 38.00 Lbs 1 Skids - Weight: NaN Lbs" at bounding box center [1167, 154] width 732 height 34
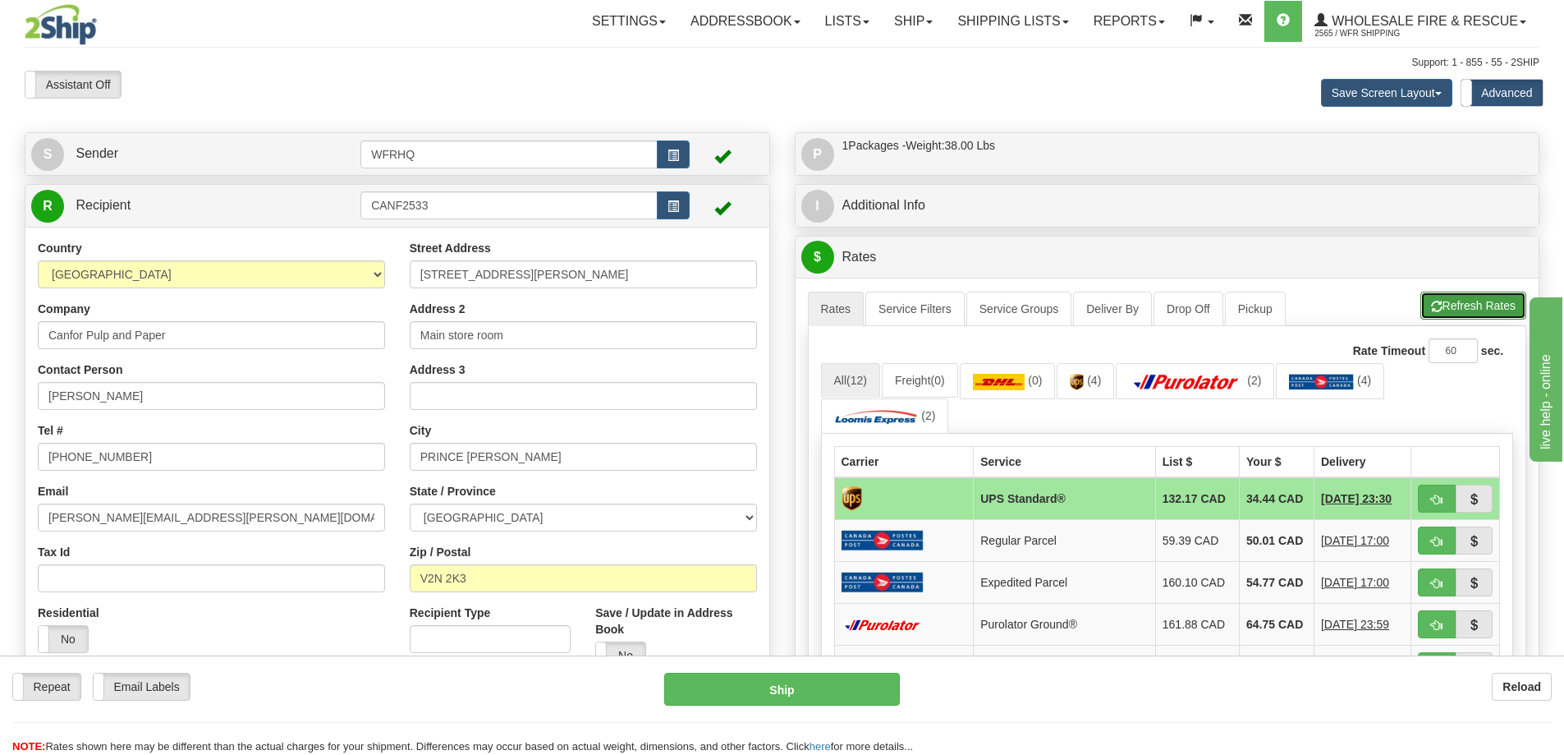
click at [1472, 309] on button "Refresh Rates" at bounding box center [1473, 305] width 106 height 28
click at [1429, 494] on button "button" at bounding box center [1437, 498] width 38 height 28
type input "11"
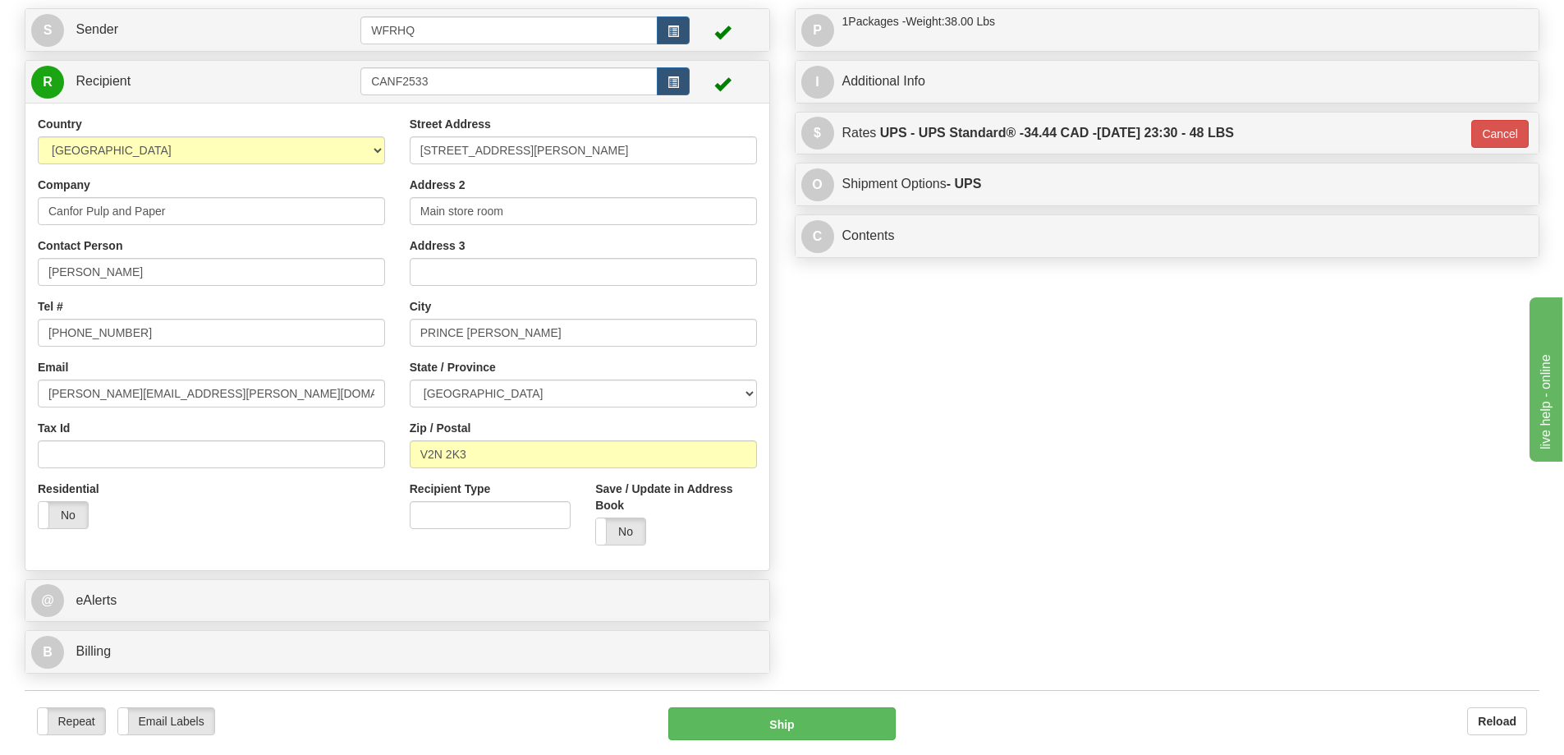
scroll to position [328, 0]
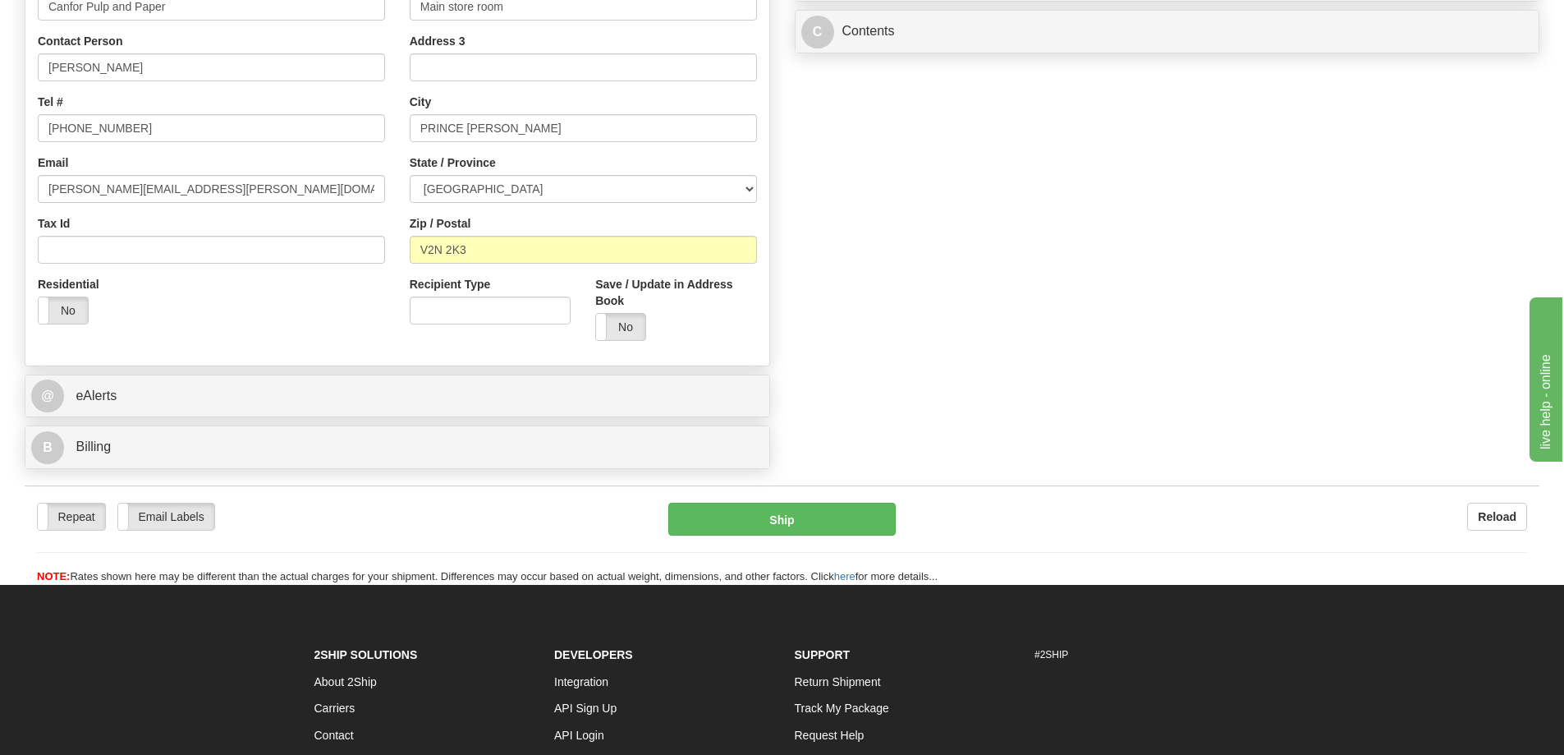
click at [287, 429] on div "B Billing" at bounding box center [397, 447] width 744 height 42
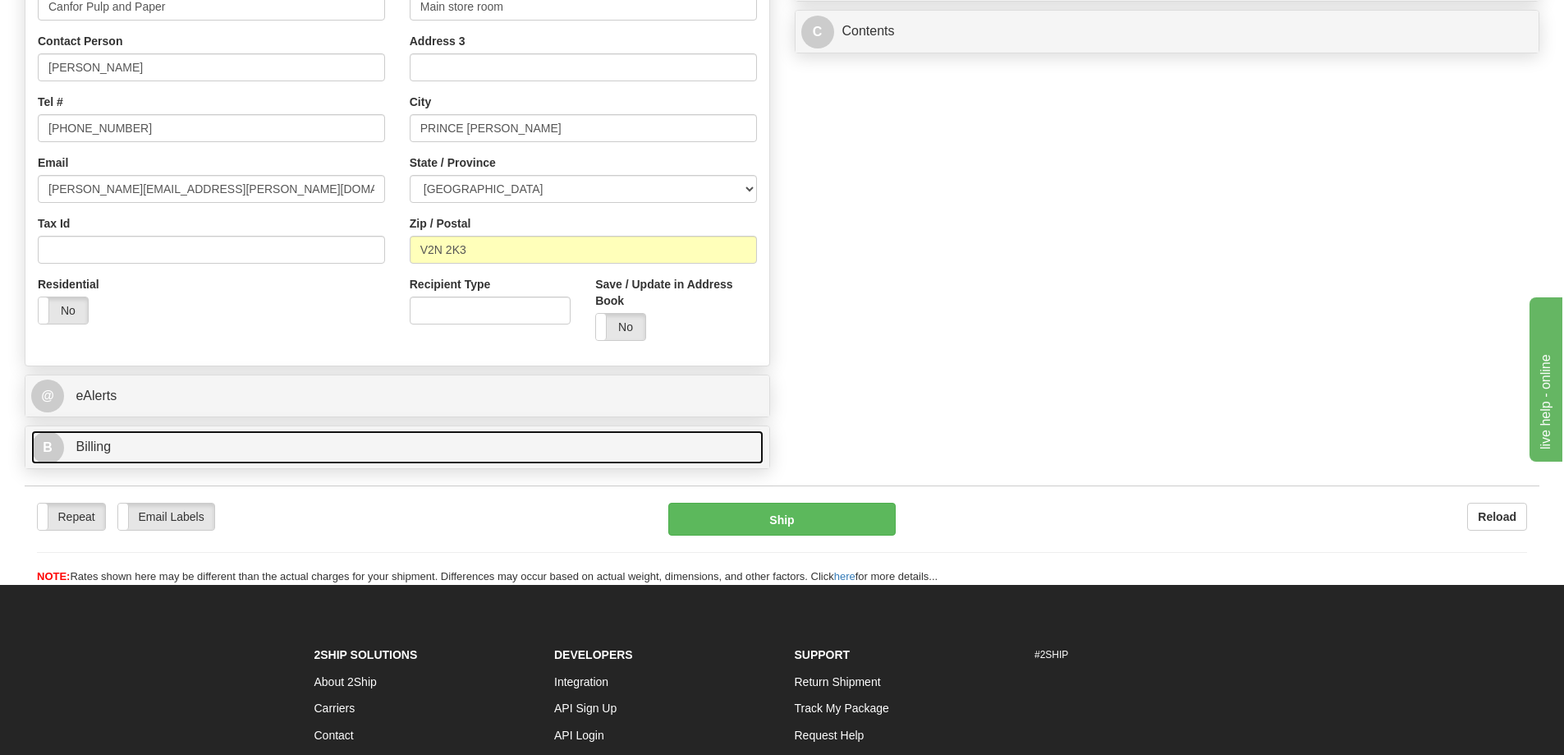
click at [286, 452] on link "B Billing" at bounding box center [397, 447] width 732 height 34
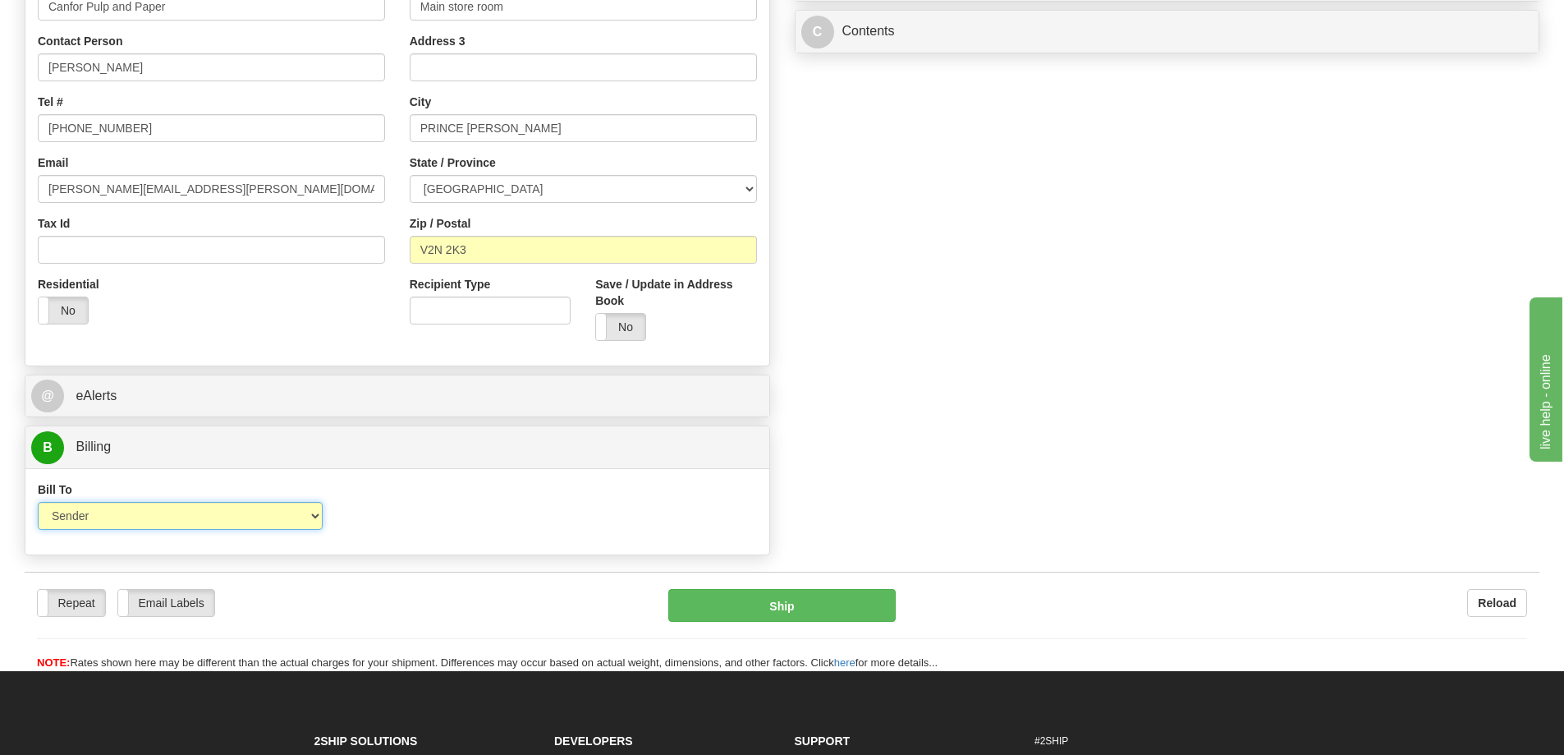
click at [133, 522] on select "Sender Recipient Third Party Collect" at bounding box center [180, 516] width 285 height 28
select select "2"
click at [38, 502] on select "Sender Recipient Third Party Collect" at bounding box center [180, 516] width 285 height 28
type input "11"
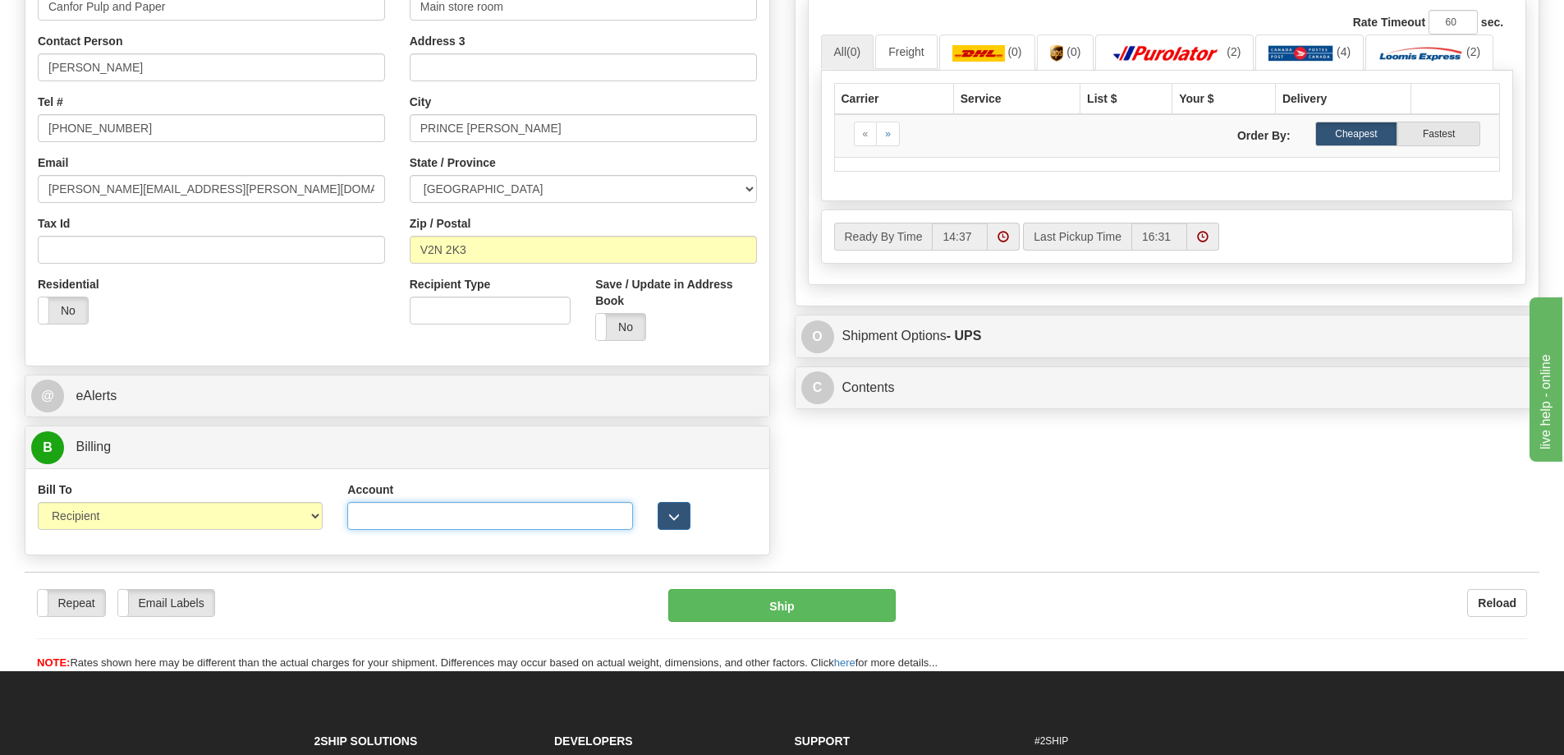
click at [384, 519] on input "Account" at bounding box center [489, 516] width 285 height 28
paste input "Q35294"
type input "Q35294"
click at [912, 495] on div "S Sender WFRHQ" at bounding box center [782, 183] width 1540 height 759
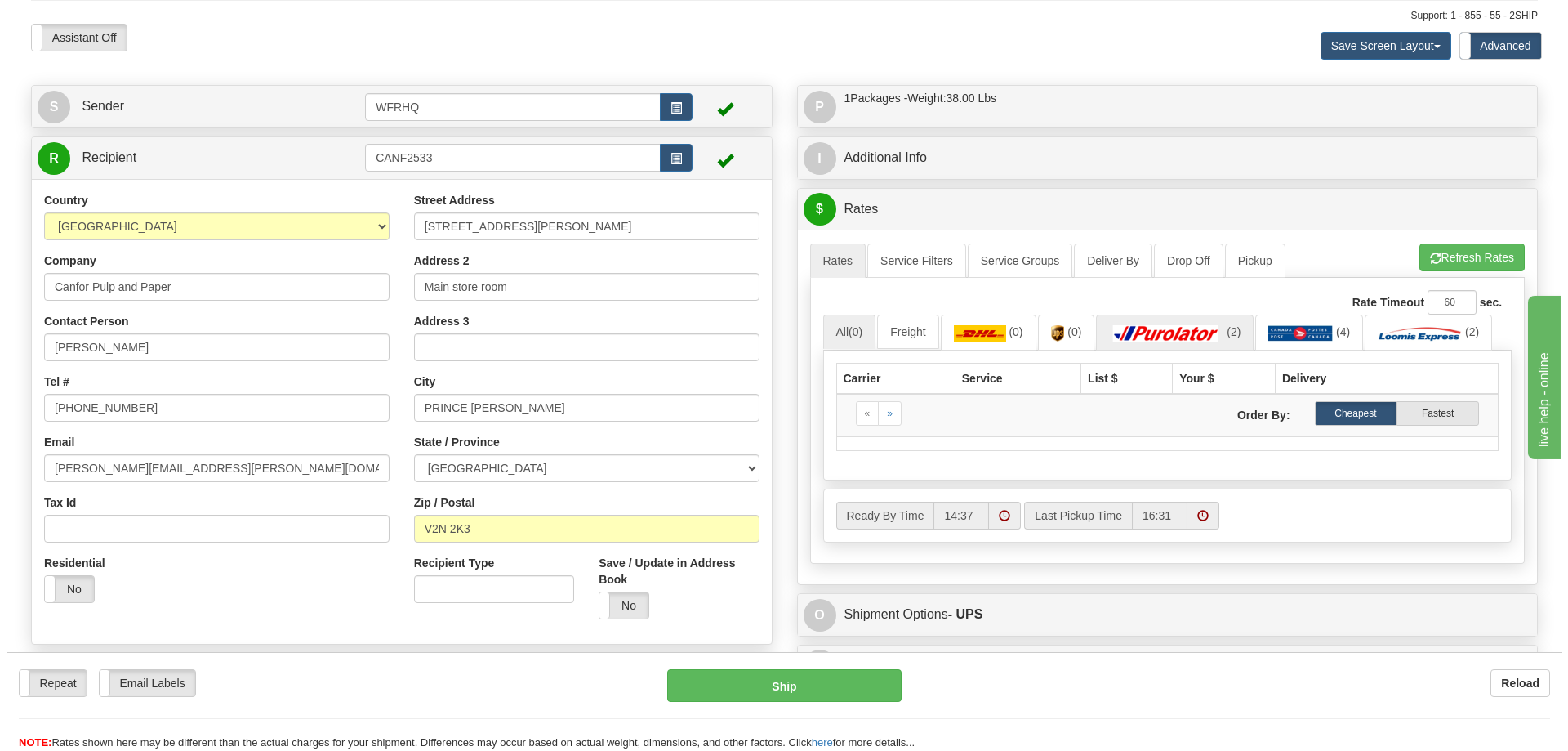
scroll to position [0, 0]
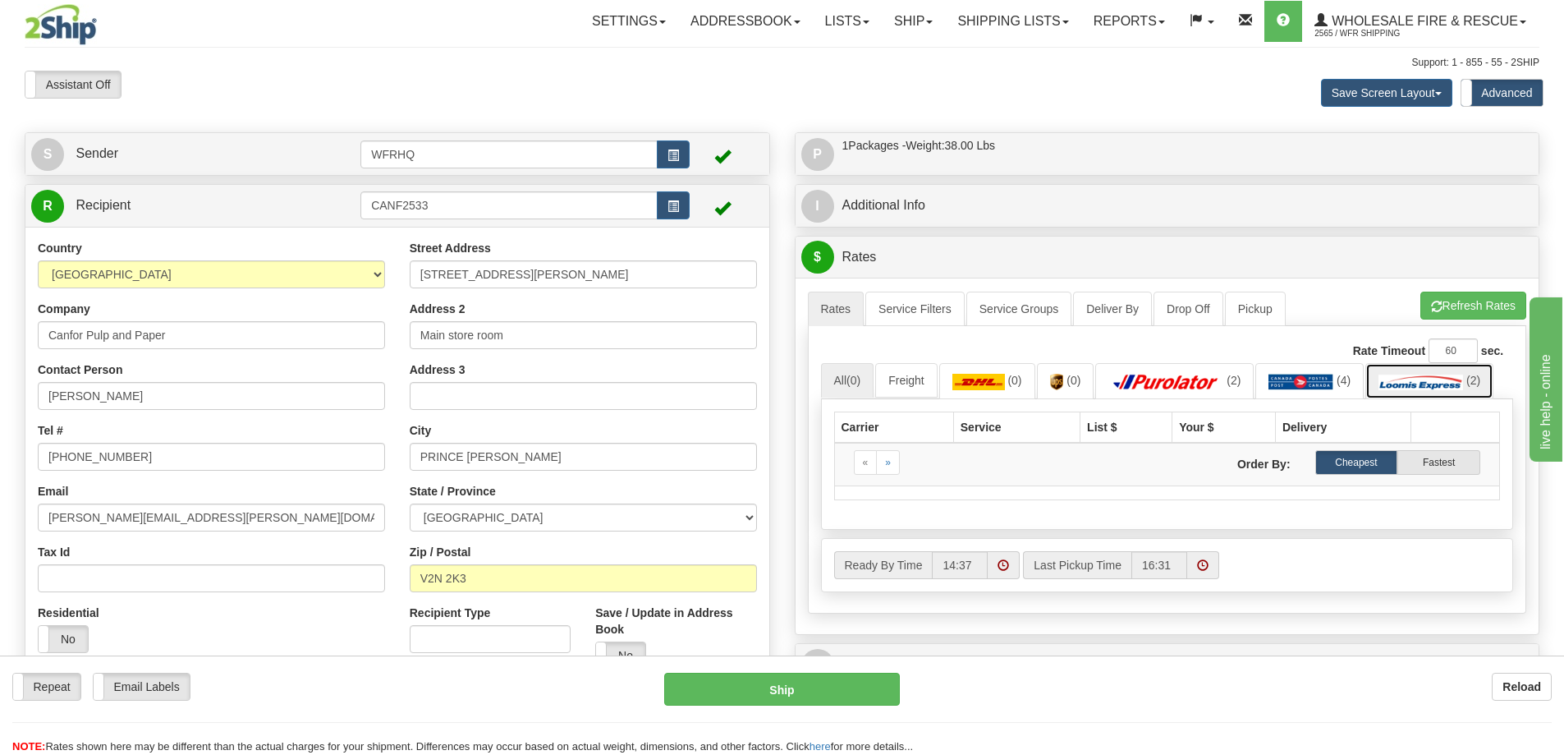
click at [1408, 373] on link "(2)" at bounding box center [1429, 380] width 128 height 35
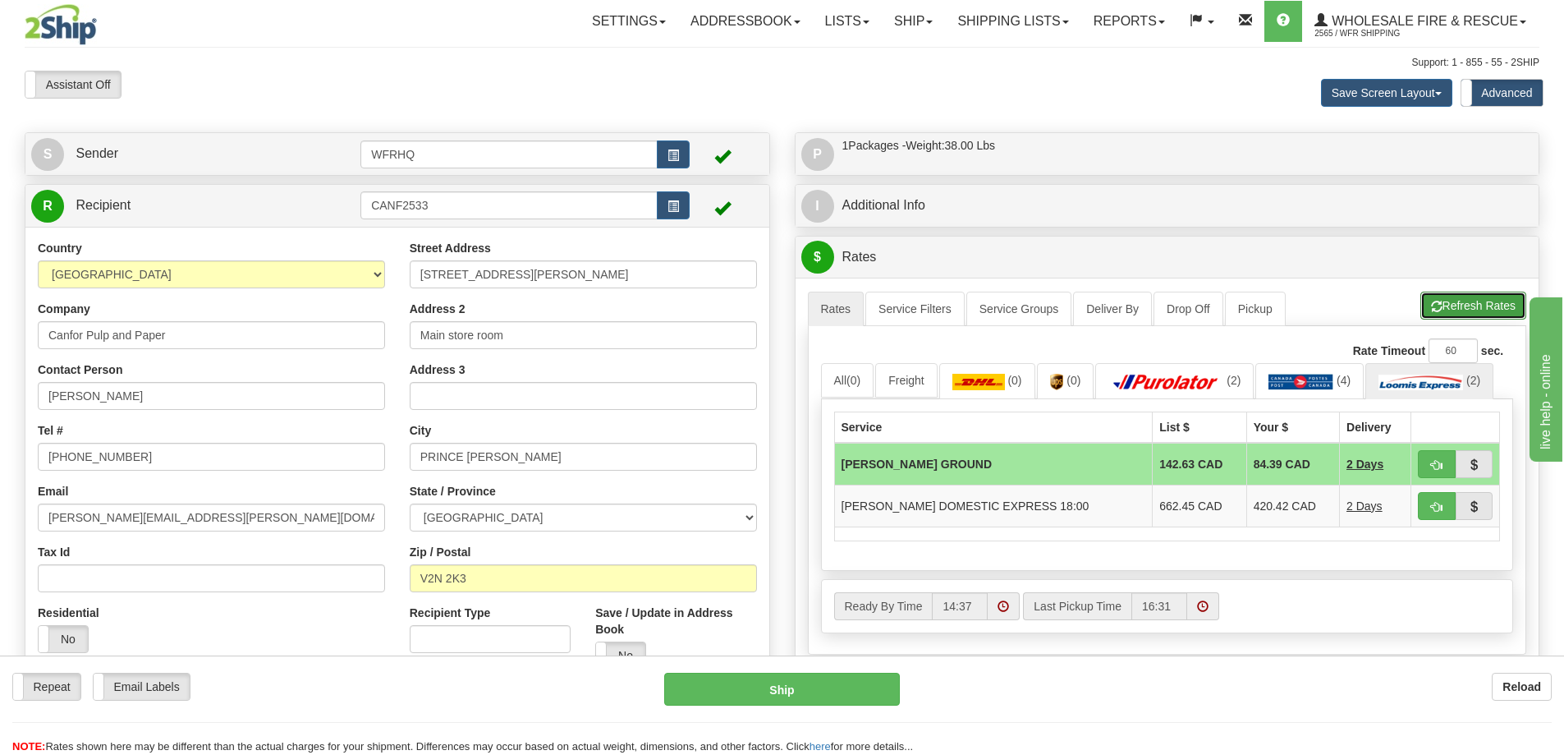
click at [1471, 315] on button "Refresh Rates" at bounding box center [1473, 305] width 106 height 28
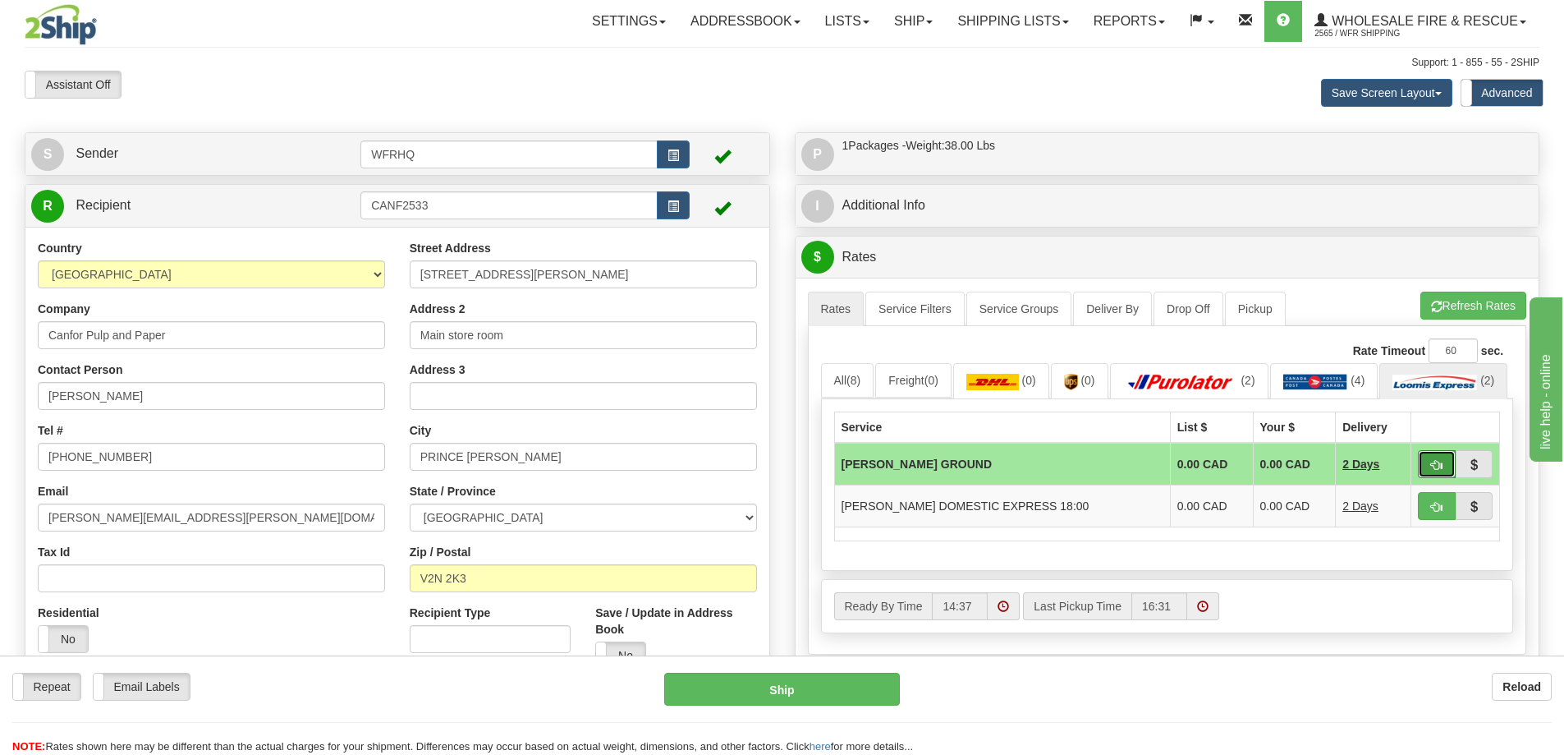
click at [1429, 478] on button "button" at bounding box center [1437, 464] width 38 height 28
type input "DD"
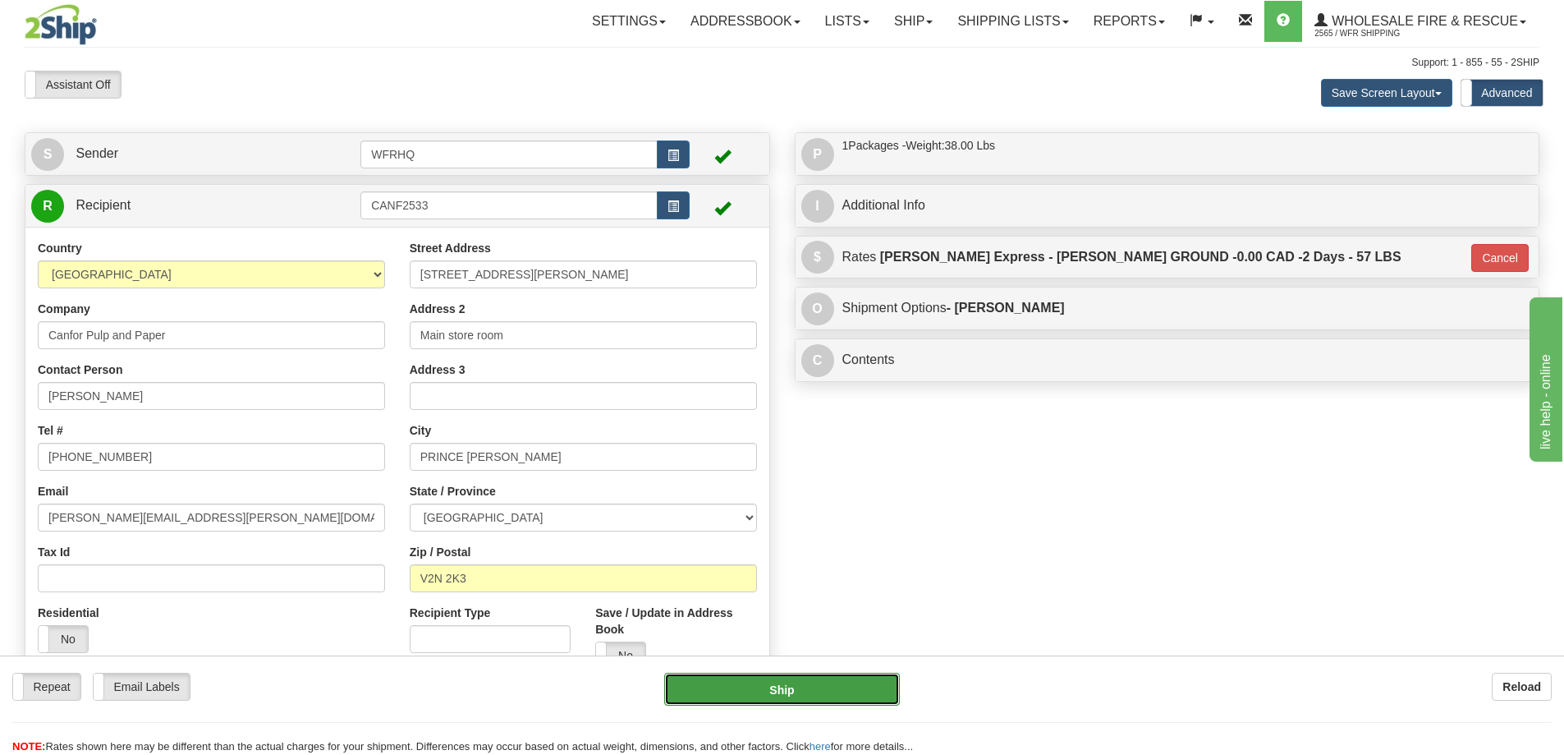
click at [806, 697] on button "Ship" at bounding box center [782, 688] width 236 height 33
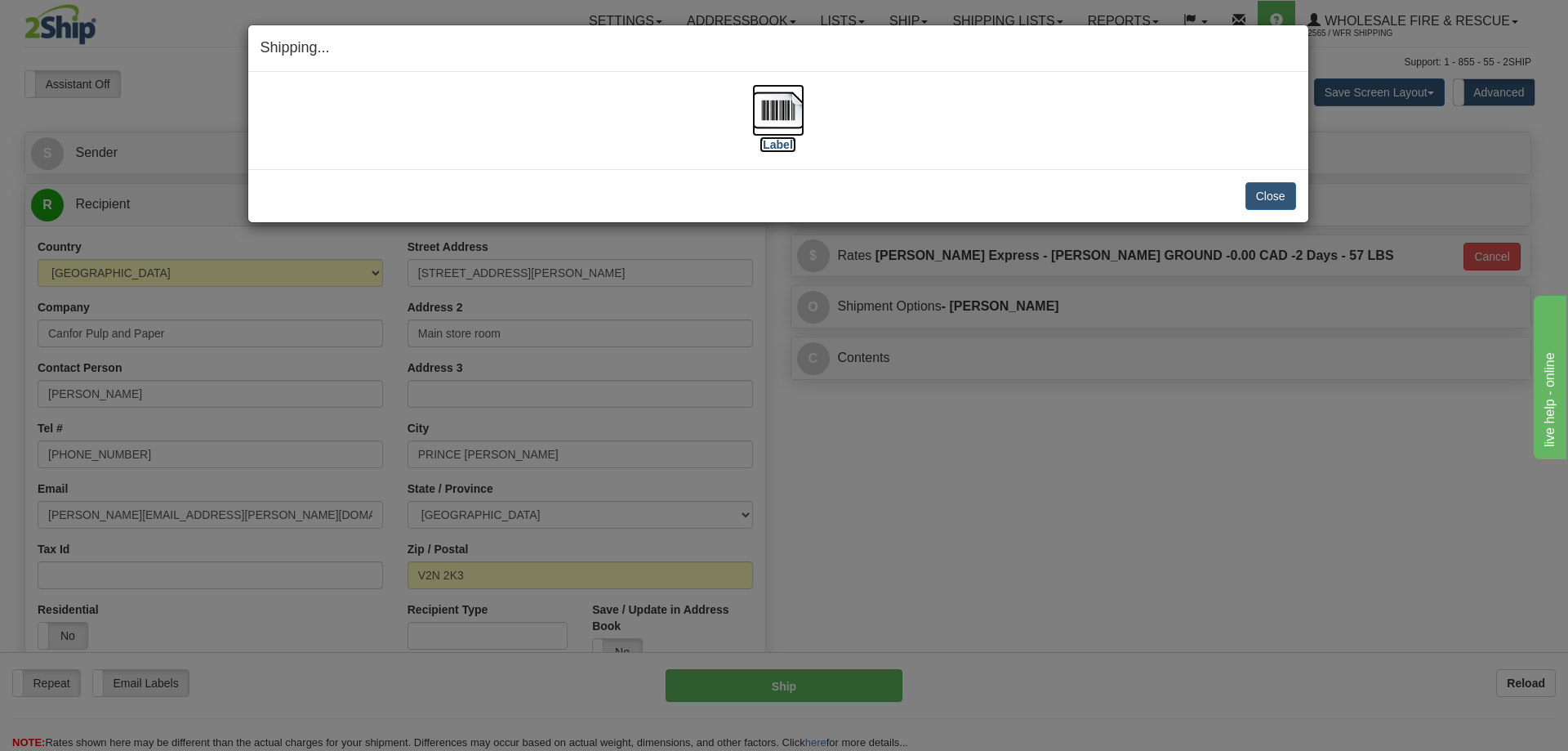
click at [770, 110] on img at bounding box center [778, 110] width 53 height 53
click at [1274, 196] on button "Close" at bounding box center [1271, 196] width 51 height 28
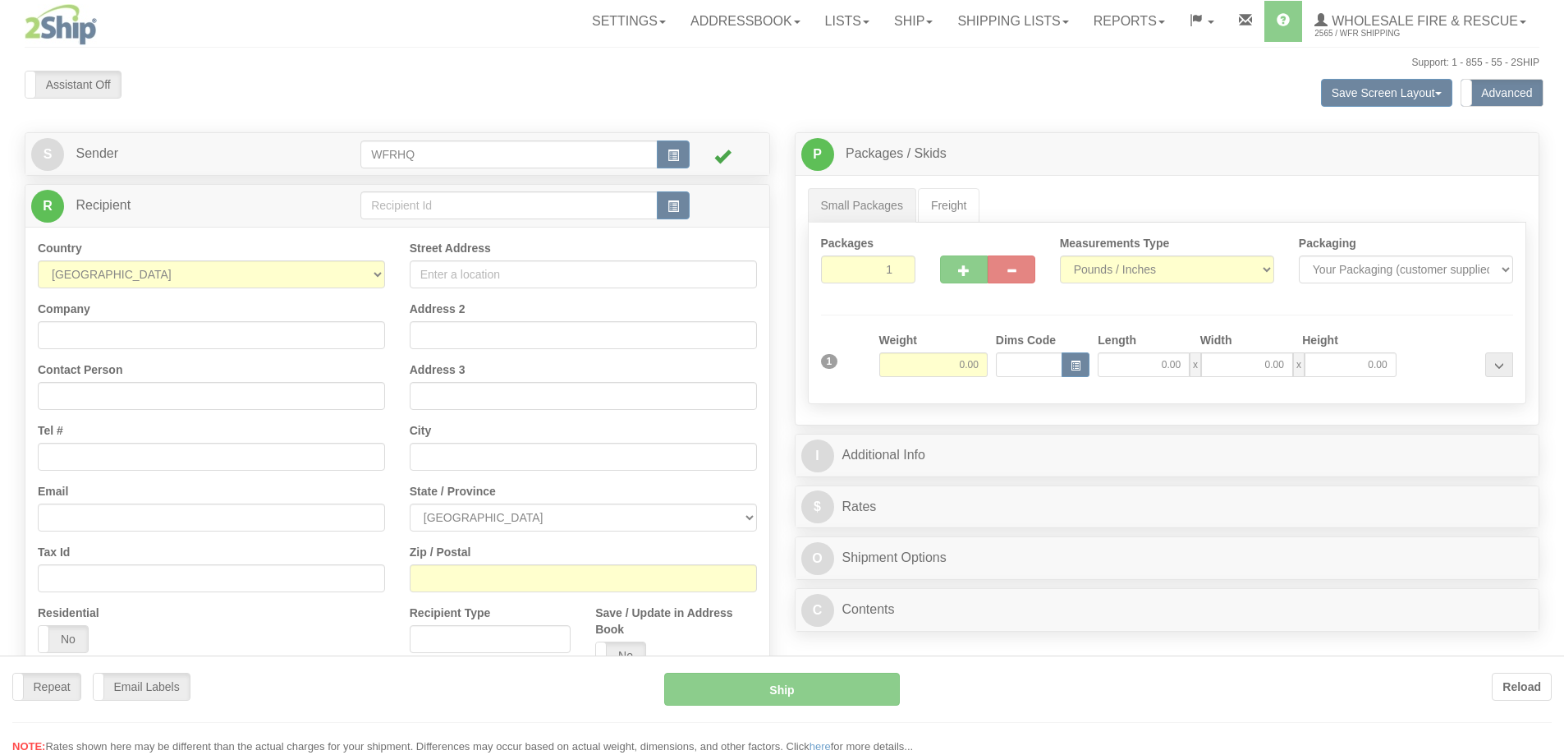
click at [457, 200] on div at bounding box center [782, 377] width 1564 height 755
click at [457, 200] on div "Toggle navigation Settings Shipping Preferences Fields Preferences New" at bounding box center [782, 444] width 1564 height 889
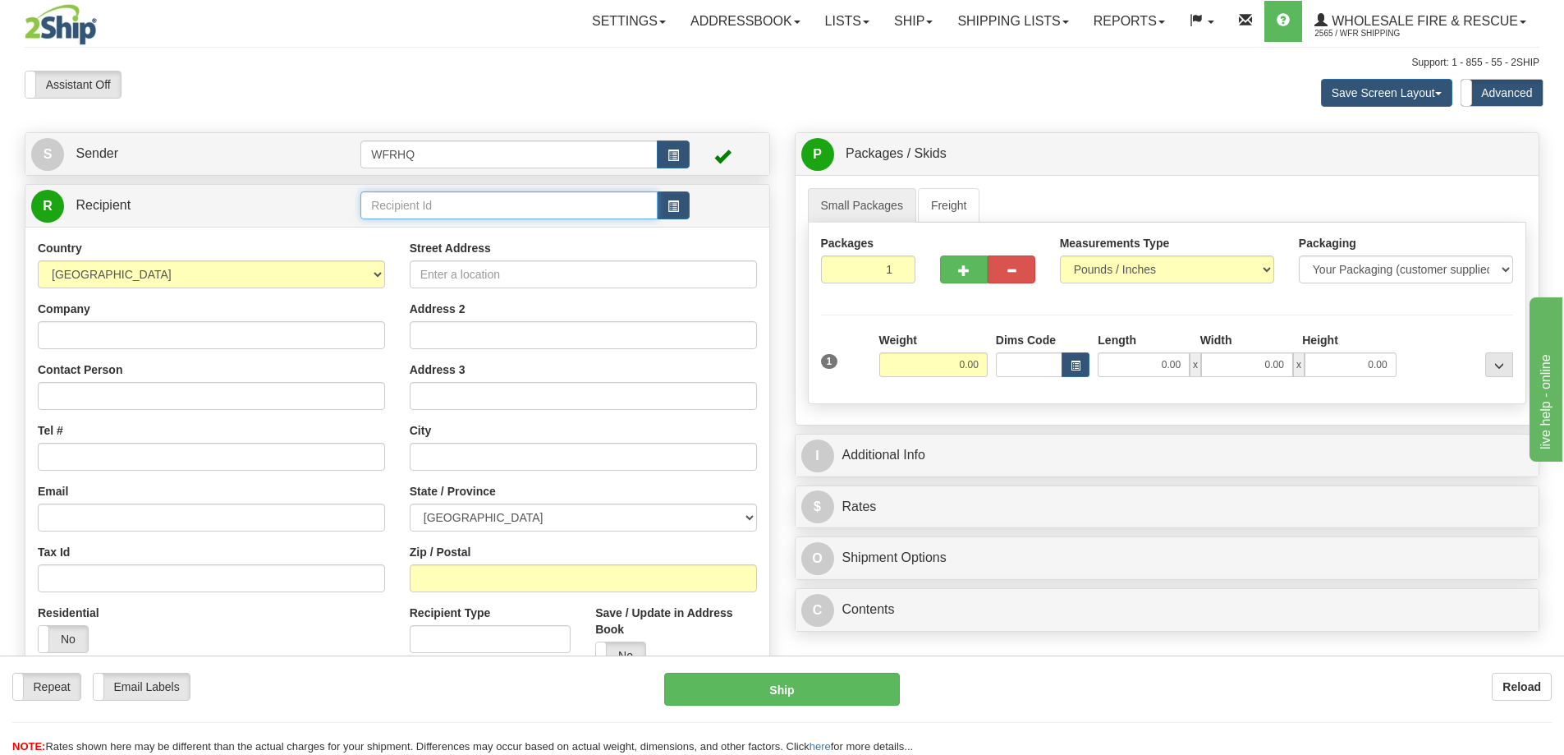
click at [457, 200] on input "text" at bounding box center [508, 205] width 297 height 28
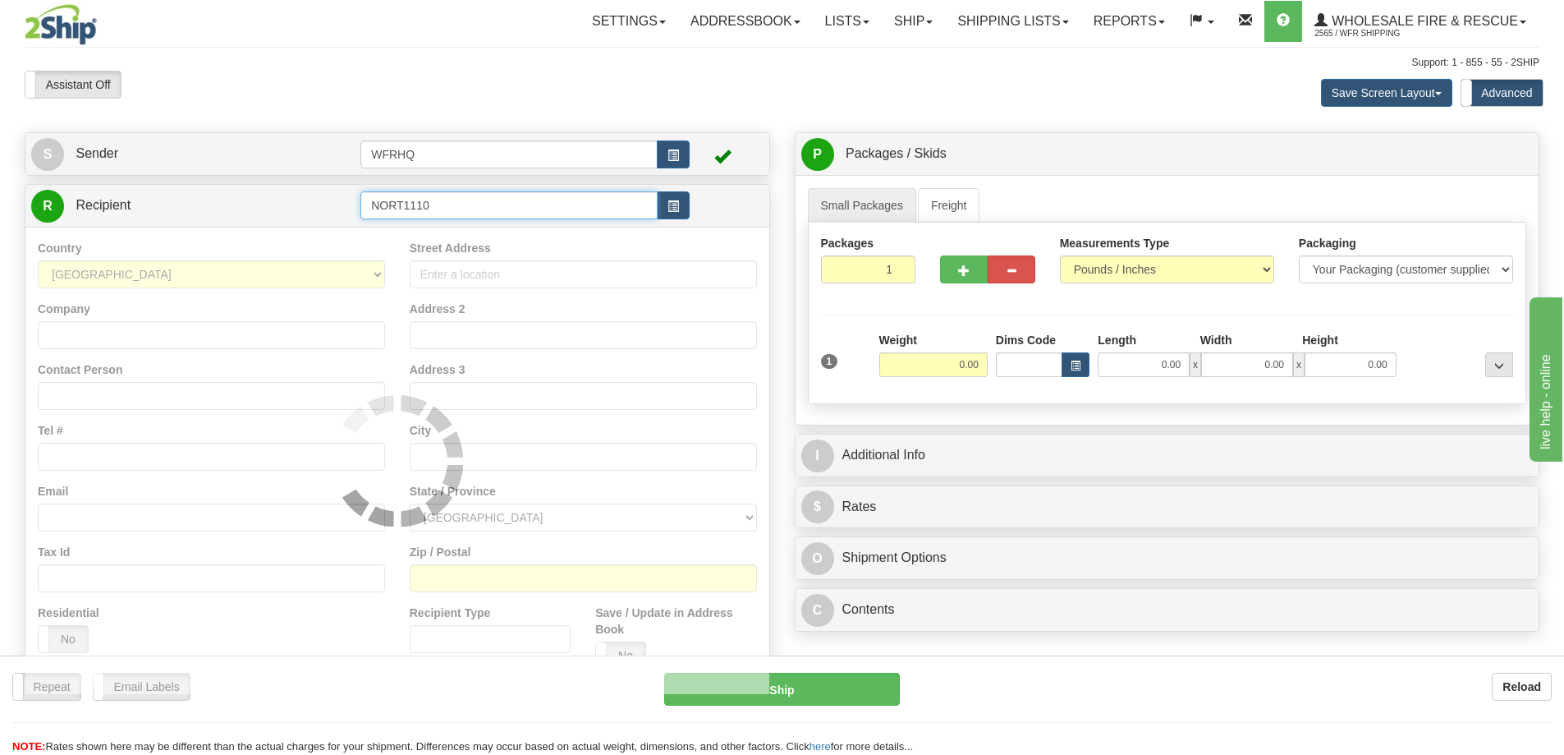
type input "NORT1110"
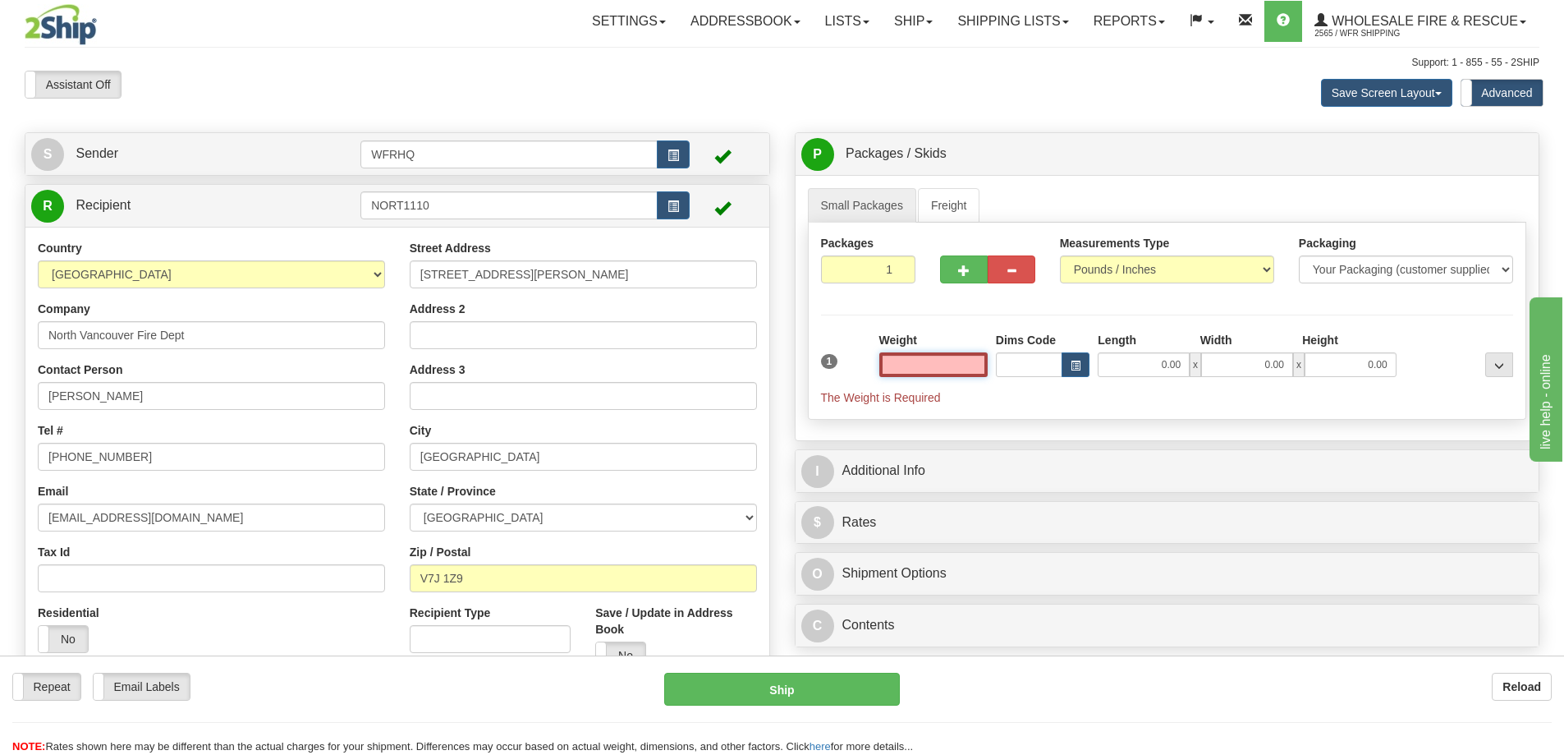
click at [963, 363] on input "text" at bounding box center [933, 364] width 108 height 25
type input "15.00"
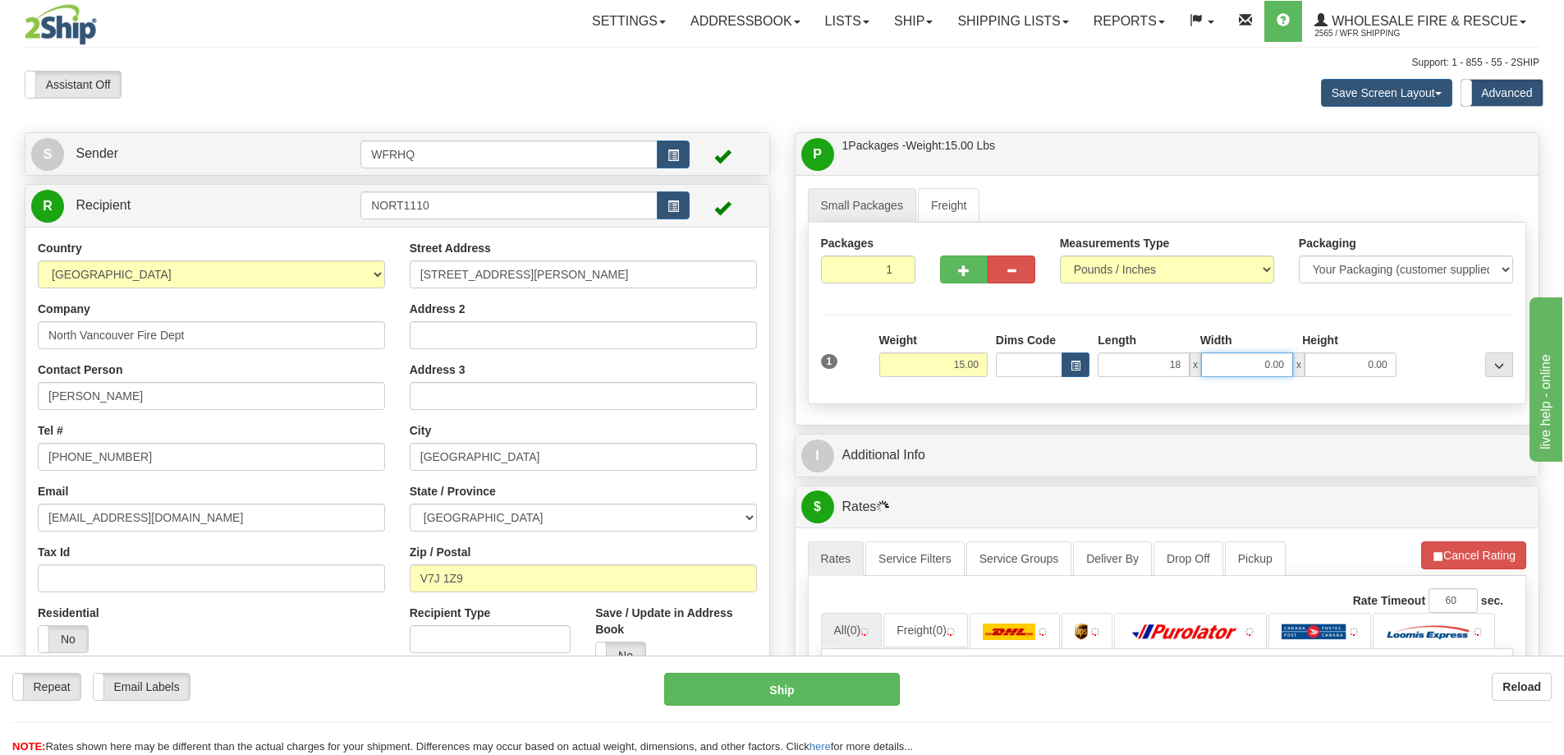
type input "18.00"
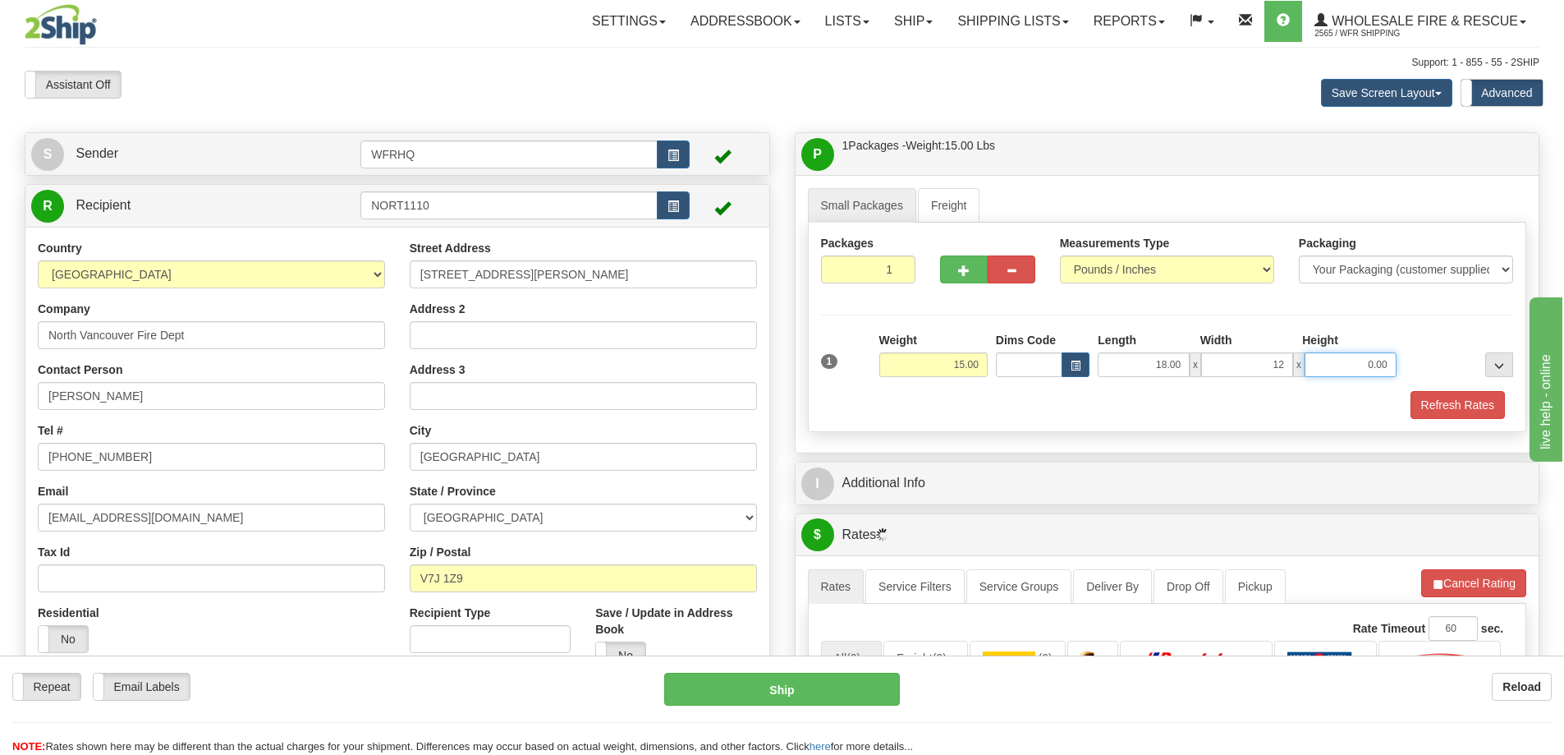
type input "12.00"
type input "10.00"
click at [1425, 396] on button "Refresh Rates" at bounding box center [1458, 405] width 94 height 28
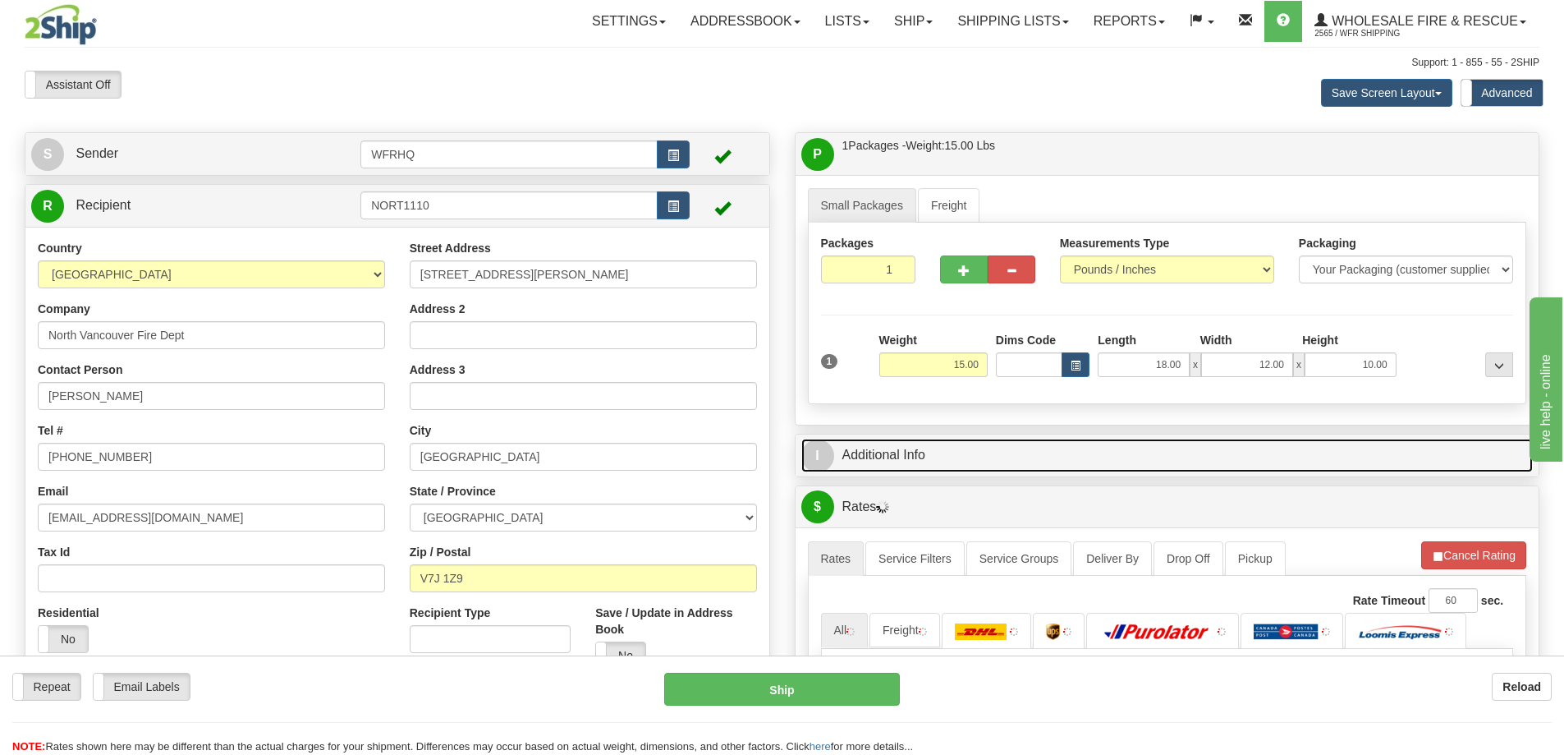
click at [998, 466] on link "I Additional Info" at bounding box center [1167, 455] width 732 height 34
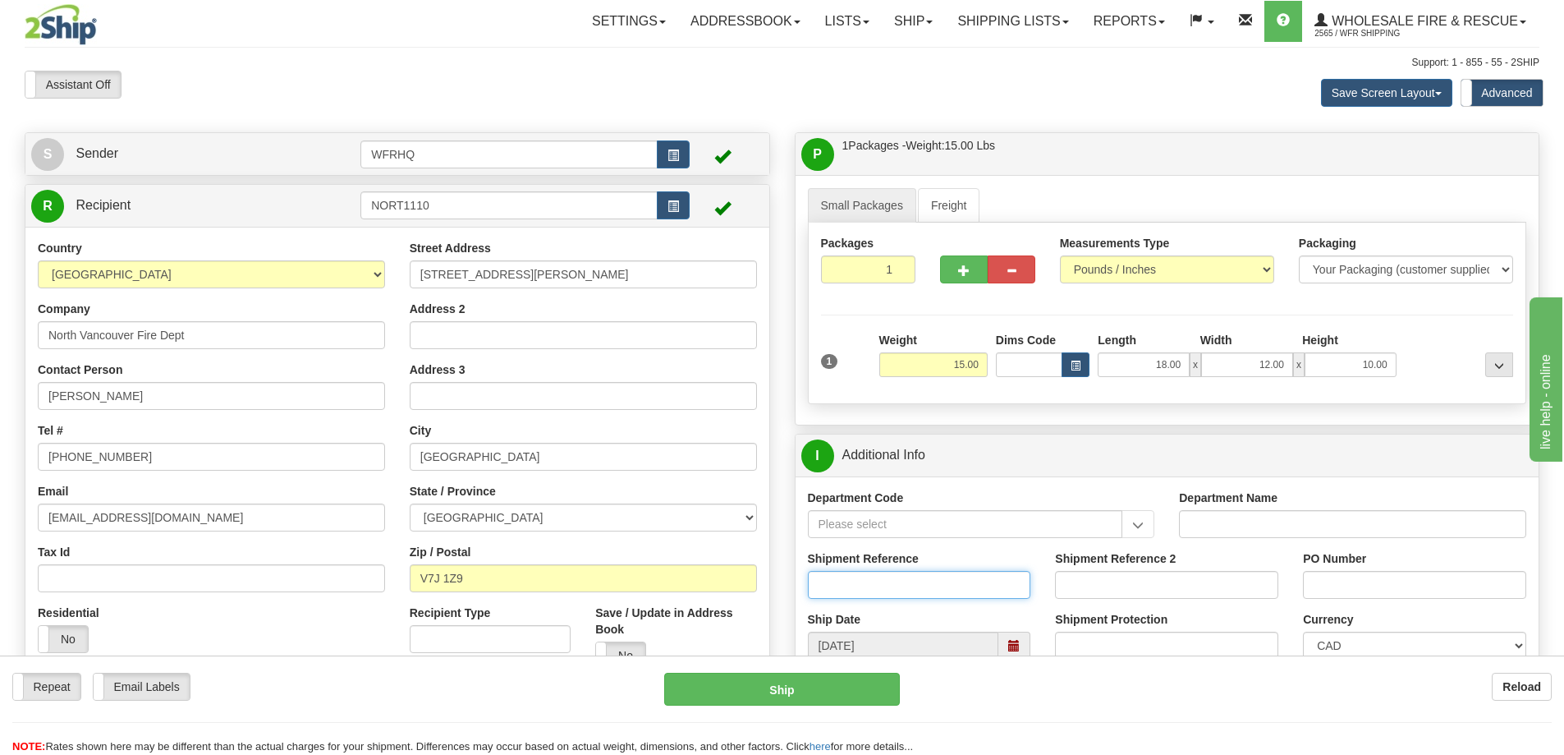
click at [851, 580] on input "Shipment Reference" at bounding box center [919, 585] width 223 height 28
type input "S44108-31272"
type input "Scott Ferguson"
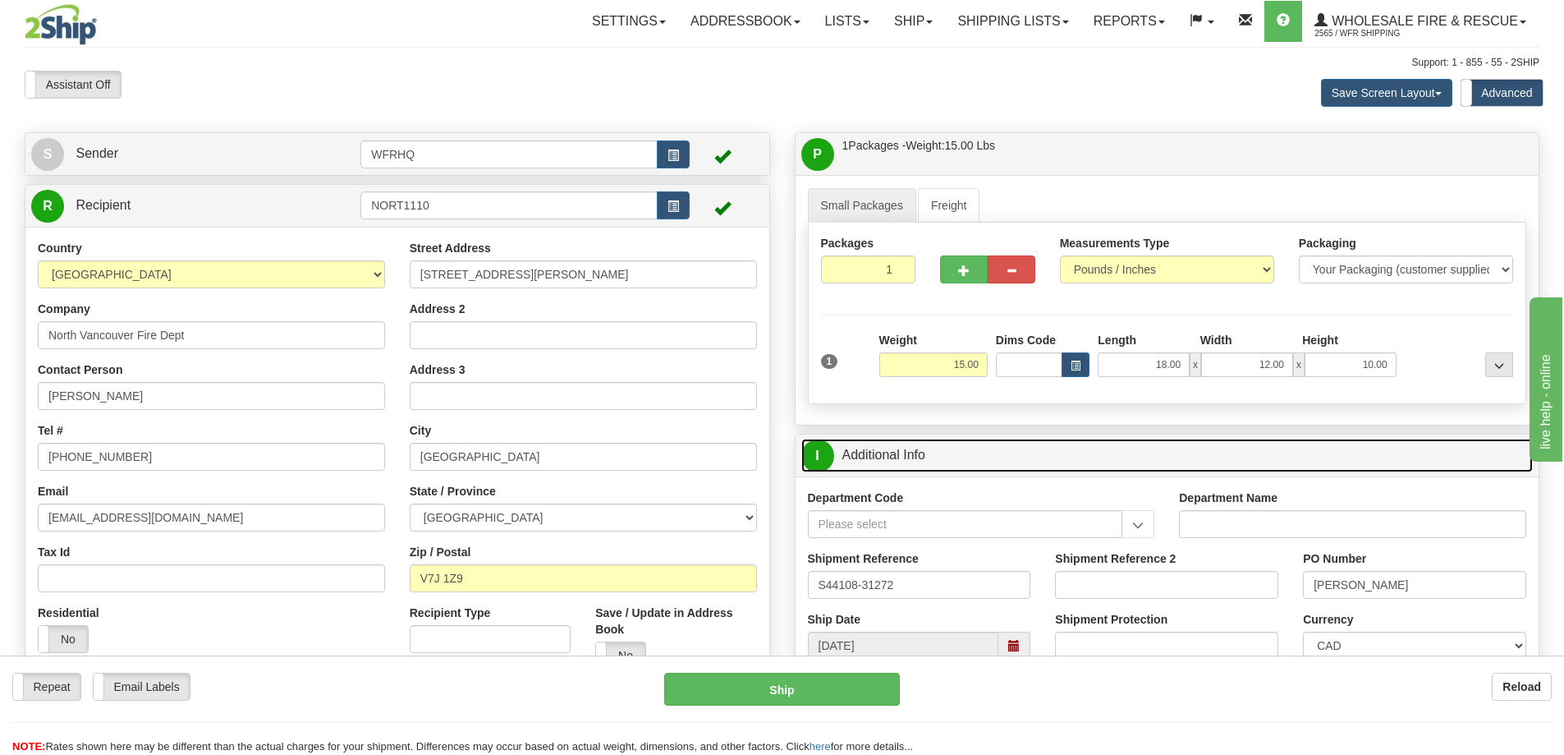
click at [1106, 457] on link "I Additional Info" at bounding box center [1167, 455] width 732 height 34
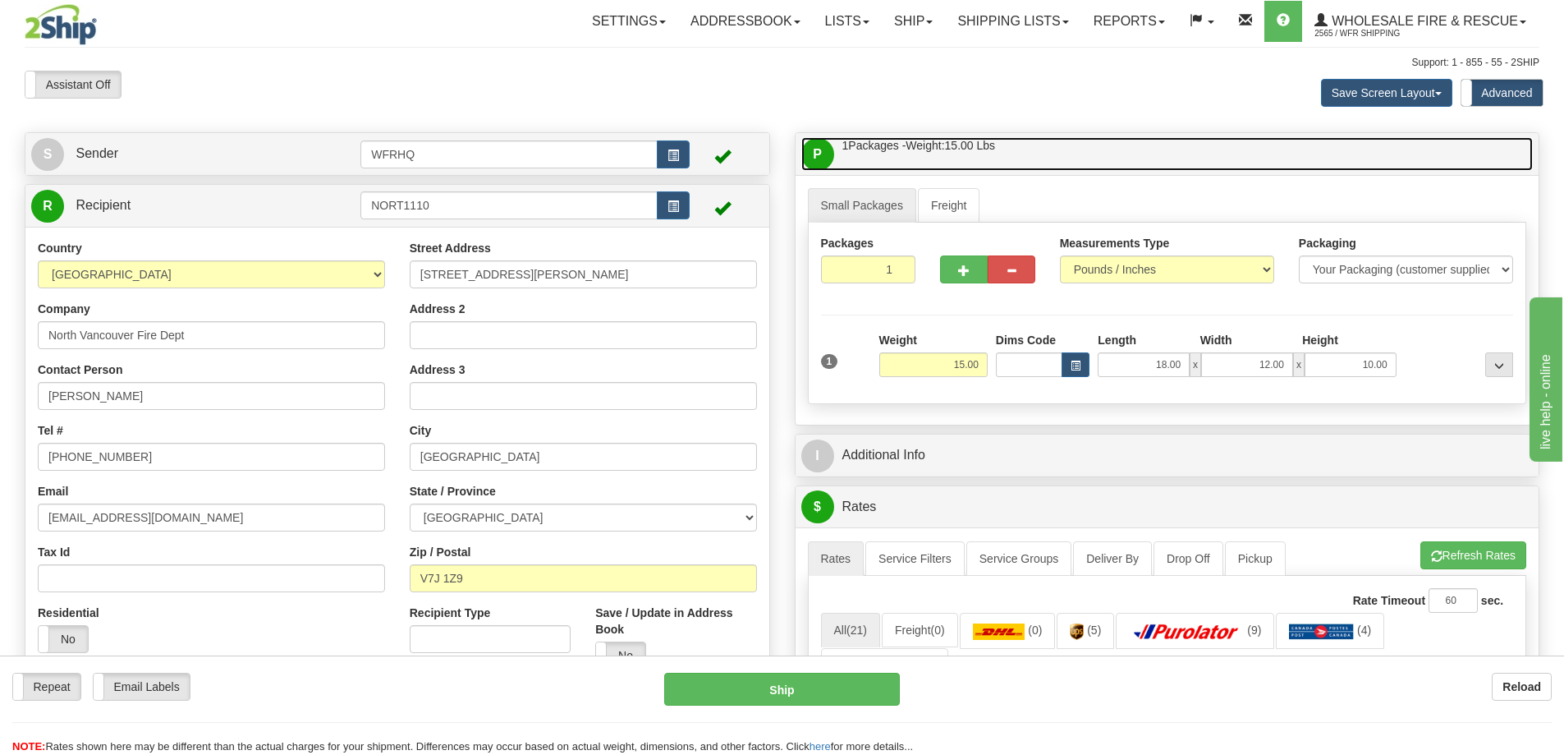
click at [1115, 152] on link "P Packages / Skids 1 Packages - Weight: 15.00 Lbs 1 Skids - Weight: NaN Lbs" at bounding box center [1167, 154] width 732 height 34
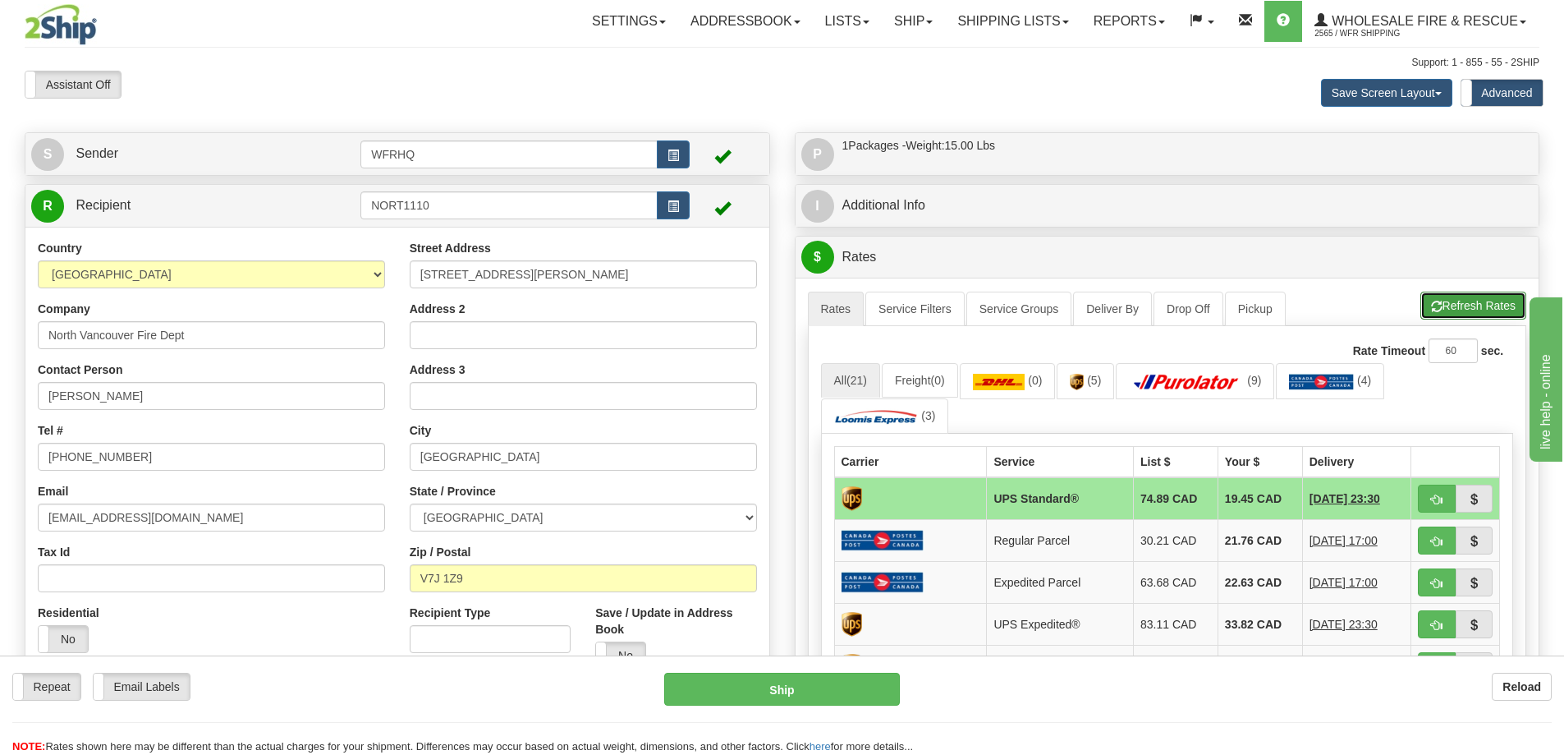
click at [1454, 302] on button "Refresh Rates" at bounding box center [1473, 305] width 106 height 28
click at [1433, 509] on button "button" at bounding box center [1437, 498] width 38 height 28
type input "11"
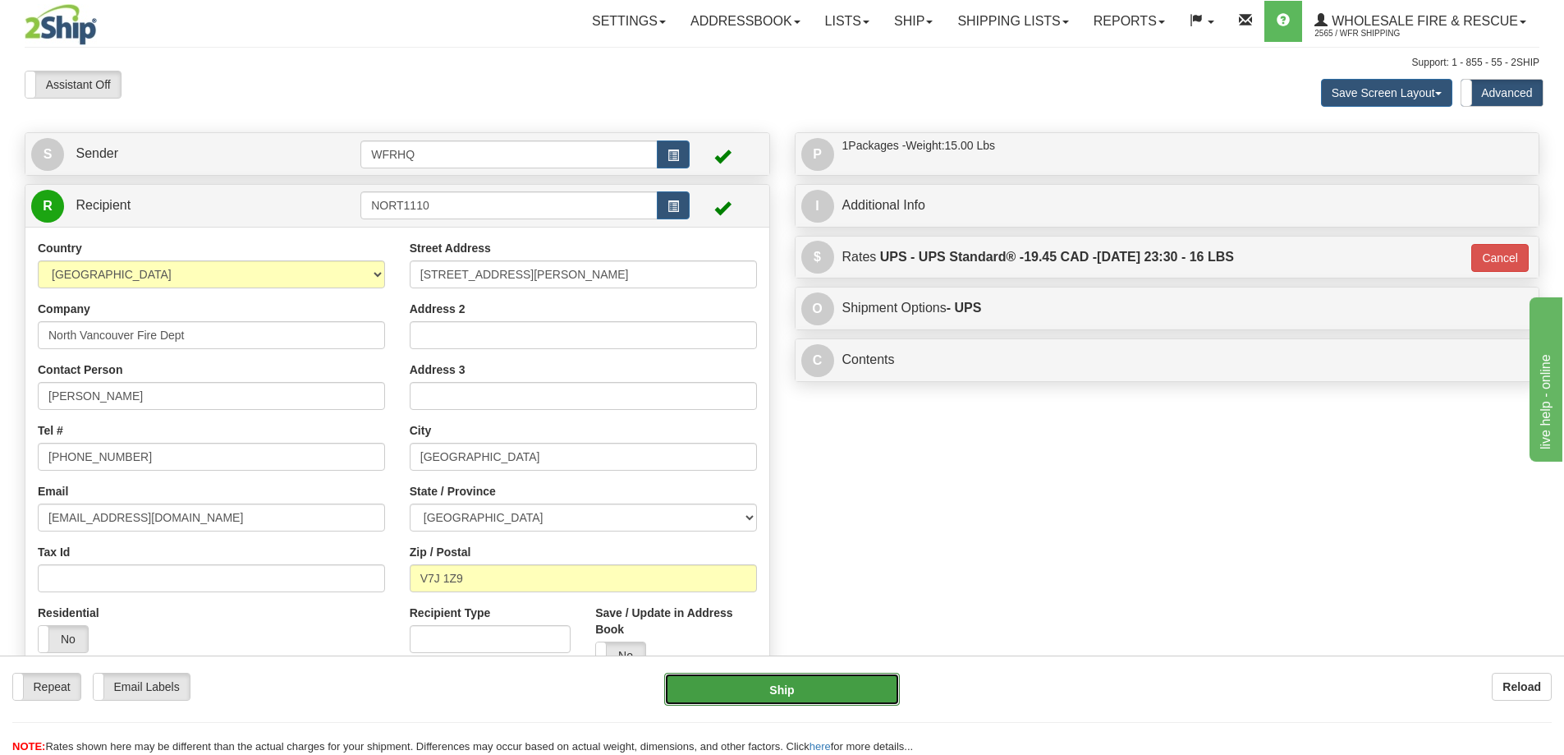
click at [709, 697] on button "Ship" at bounding box center [782, 688] width 236 height 33
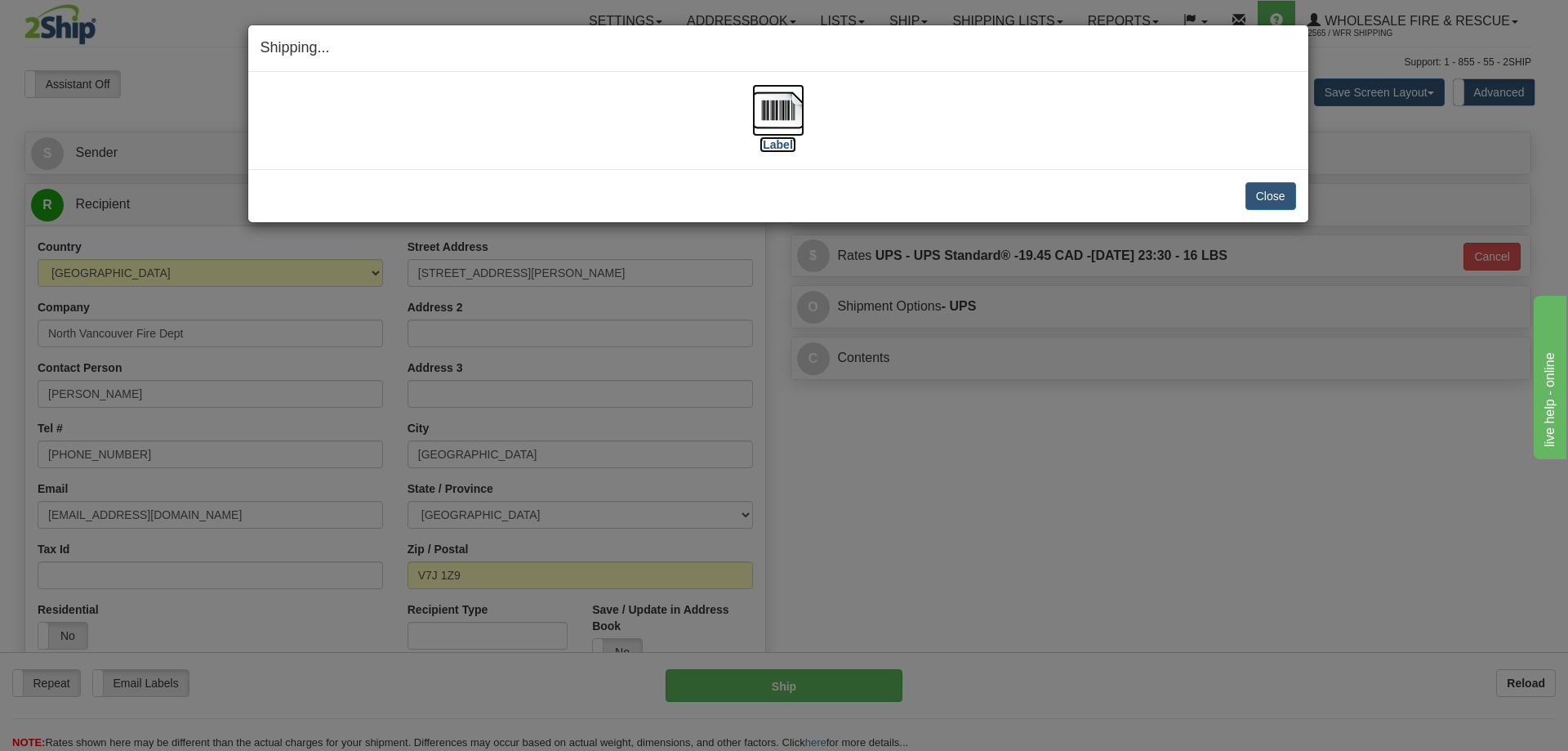
click at [781, 109] on img at bounding box center [778, 110] width 53 height 53
click at [1267, 194] on button "Close" at bounding box center [1271, 196] width 51 height 28
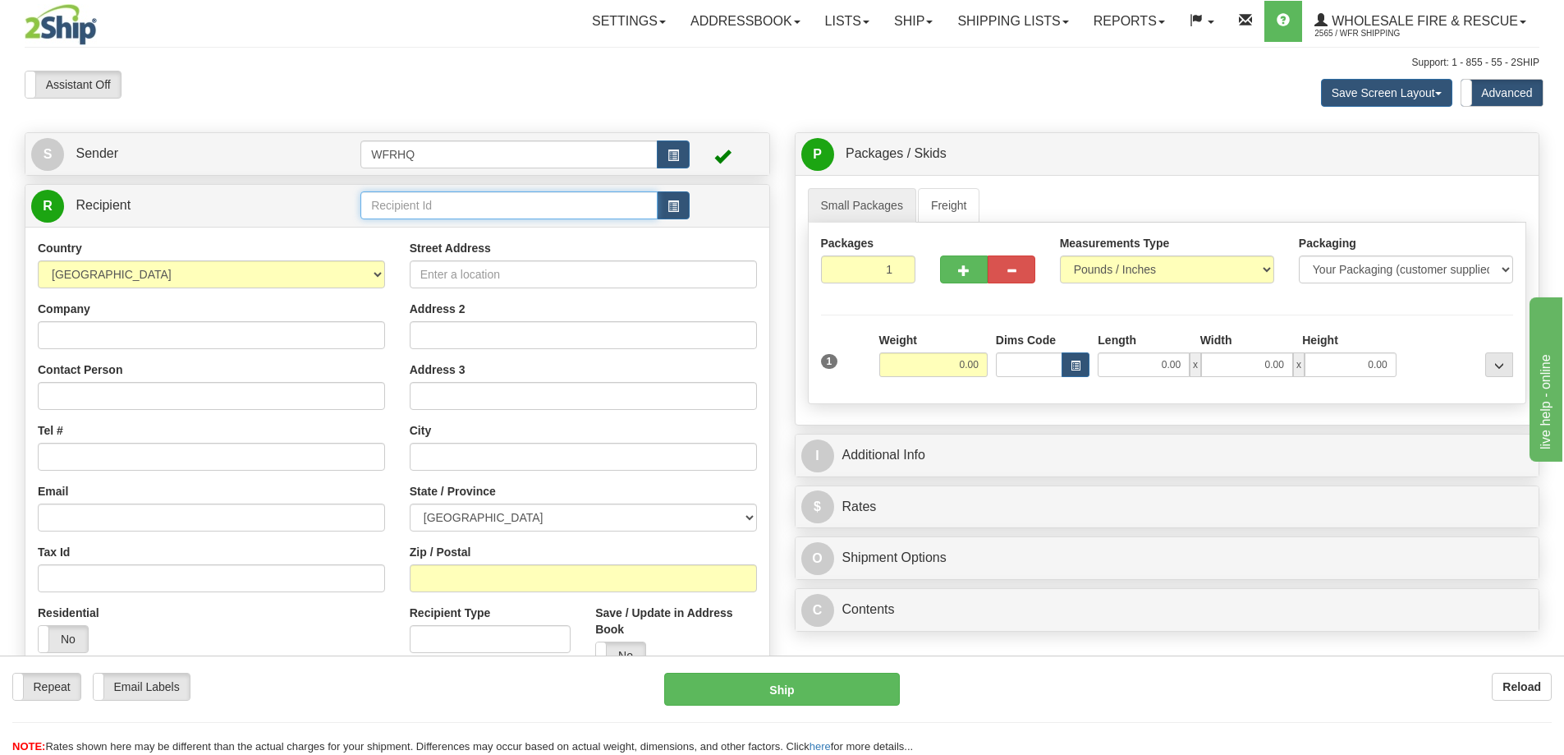
click at [502, 214] on input "text" at bounding box center [508, 205] width 297 height 28
type input "PASF81ED"
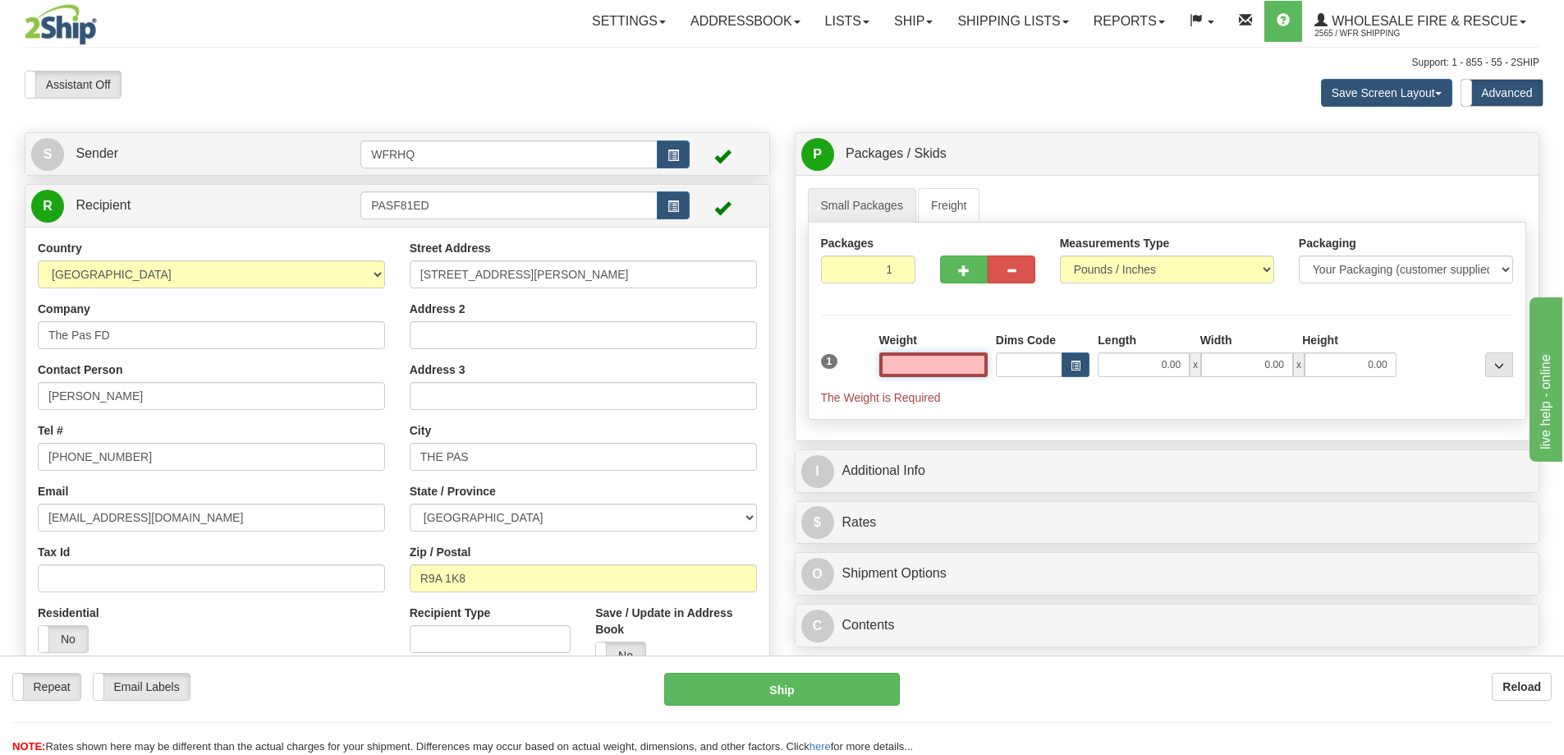
click at [942, 367] on input "text" at bounding box center [933, 364] width 108 height 25
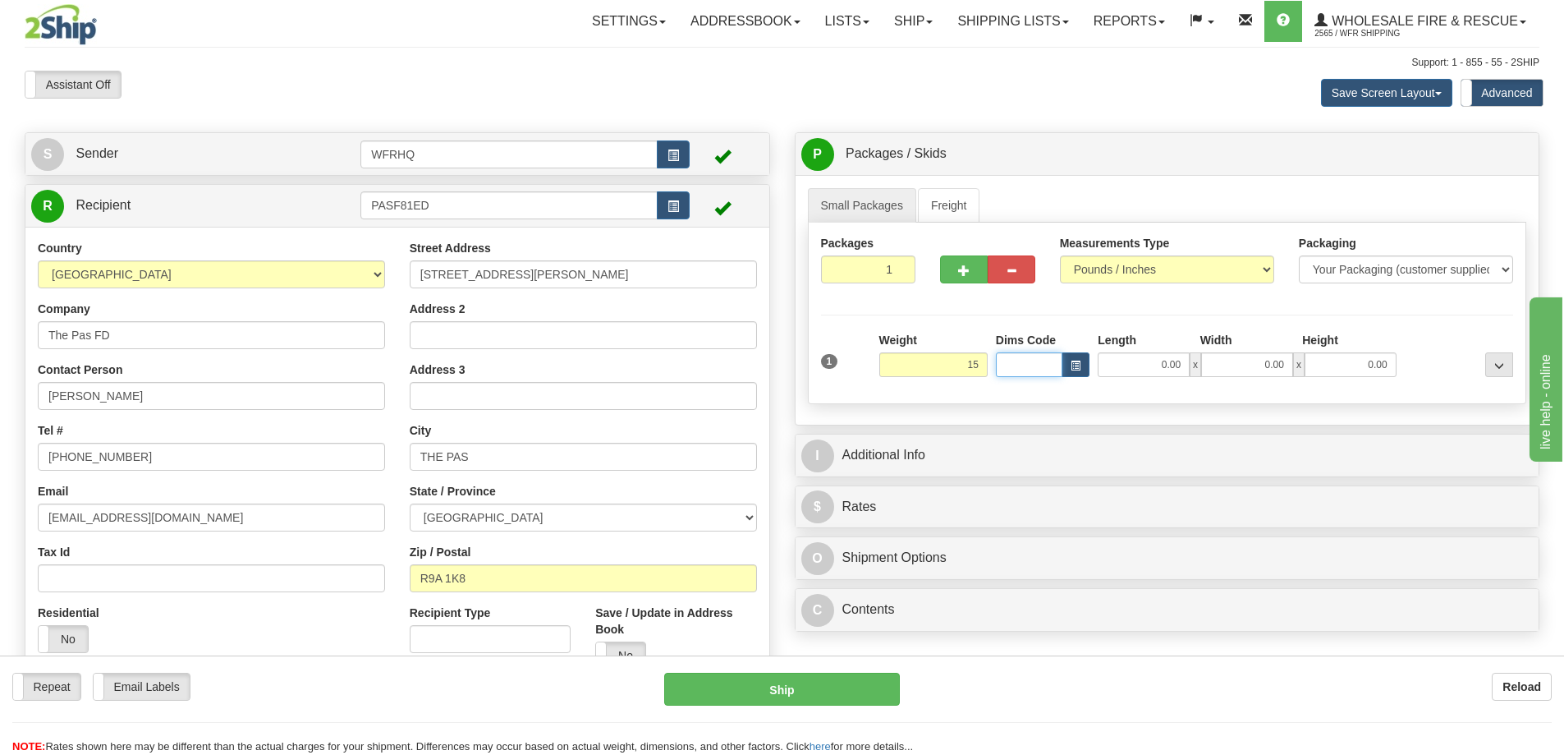
type input "15.00"
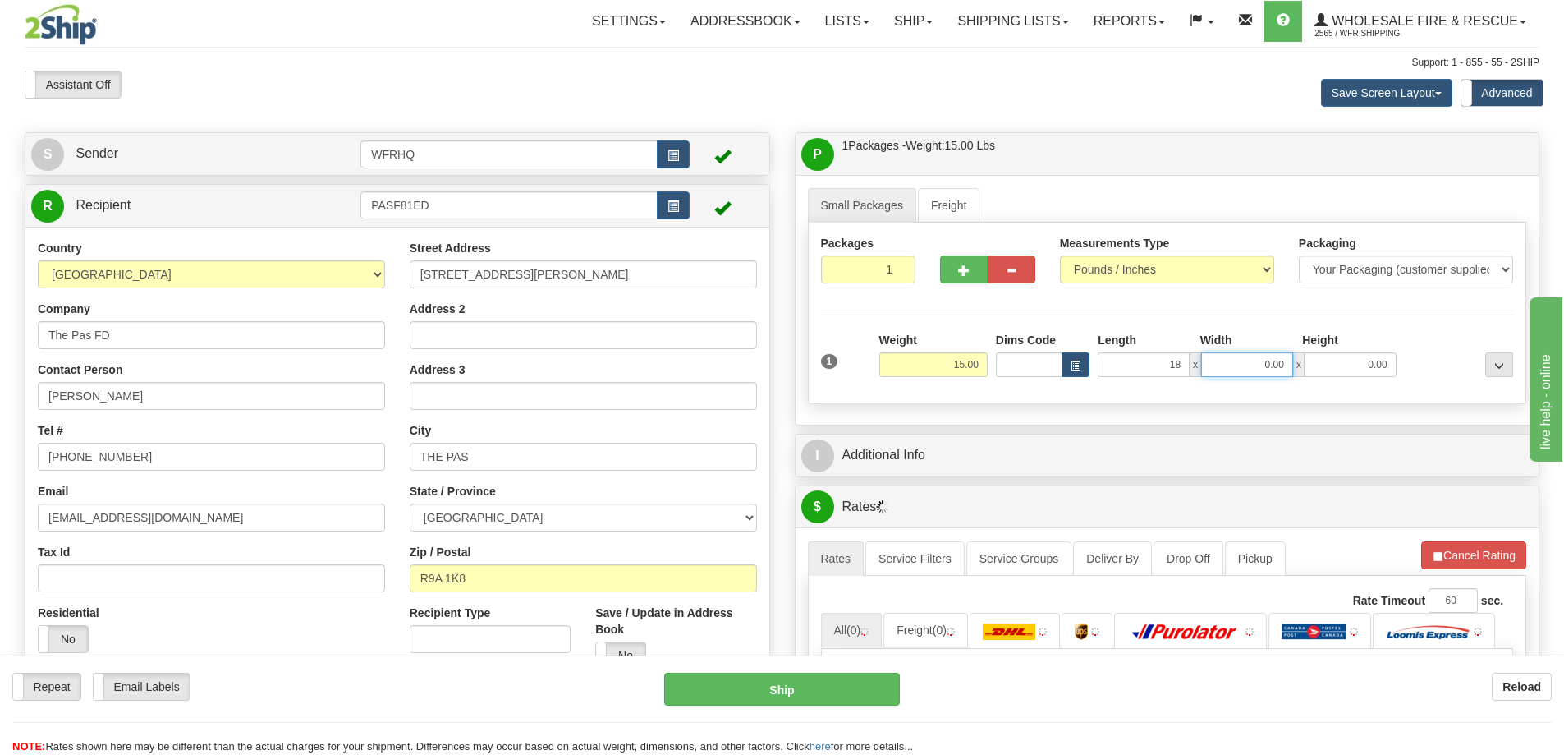
type input "18.00"
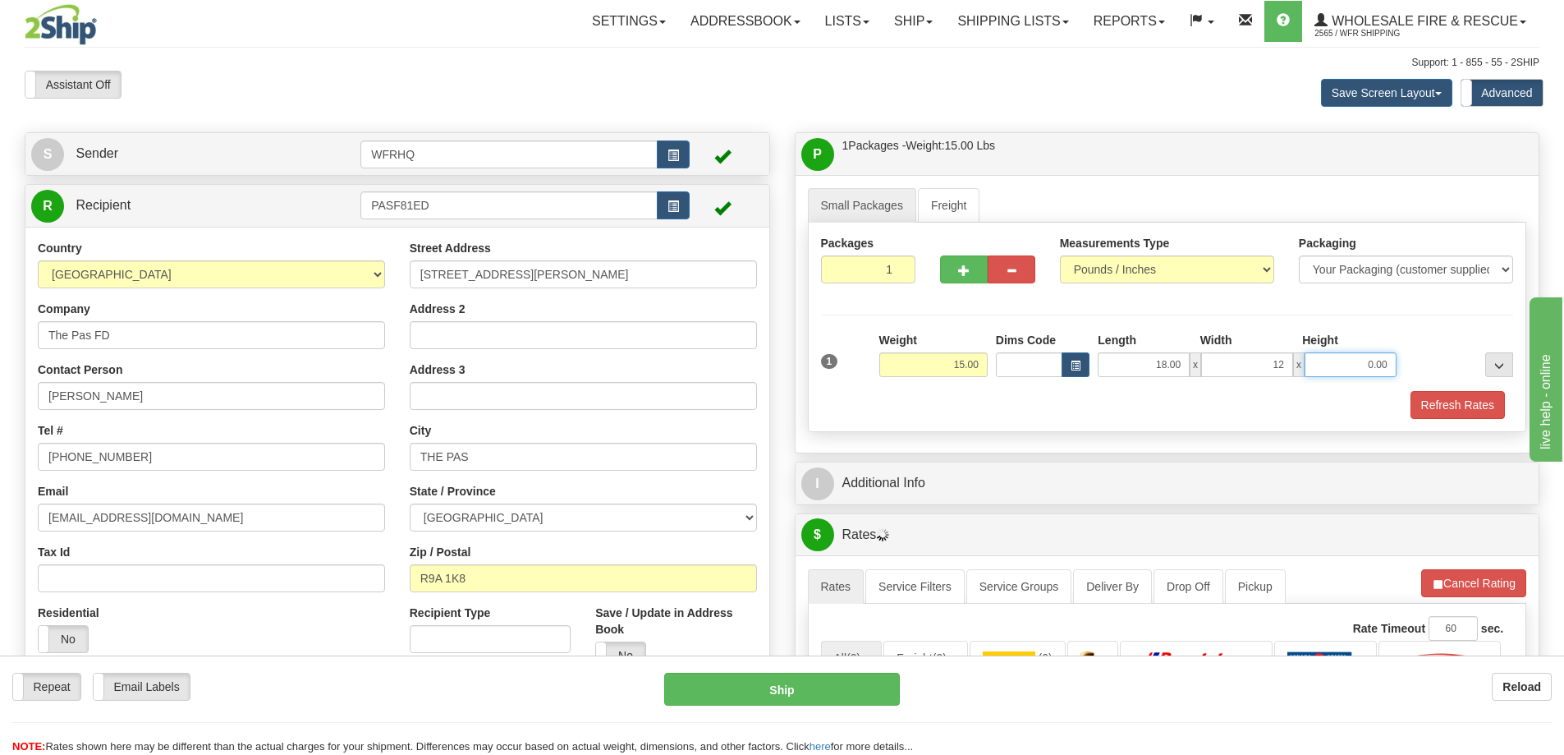
type input "12.00"
type input "10.00"
click at [1455, 406] on button "Refresh Rates" at bounding box center [1458, 405] width 94 height 28
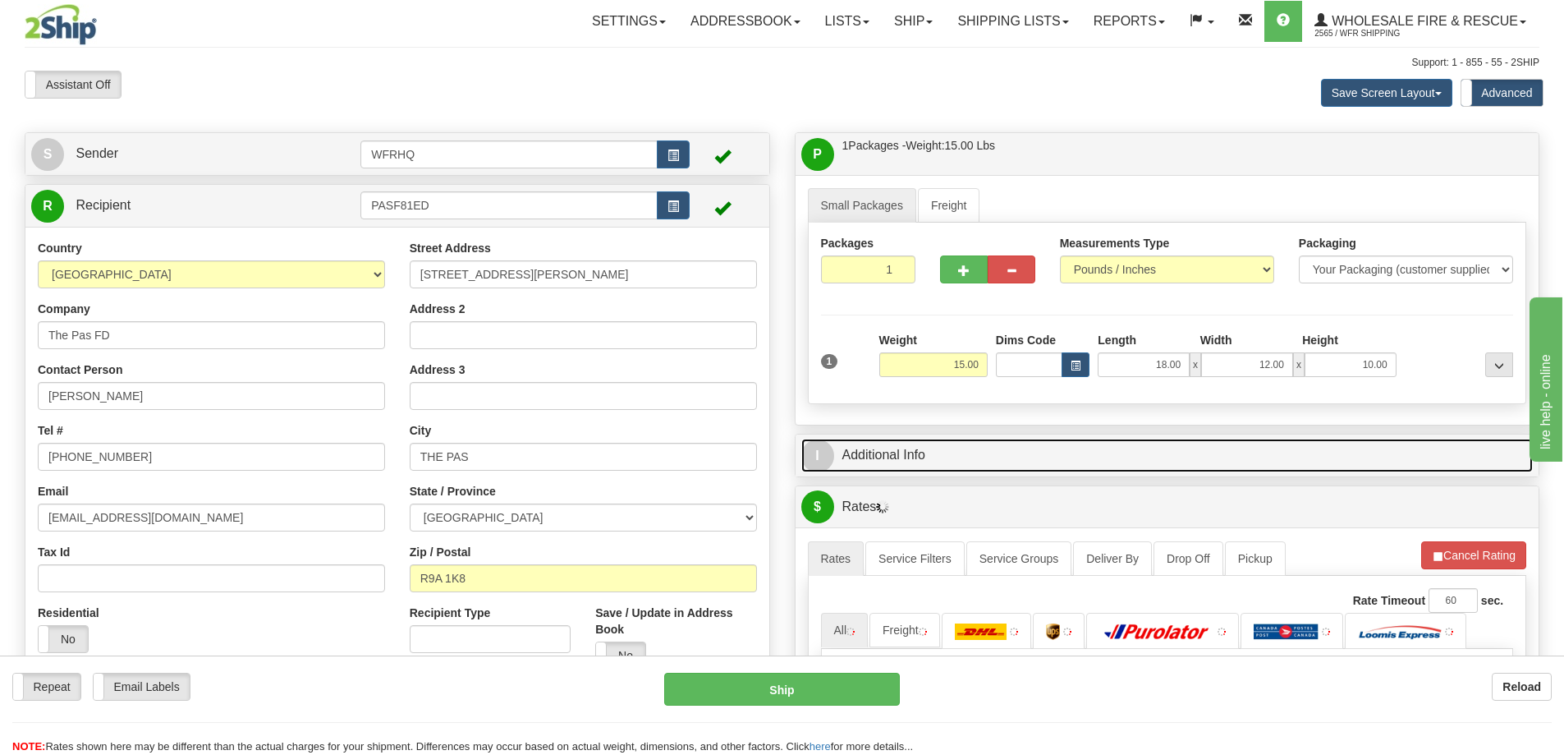
click at [1016, 466] on link "I Additional Info" at bounding box center [1167, 455] width 732 height 34
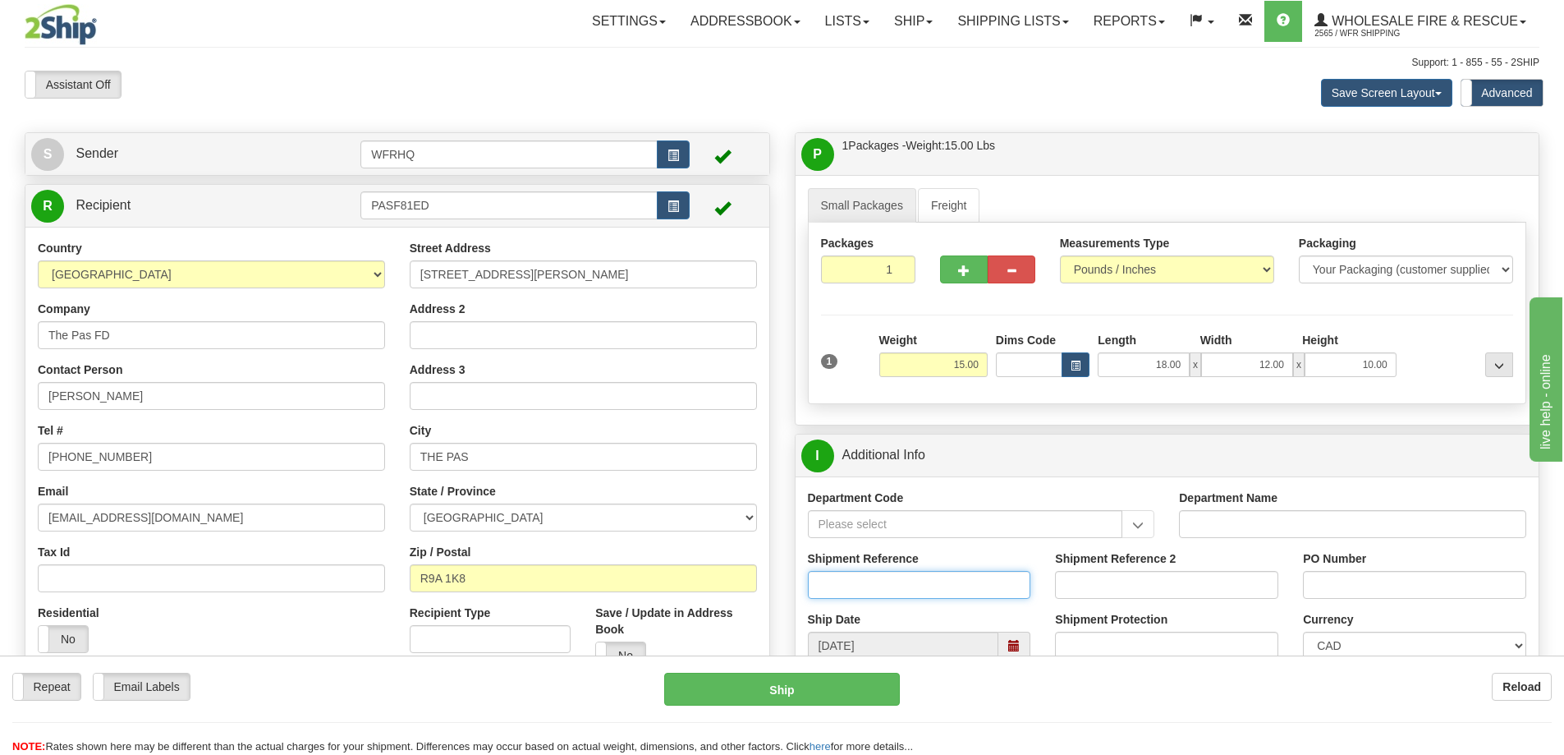
click at [875, 586] on input "Shipment Reference" at bounding box center [919, 585] width 223 height 28
type input "S44398-29200"
click at [1452, 583] on input "Pumper" at bounding box center [1414, 585] width 223 height 28
type input "Pumper 1 Equipment"
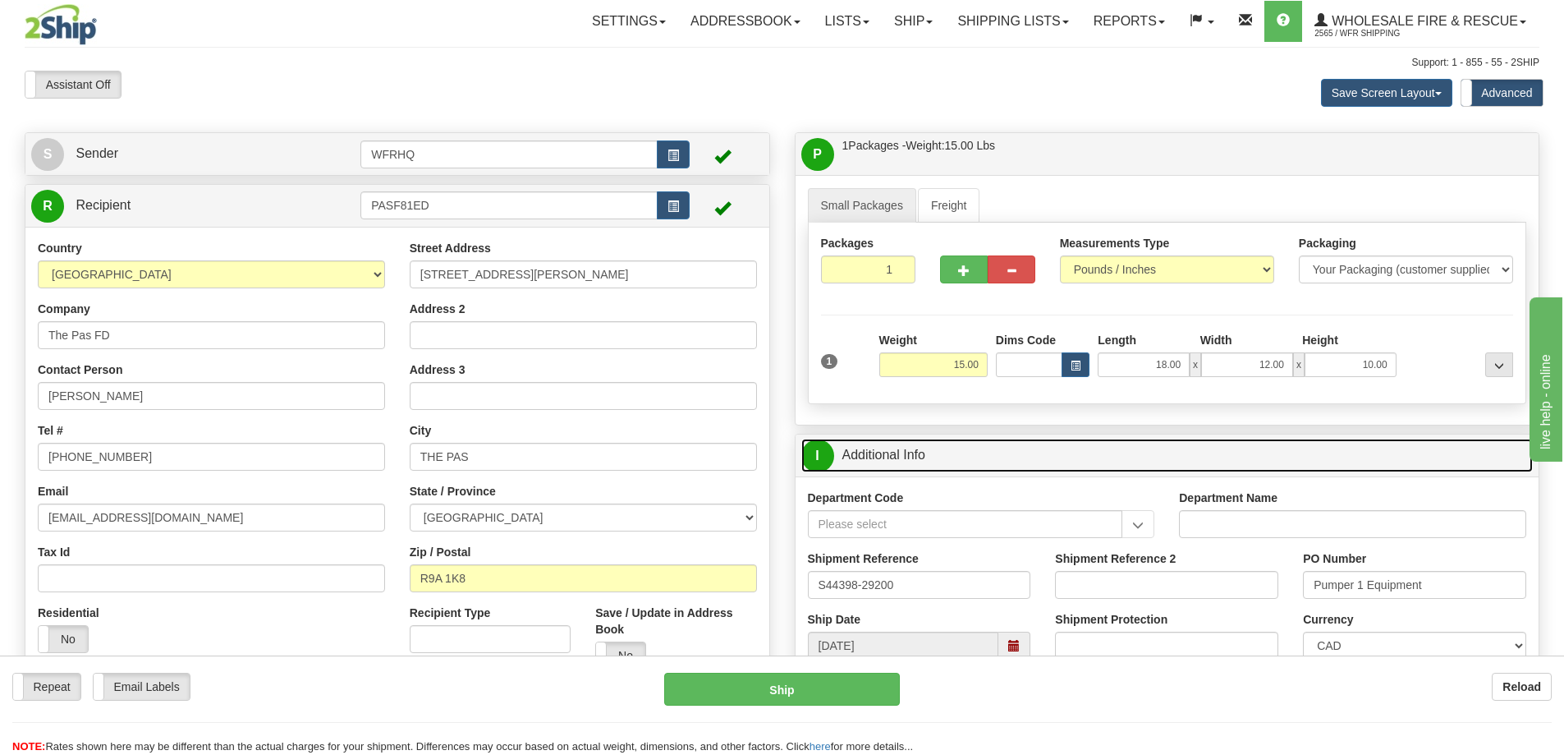
click at [993, 451] on link "I Additional Info" at bounding box center [1167, 455] width 732 height 34
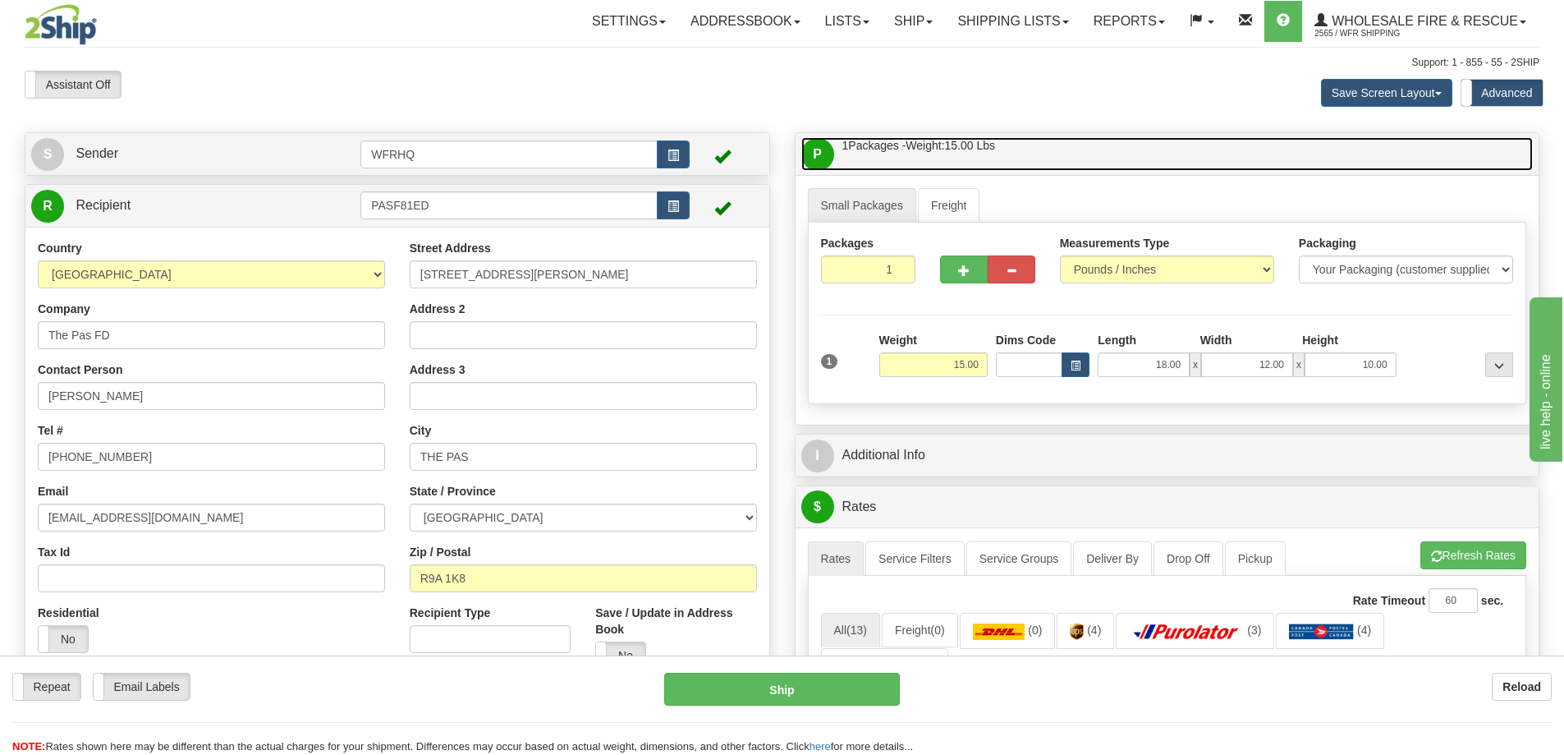
click at [1055, 169] on link "P Packages / Skids 1 Packages - Weight: 15.00 Lbs 1 Skids - Weight: NaN Lbs" at bounding box center [1167, 154] width 732 height 34
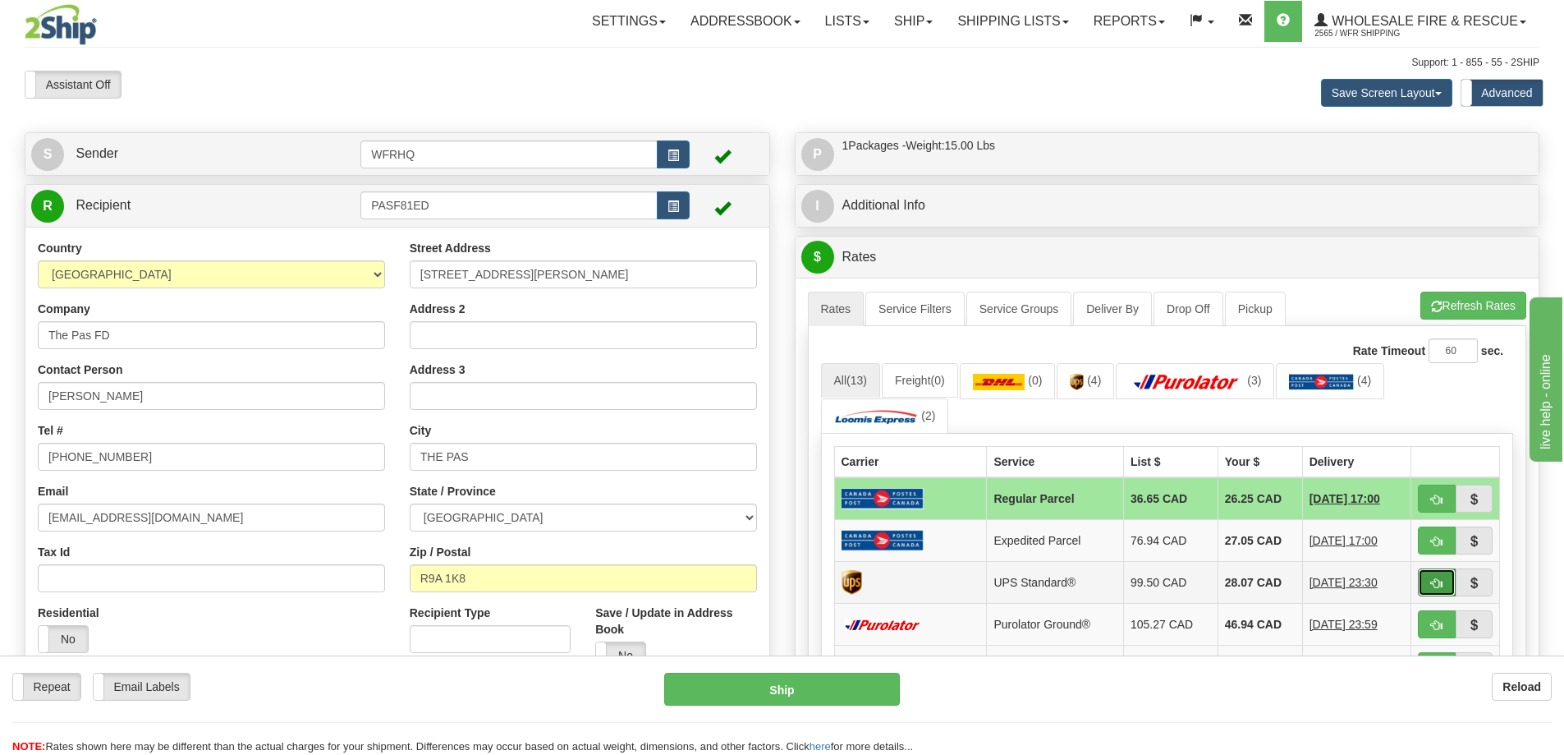
click at [1439, 582] on span "button" at bounding box center [1436, 583] width 11 height 11
type input "11"
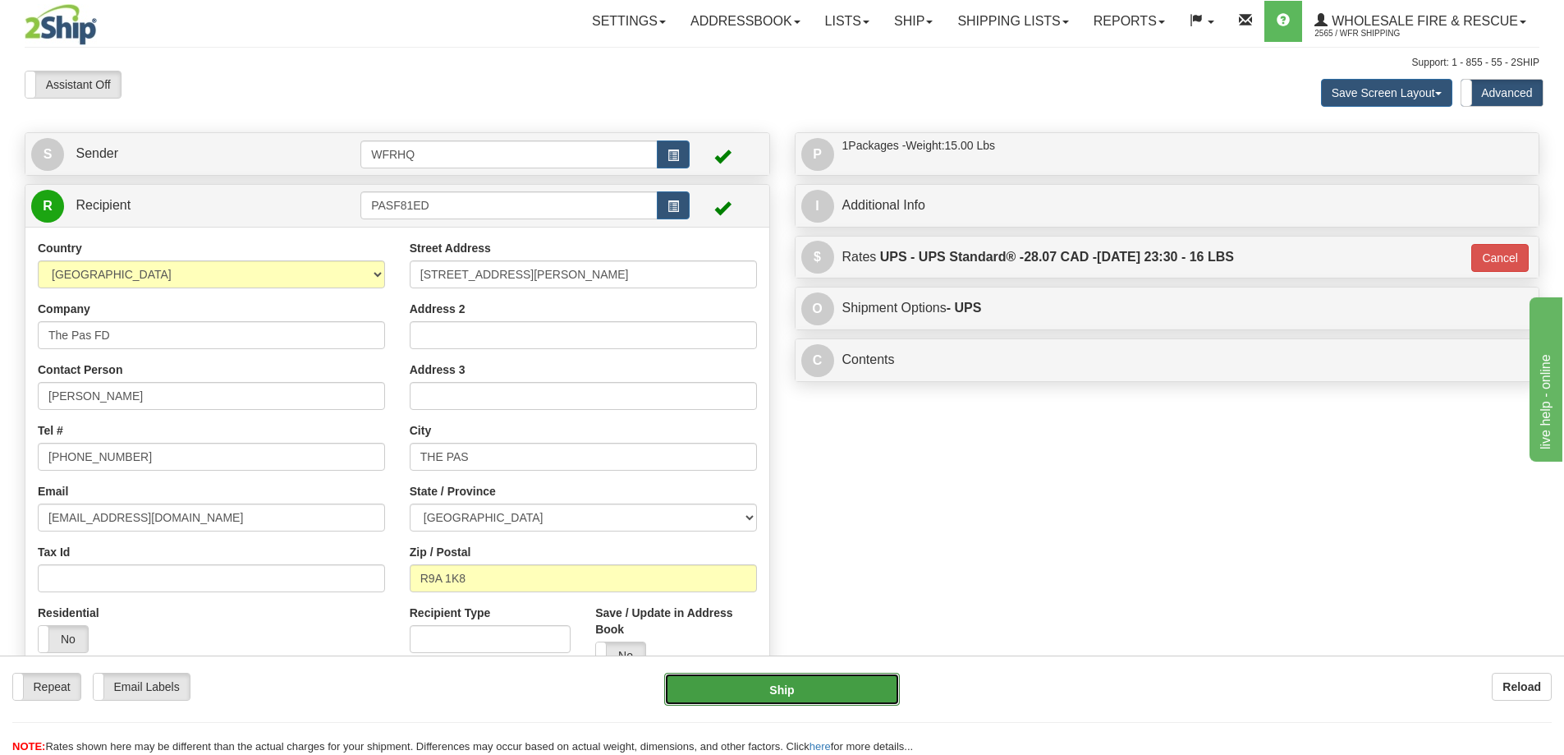
click at [846, 690] on button "Ship" at bounding box center [782, 688] width 236 height 33
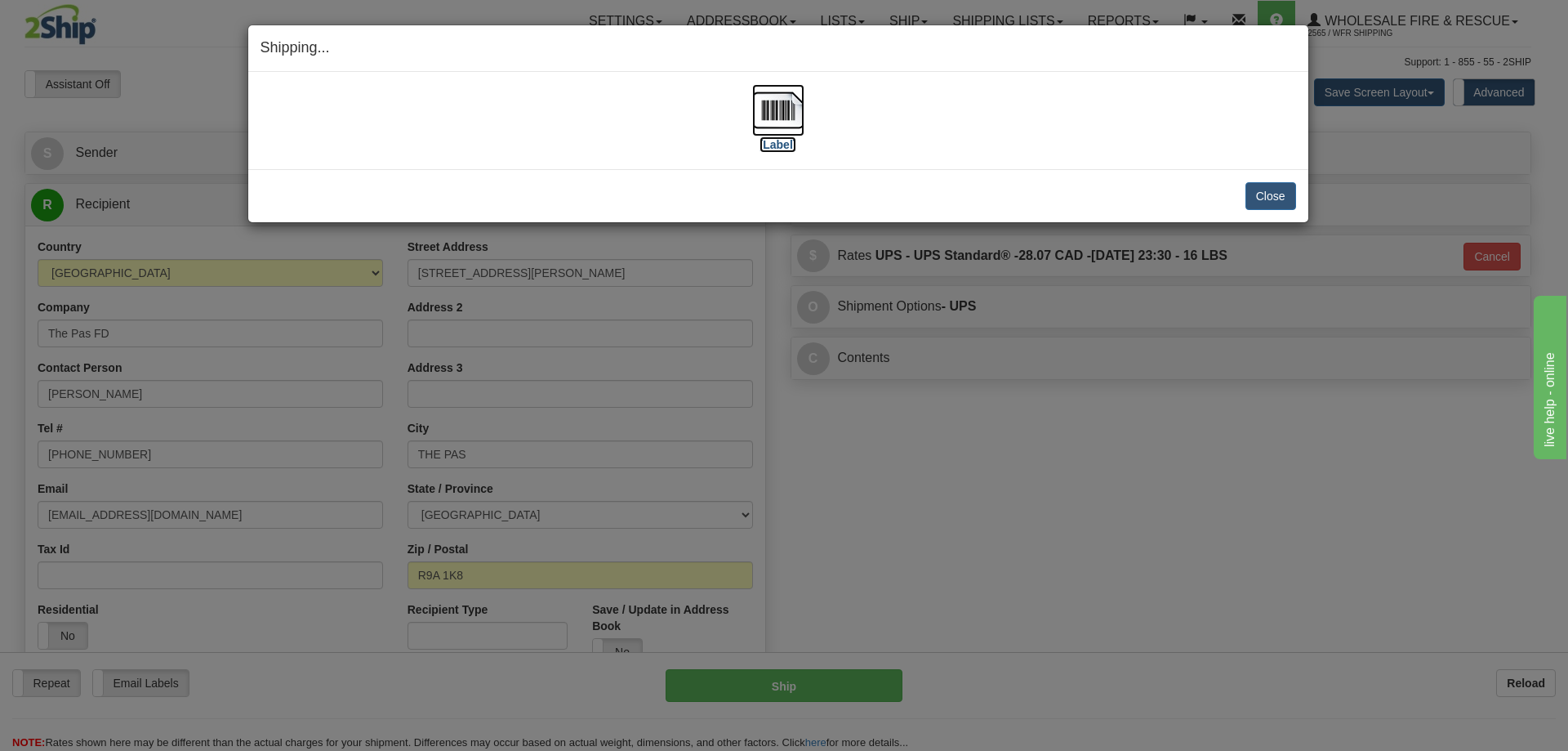
click at [774, 122] on img at bounding box center [778, 110] width 53 height 53
click at [1291, 193] on button "Close" at bounding box center [1271, 196] width 51 height 28
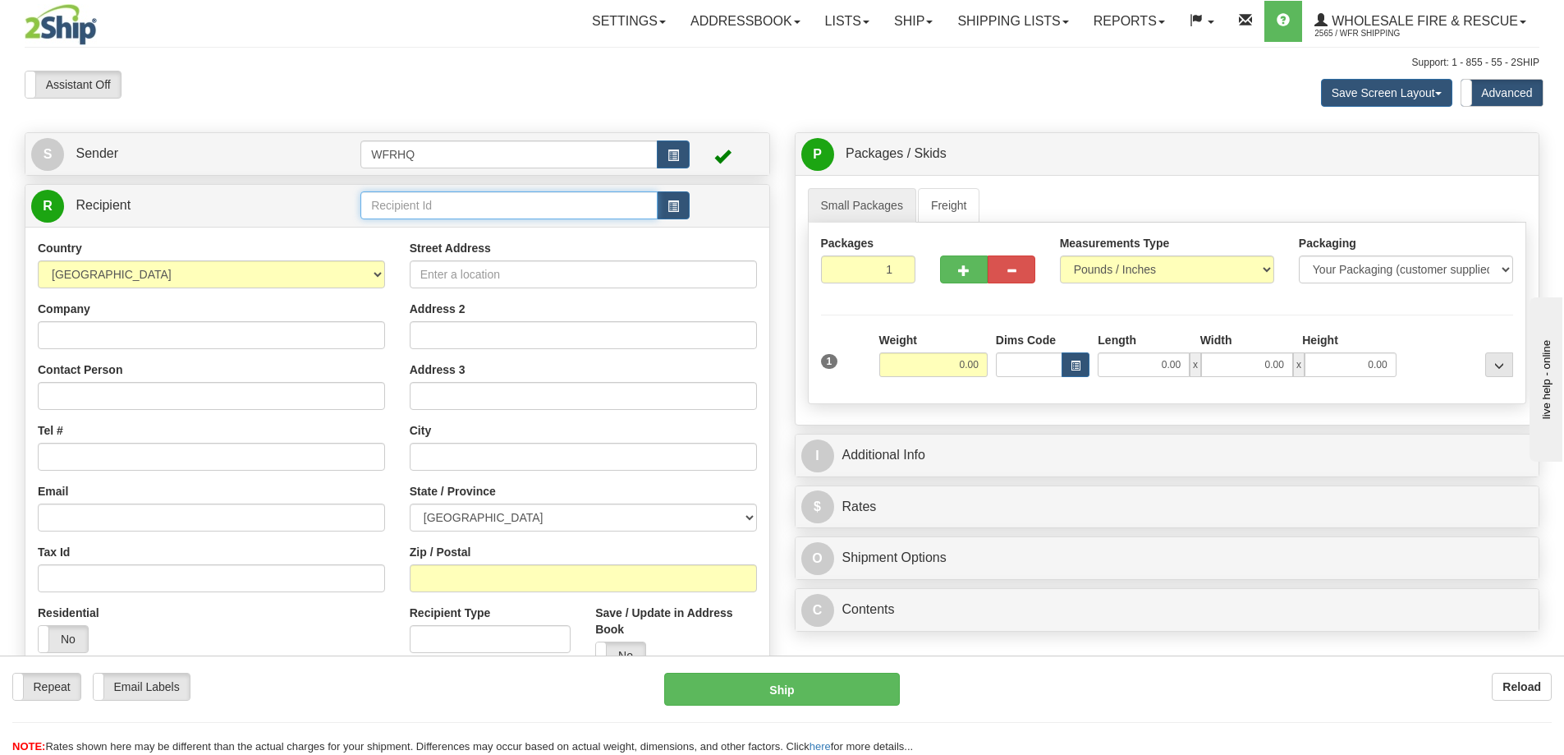
drag, startPoint x: 418, startPoint y: 210, endPoint x: 152, endPoint y: 246, distance: 268.5
click at [418, 210] on input "text" at bounding box center [508, 205] width 297 height 28
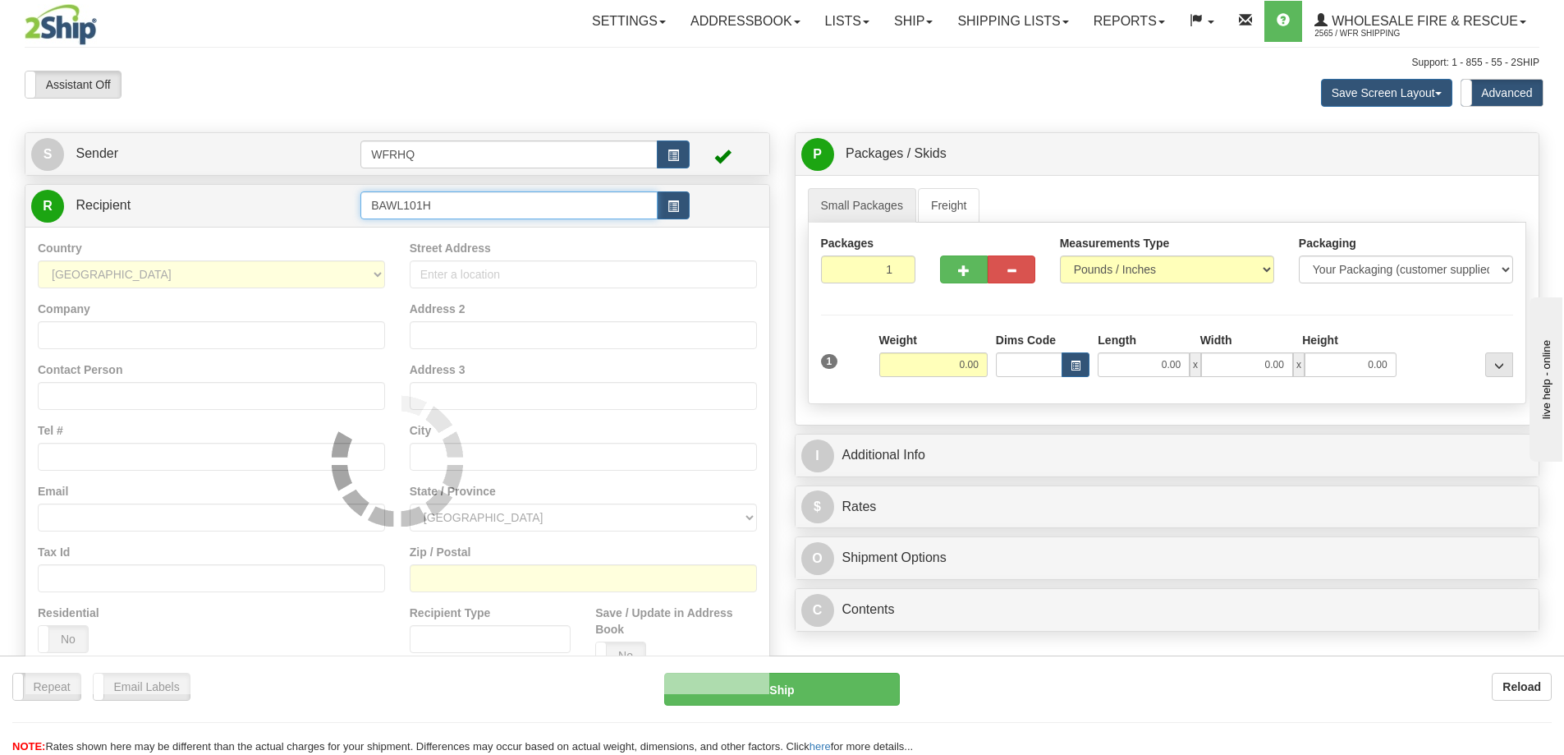
type input "BAWL101H"
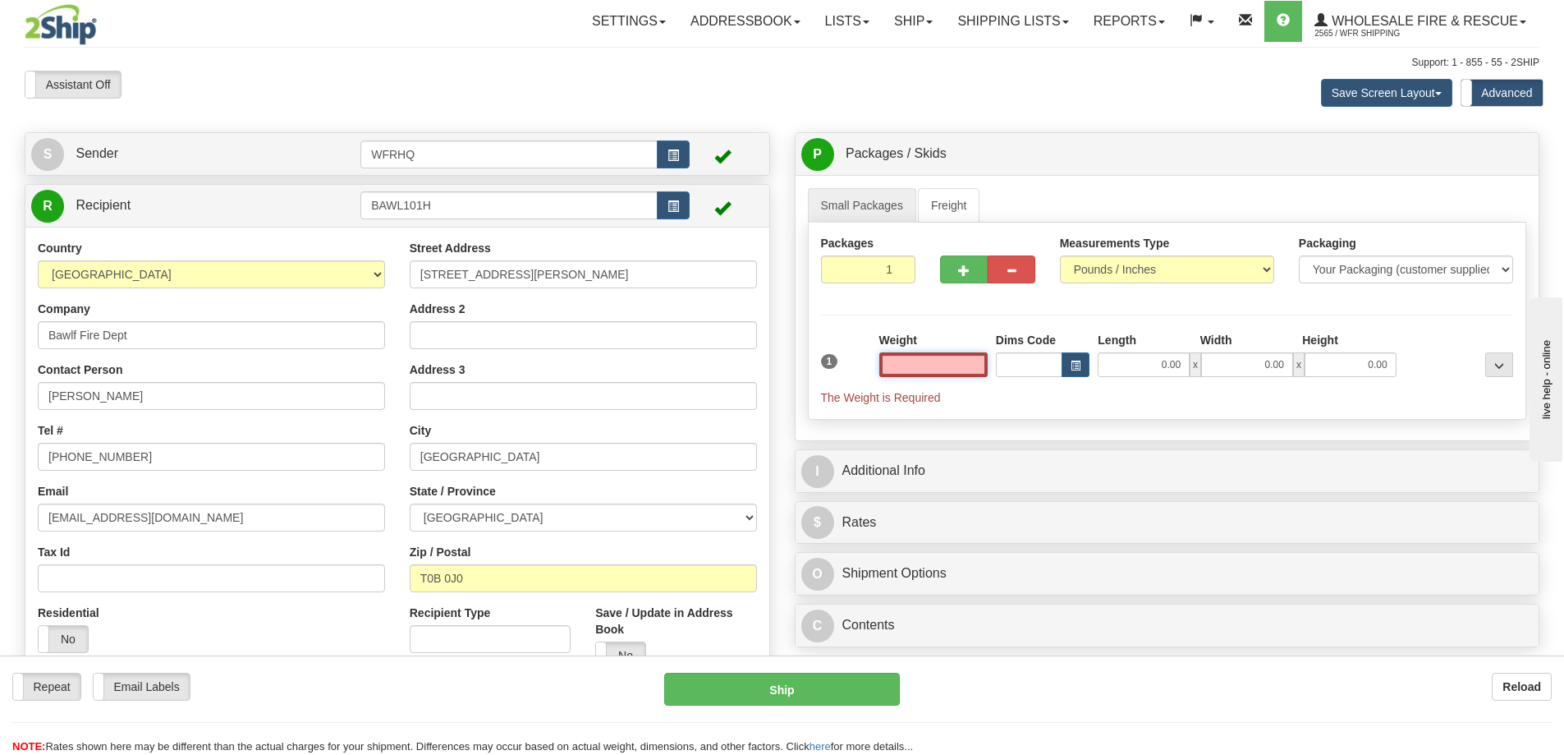
click at [944, 374] on input "text" at bounding box center [933, 364] width 108 height 25
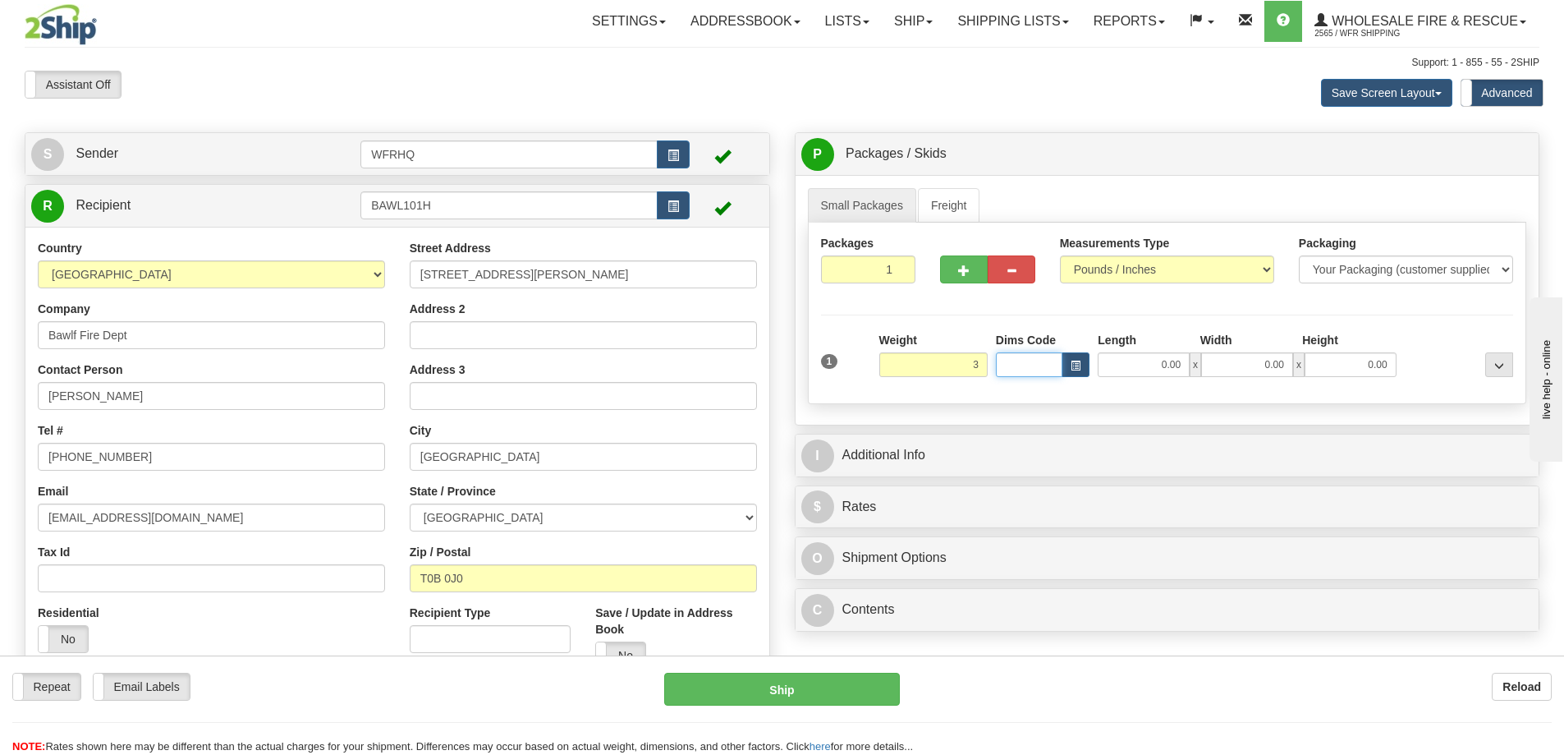
type input "3.00"
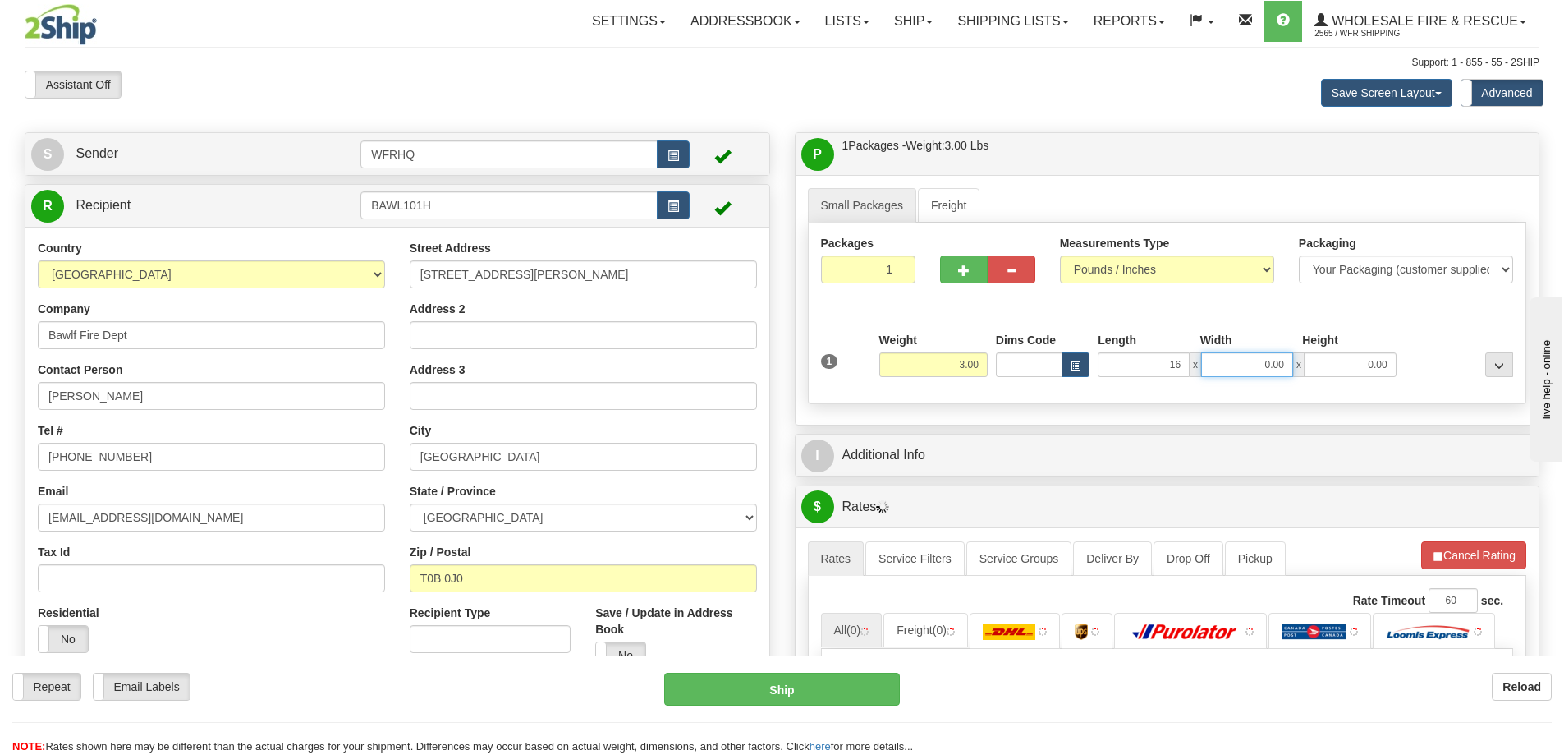
type input "16.00"
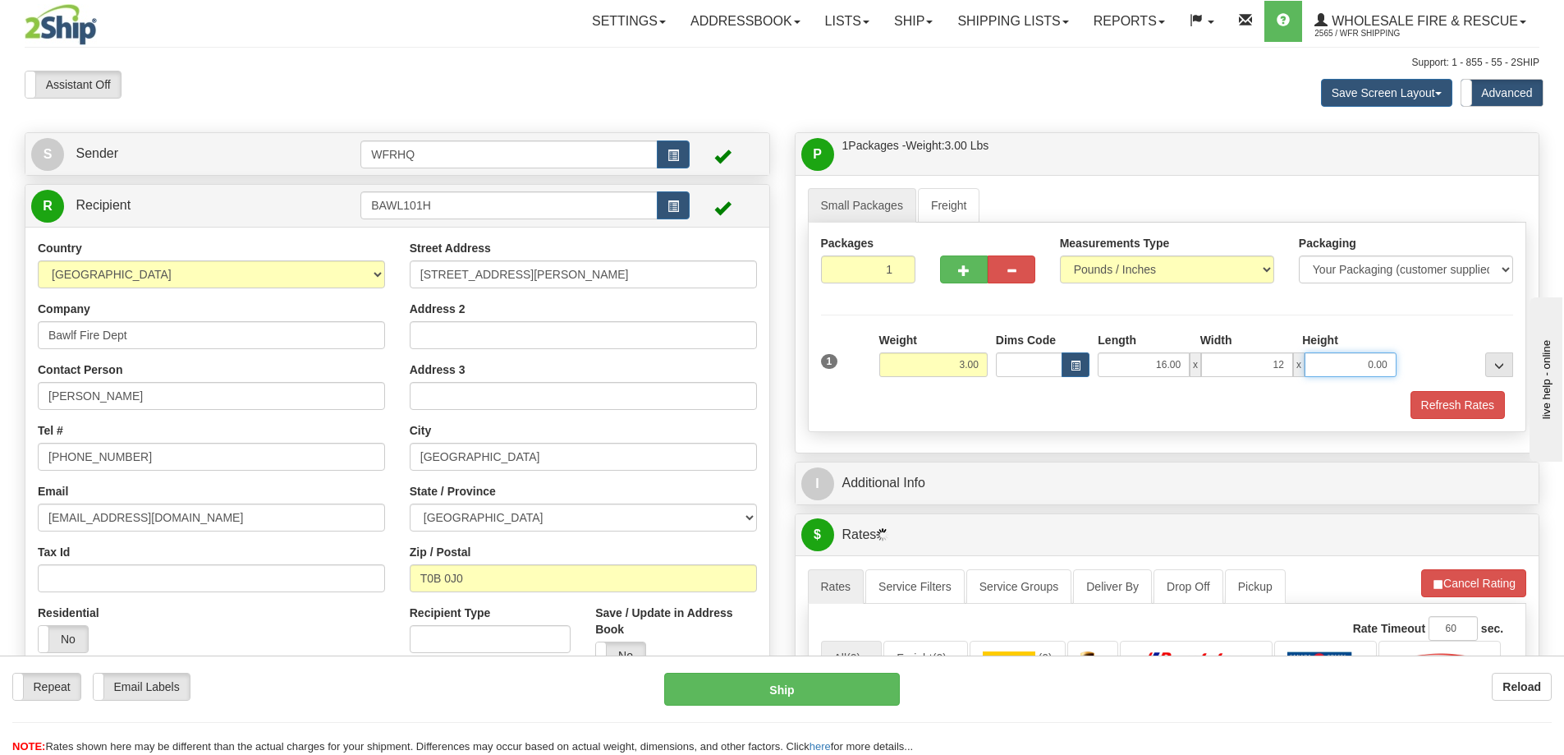
type input "12.00"
click at [1471, 400] on button "Refresh Rates" at bounding box center [1458, 405] width 94 height 28
type input "12.00"
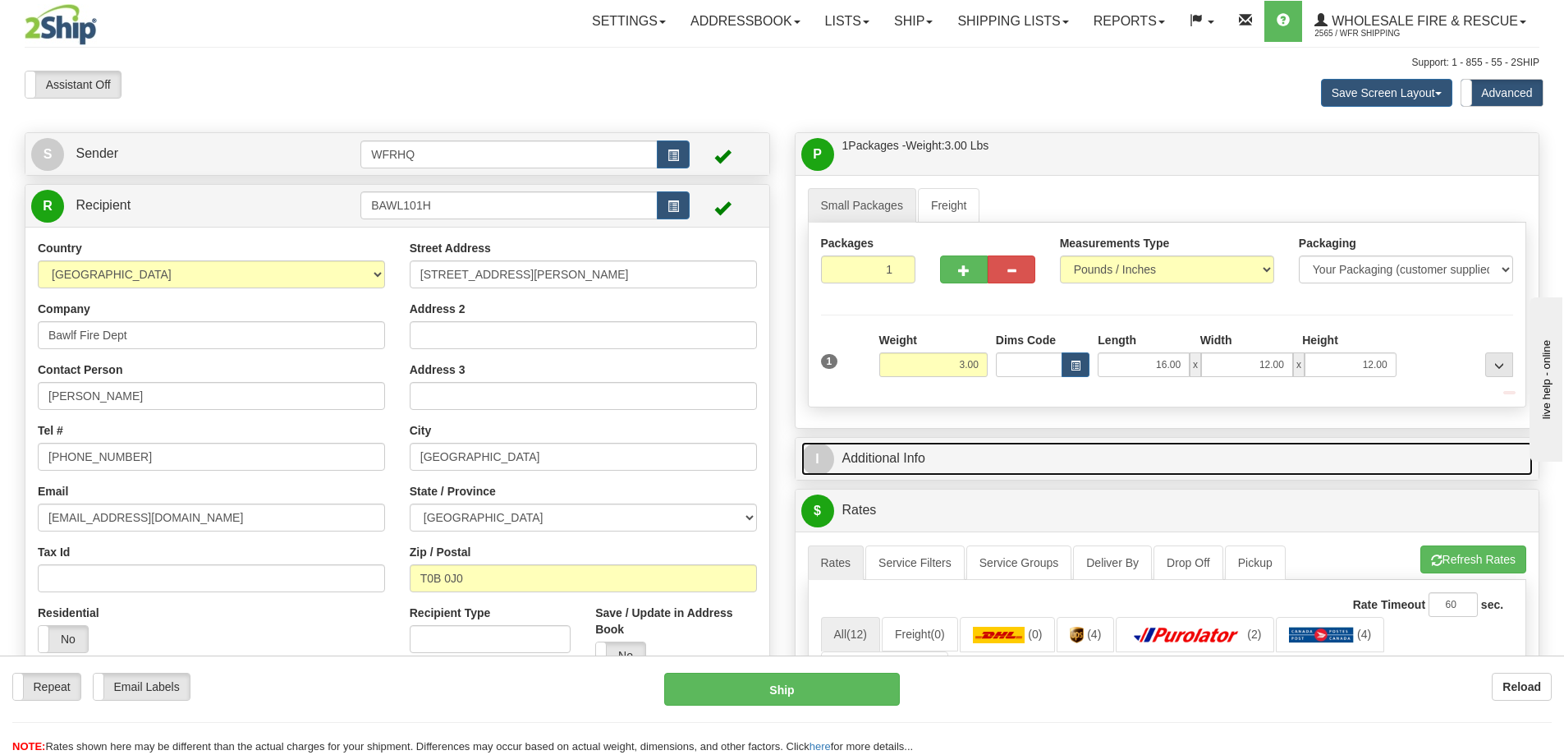
click at [1093, 470] on link "I Additional Info" at bounding box center [1167, 459] width 732 height 34
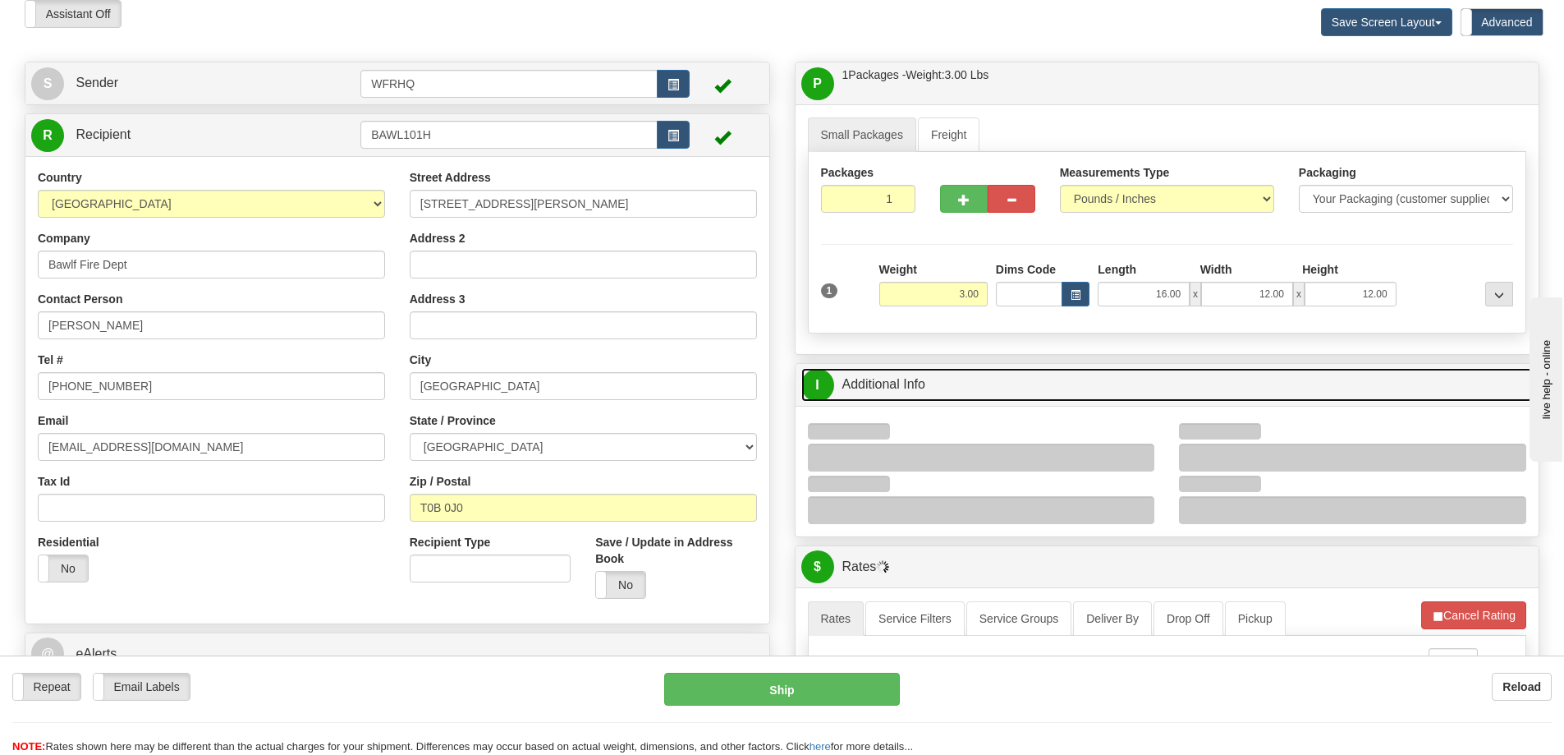
scroll to position [164, 0]
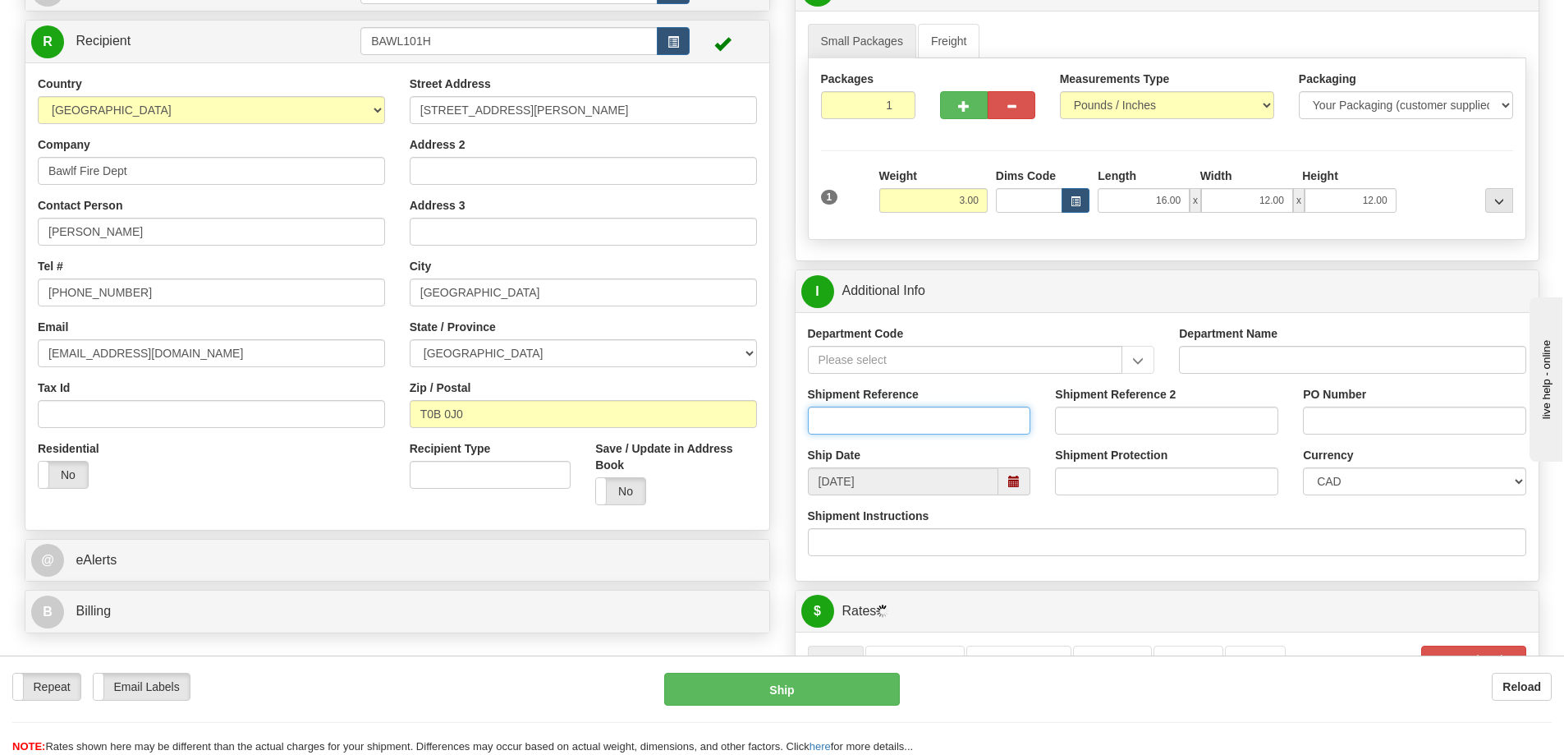
click at [881, 420] on input "Shipment Reference" at bounding box center [919, 420] width 223 height 28
type input "S46586-31163"
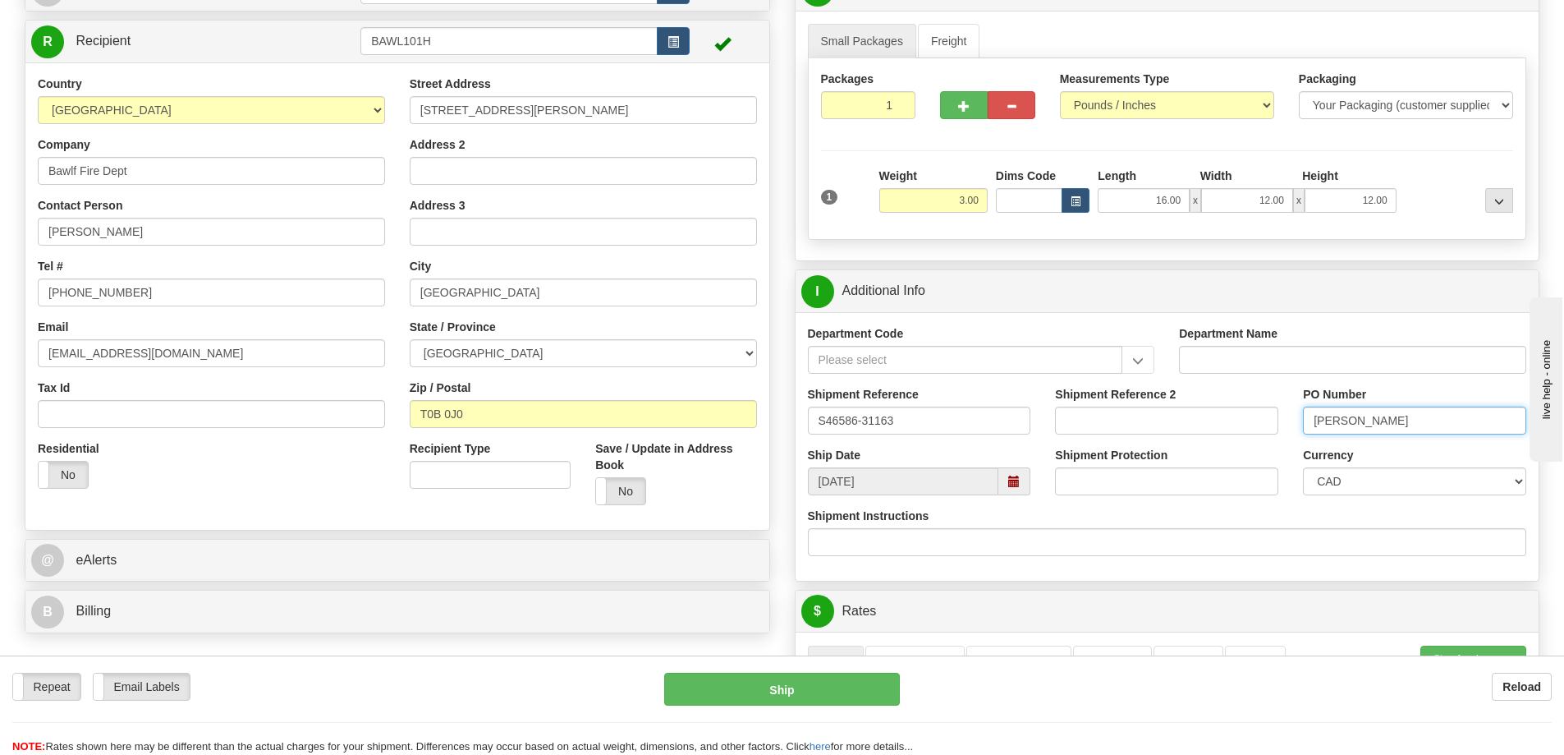
type input "Justin"
click at [1227, 265] on div "P Packages / Skids 1 Packages - Weight: 3.00 Lbs 1 Skids - Weight: NaN Lbs Ship…" at bounding box center [1167, 655] width 770 height 1375
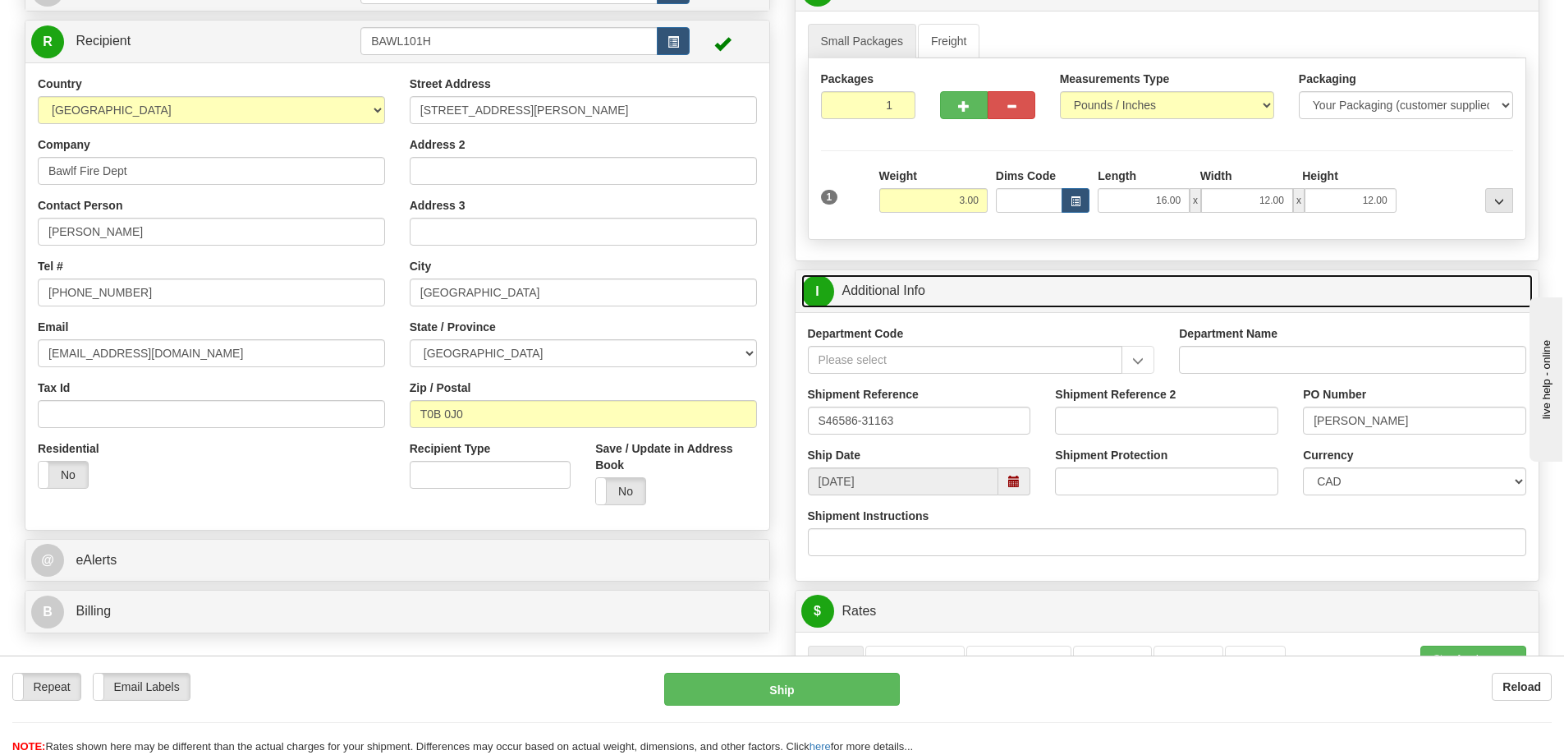
click at [1222, 280] on link "I Additional Info" at bounding box center [1167, 291] width 732 height 34
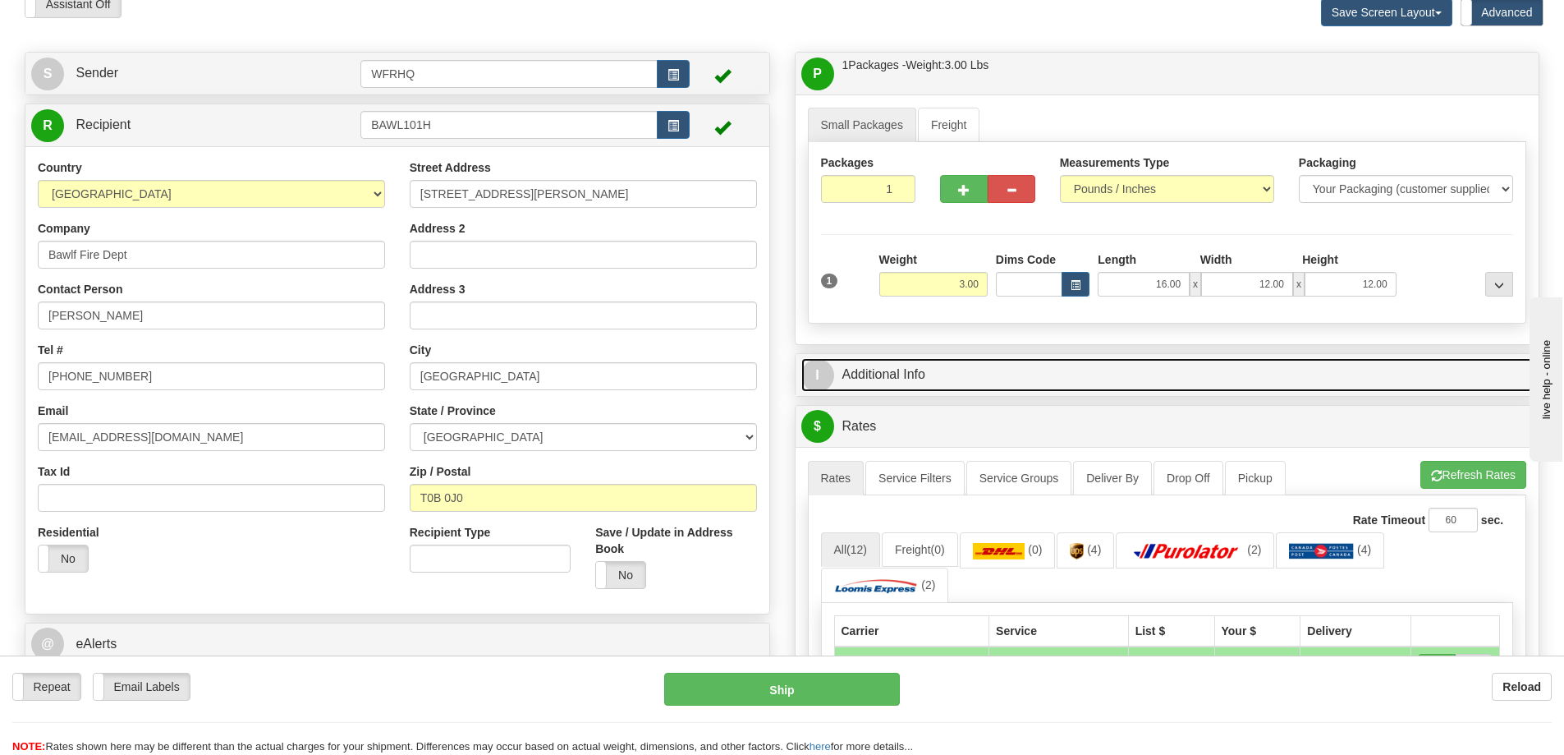
scroll to position [0, 0]
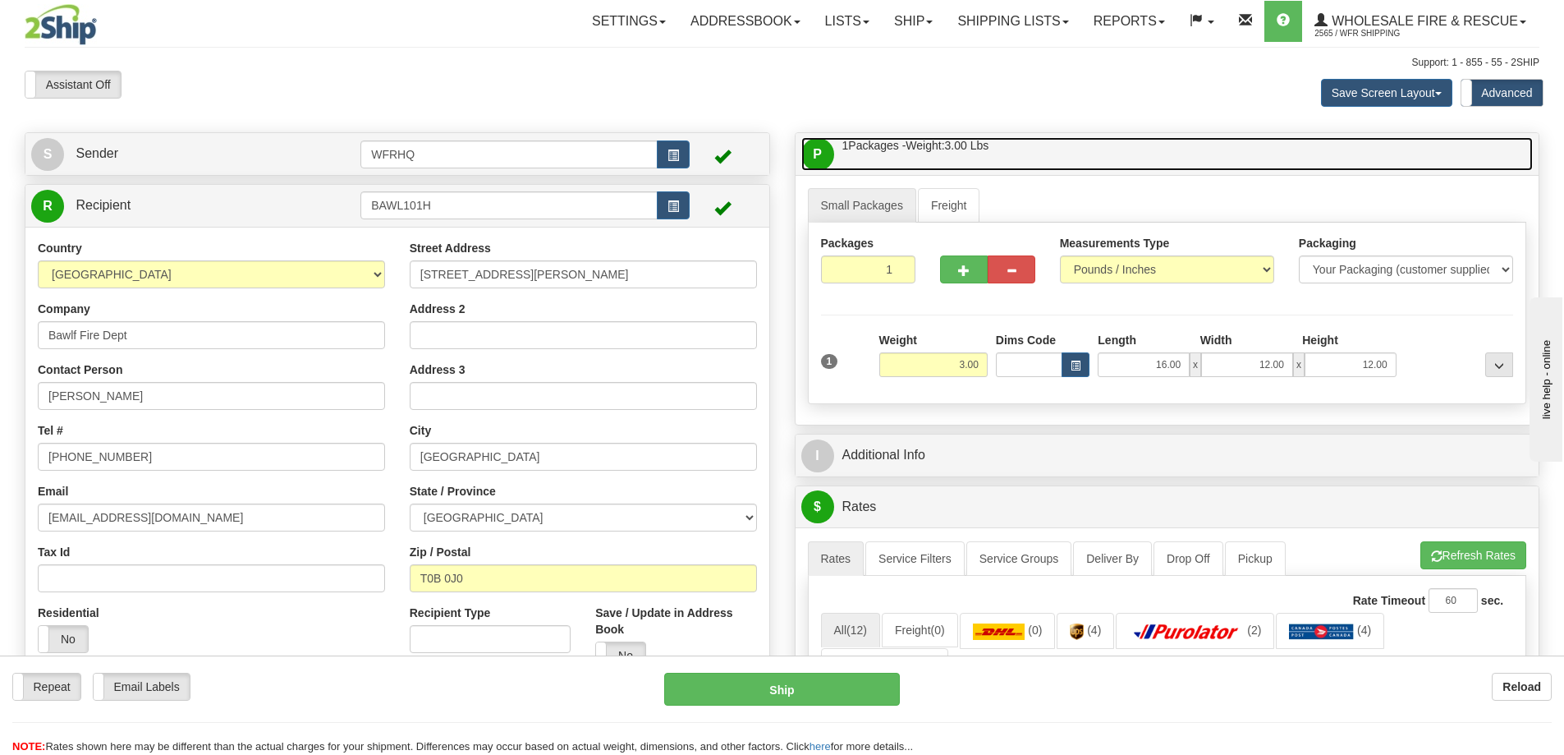
click at [1109, 154] on link "P Packages / Skids 1 Packages - Weight: 3.00 Lbs 1 Skids - Weight: NaN Lbs" at bounding box center [1167, 154] width 732 height 34
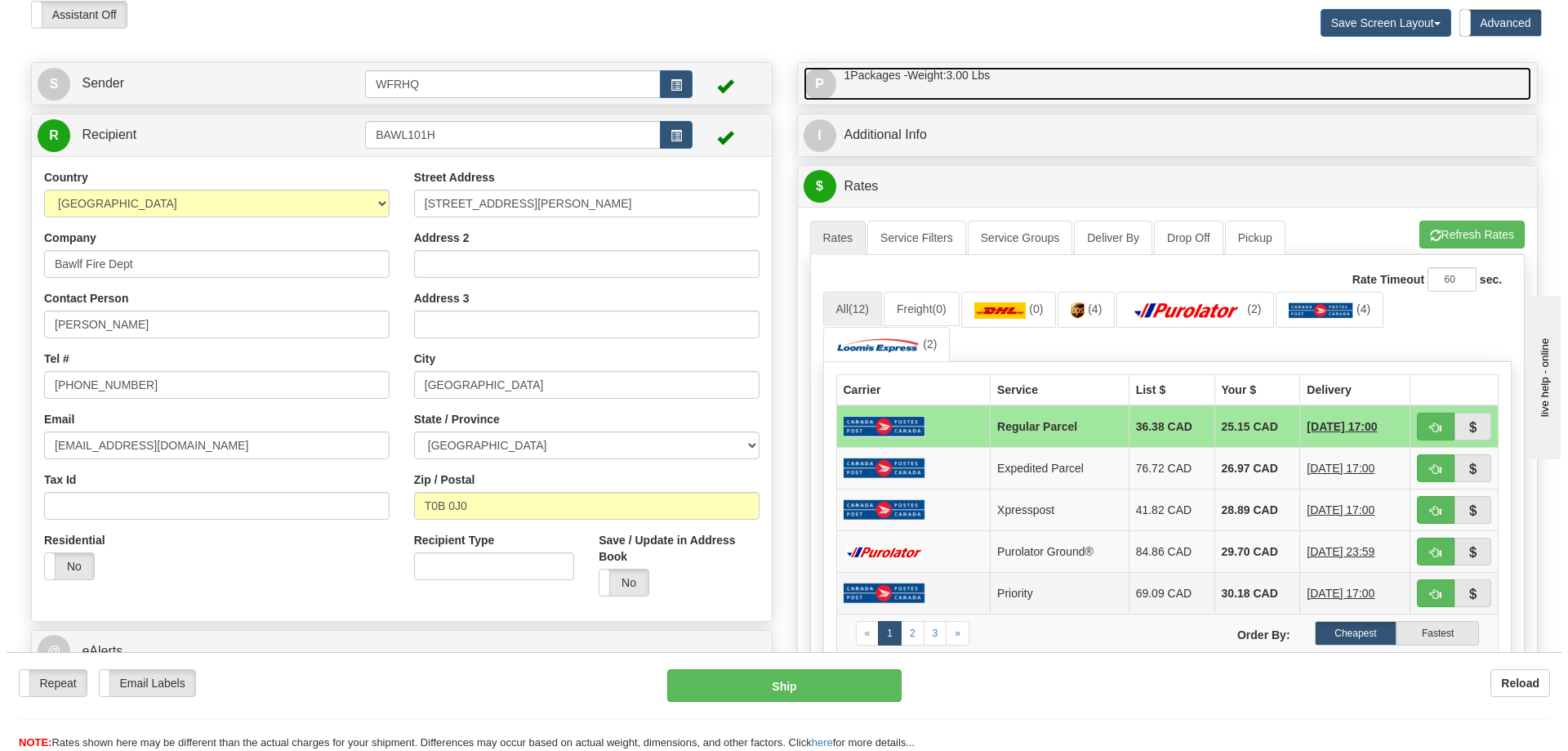
scroll to position [163, 0]
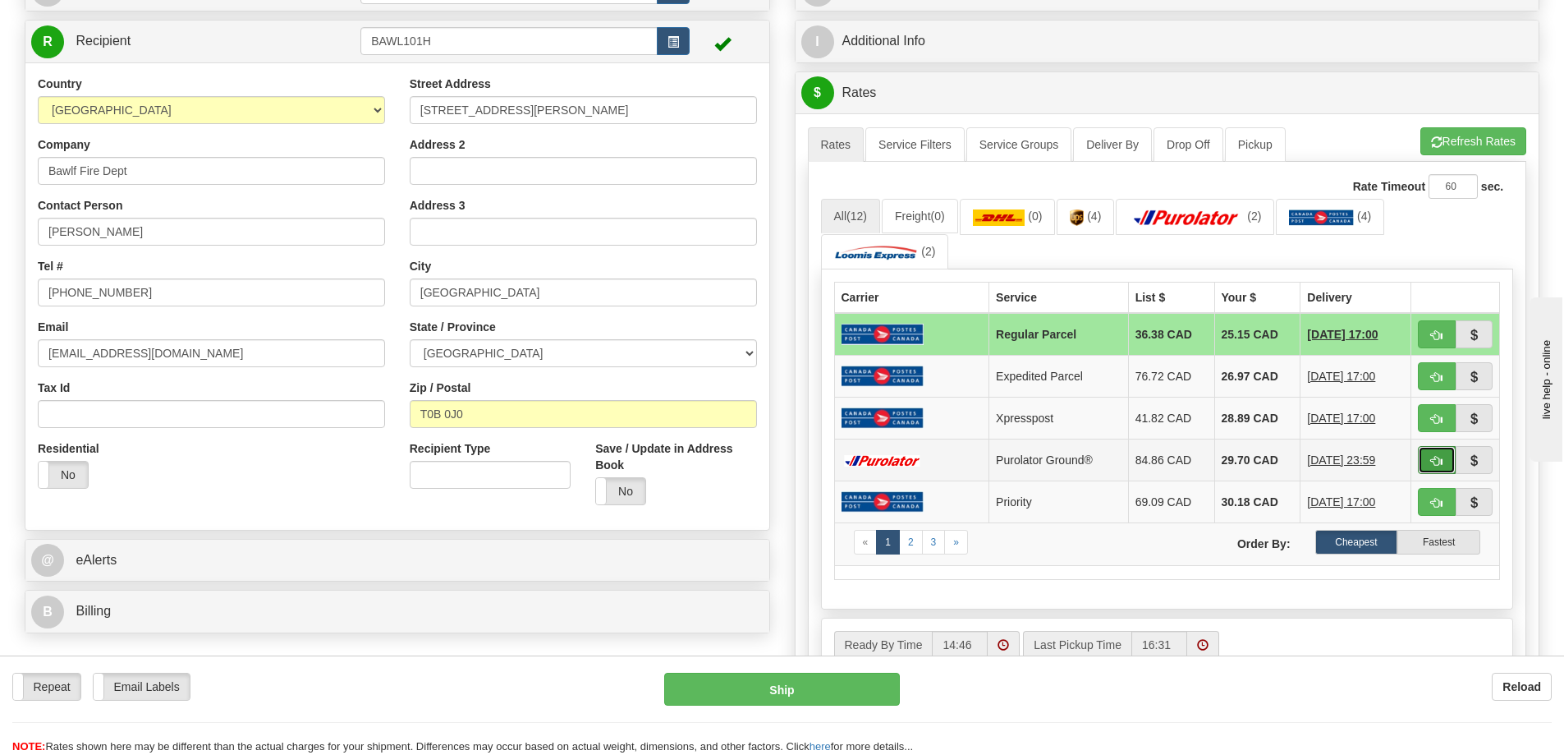
click at [1425, 461] on button "button" at bounding box center [1437, 460] width 38 height 28
type input "260"
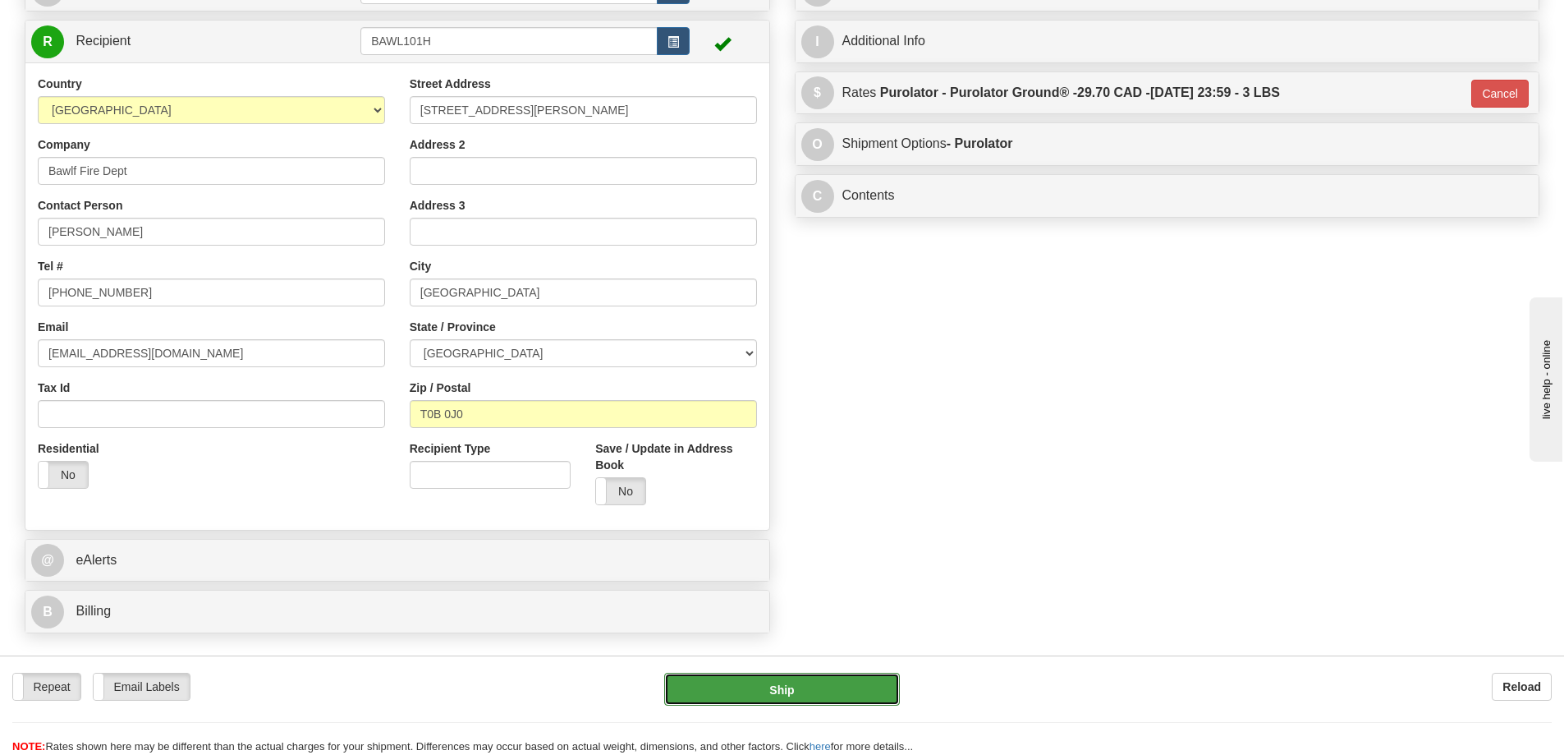
click at [842, 676] on button "Ship" at bounding box center [782, 688] width 236 height 33
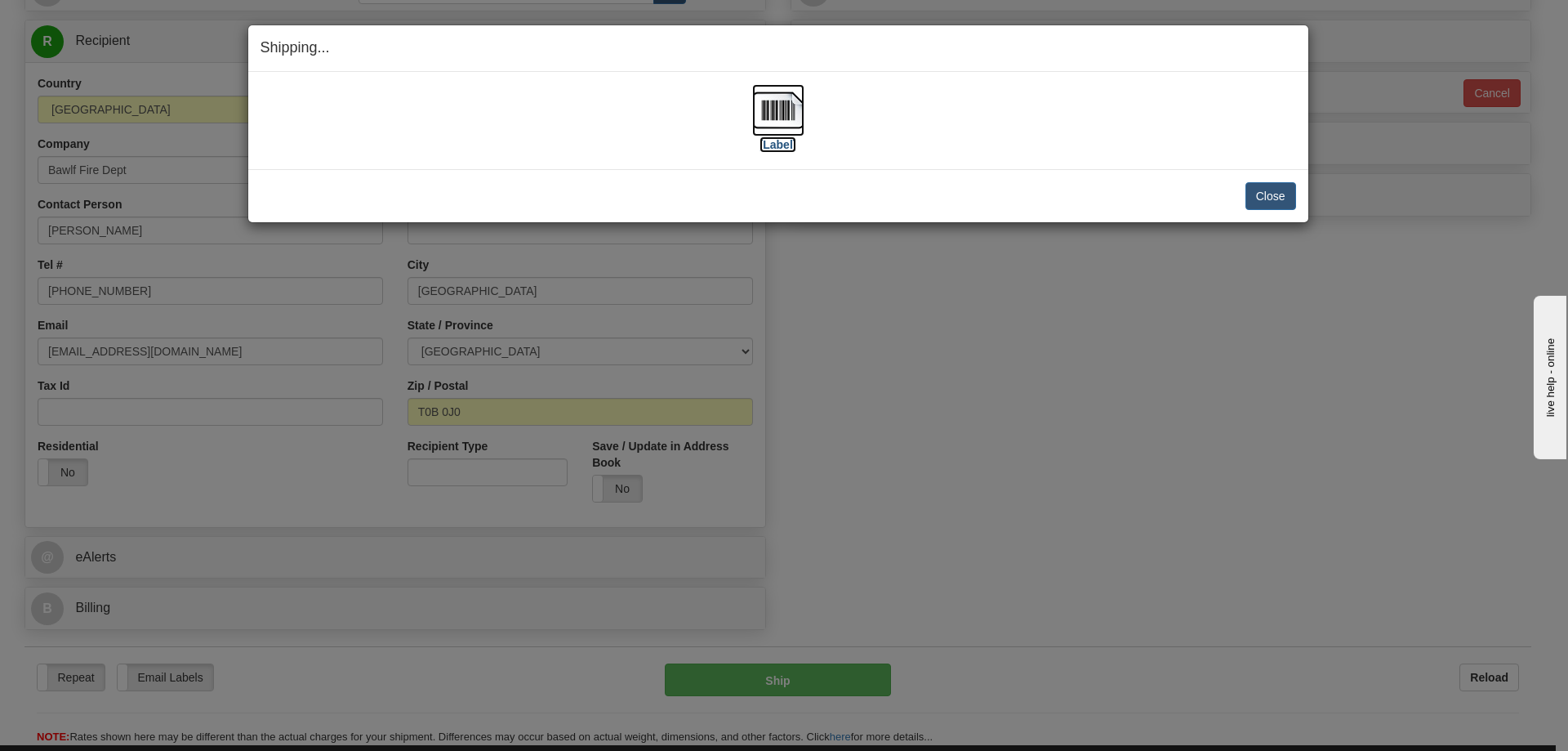
click at [788, 110] on img at bounding box center [778, 110] width 53 height 53
click at [1274, 198] on button "Close" at bounding box center [1271, 196] width 51 height 28
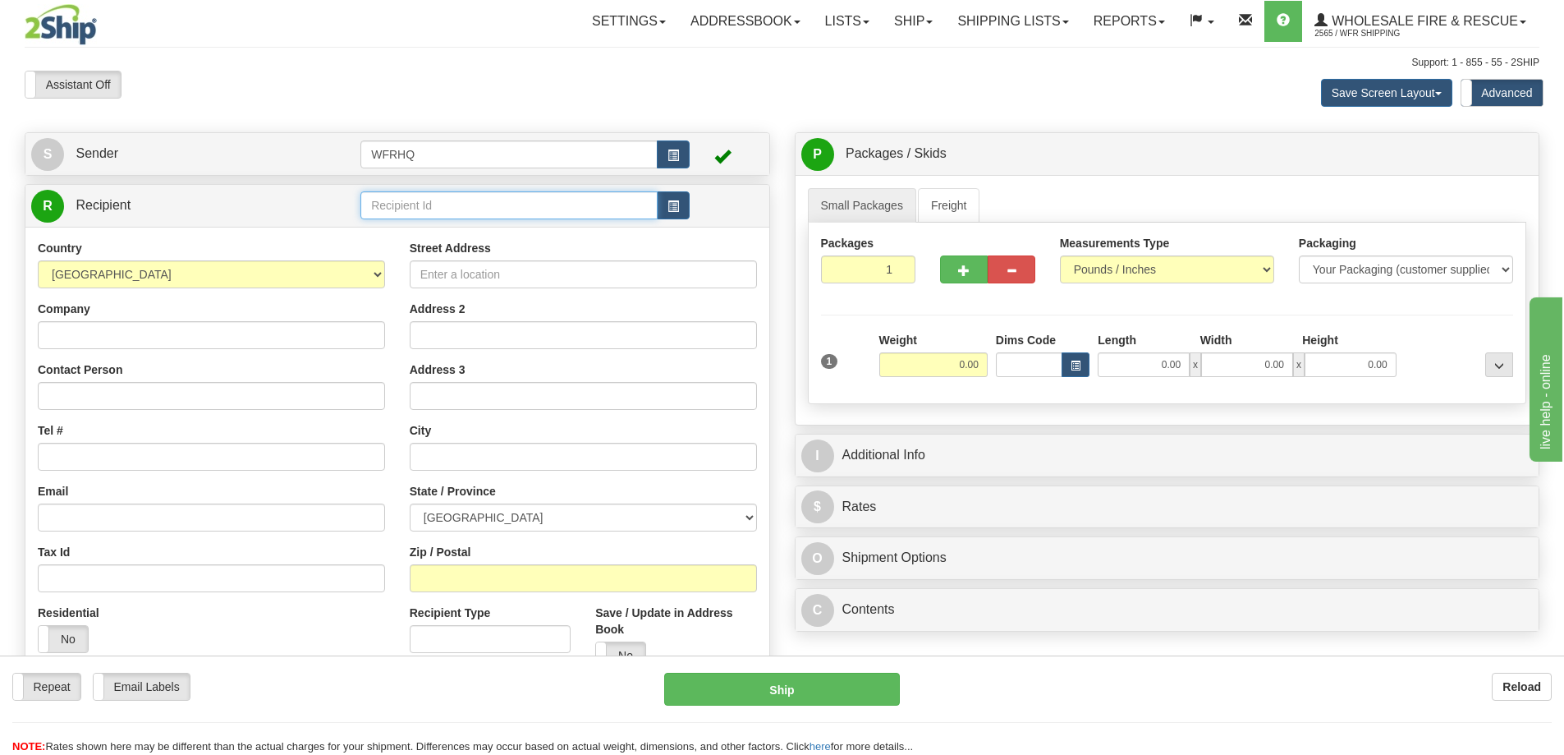
click at [420, 210] on input "text" at bounding box center [508, 205] width 297 height 28
type input "WHIT111M"
click at [388, 232] on div "Country [GEOGRAPHIC_DATA] [GEOGRAPHIC_DATA] [GEOGRAPHIC_DATA] [GEOGRAPHIC_DATA]…" at bounding box center [397, 460] width 744 height 467
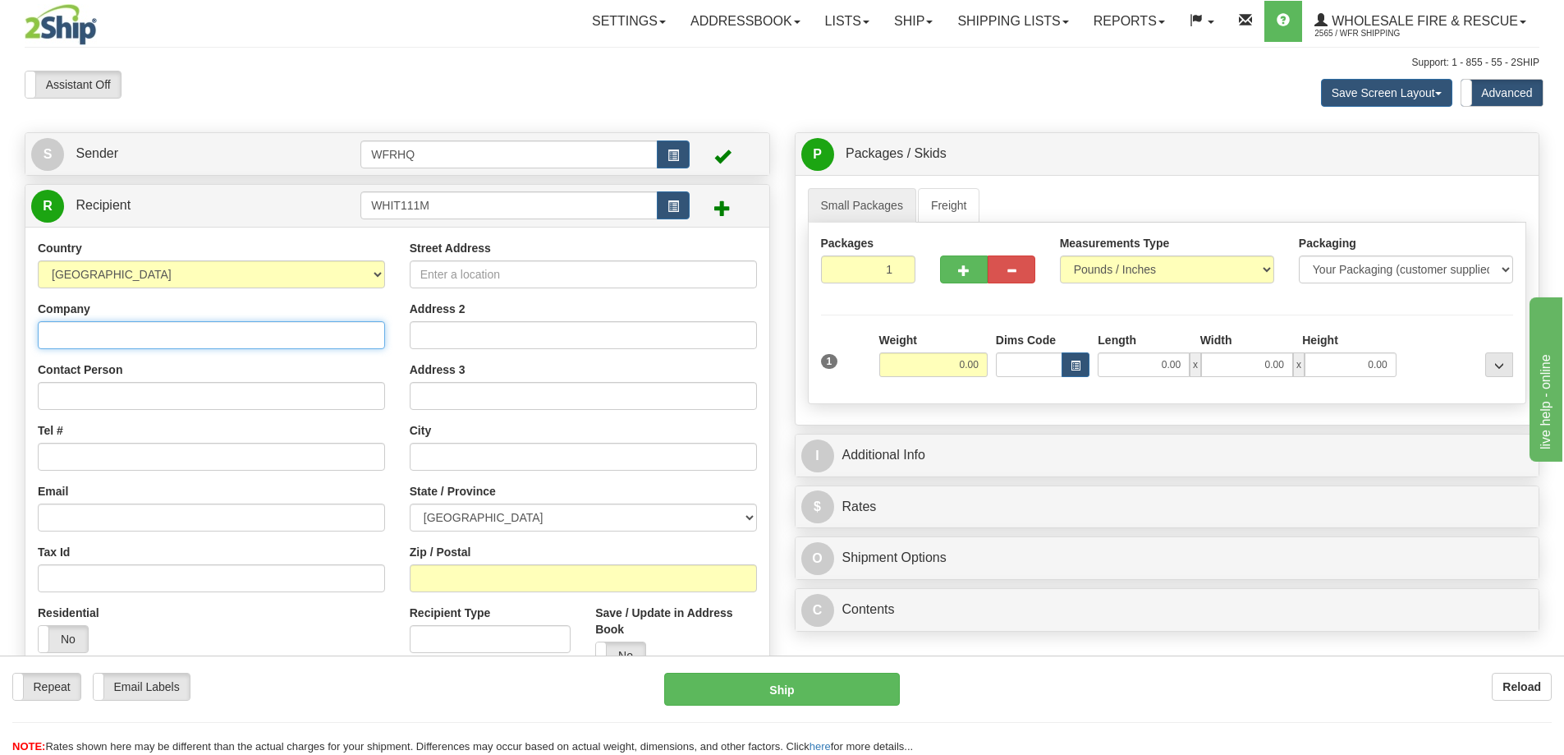
click at [67, 344] on input "Company" at bounding box center [211, 335] width 347 height 28
paste input "Whitby Fire and Emergency Service, Michael Tucker"
type input "Whitby Fire & Emergency Service"
paste input ", Michael Tucker"
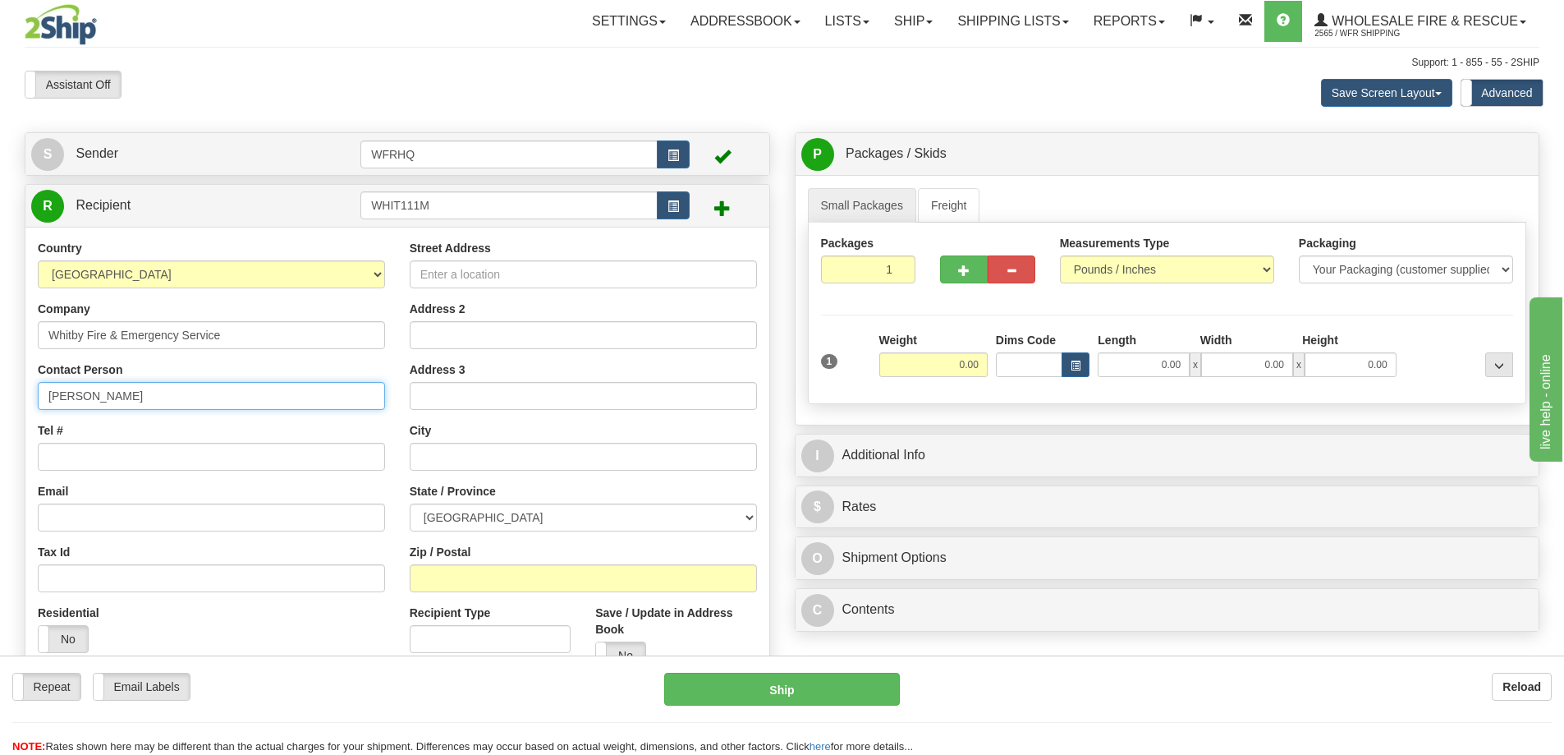
type input "Michael Tucker"
click at [98, 458] on input "Tel #" at bounding box center [211, 457] width 347 height 28
click at [73, 461] on input "2893879105" at bounding box center [211, 457] width 347 height 28
type input "289-387-9105"
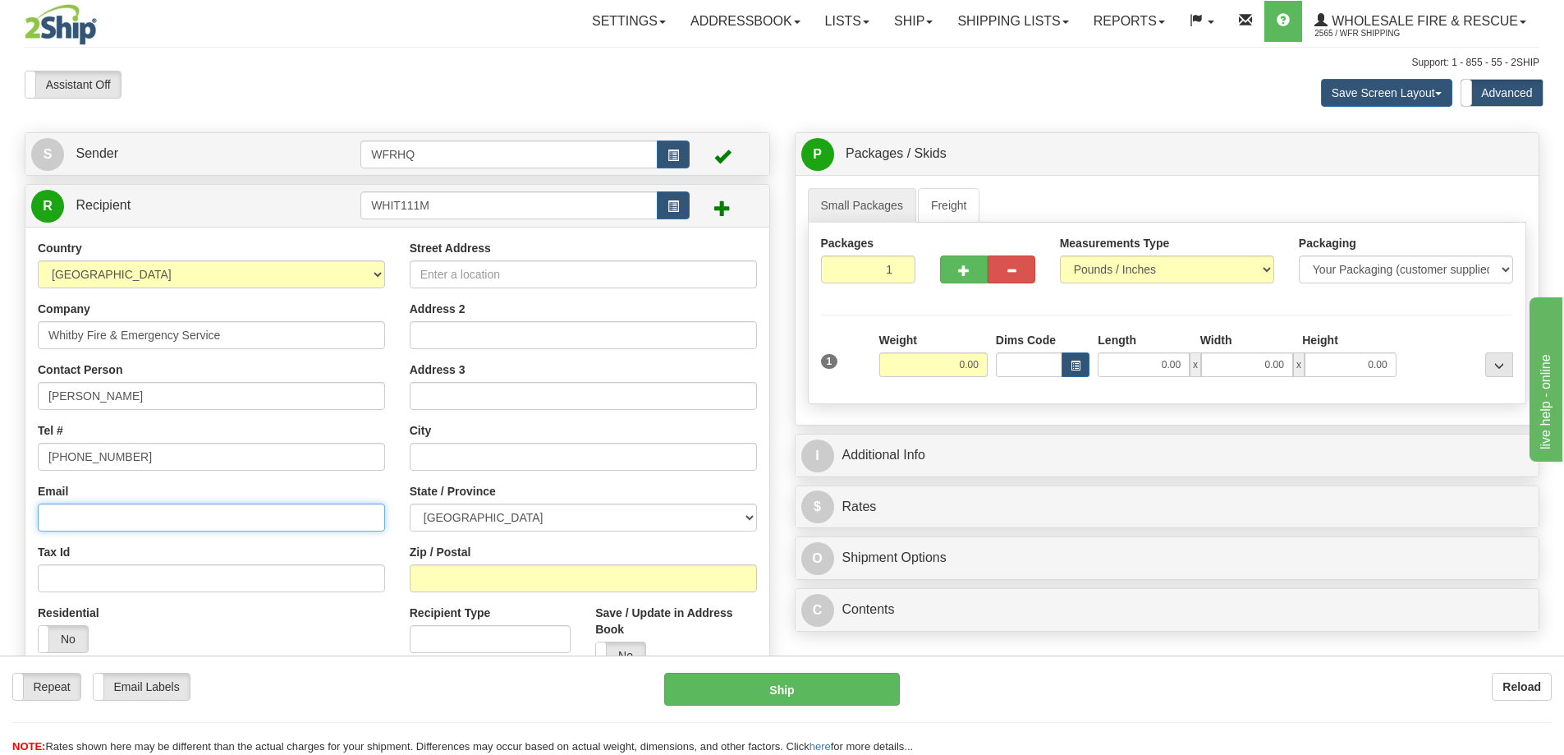
click at [131, 507] on input "Email" at bounding box center [211, 517] width 347 height 28
paste input "tuckerm@whitby.ca"
type input "tuckerm@whitby.ca"
click at [519, 279] on input "Street Address" at bounding box center [583, 274] width 347 height 28
click at [553, 268] on input "Street Address" at bounding box center [583, 274] width 347 height 28
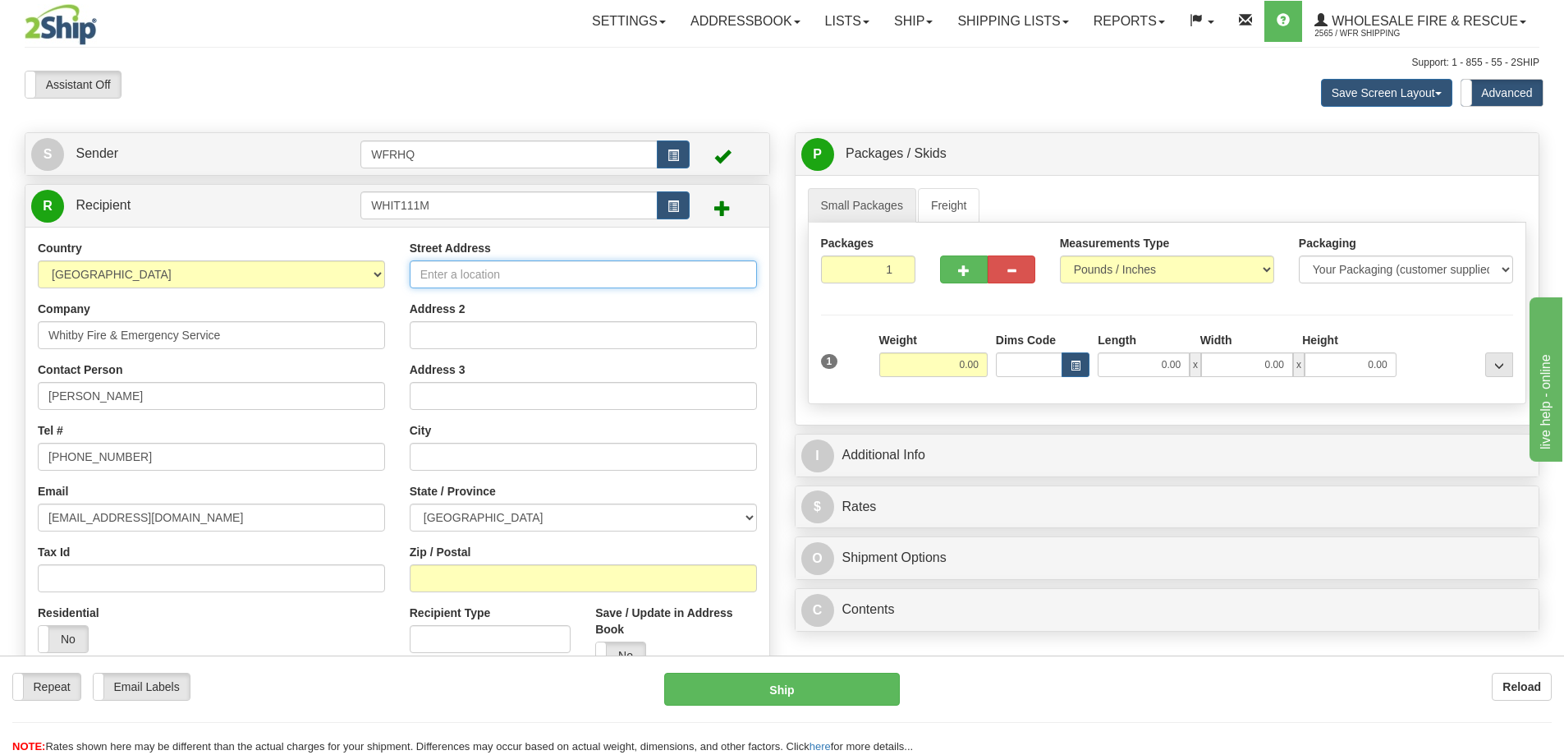
paste input "111 McKinney Drive"
type input "111 McKinney Drive"
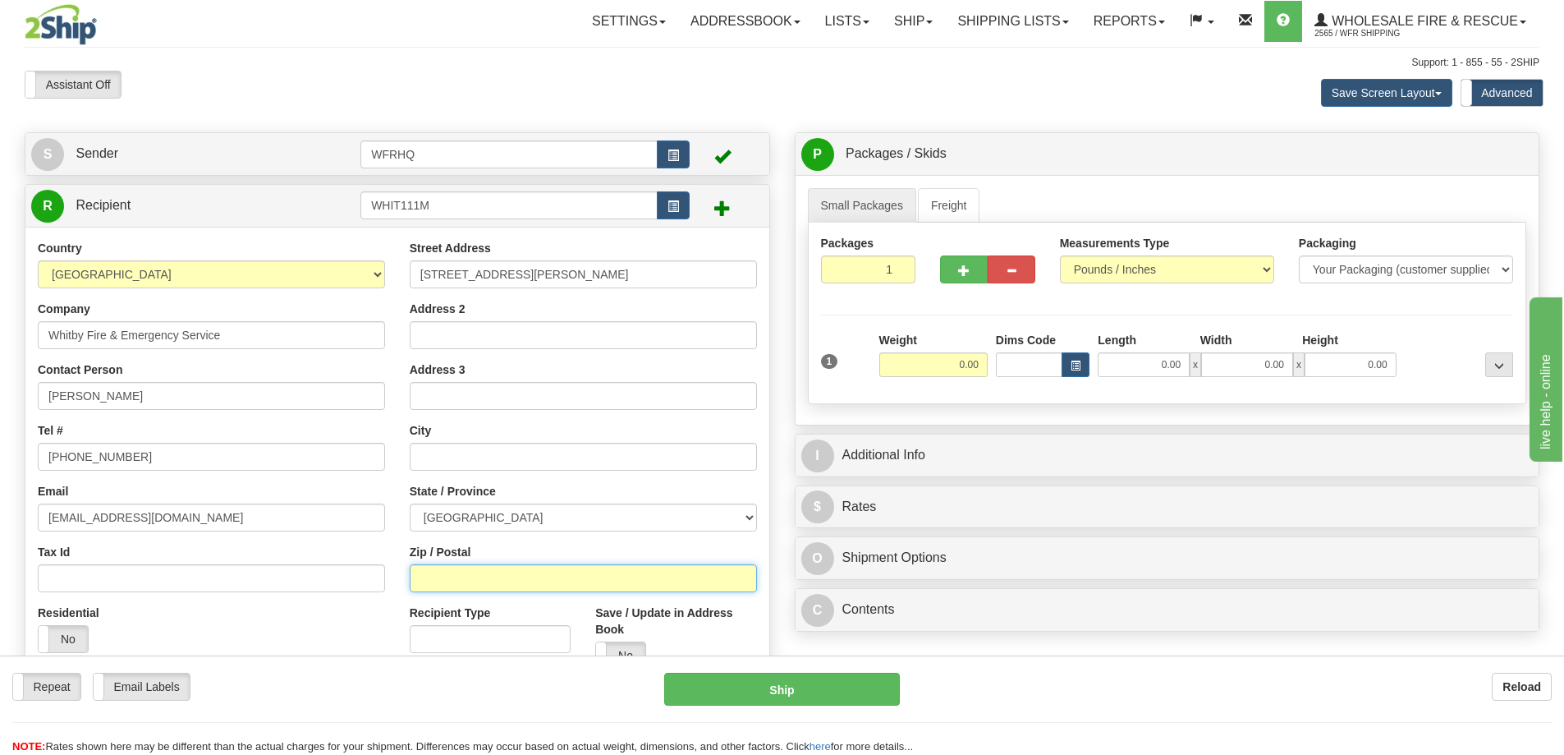
click at [489, 571] on input "Zip / Postal" at bounding box center [583, 578] width 347 height 28
type input "L1R3M2"
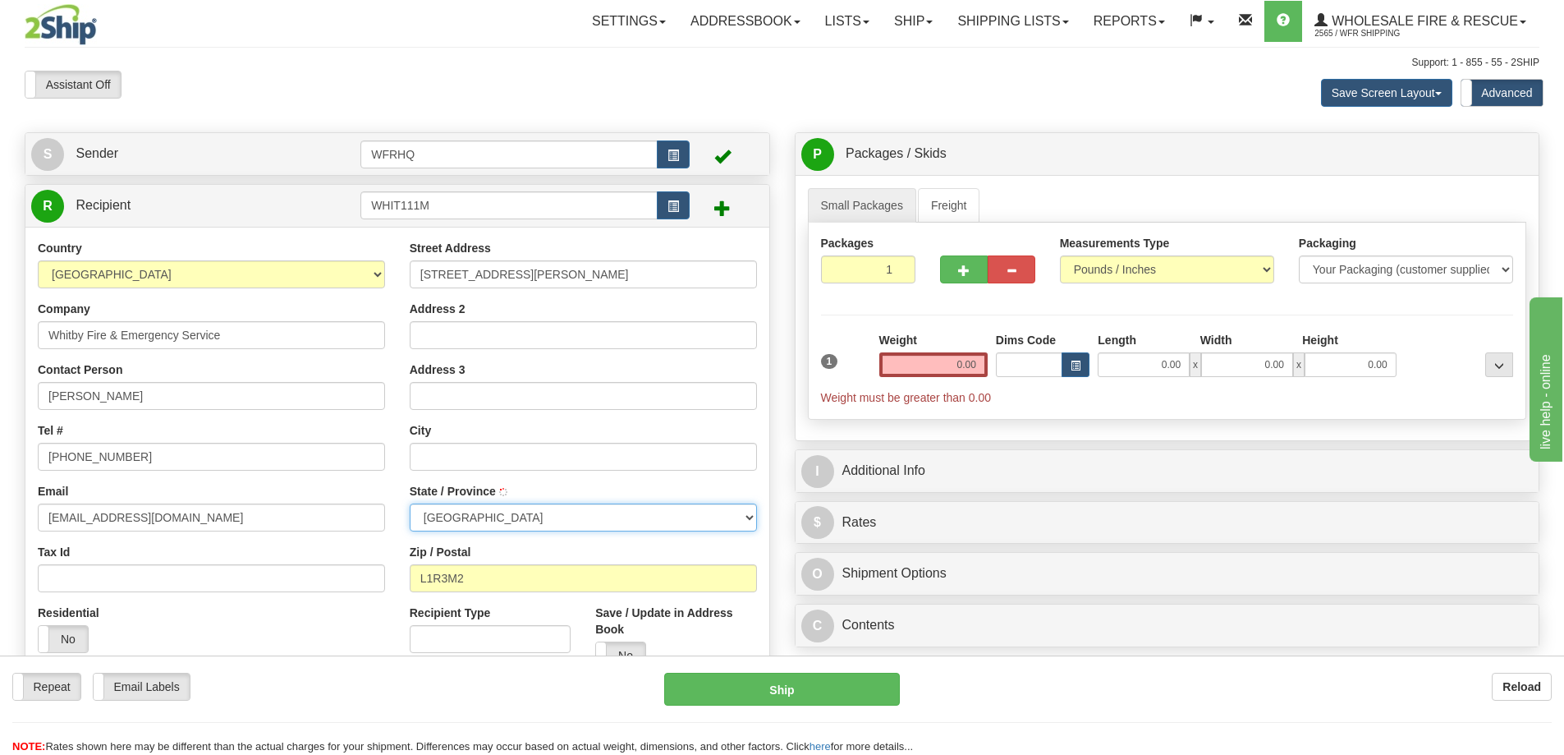
type input "WHITBY"
select select "ON"
click at [949, 367] on input "0.00" at bounding box center [933, 364] width 108 height 25
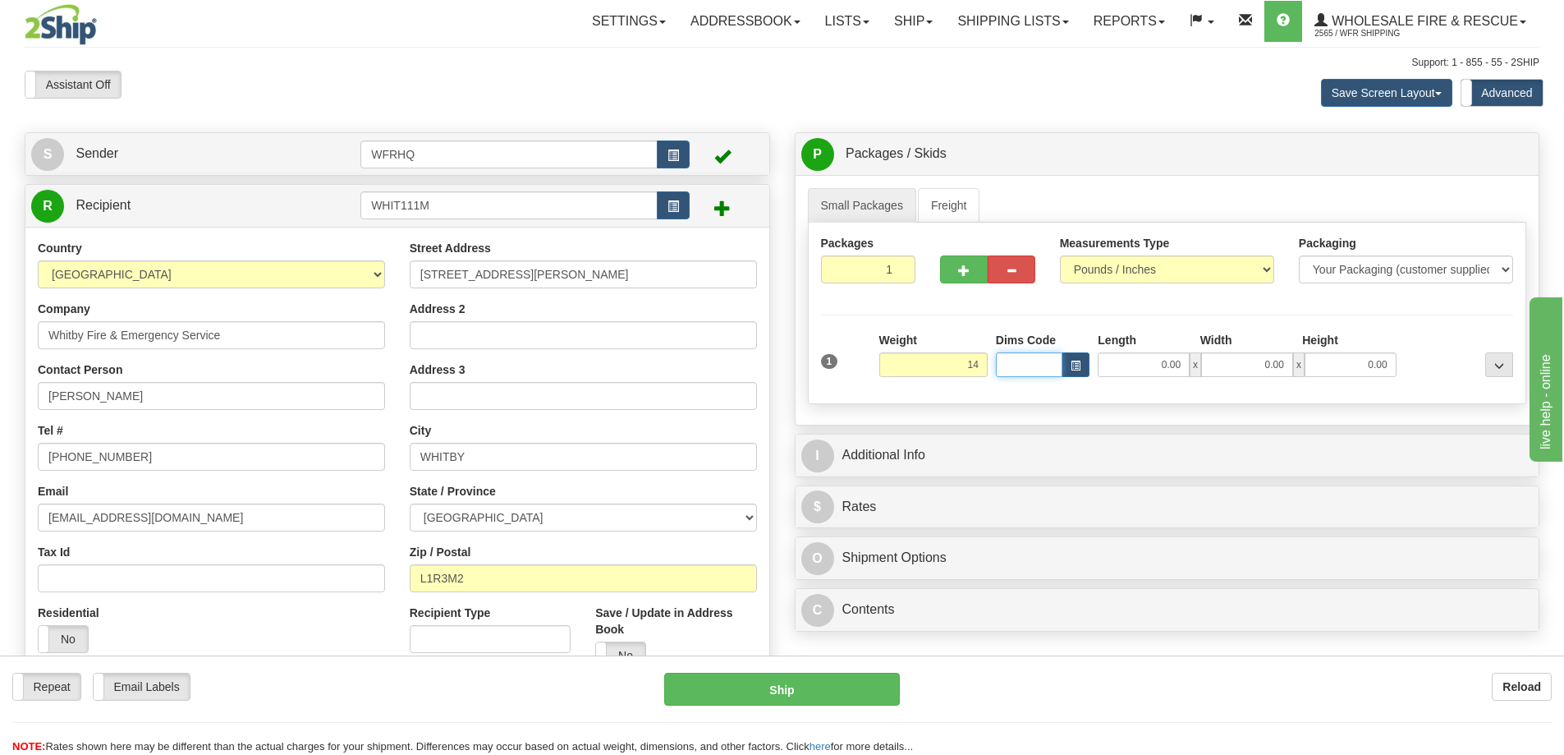
type input "14.00"
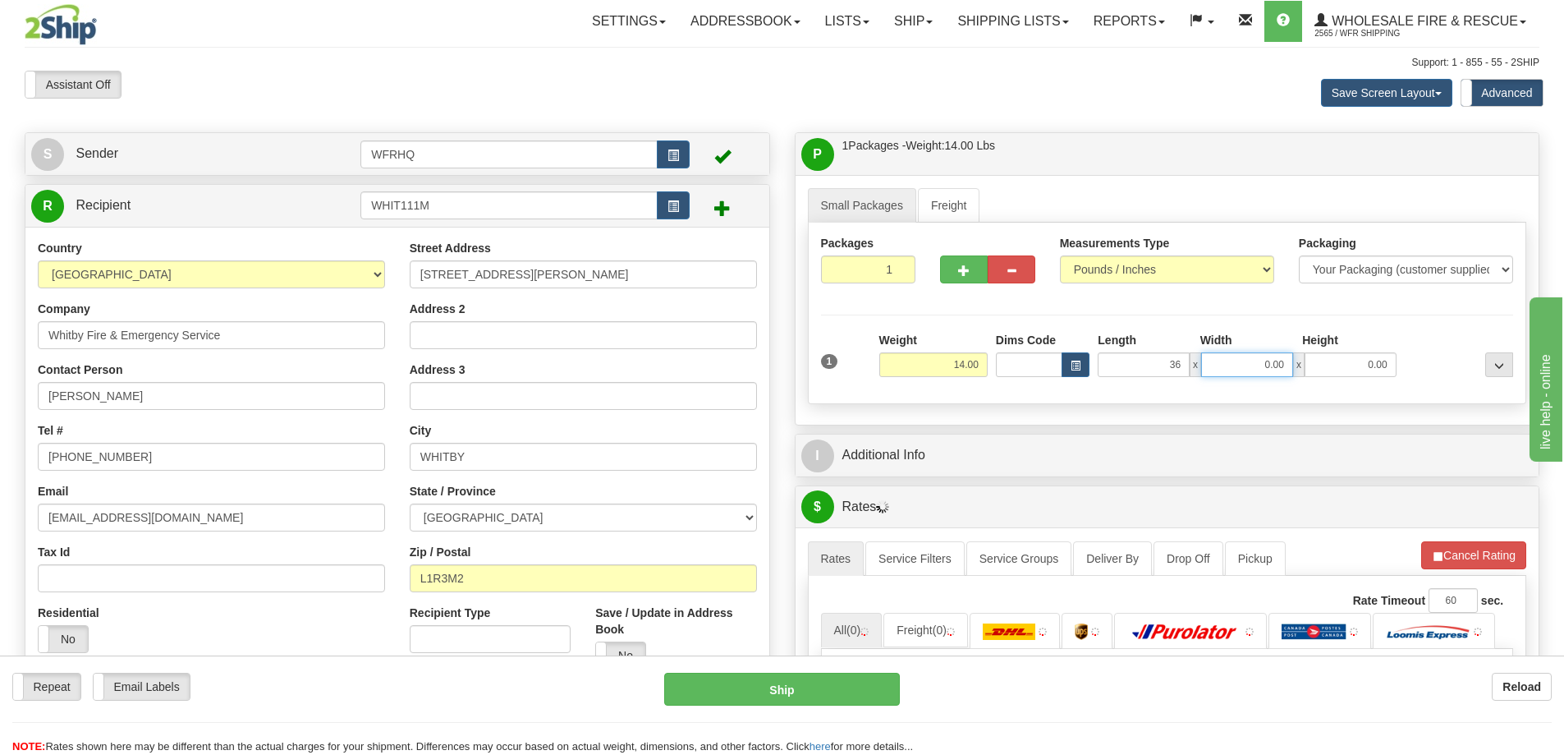
type input "36.00"
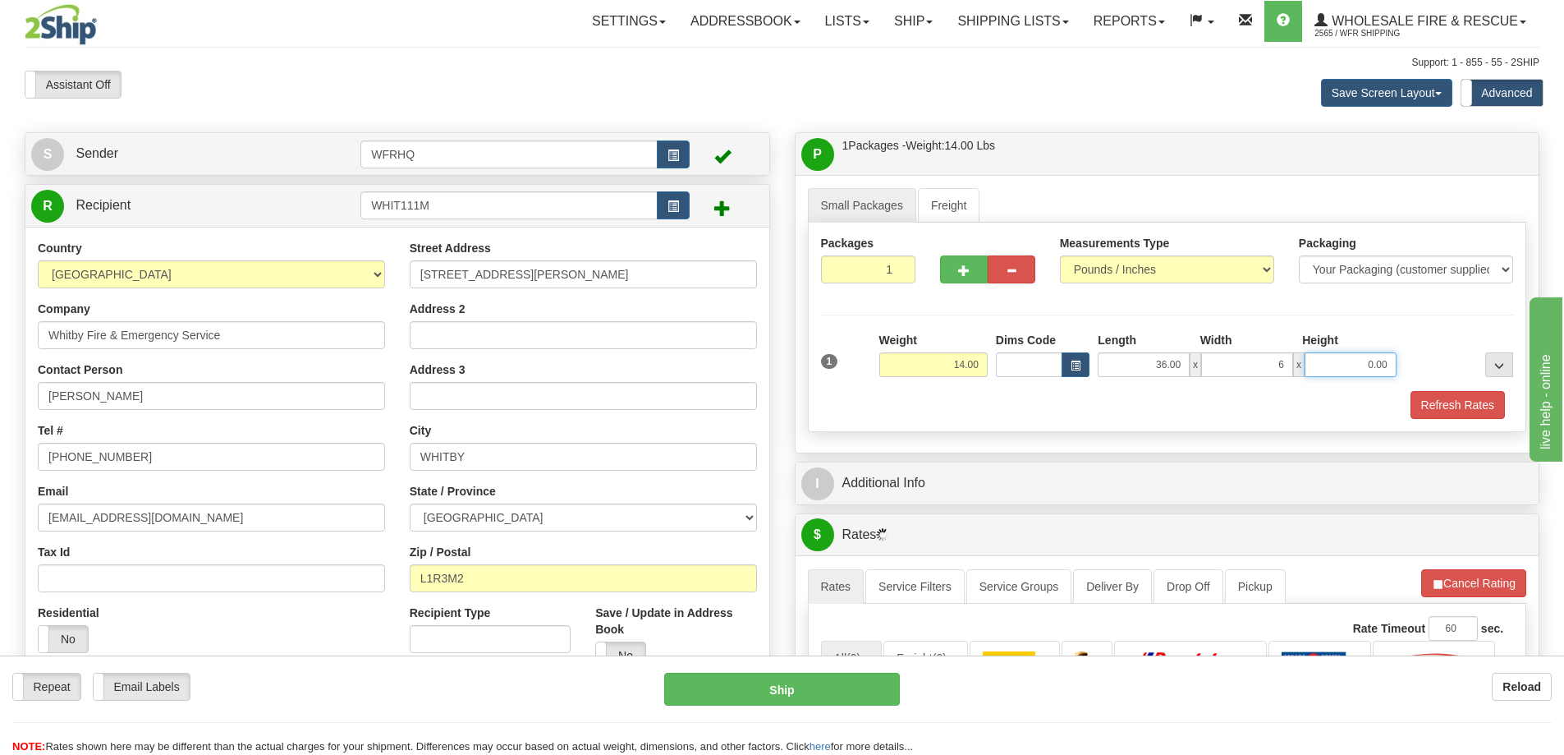
type input "6.00"
click at [1423, 406] on button "Refresh Rates" at bounding box center [1458, 405] width 94 height 28
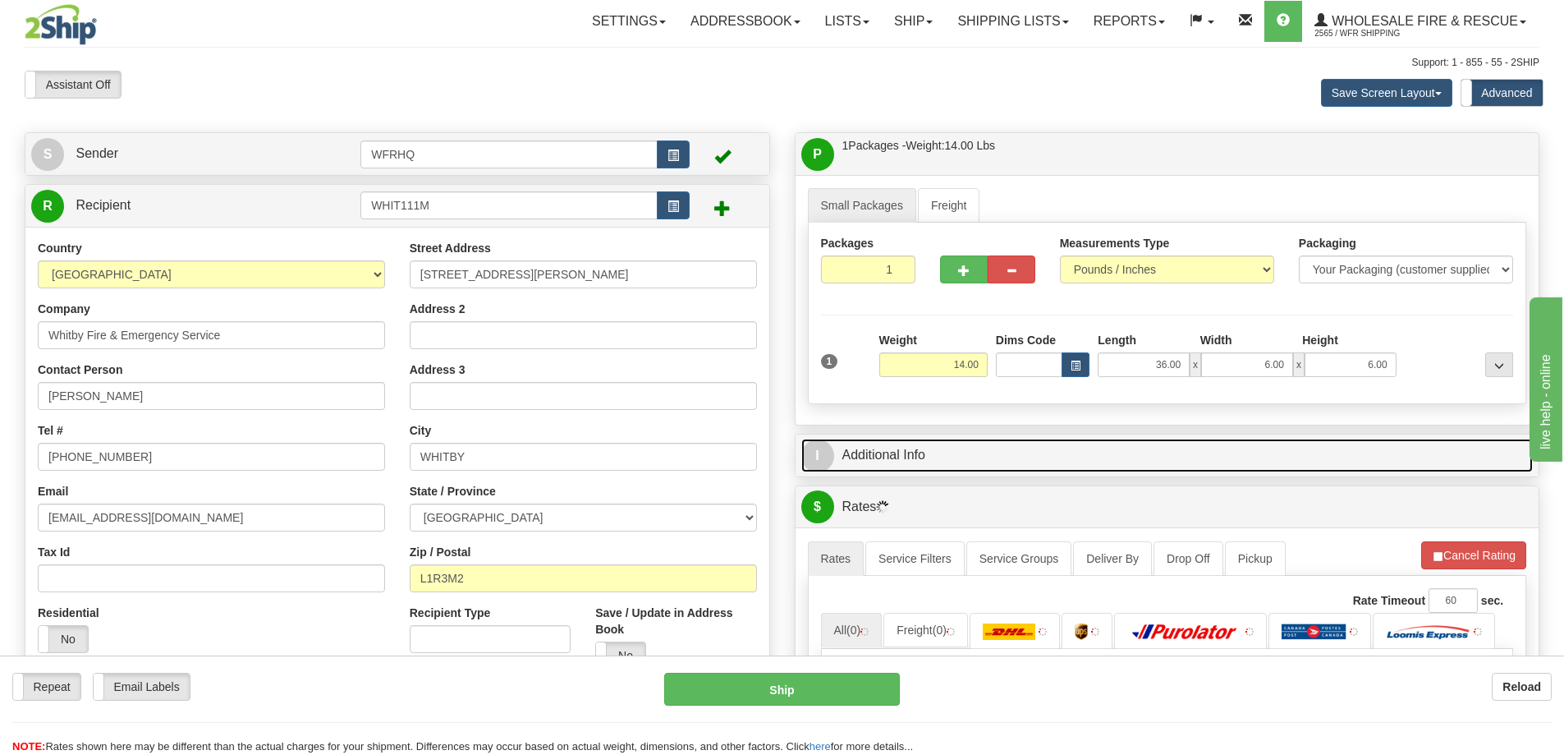
click at [1136, 456] on link "I Additional Info" at bounding box center [1167, 455] width 732 height 34
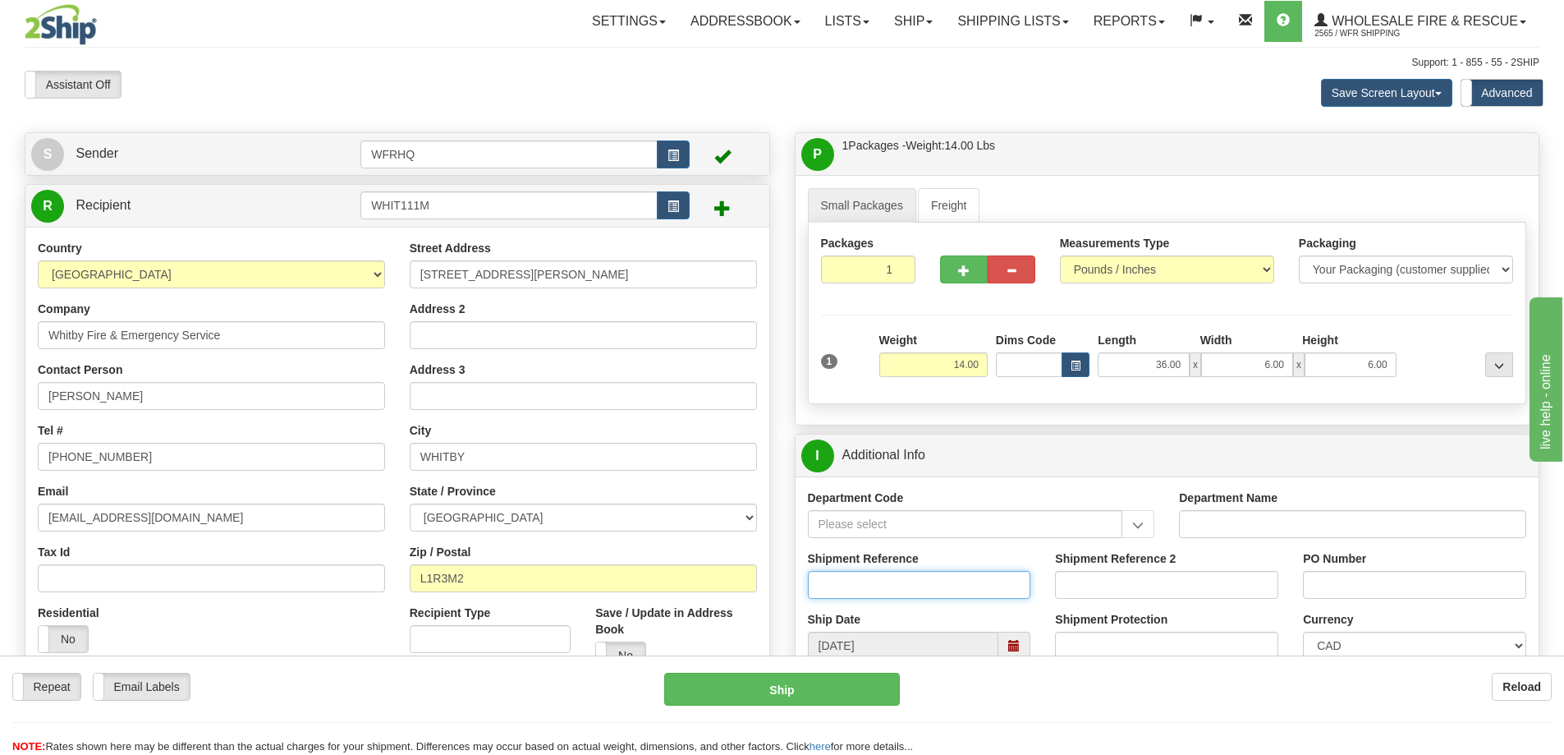
click at [893, 577] on input "Shipment Reference" at bounding box center [919, 585] width 223 height 28
type input "S47647-31473"
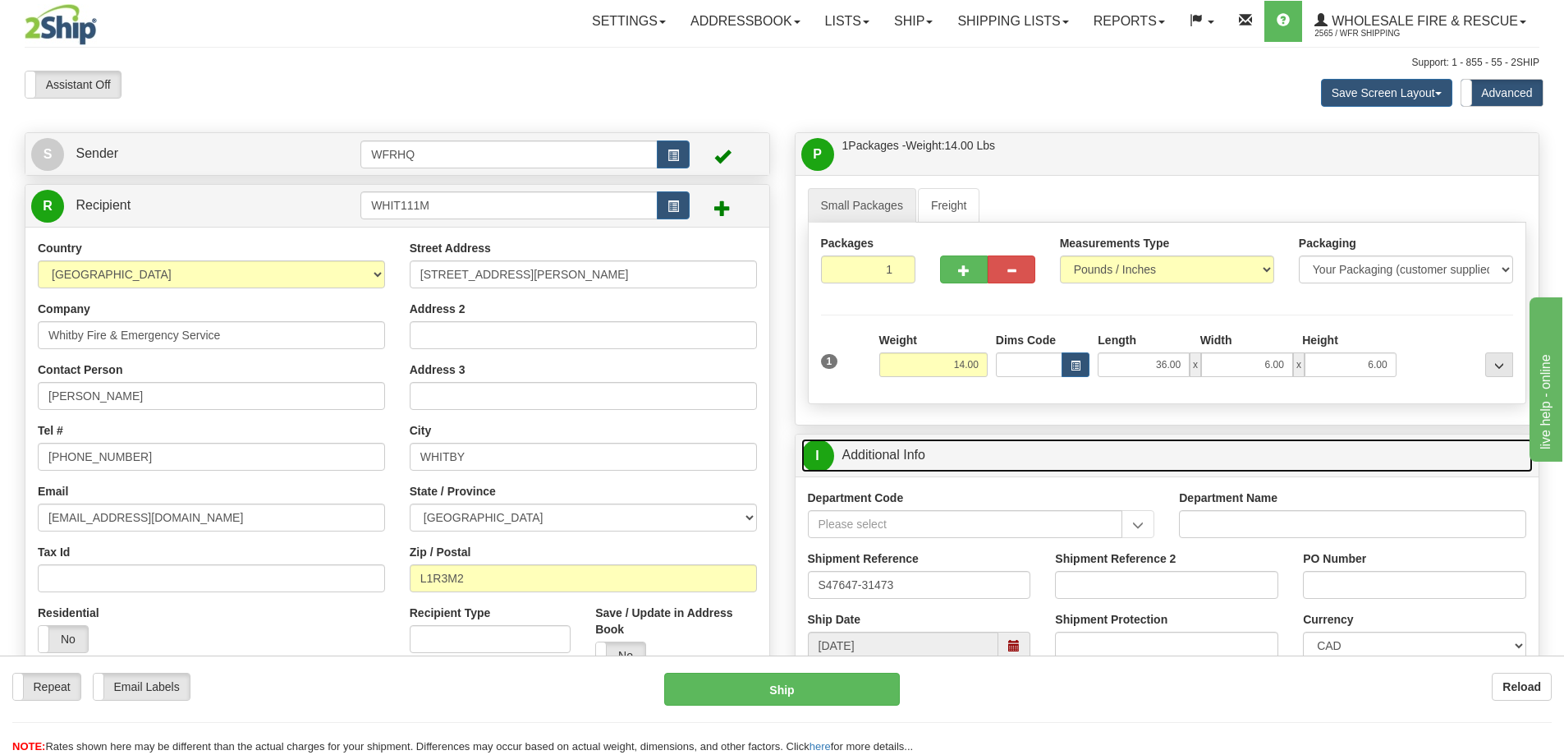
click at [1135, 464] on link "I Additional Info" at bounding box center [1167, 455] width 732 height 34
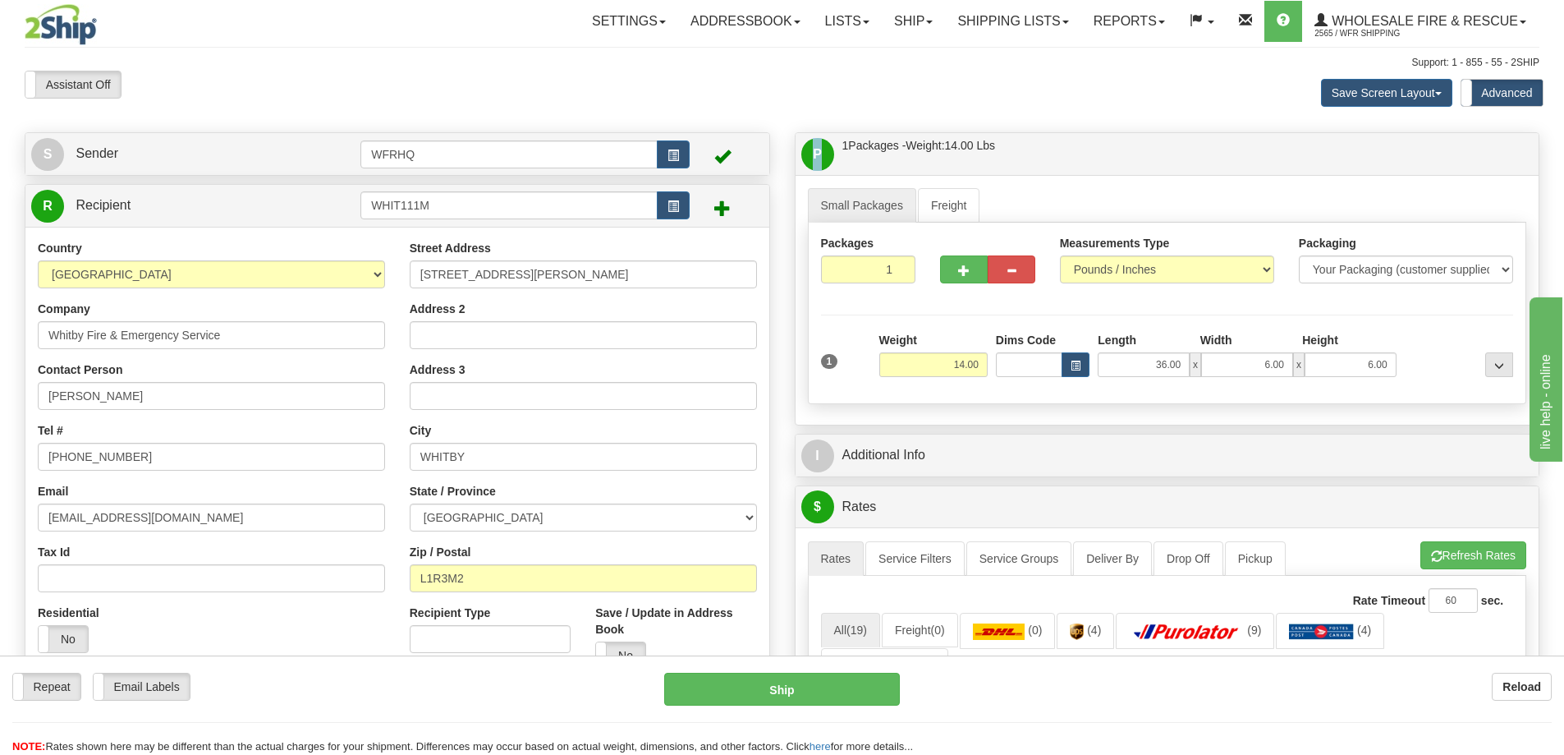
click at [1182, 137] on div "P Packages / Skids 1 Packages - Weight: 14.00 Lbs 1 Skids - Weight: NaN Lbs Shi…" at bounding box center [1168, 154] width 744 height 42
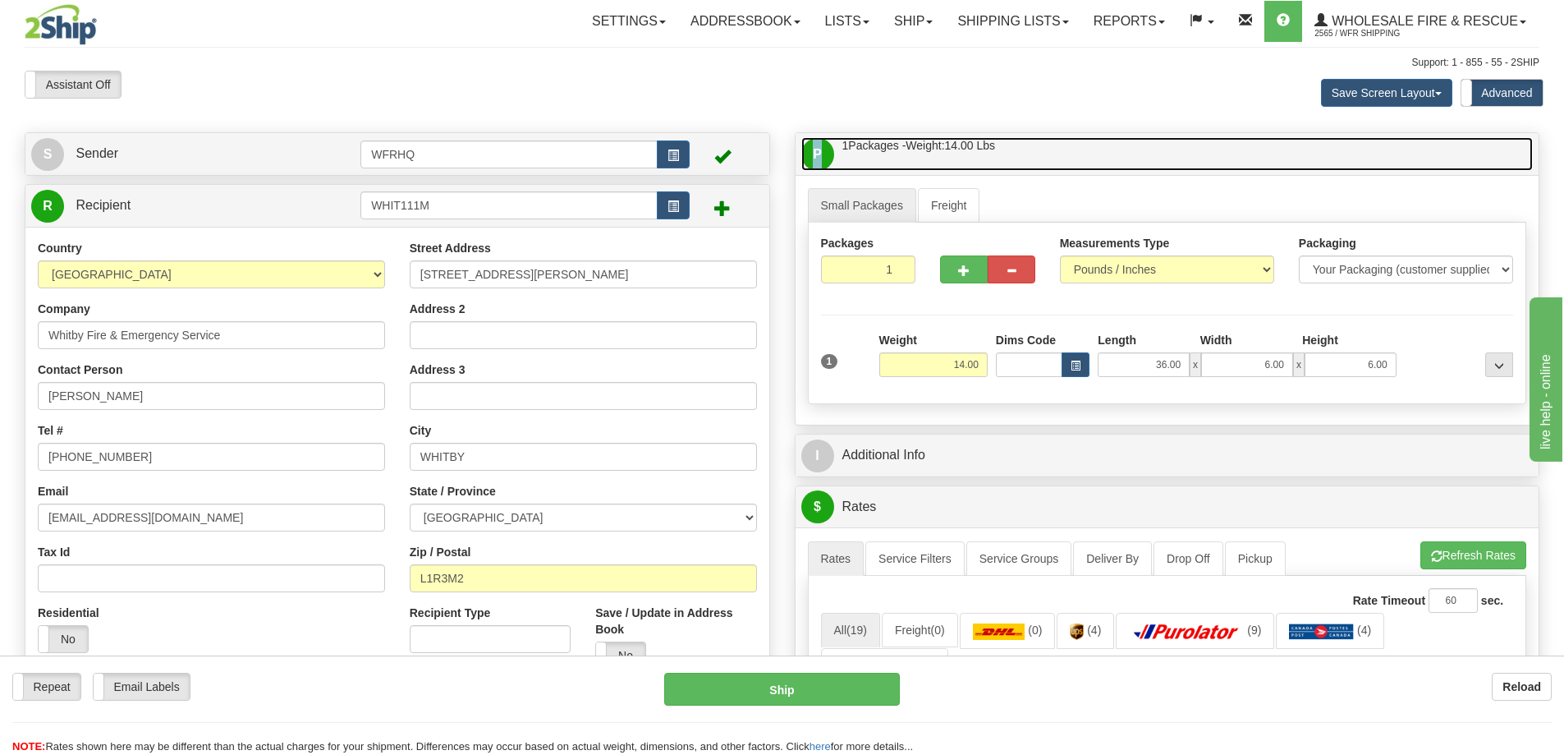
click at [1182, 148] on link "P Packages / Skids 1 Packages - Weight: 14.00 Lbs 1 Skids - Weight: NaN Lbs" at bounding box center [1167, 154] width 732 height 34
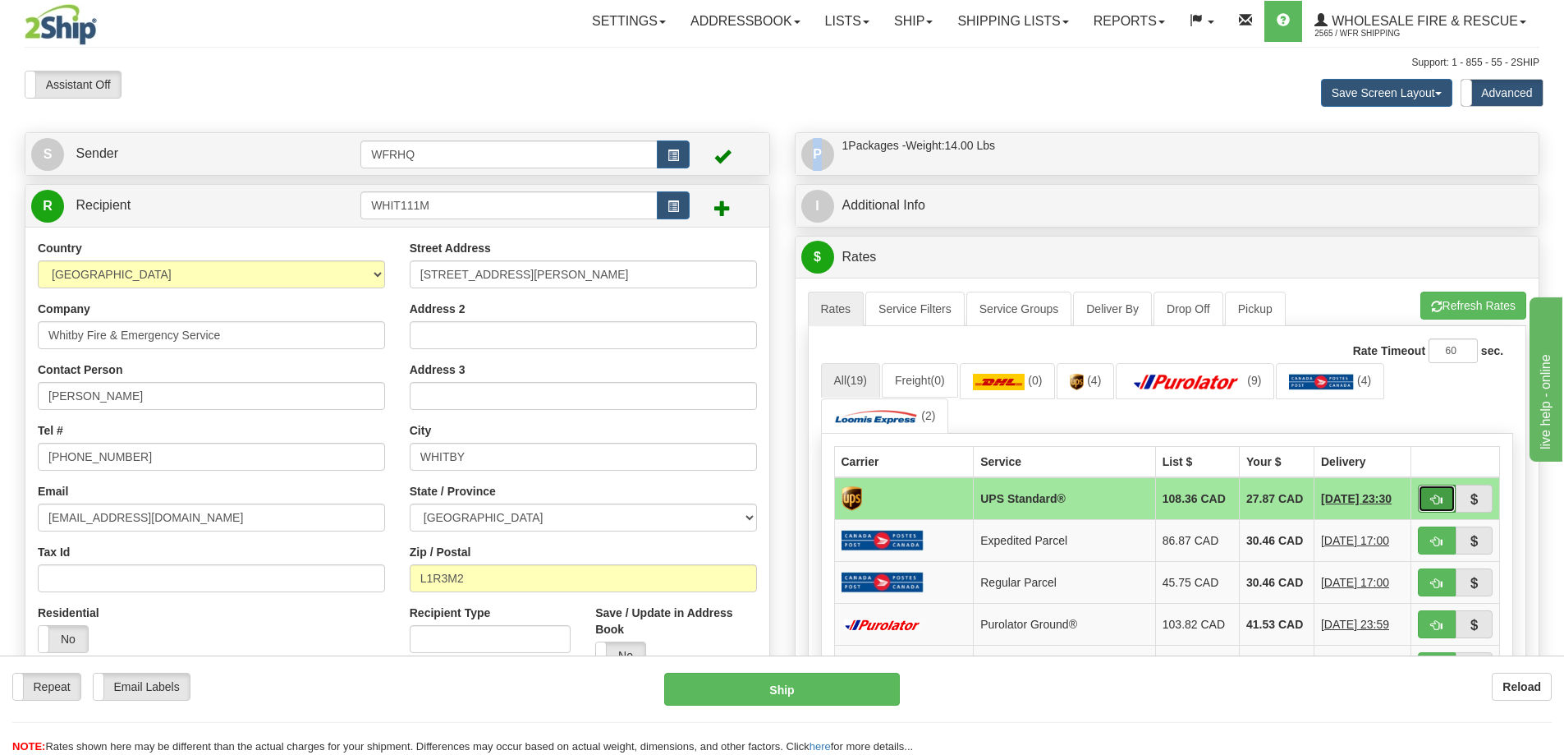
click at [1437, 497] on span "button" at bounding box center [1436, 499] width 11 height 11
type input "11"
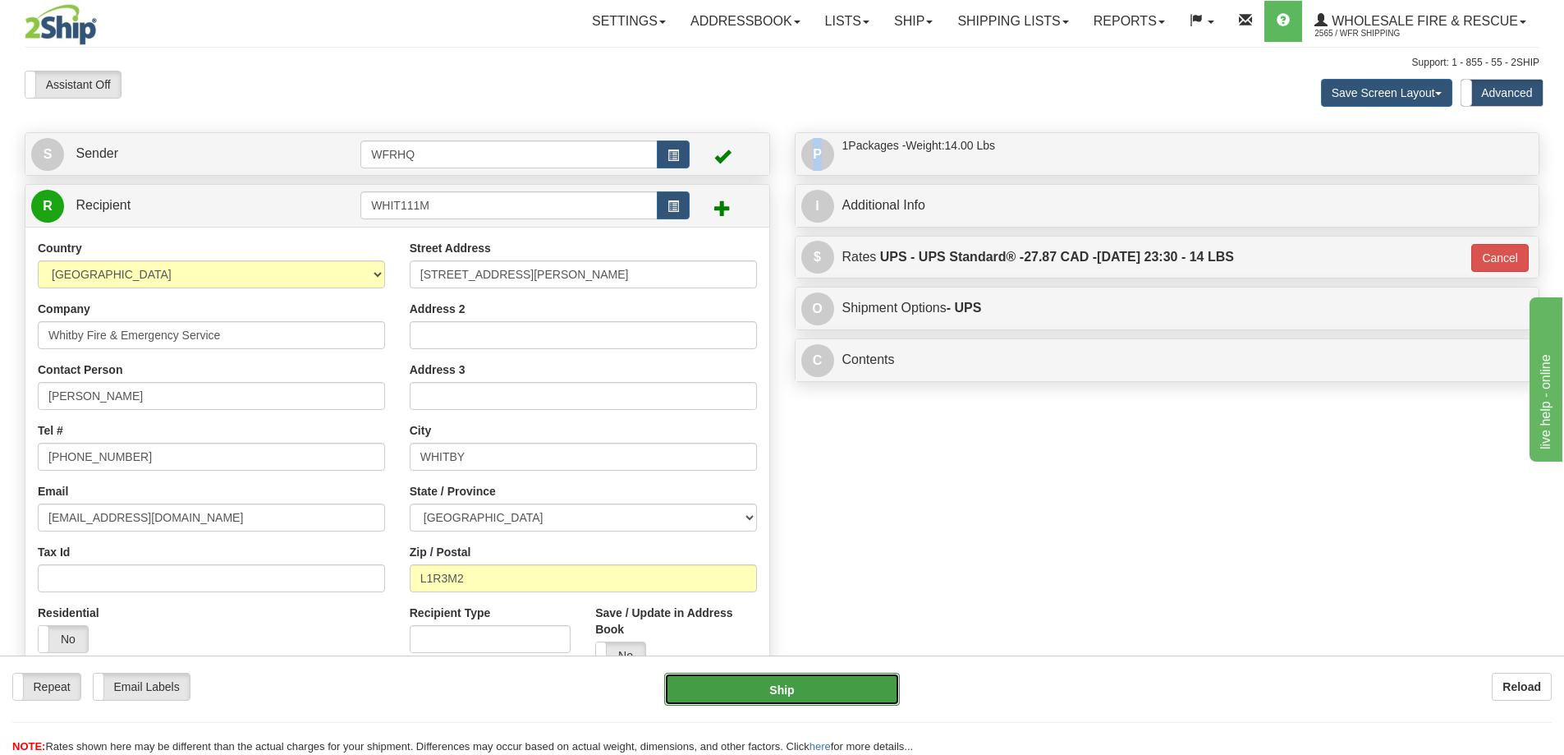
click at [732, 675] on button "Ship" at bounding box center [782, 688] width 236 height 33
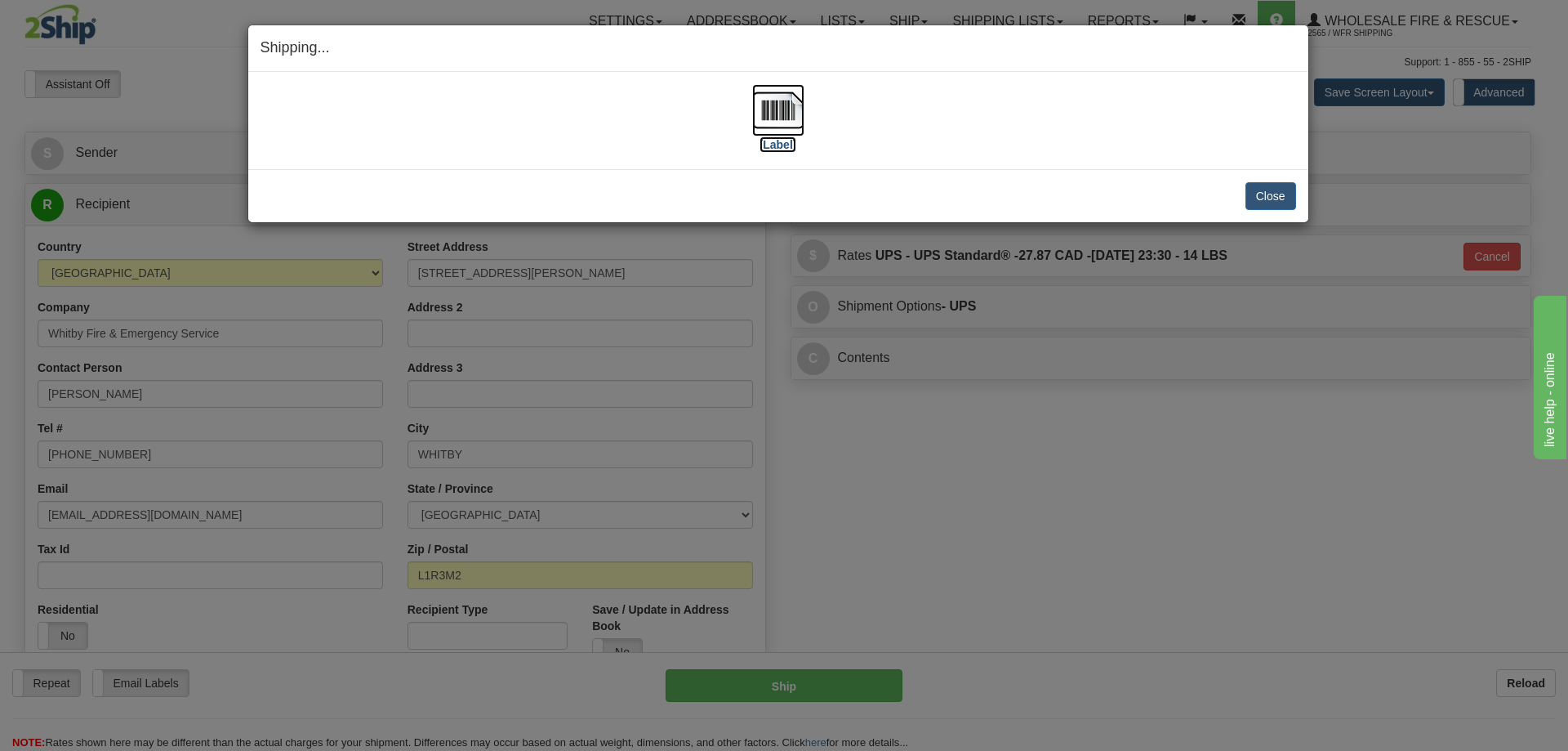
click at [790, 125] on img at bounding box center [778, 110] width 53 height 53
click at [1276, 194] on button "Close" at bounding box center [1271, 196] width 51 height 28
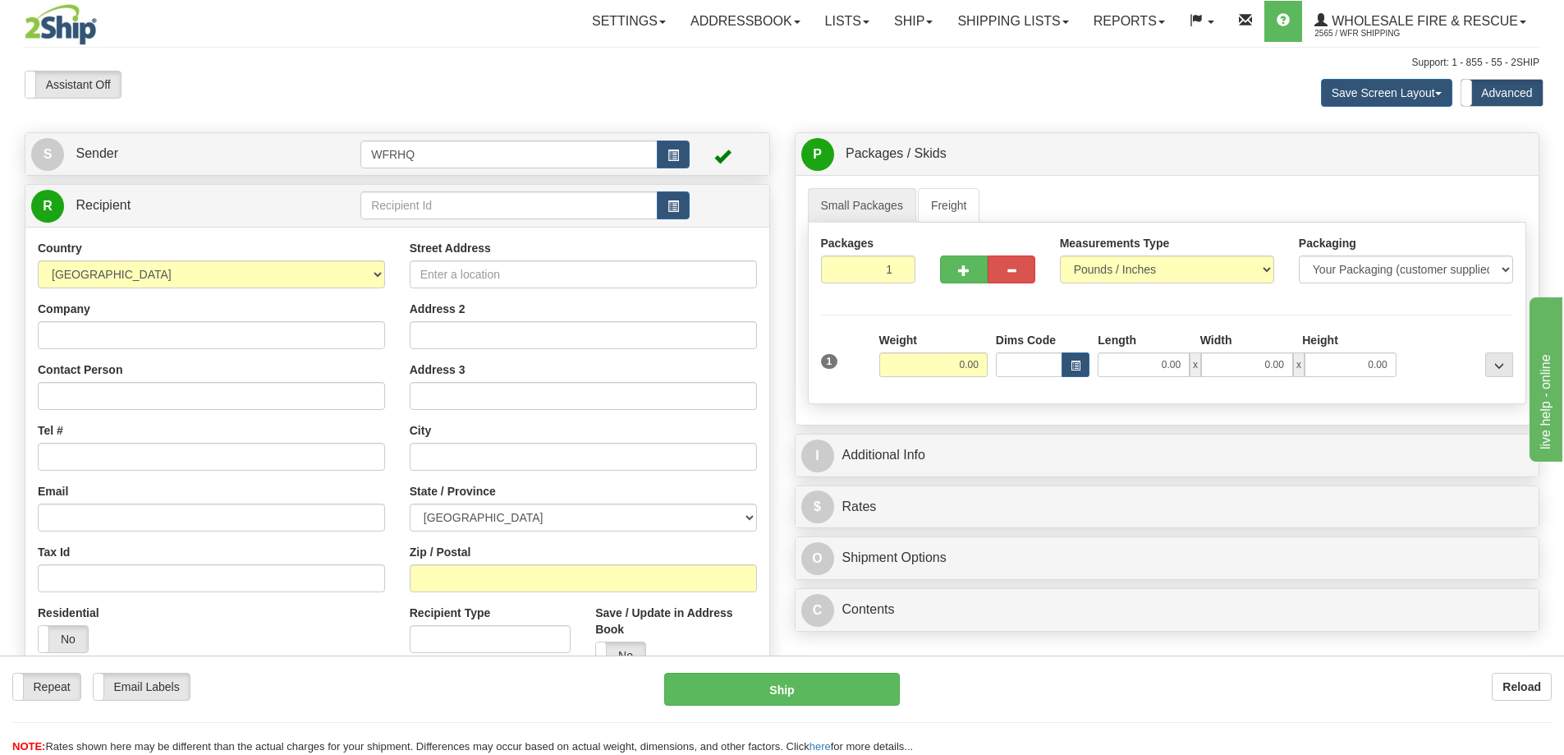
click at [455, 190] on td at bounding box center [524, 206] width 329 height 34
click at [449, 203] on input "text" at bounding box center [508, 205] width 297 height 28
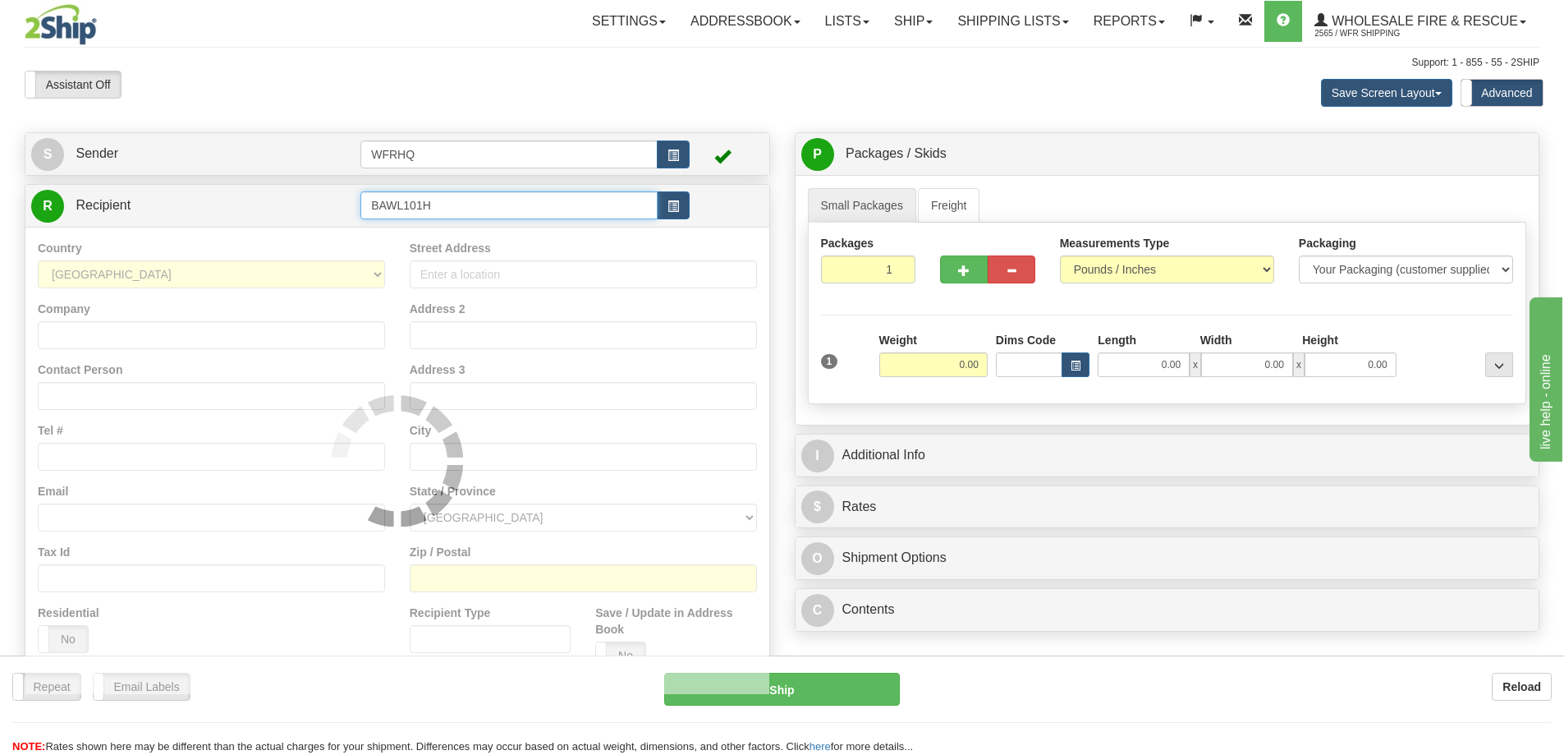
type input "BAWL101H"
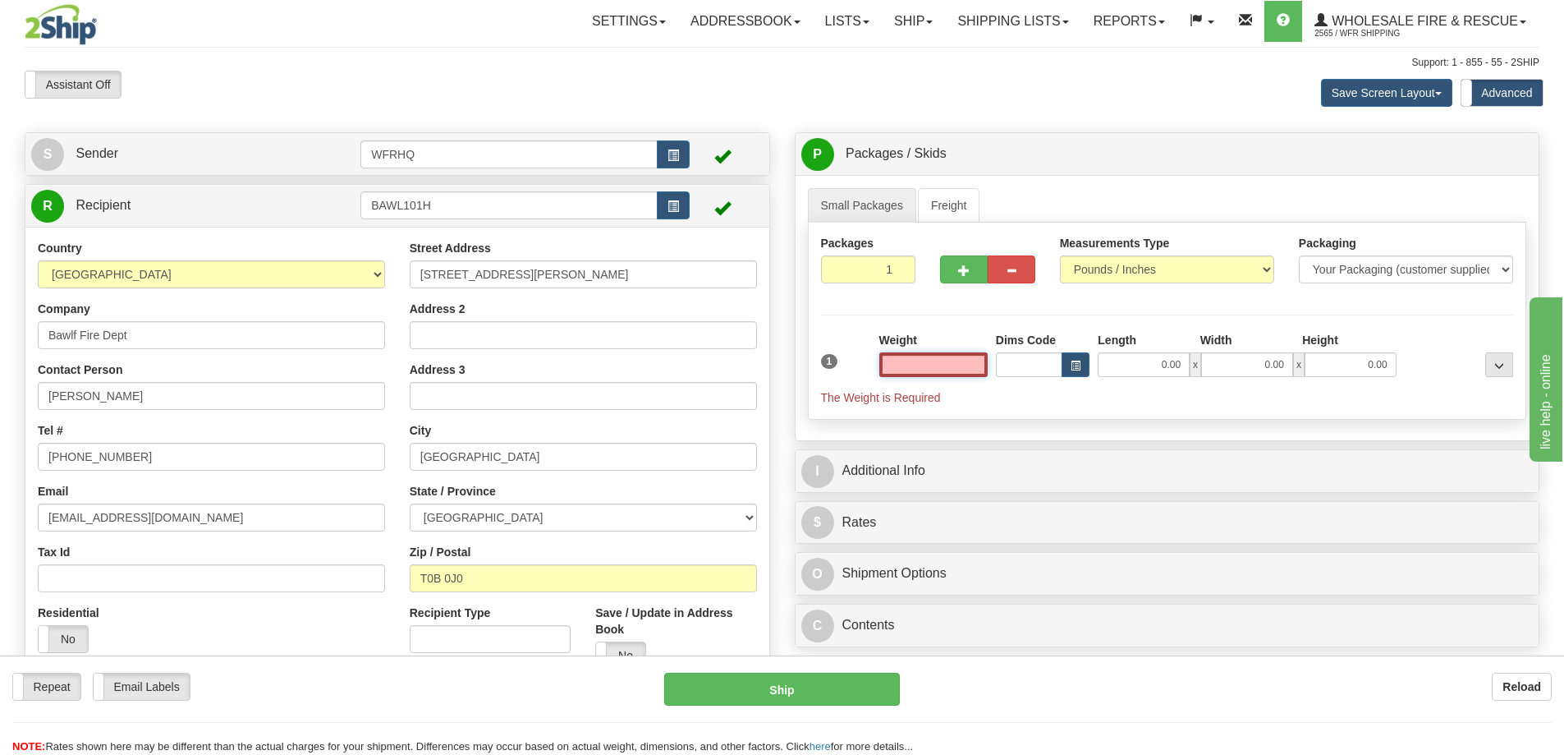
click at [966, 367] on input "text" at bounding box center [933, 364] width 108 height 25
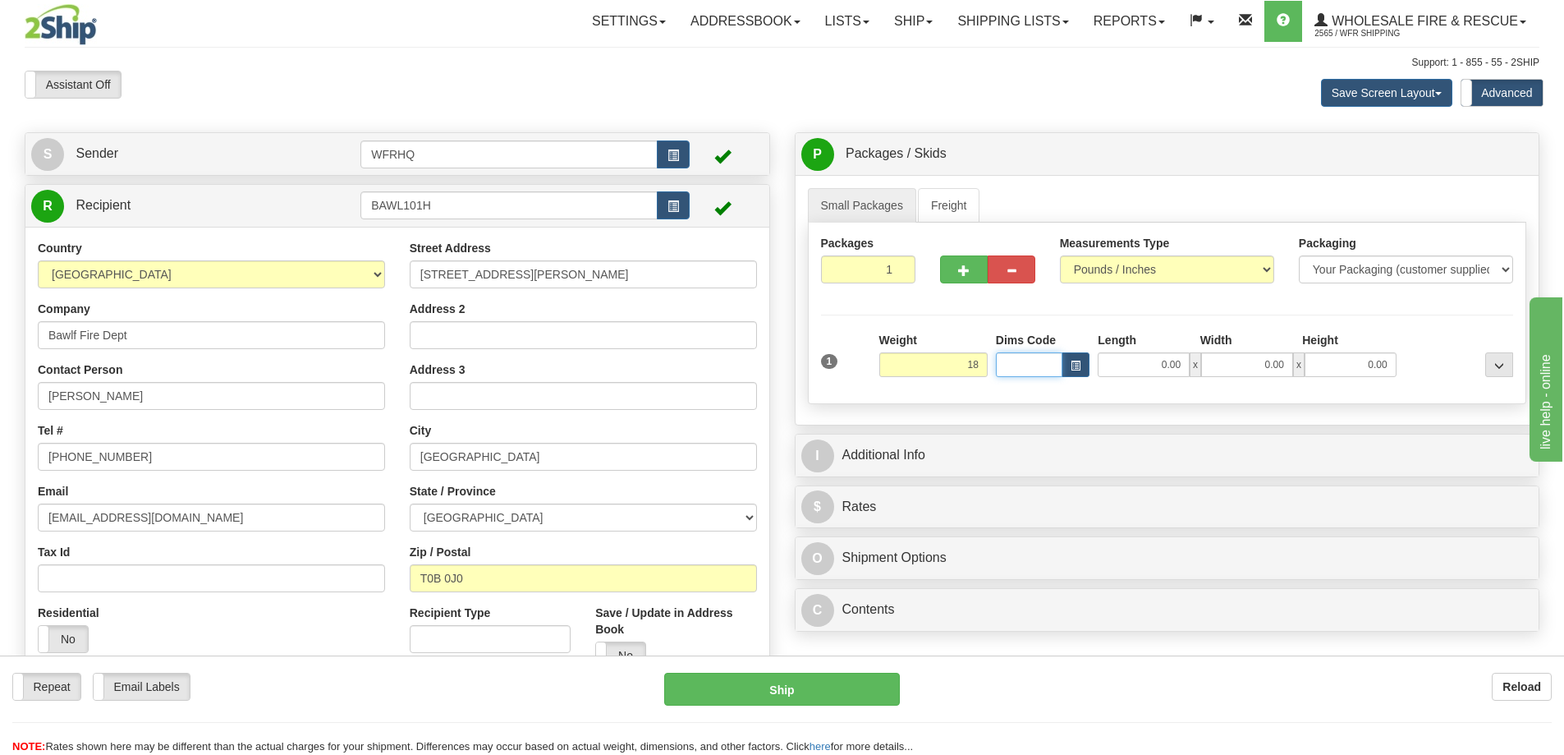
type input "18.00"
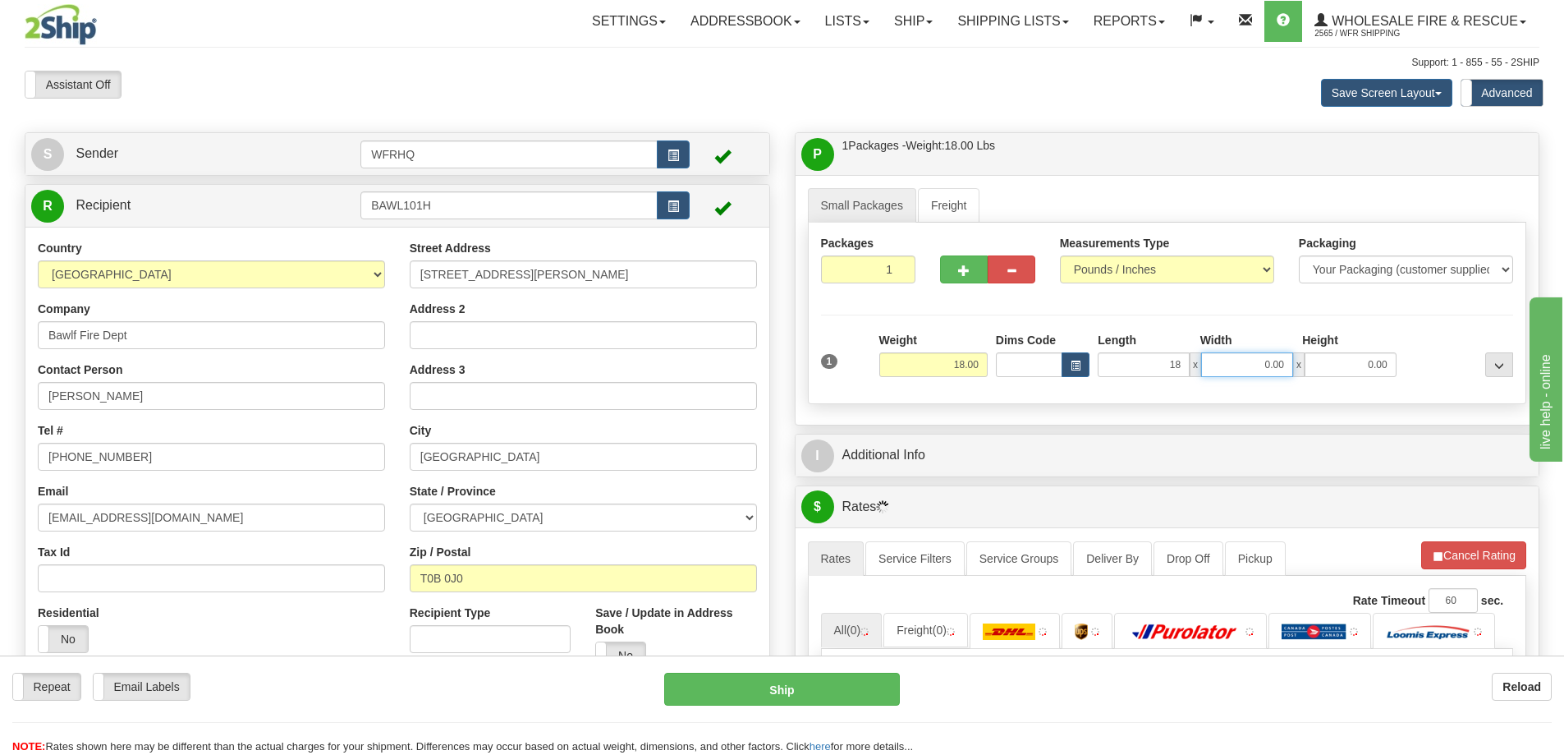
type input "18.00"
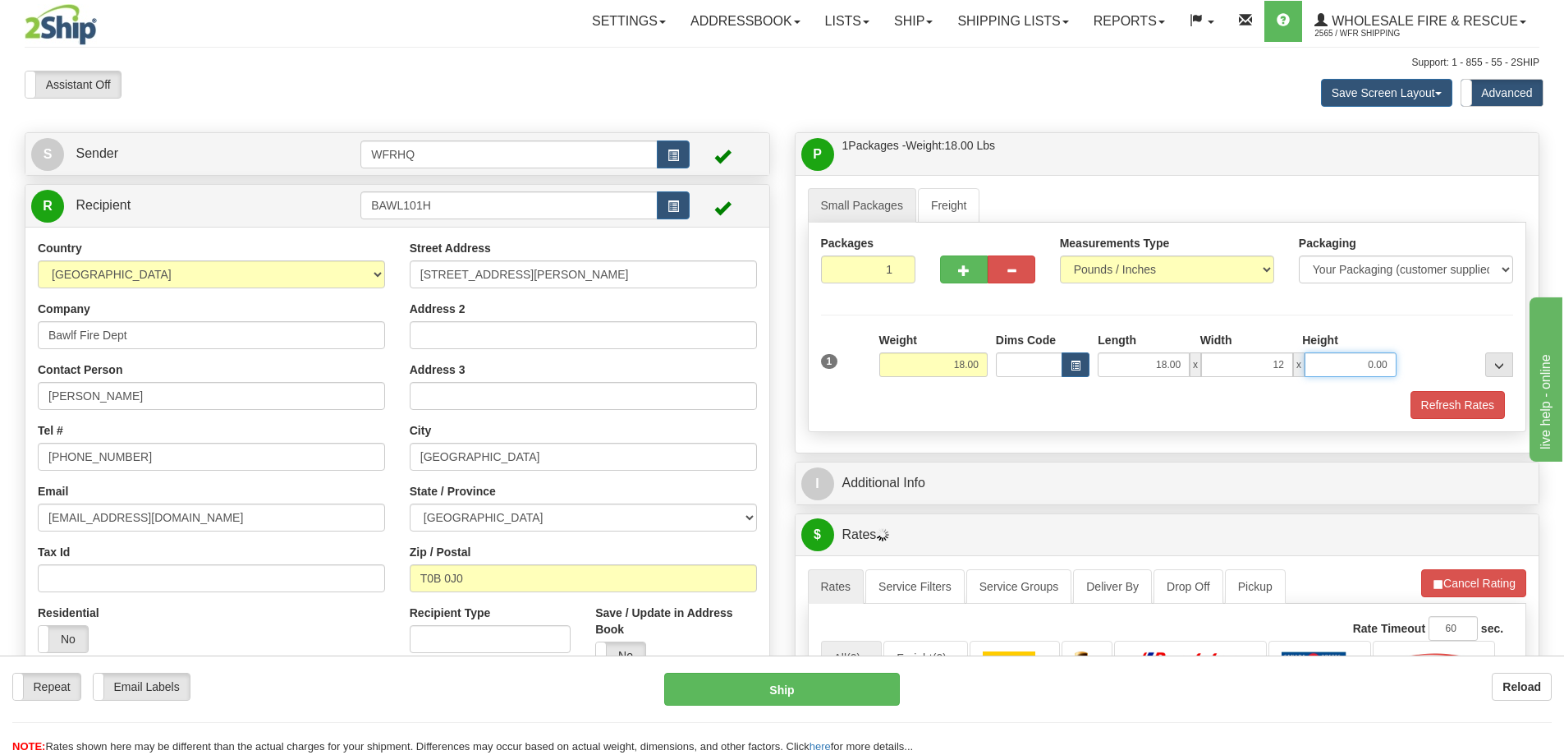
type input "12.00"
type input "10.00"
click at [1448, 401] on button "Refresh Rates" at bounding box center [1458, 405] width 94 height 28
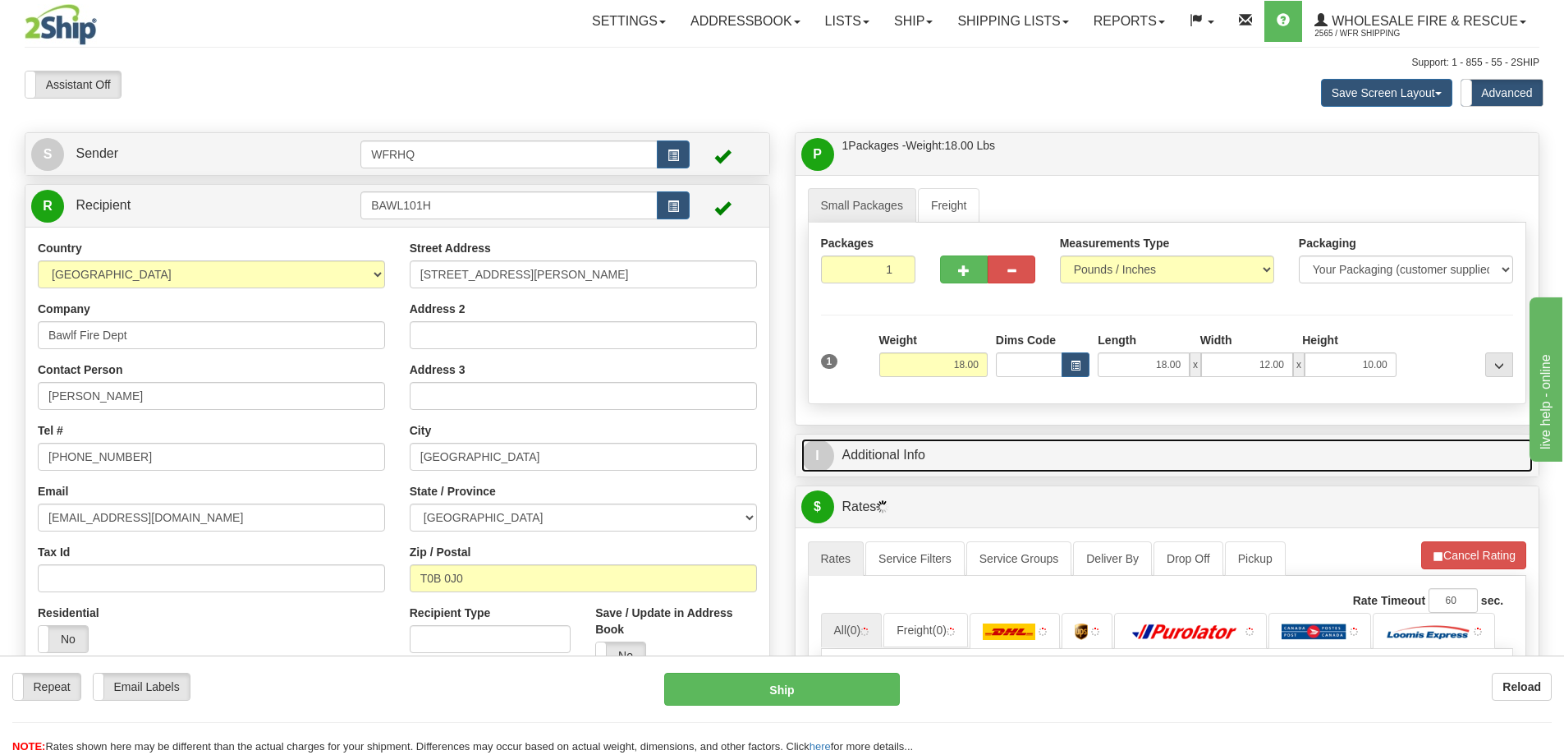
click at [1023, 471] on link "I Additional Info" at bounding box center [1167, 455] width 732 height 34
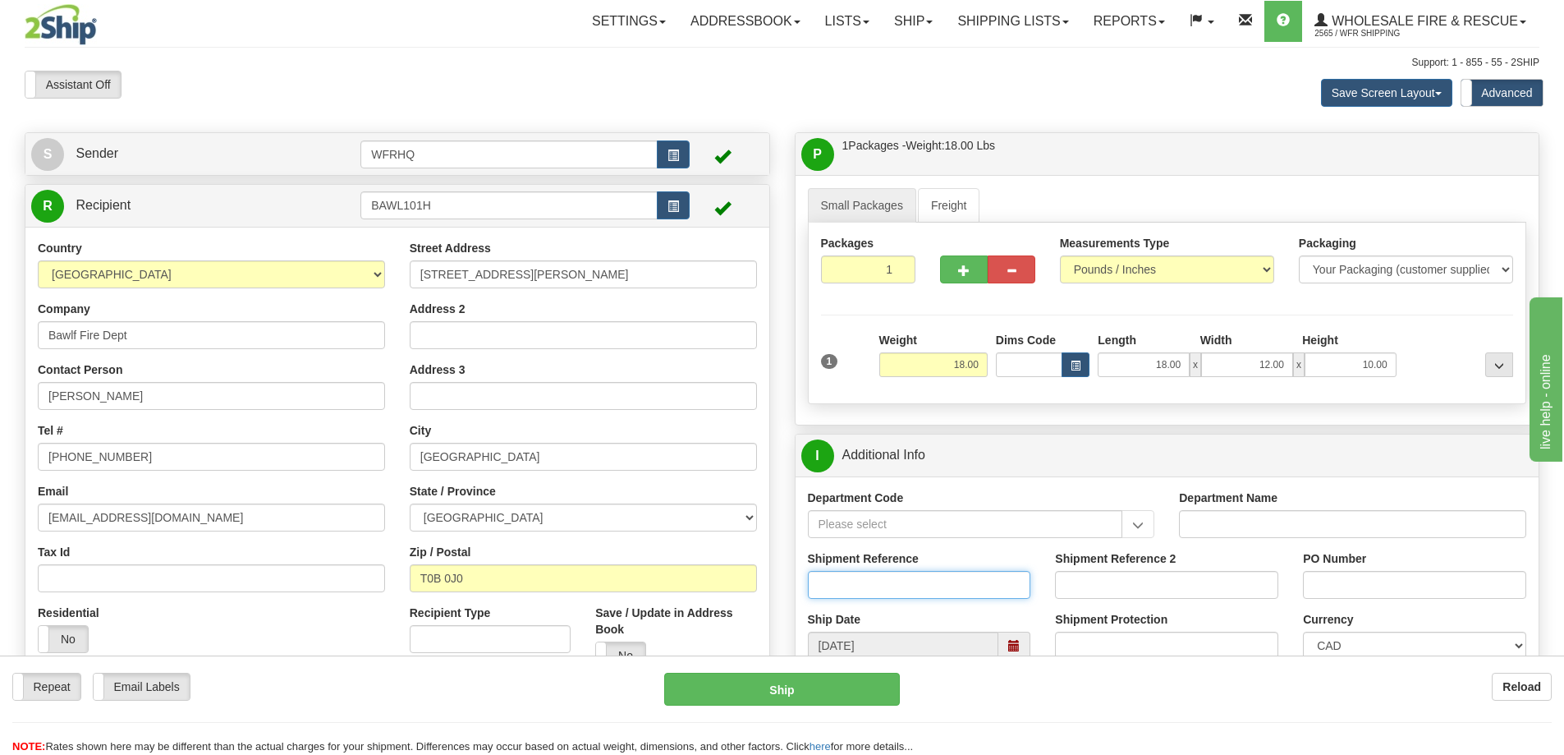
click at [888, 594] on input "Shipment Reference" at bounding box center [919, 585] width 223 height 28
type input "S47608-31464"
type input "Donation"
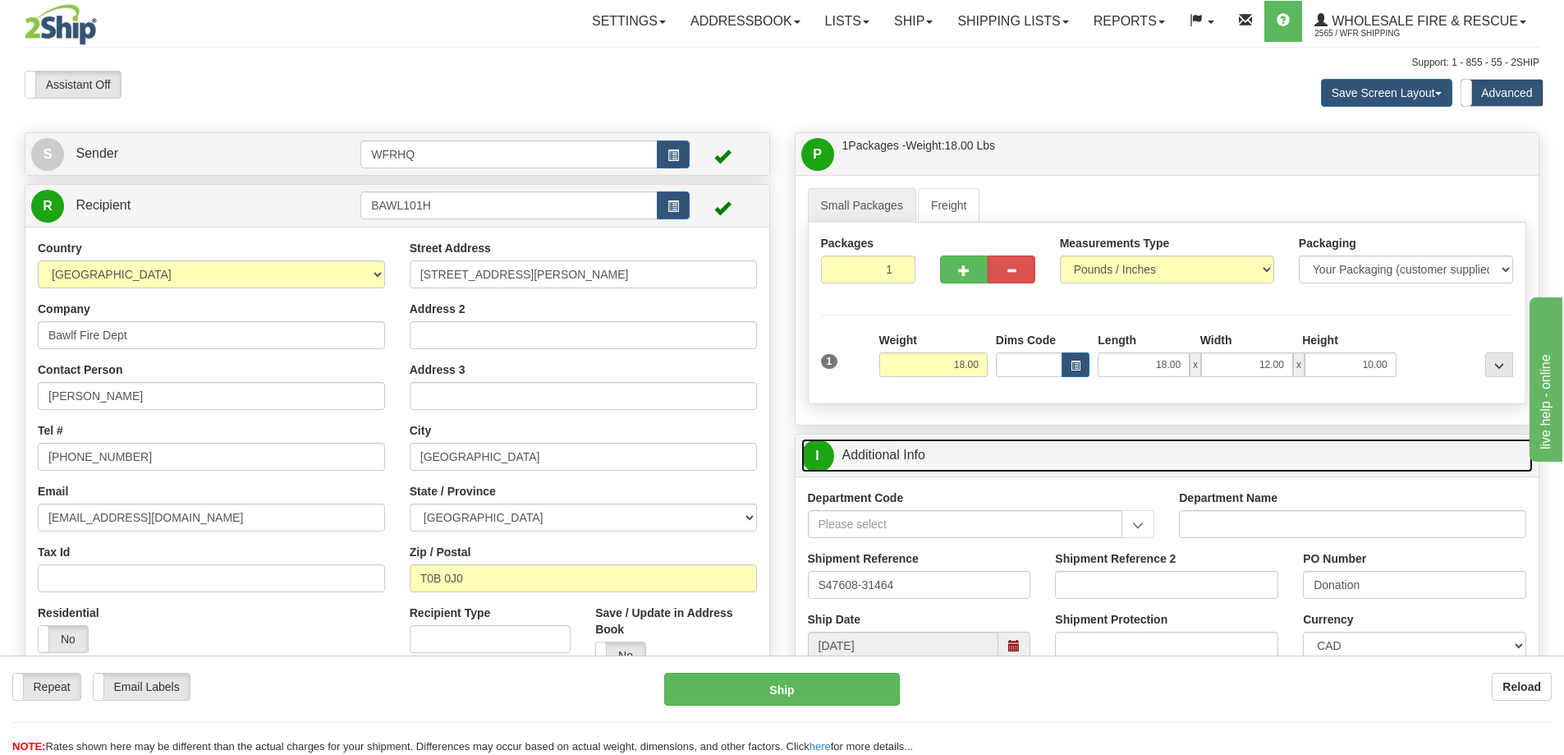
click at [1090, 466] on link "I Additional Info" at bounding box center [1167, 455] width 732 height 34
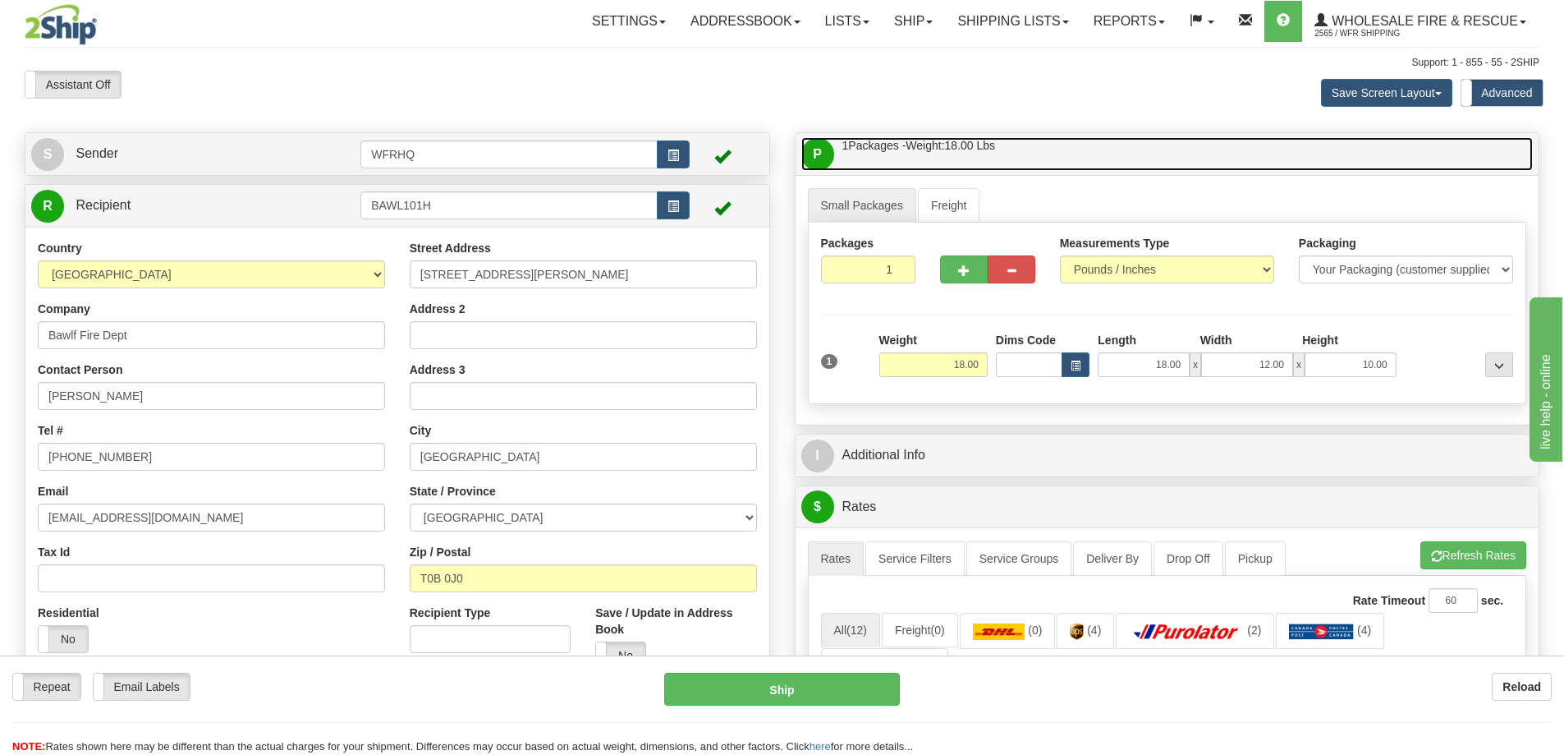
click at [1061, 152] on link "P Packages / Skids 1 Packages - Weight: 18.00 Lbs 1 Skids - Weight: NaN Lbs" at bounding box center [1167, 154] width 732 height 34
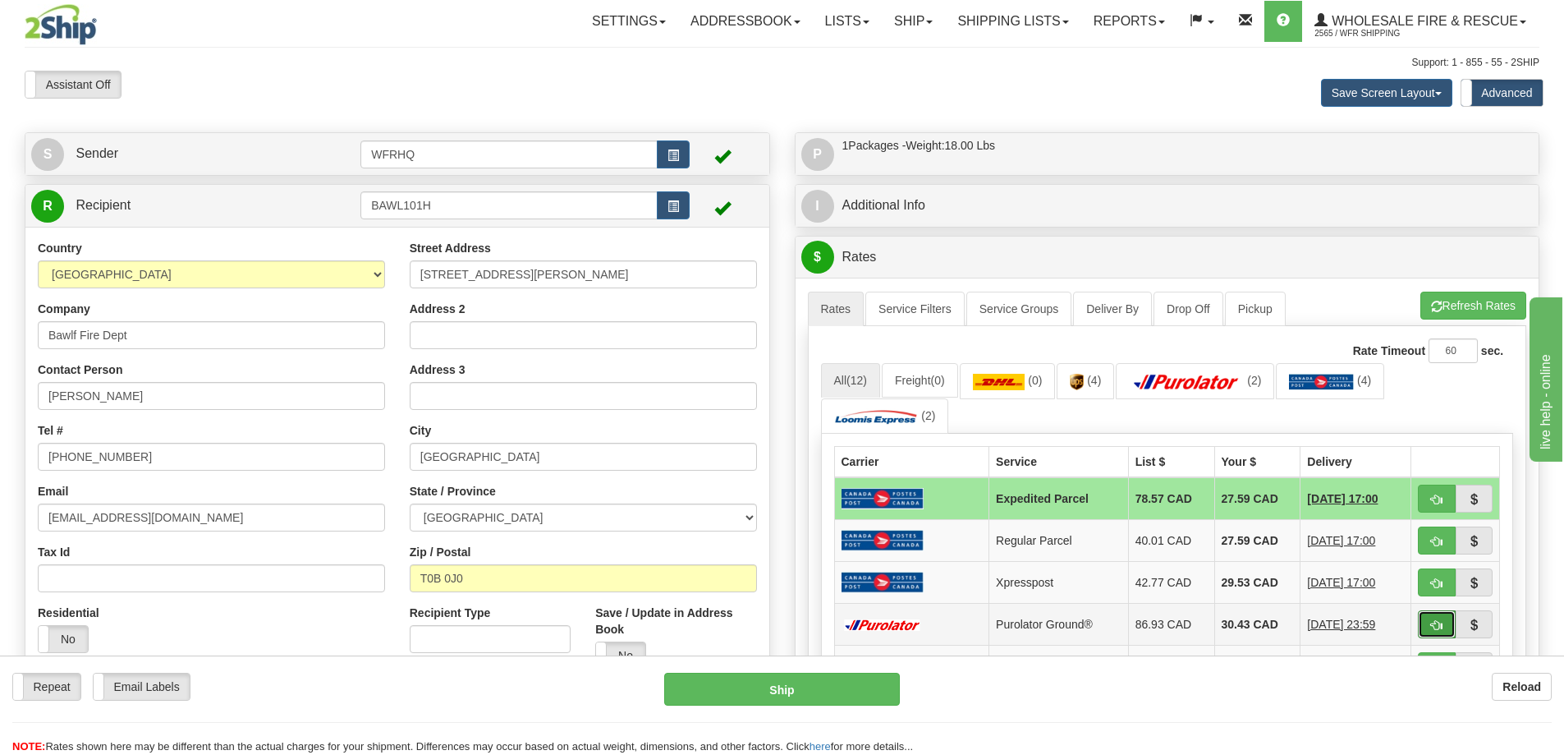
click at [1434, 625] on span "button" at bounding box center [1436, 625] width 11 height 11
type input "260"
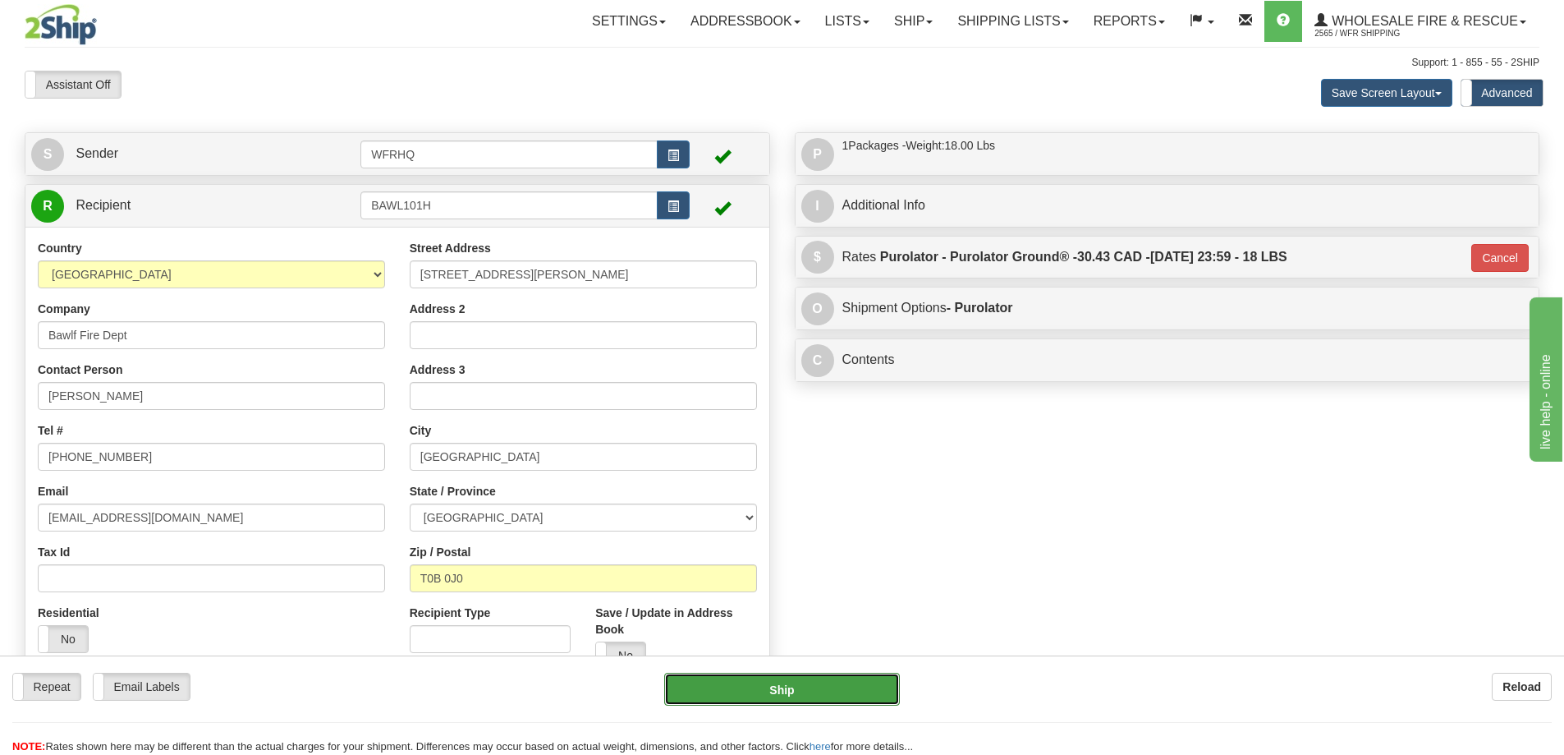
click at [727, 683] on button "Ship" at bounding box center [782, 688] width 236 height 33
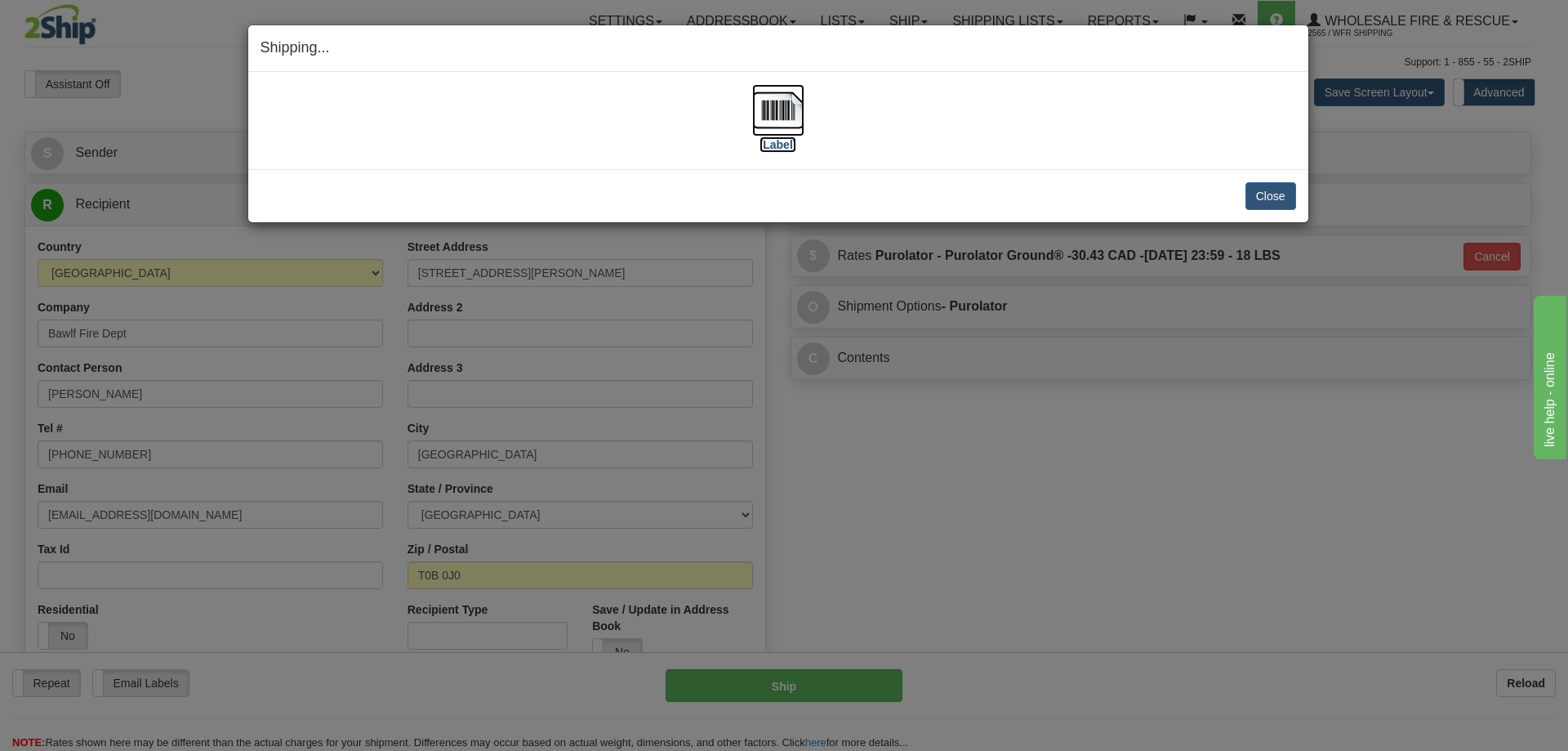
click at [765, 100] on img at bounding box center [778, 110] width 53 height 53
